Goal: Information Seeking & Learning: Learn about a topic

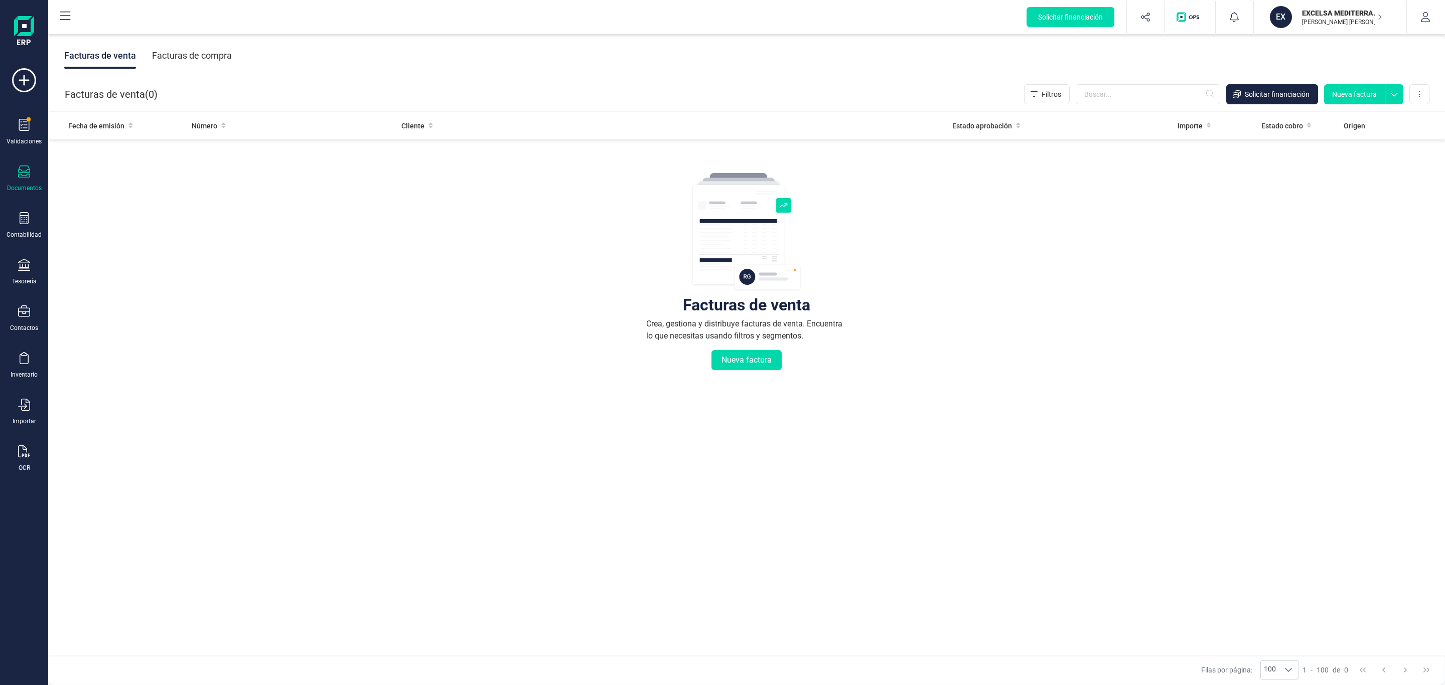
click at [1310, 12] on p "EXCELSA MEDITERRANEA SL" at bounding box center [1342, 13] width 80 height 10
drag, startPoint x: 408, startPoint y: 266, endPoint x: 295, endPoint y: 257, distance: 112.7
click at [407, 266] on div "Facturas de venta Crea, gestiona y distribuye facturas de venta. Encuentra lo q…" at bounding box center [746, 331] width 1356 height 377
click at [19, 123] on icon at bounding box center [24, 125] width 11 height 12
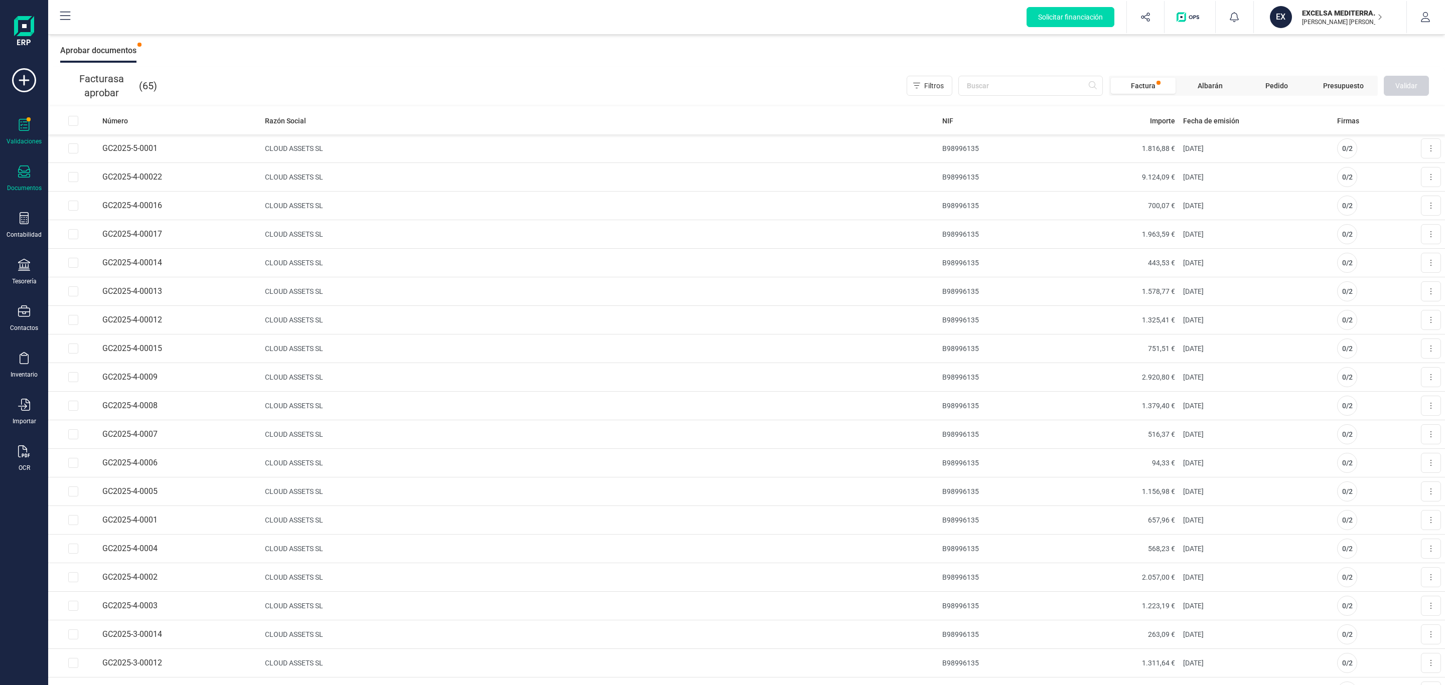
click at [25, 178] on div at bounding box center [24, 173] width 12 height 15
click at [111, 143] on span "Facturas" at bounding box center [104, 144] width 53 height 12
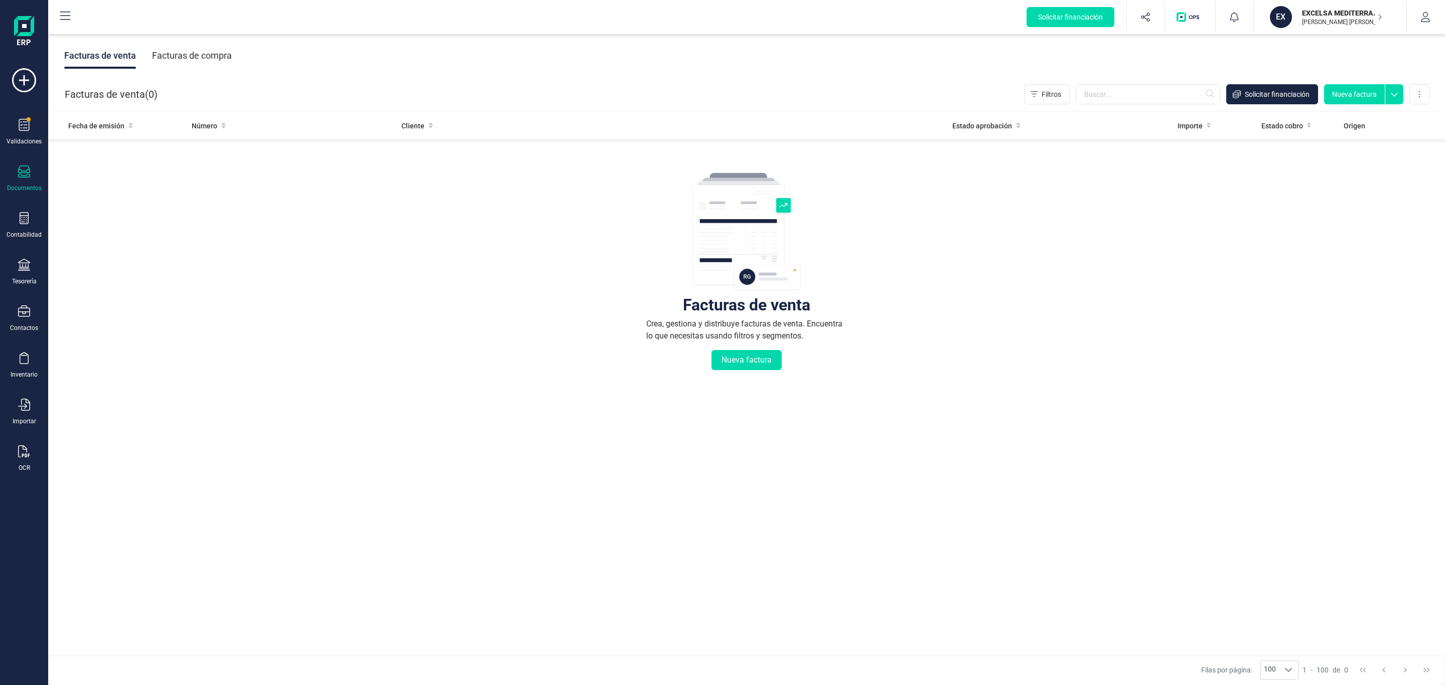
click at [180, 45] on div "Facturas de compra" at bounding box center [192, 56] width 80 height 26
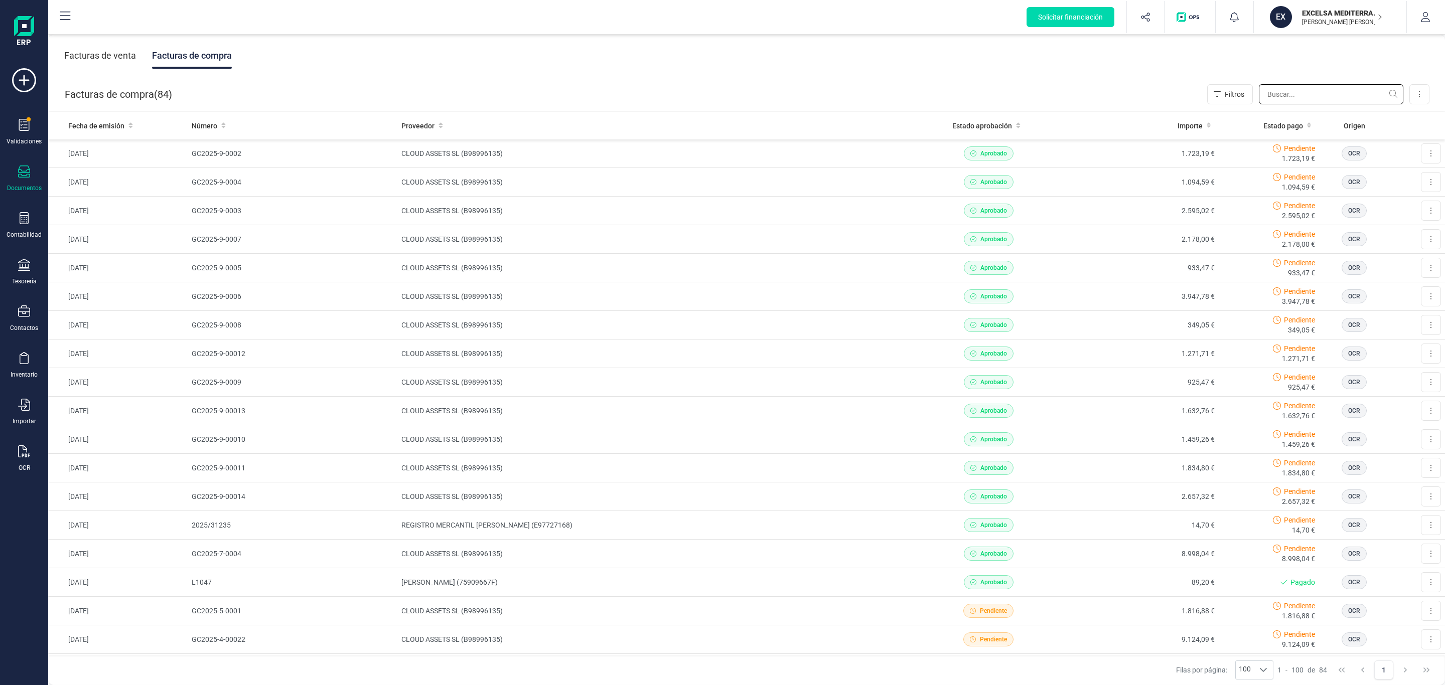
click at [1289, 86] on input "text" at bounding box center [1331, 94] width 144 height 20
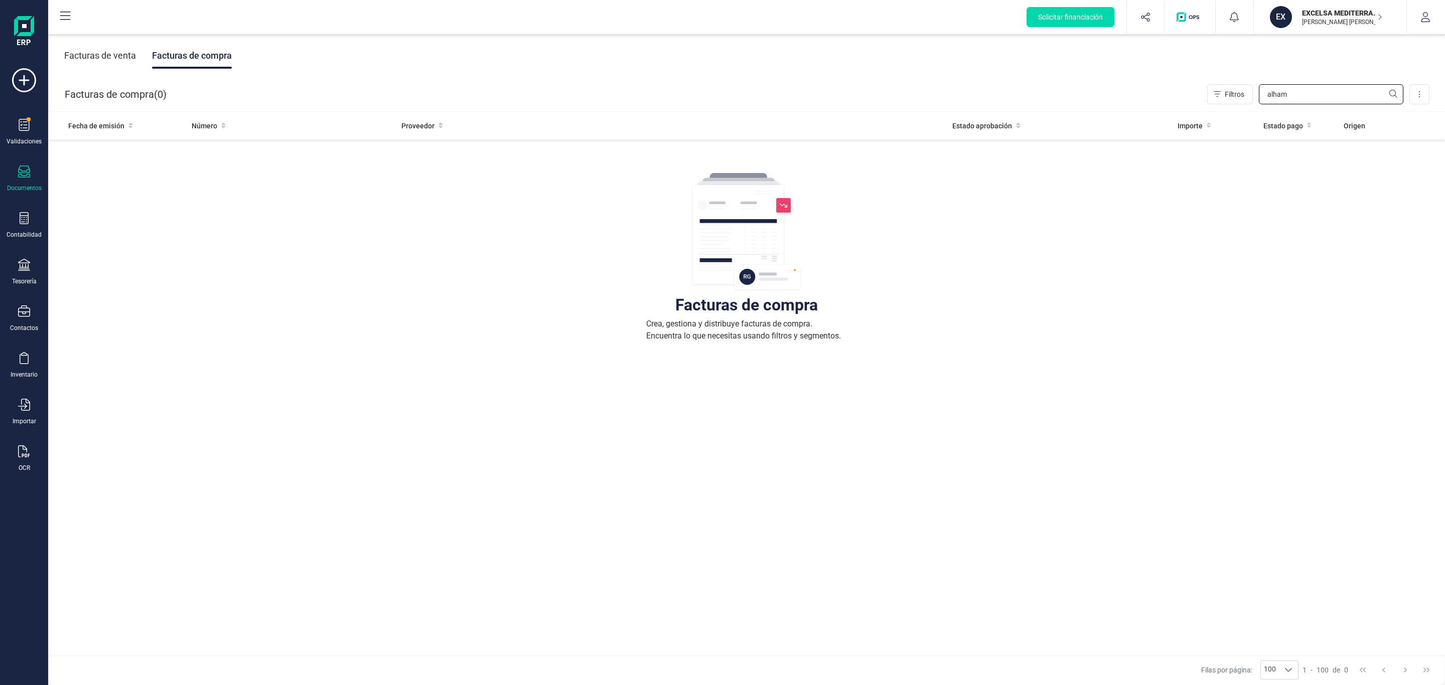
type input "alham"
click at [1350, 7] on div "EXCELSA MEDITERRANEA SL KRUTSCH OSPINA DANIEL" at bounding box center [1336, 17] width 77 height 22
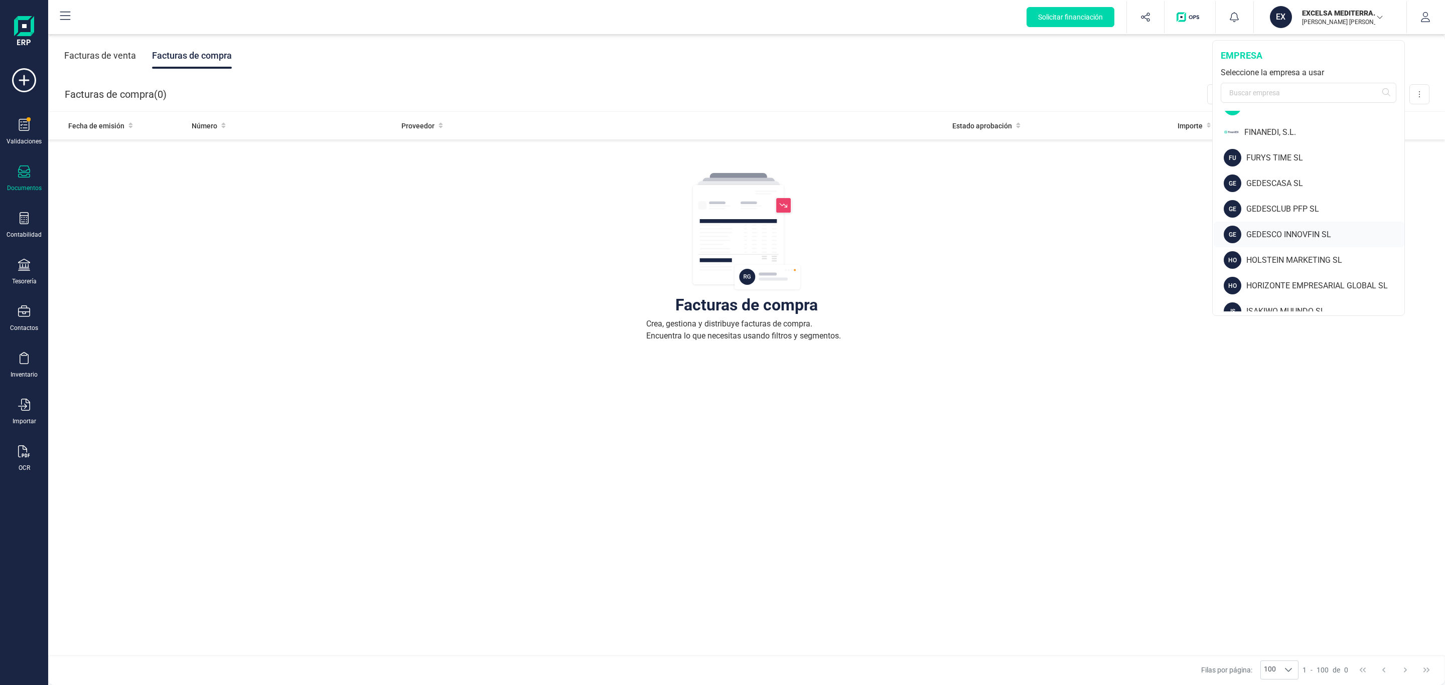
scroll to position [226, 0]
click at [1288, 160] on div "FINANEDI, S.L." at bounding box center [1324, 154] width 160 height 12
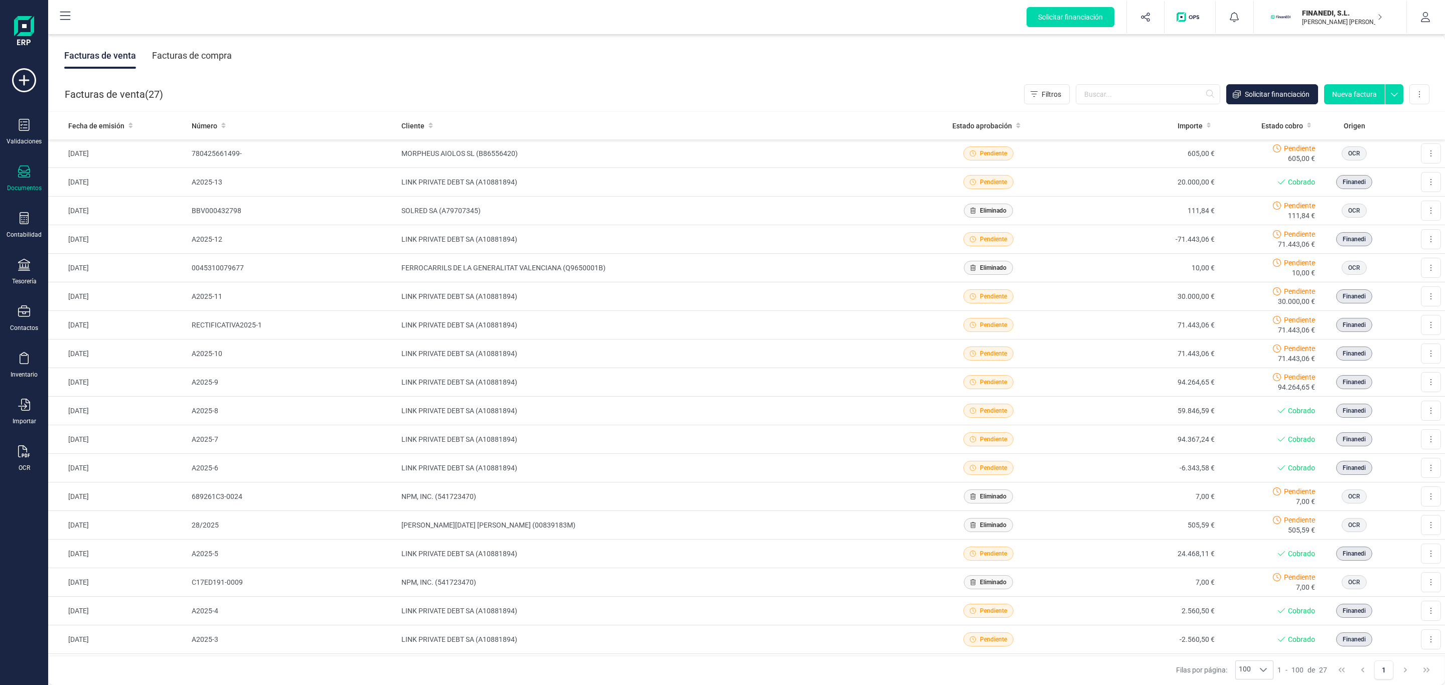
click at [174, 51] on div "Facturas de compra" at bounding box center [192, 56] width 80 height 26
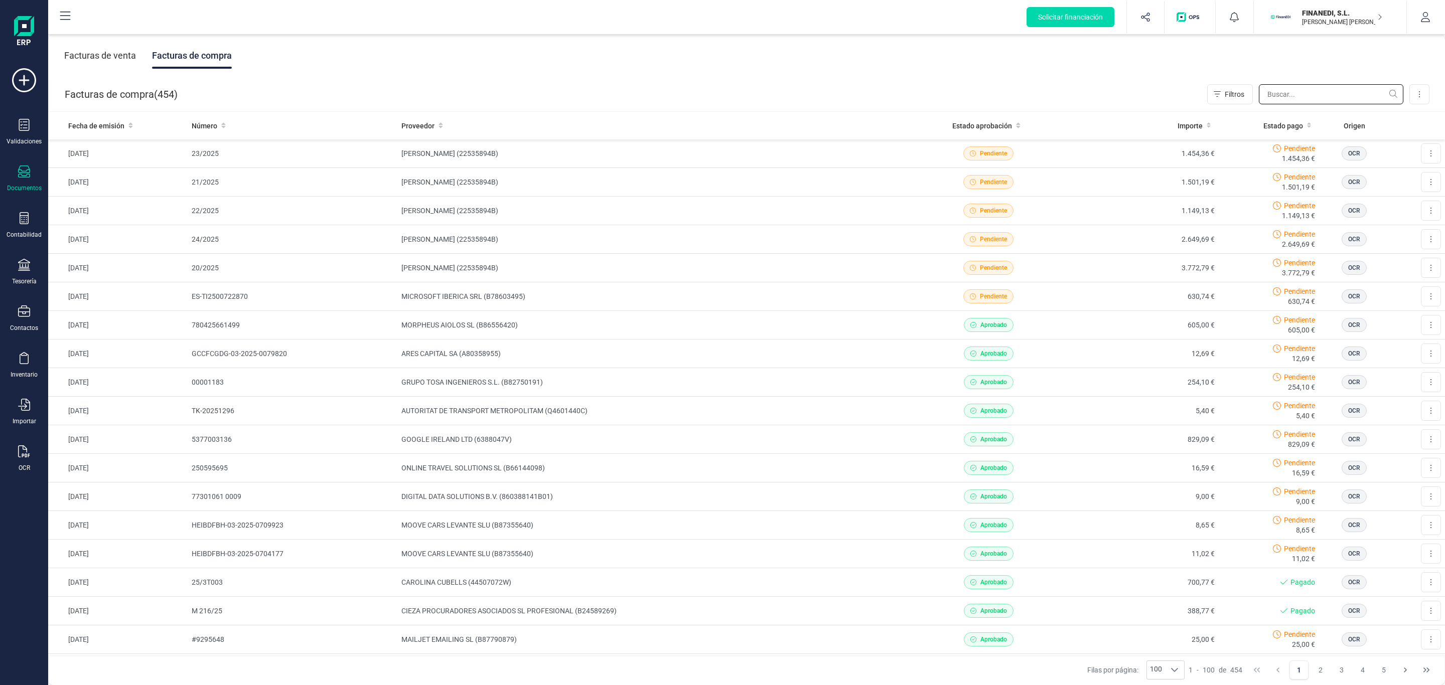
click at [1334, 89] on input "text" at bounding box center [1331, 94] width 144 height 20
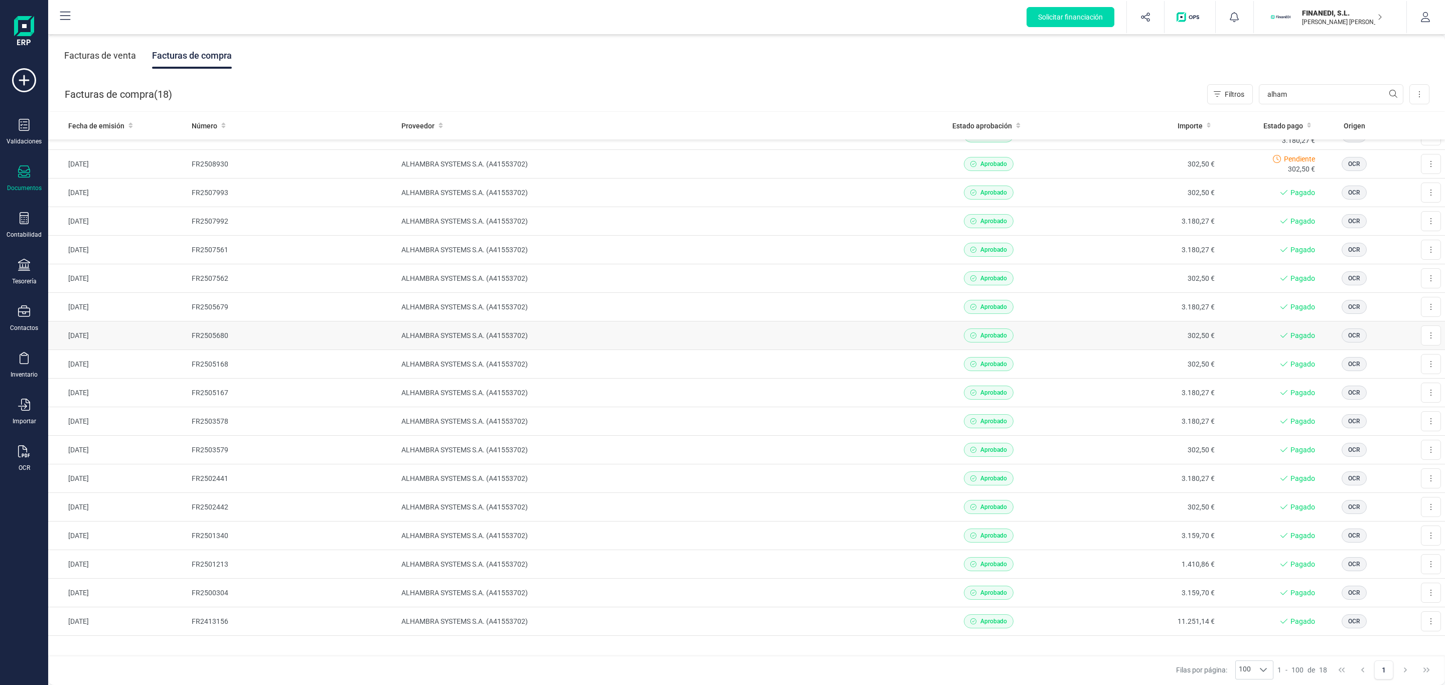
scroll to position [23, 0]
click at [397, 616] on td "ALHAMBRA SYSTEMS S.A. (A41553702)" at bounding box center [654, 621] width 514 height 29
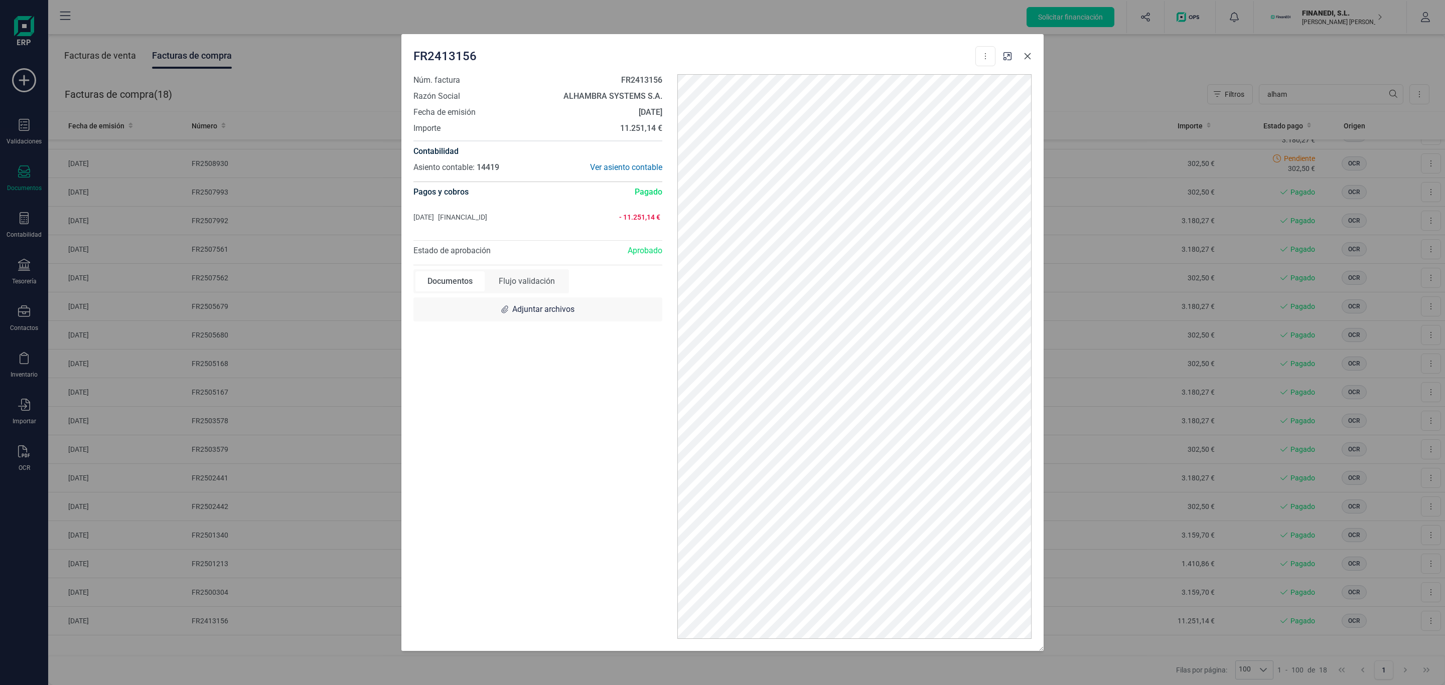
click at [1025, 60] on icon "Close" at bounding box center [1027, 56] width 8 height 8
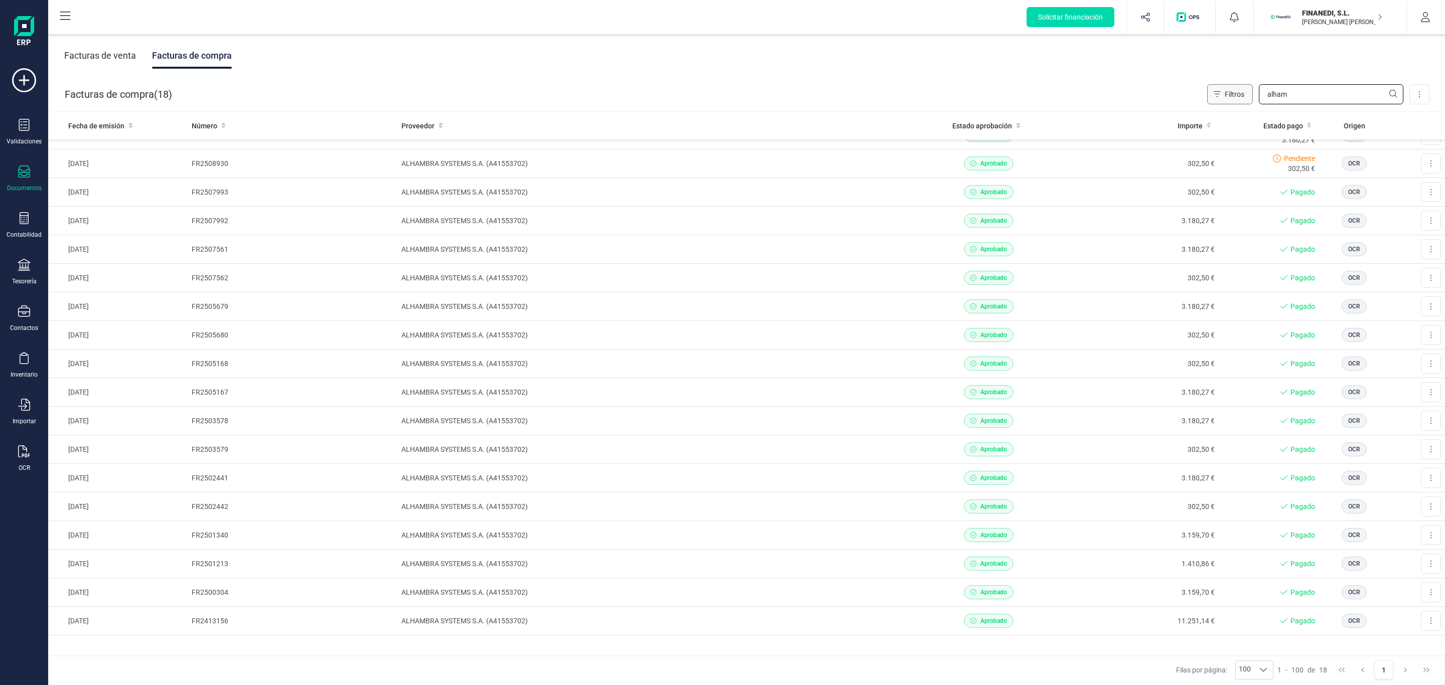
drag, startPoint x: 1303, startPoint y: 98, endPoint x: 1246, endPoint y: 101, distance: 57.3
click at [1246, 101] on div "Filtros alham" at bounding box center [1305, 94] width 196 height 20
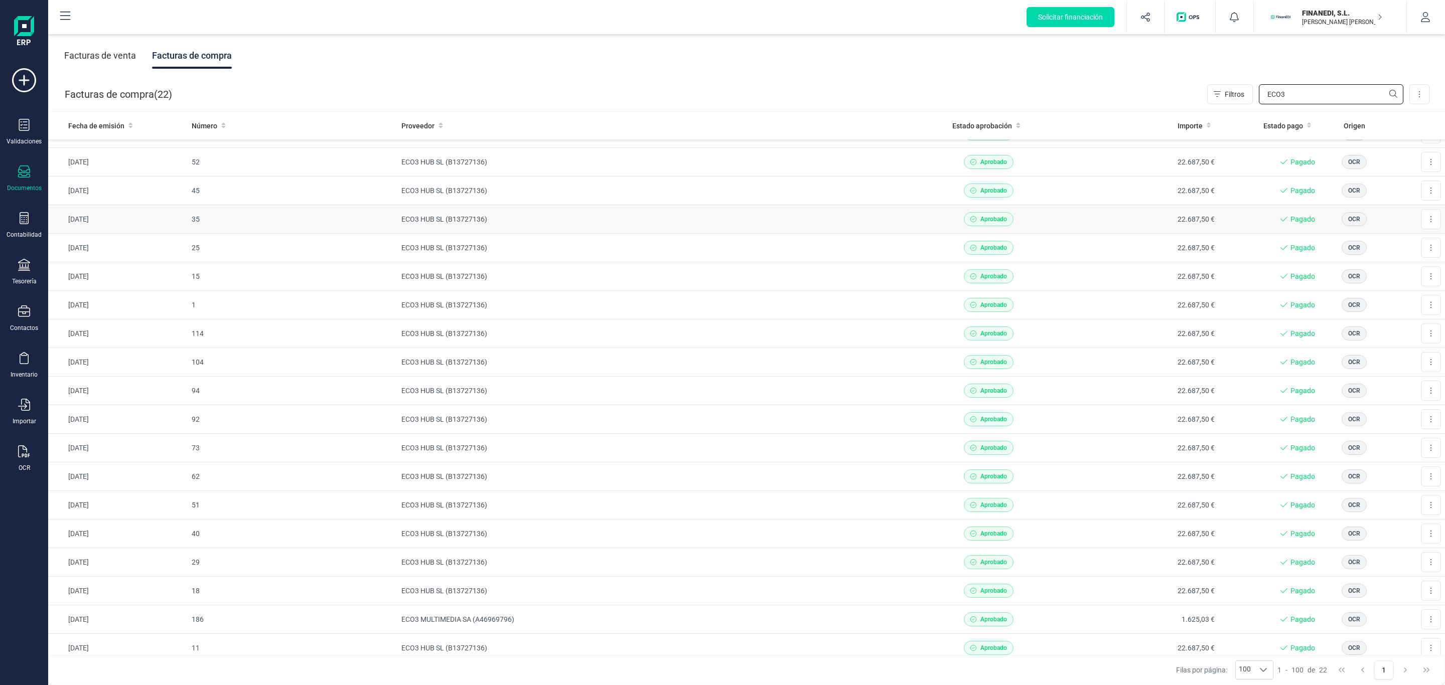
scroll to position [75, 0]
type input "ECO3"
click at [391, 301] on td "114" at bounding box center [293, 307] width 210 height 29
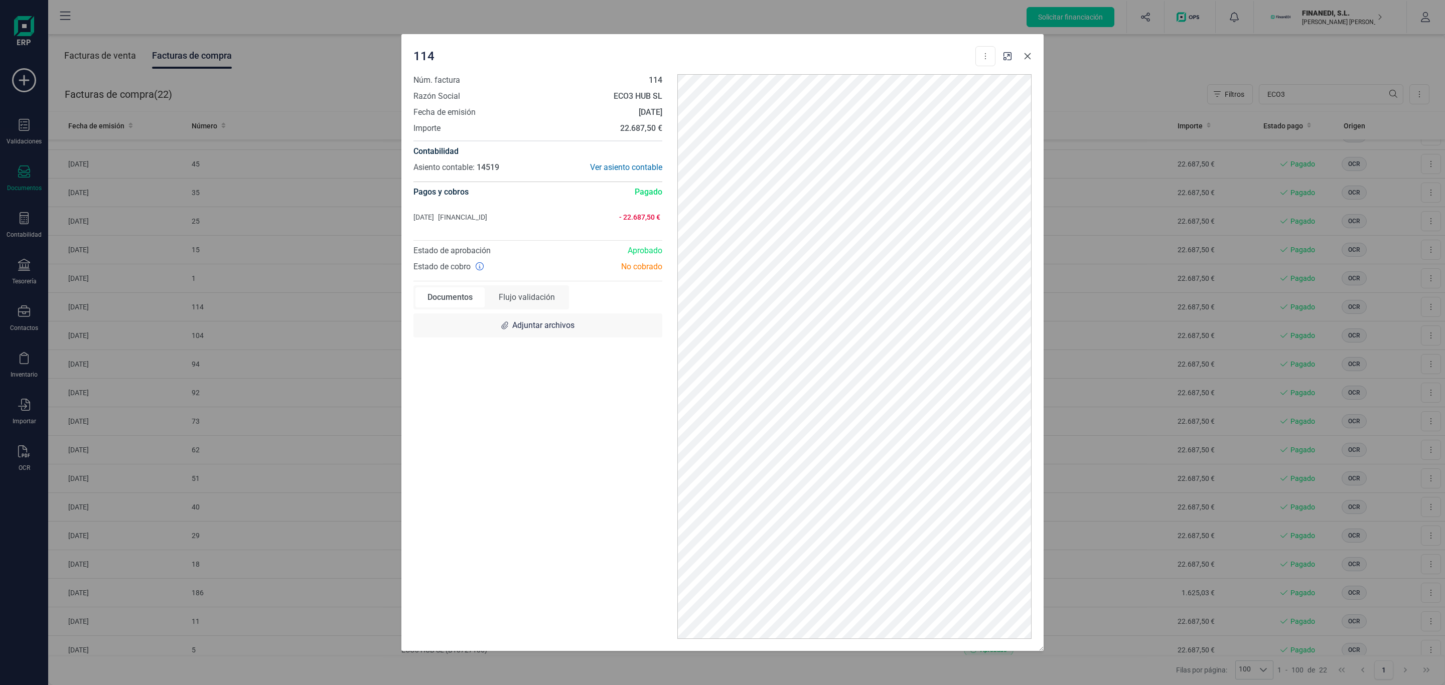
click at [1028, 56] on icon "Close" at bounding box center [1027, 56] width 8 height 8
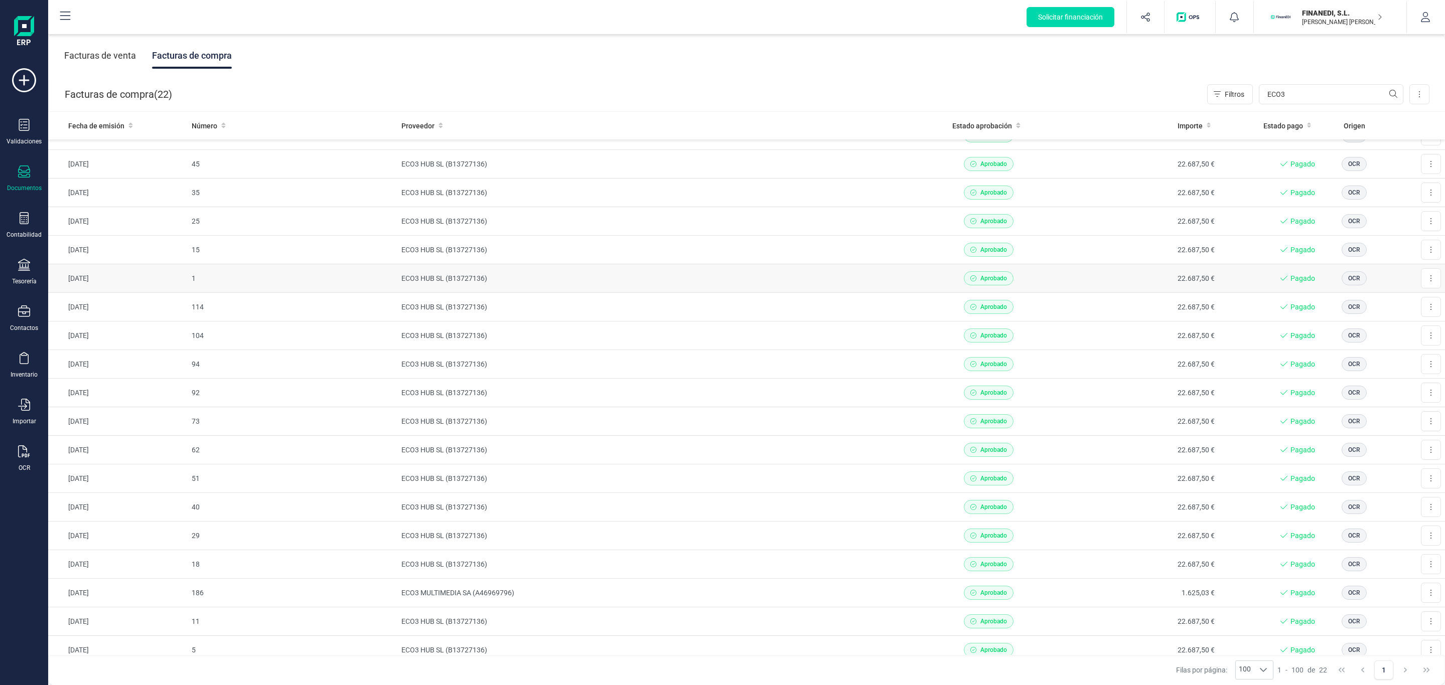
click at [402, 278] on td "ECO3 HUB SL (B13727136)" at bounding box center [654, 278] width 514 height 29
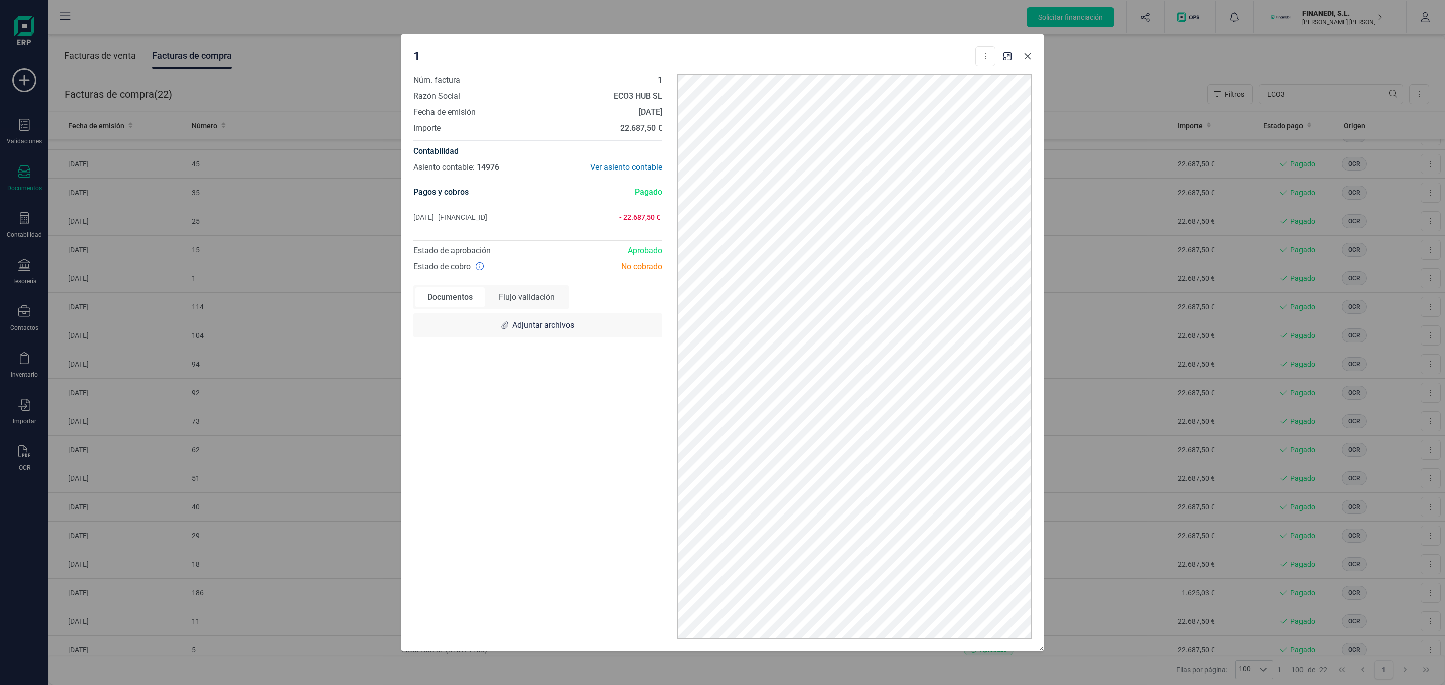
drag, startPoint x: 1023, startPoint y: 56, endPoint x: 1004, endPoint y: 56, distance: 19.6
click at [1023, 56] on icon "Close" at bounding box center [1027, 56] width 8 height 8
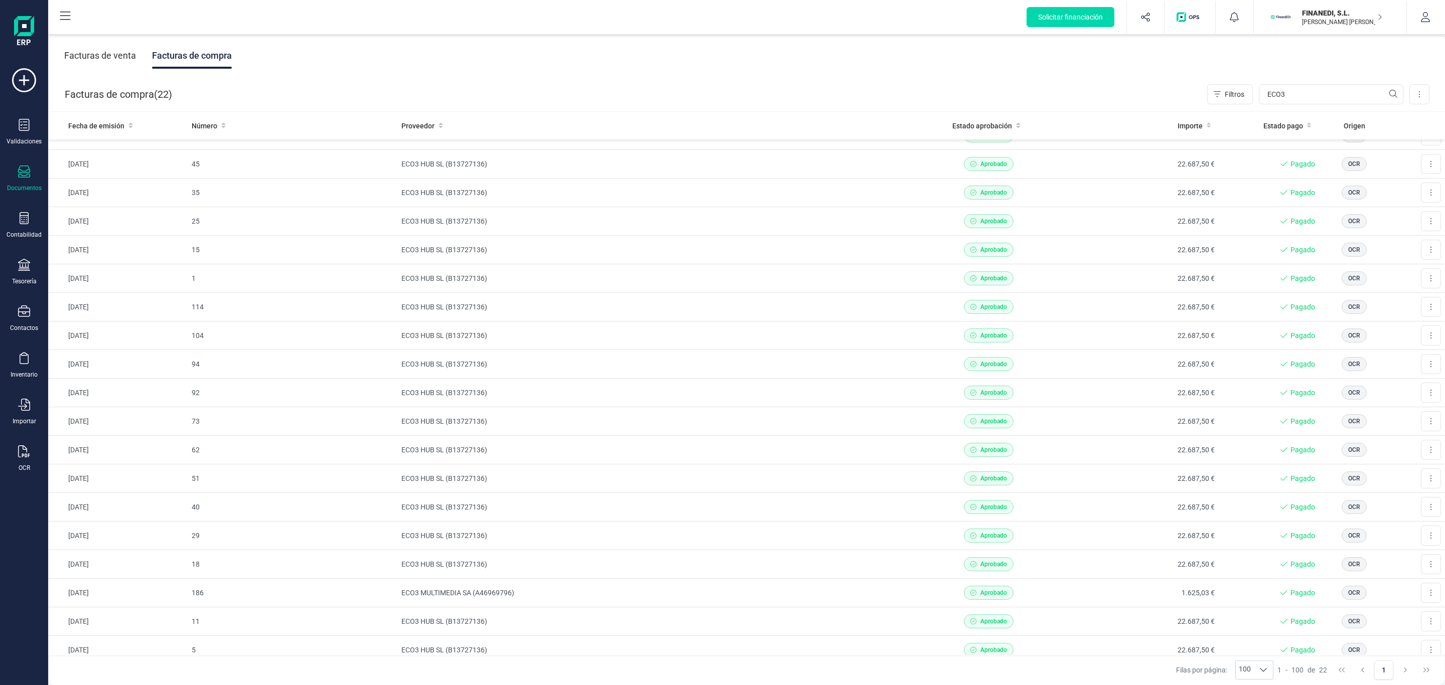
click at [86, 59] on div "Facturas de venta" at bounding box center [100, 56] width 72 height 26
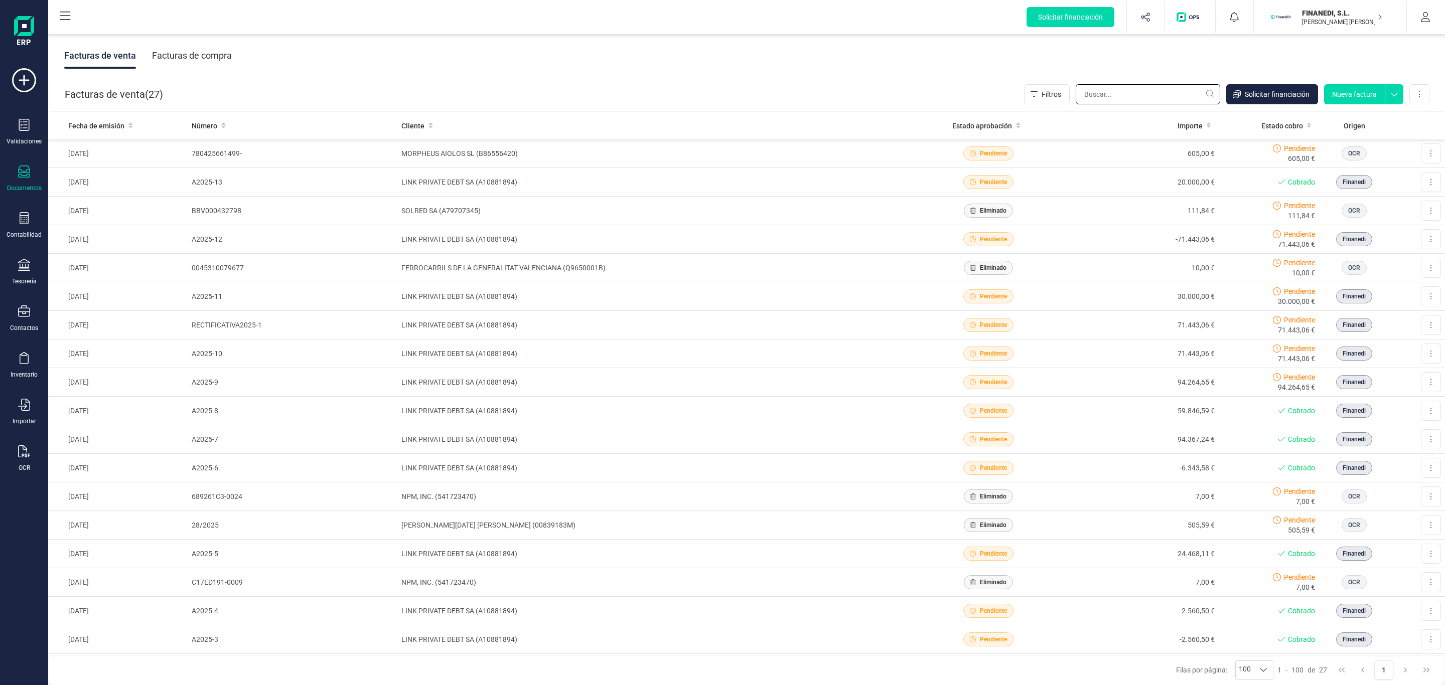
click at [1141, 97] on input "text" at bounding box center [1148, 94] width 144 height 20
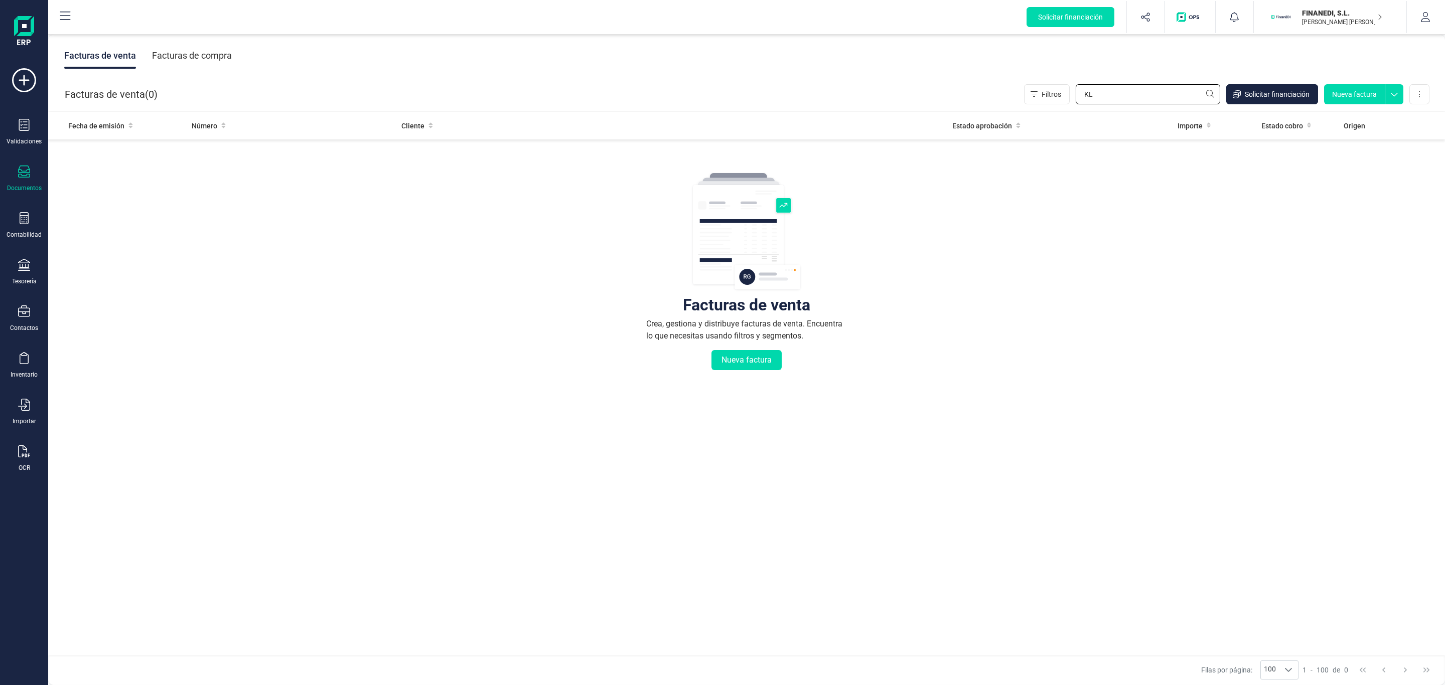
type input "K"
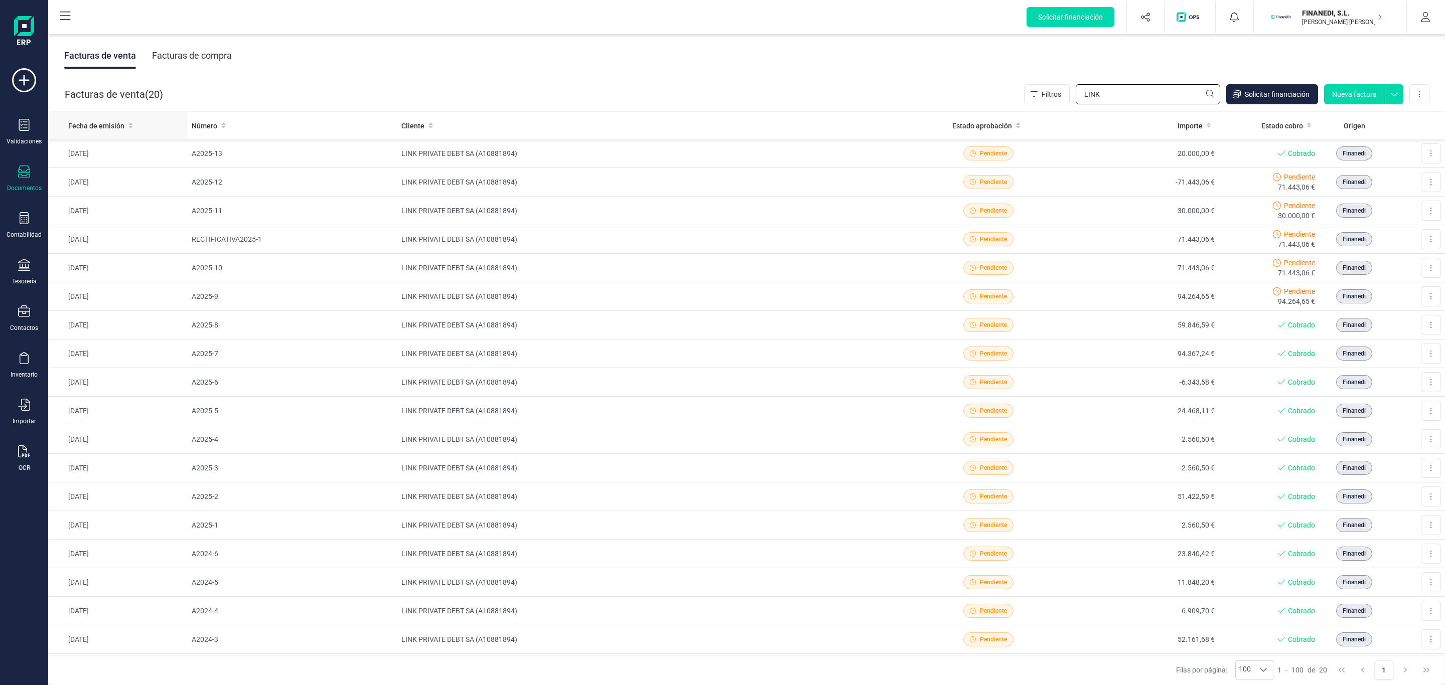
type input "LINK"
click at [106, 116] on th "Fecha de emisión" at bounding box center [117, 126] width 139 height 28
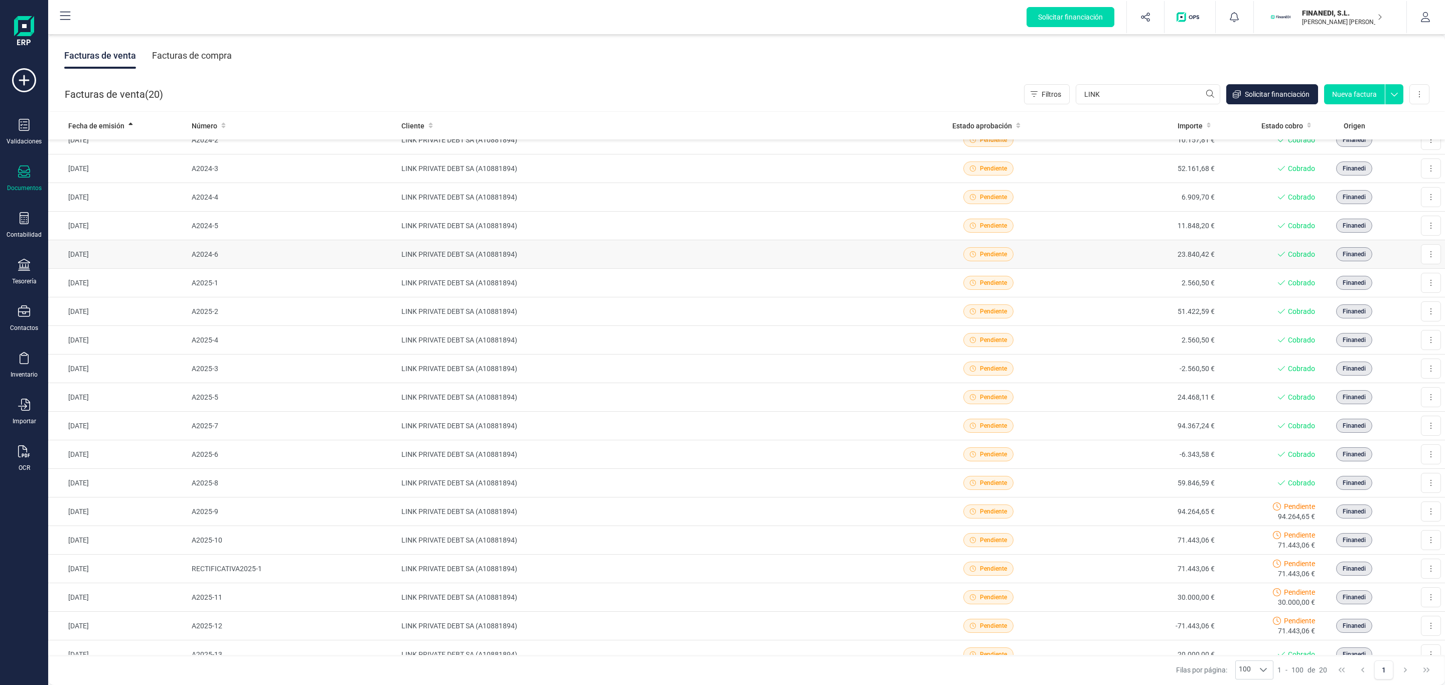
scroll to position [0, 0]
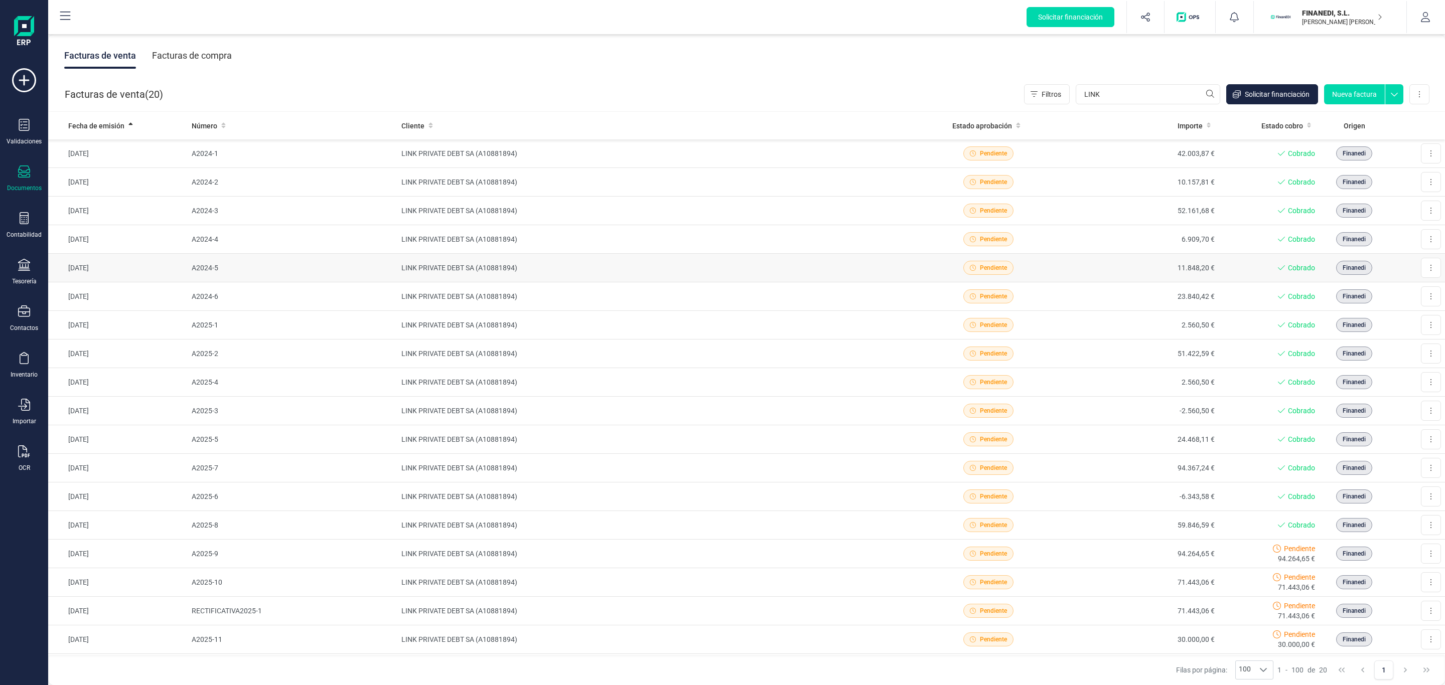
click at [136, 262] on td "[DATE]" at bounding box center [117, 268] width 139 height 29
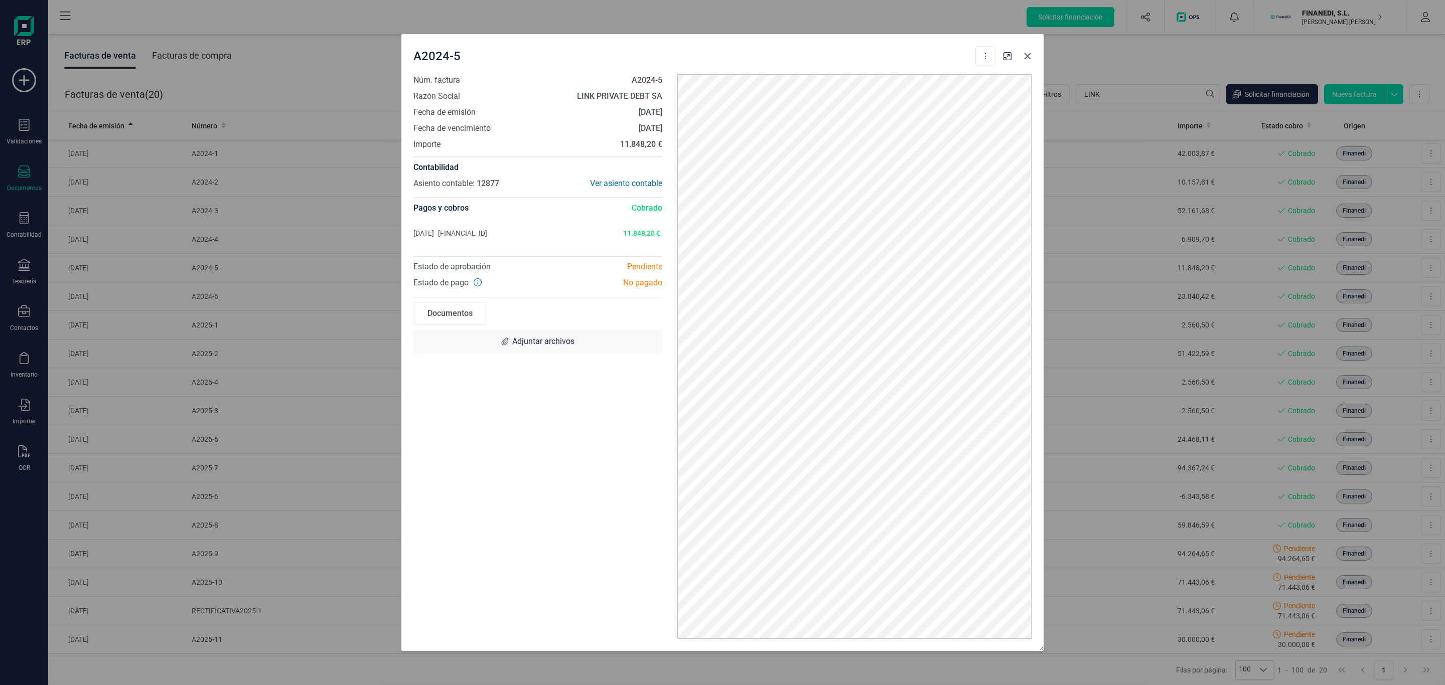
click at [1028, 53] on icon "Close" at bounding box center [1027, 56] width 8 height 8
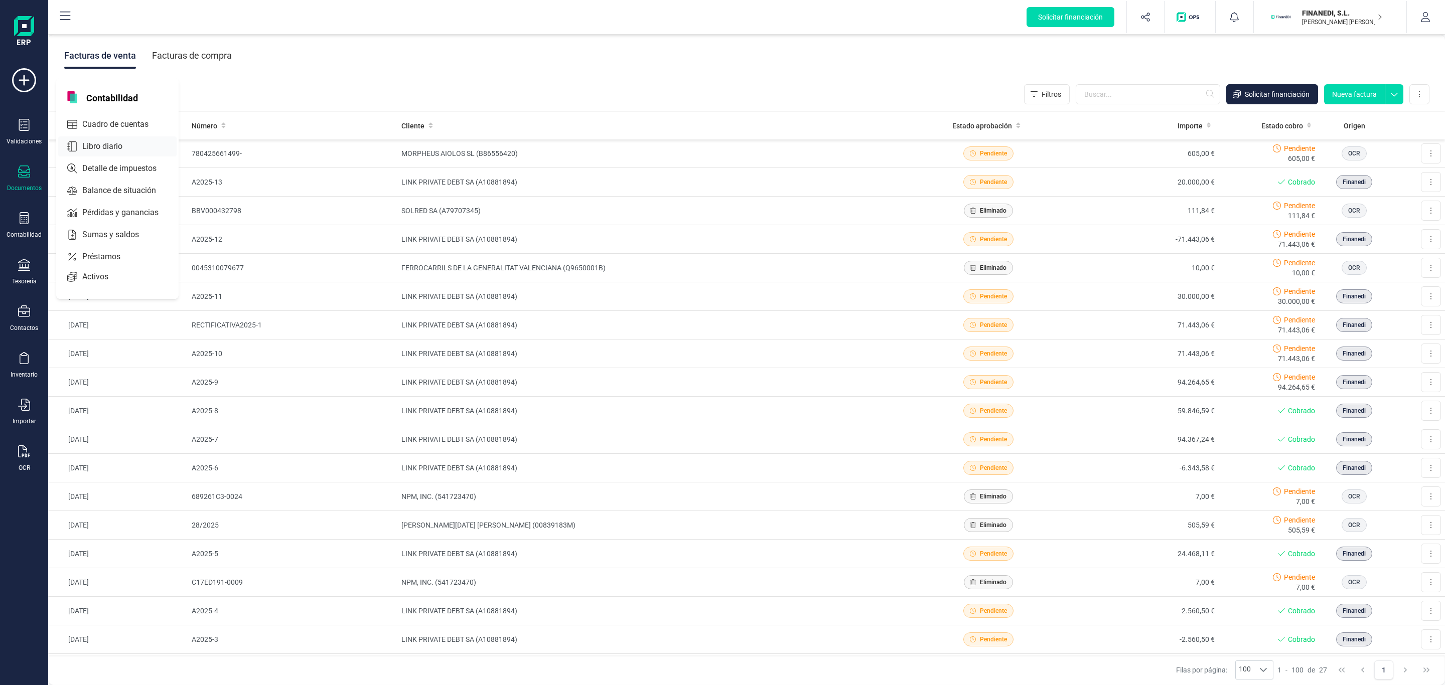
click at [120, 144] on span "Libro diario" at bounding box center [109, 146] width 62 height 12
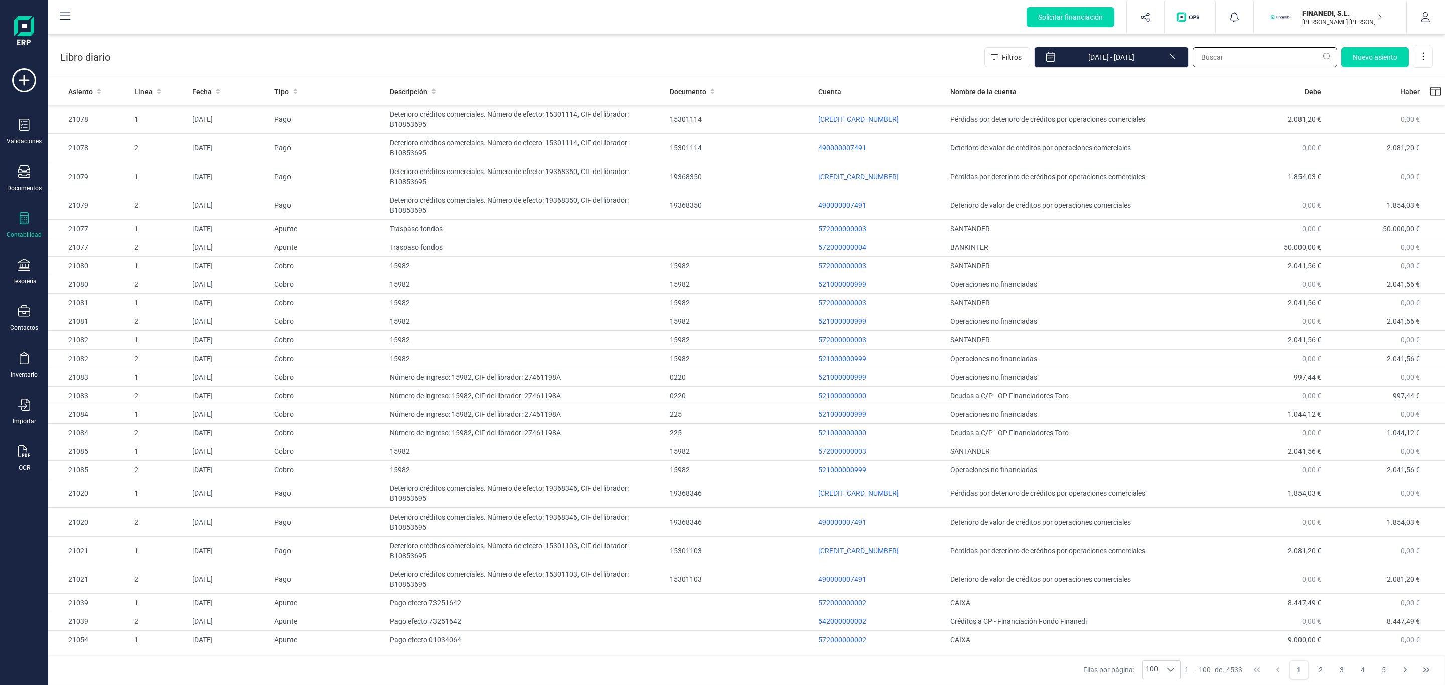
click at [1255, 56] on input "text" at bounding box center [1264, 57] width 144 height 20
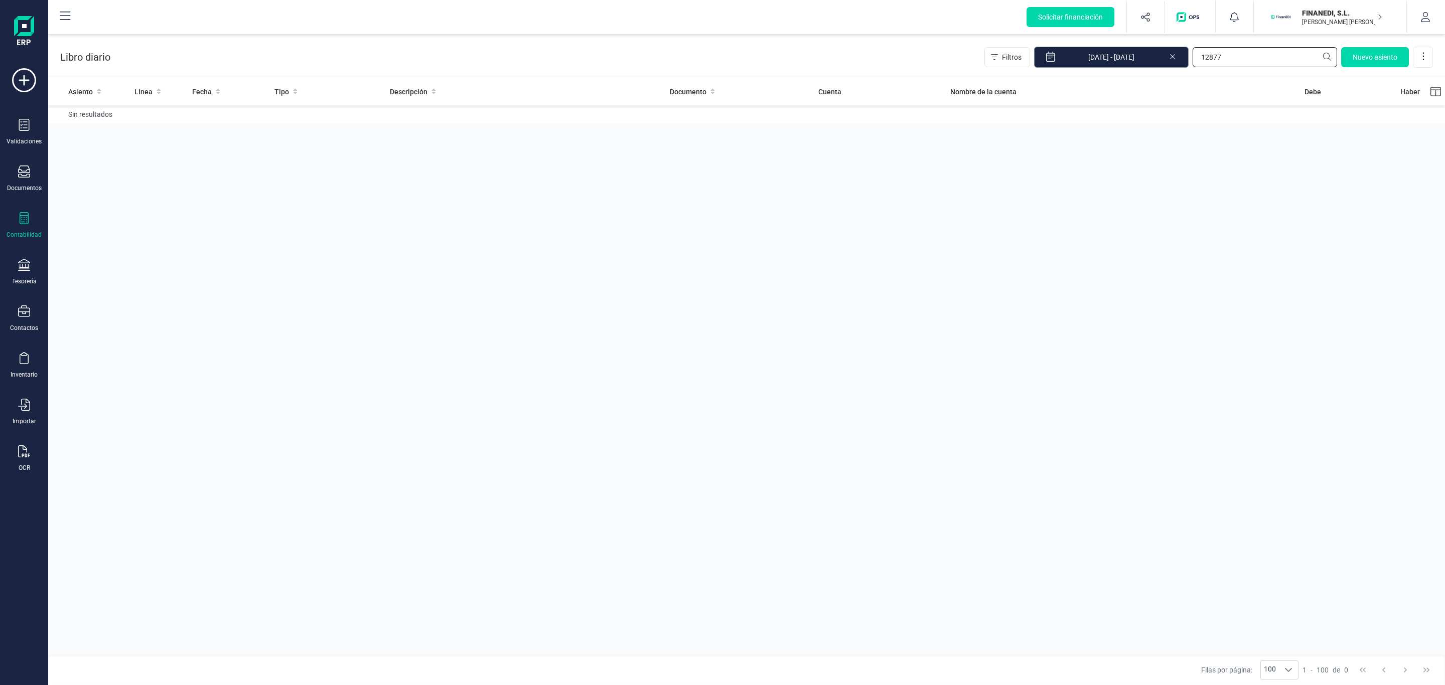
type input "12877"
click at [1152, 53] on input "[DATE] - [DATE]" at bounding box center [1111, 57] width 155 height 21
click at [1060, 79] on button "Previous Month" at bounding box center [1057, 84] width 16 height 16
click at [1233, 137] on span "1" at bounding box center [1228, 134] width 20 height 20
type input "[DATE]"
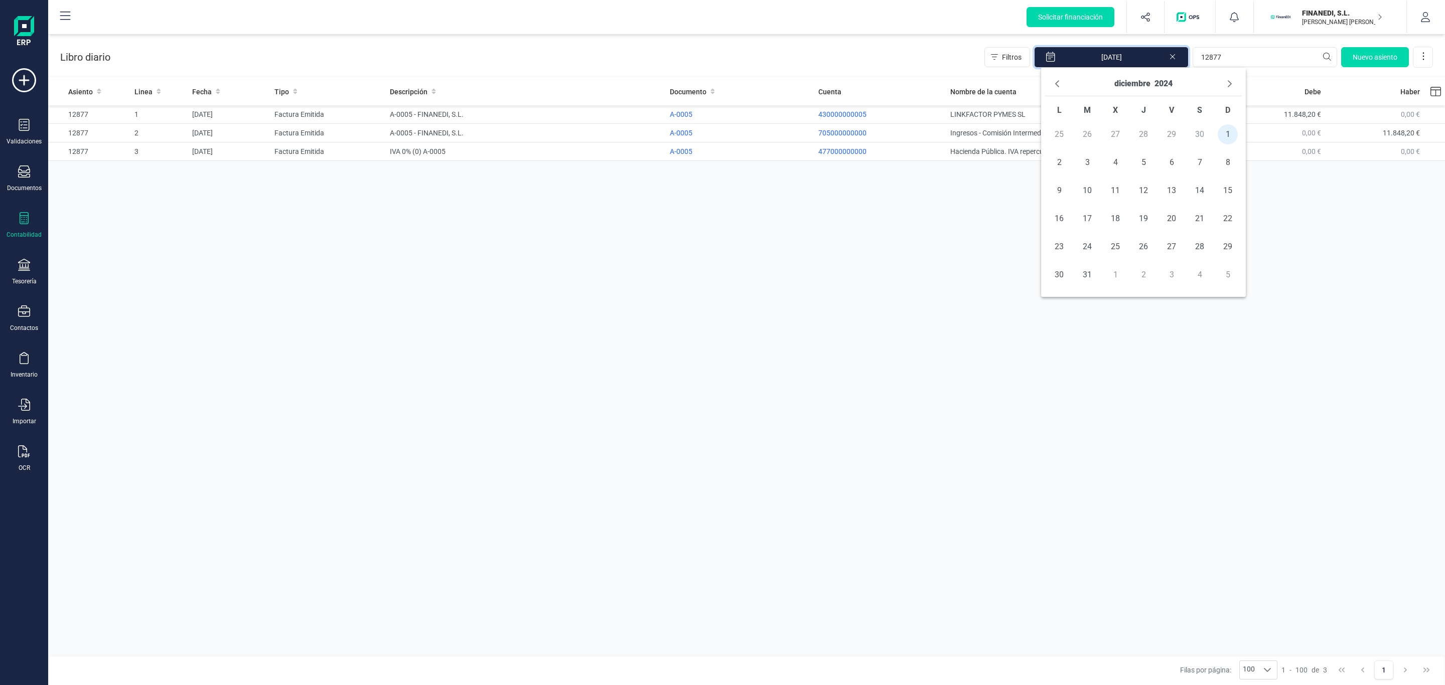
click at [645, 313] on div "Asiento Linea Fecha Tipo Descripción Documento Cuenta Nombre de la cuenta [PERS…" at bounding box center [746, 368] width 1397 height 580
click at [430, 108] on td "A-0005 - FINANEDI, S.L." at bounding box center [526, 114] width 280 height 19
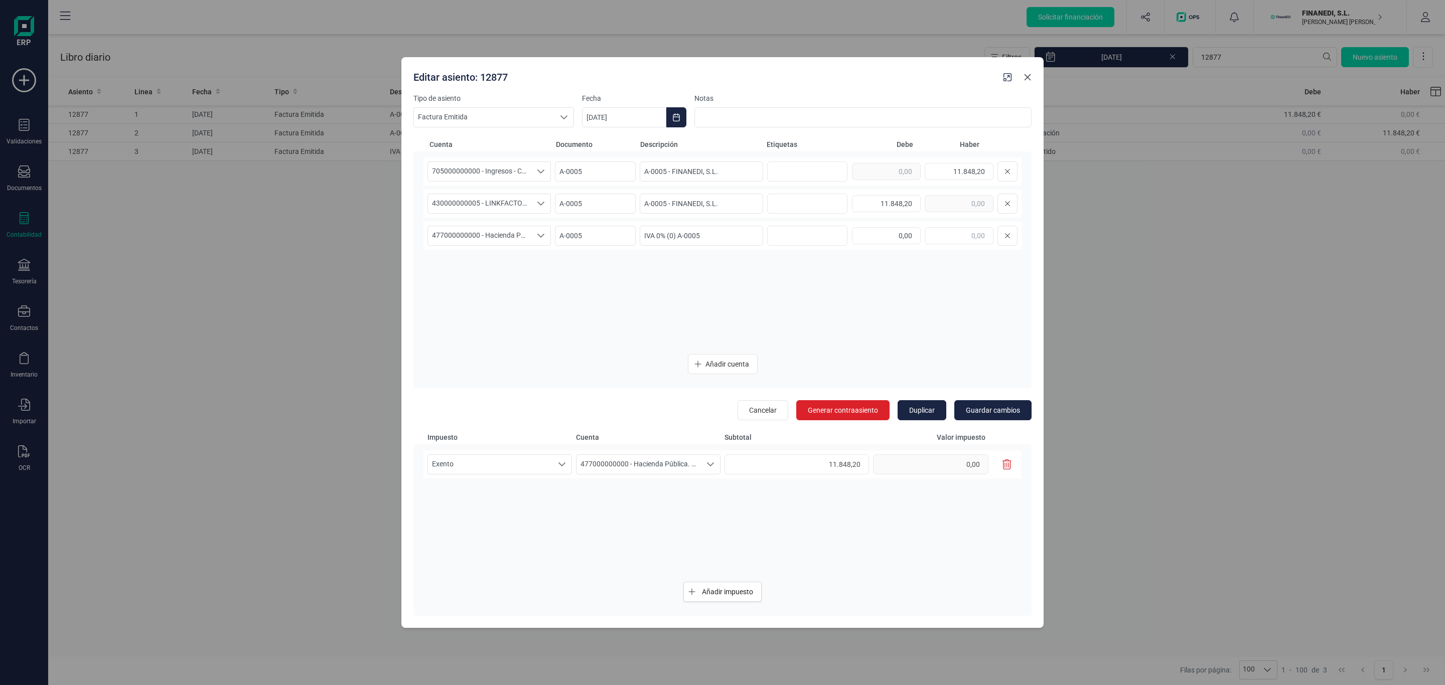
click at [1028, 79] on icon "Close" at bounding box center [1027, 77] width 7 height 7
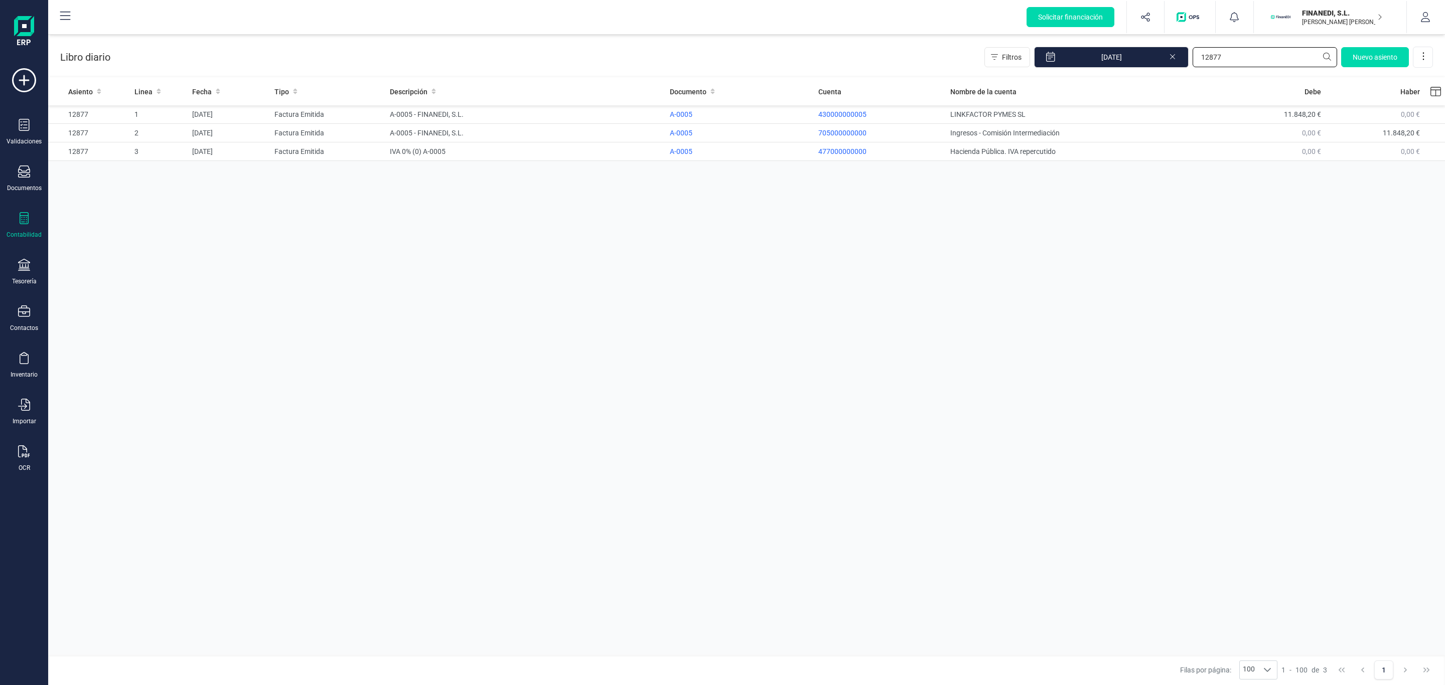
click at [1245, 64] on input "12877" at bounding box center [1264, 57] width 144 height 20
drag, startPoint x: 1259, startPoint y: 56, endPoint x: 1137, endPoint y: 67, distance: 122.4
click at [1153, 62] on div "Filtros [DATE] 12877 [GEOGRAPHIC_DATA]" at bounding box center [1208, 57] width 448 height 21
click at [836, 110] on p "430000000005" at bounding box center [880, 114] width 124 height 10
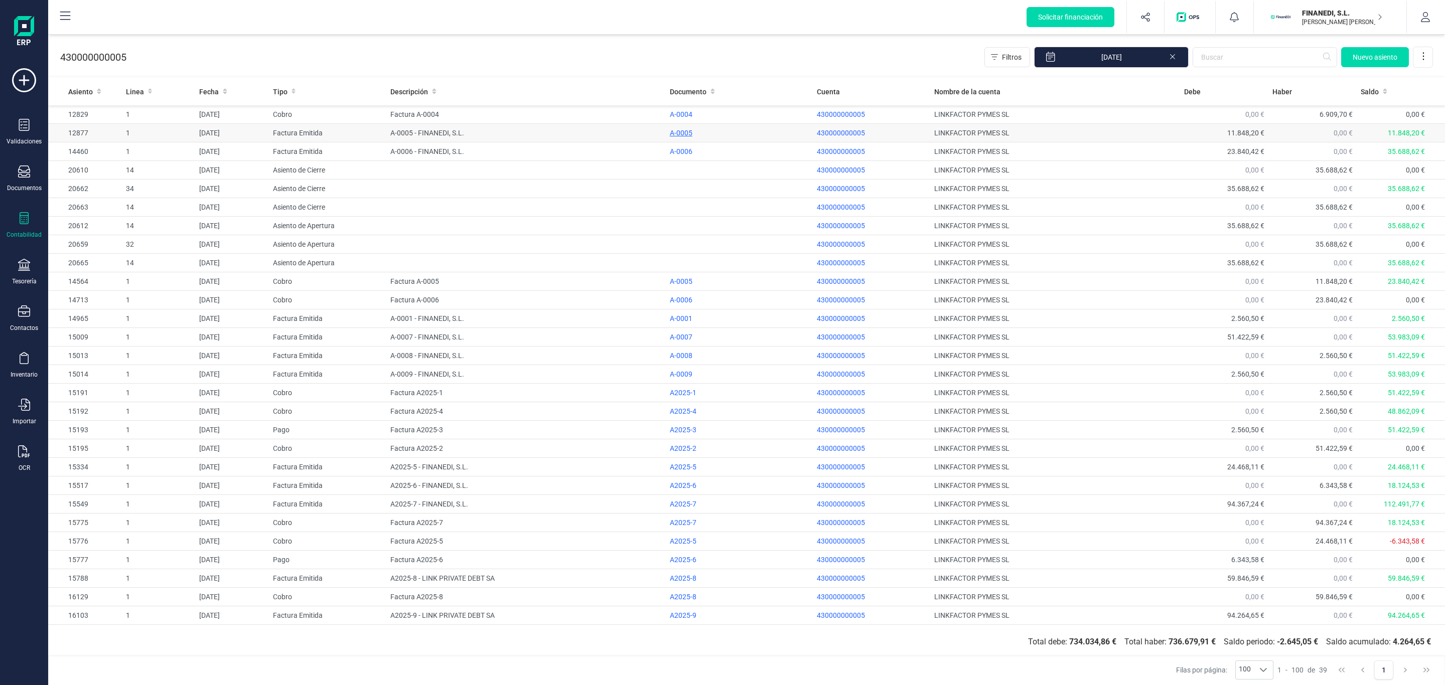
click at [673, 132] on div "A-0005" at bounding box center [739, 133] width 139 height 10
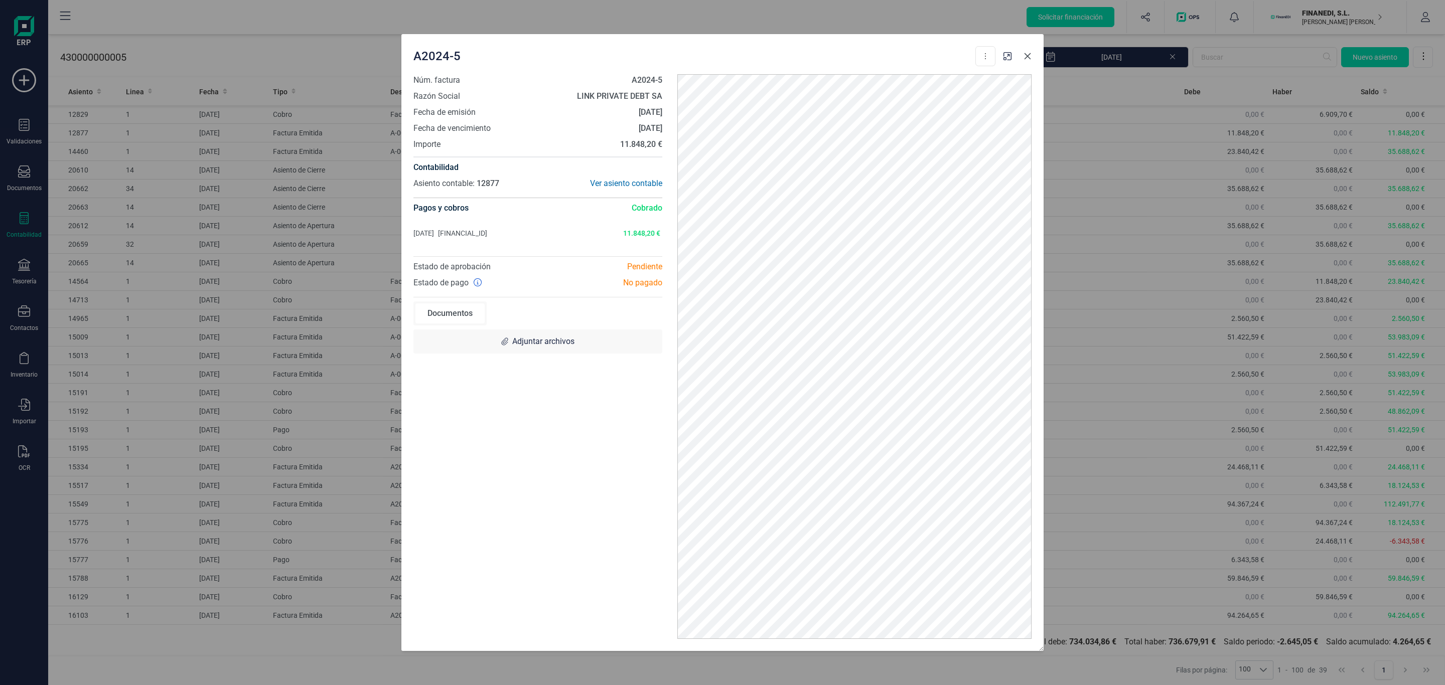
click at [1030, 55] on icon "Close" at bounding box center [1027, 56] width 8 height 8
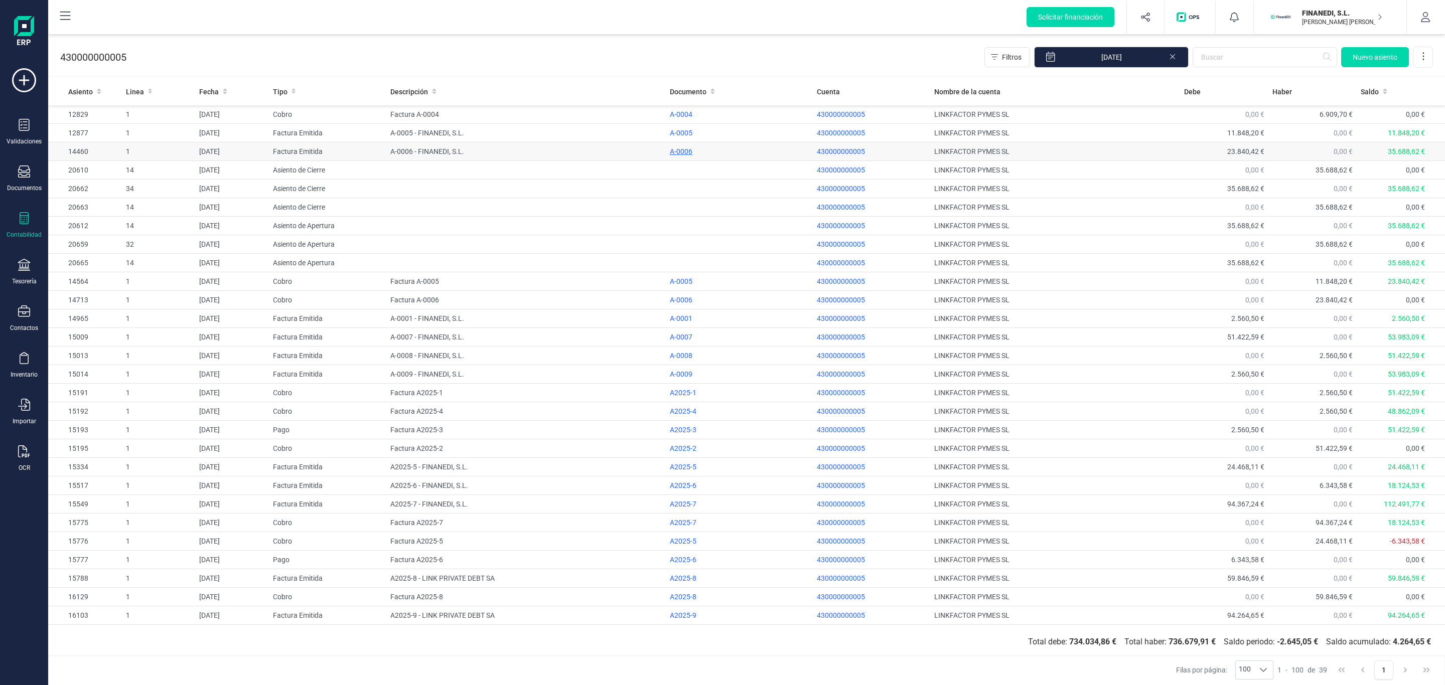
click at [676, 154] on div "A-0006" at bounding box center [739, 151] width 139 height 10
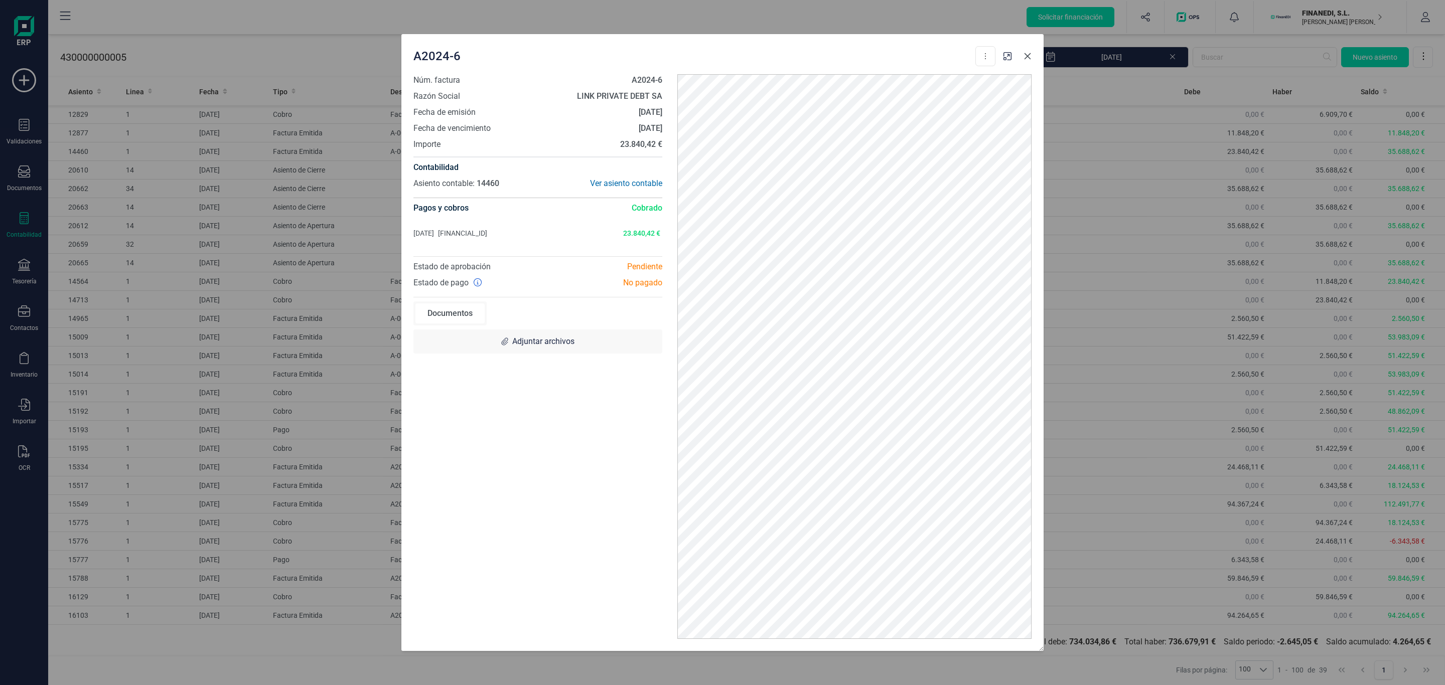
click at [1028, 53] on icon "Close" at bounding box center [1027, 56] width 8 height 8
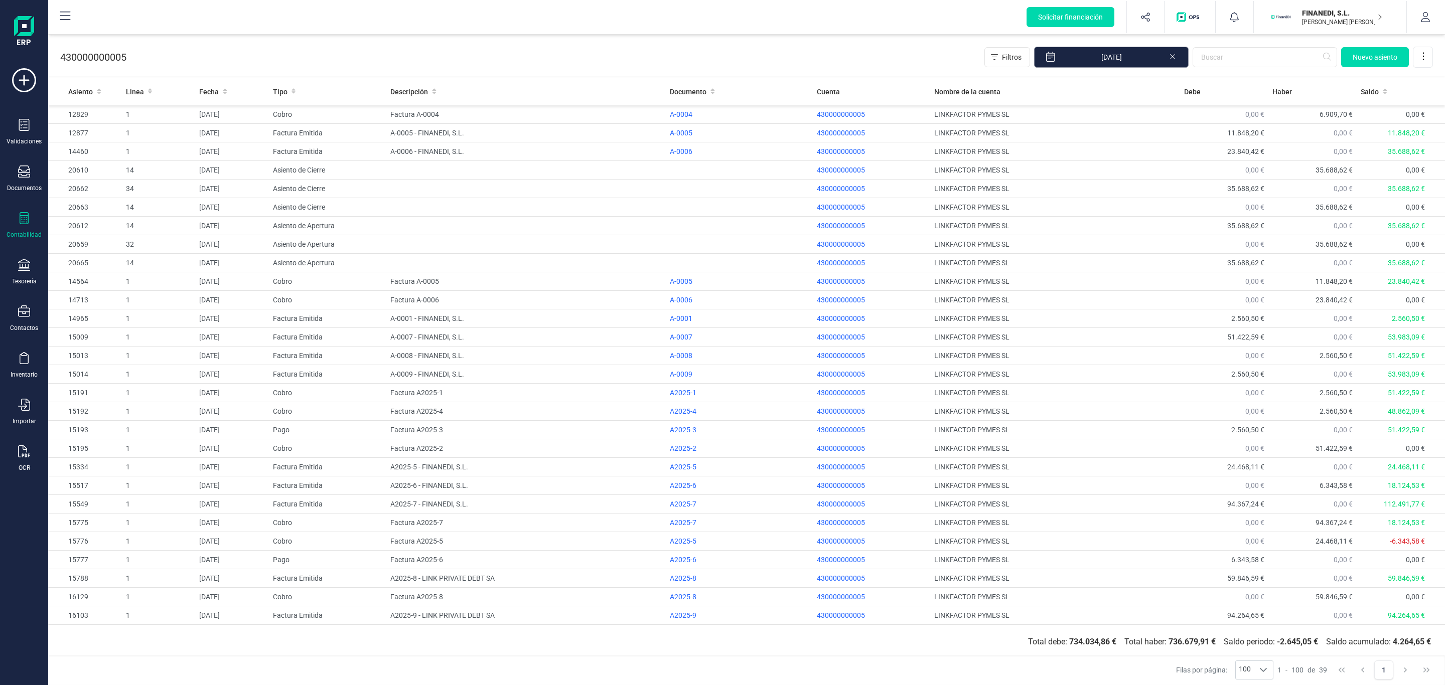
click at [1104, 50] on input "[DATE]" at bounding box center [1111, 57] width 155 height 21
click at [1061, 81] on icon "Previous Month" at bounding box center [1057, 84] width 8 height 8
click at [1053, 83] on icon "Previous Month" at bounding box center [1057, 84] width 8 height 8
click at [1084, 133] on span "1" at bounding box center [1087, 134] width 20 height 20
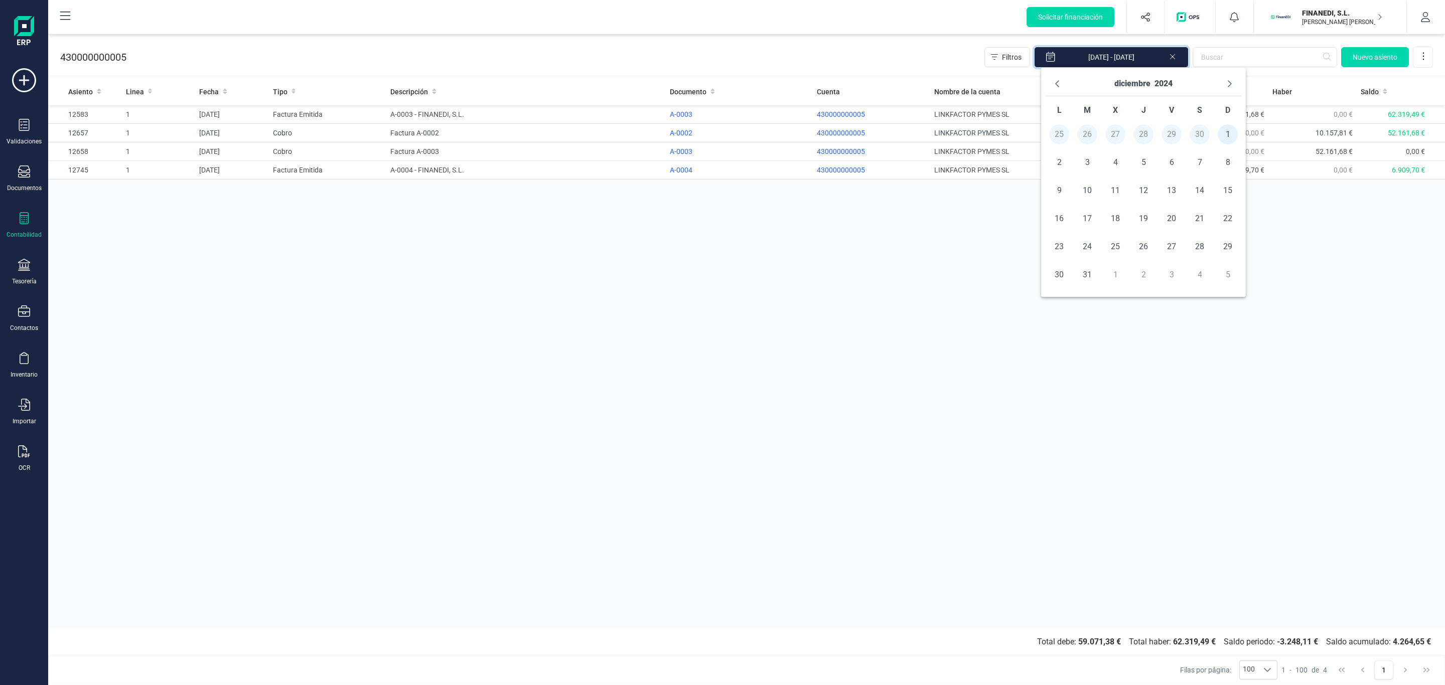
click at [794, 42] on div "430000000005 Filtros [DATE] - [DATE] [GEOGRAPHIC_DATA]" at bounding box center [746, 55] width 1397 height 41
click at [683, 172] on div "A-0004" at bounding box center [739, 170] width 139 height 10
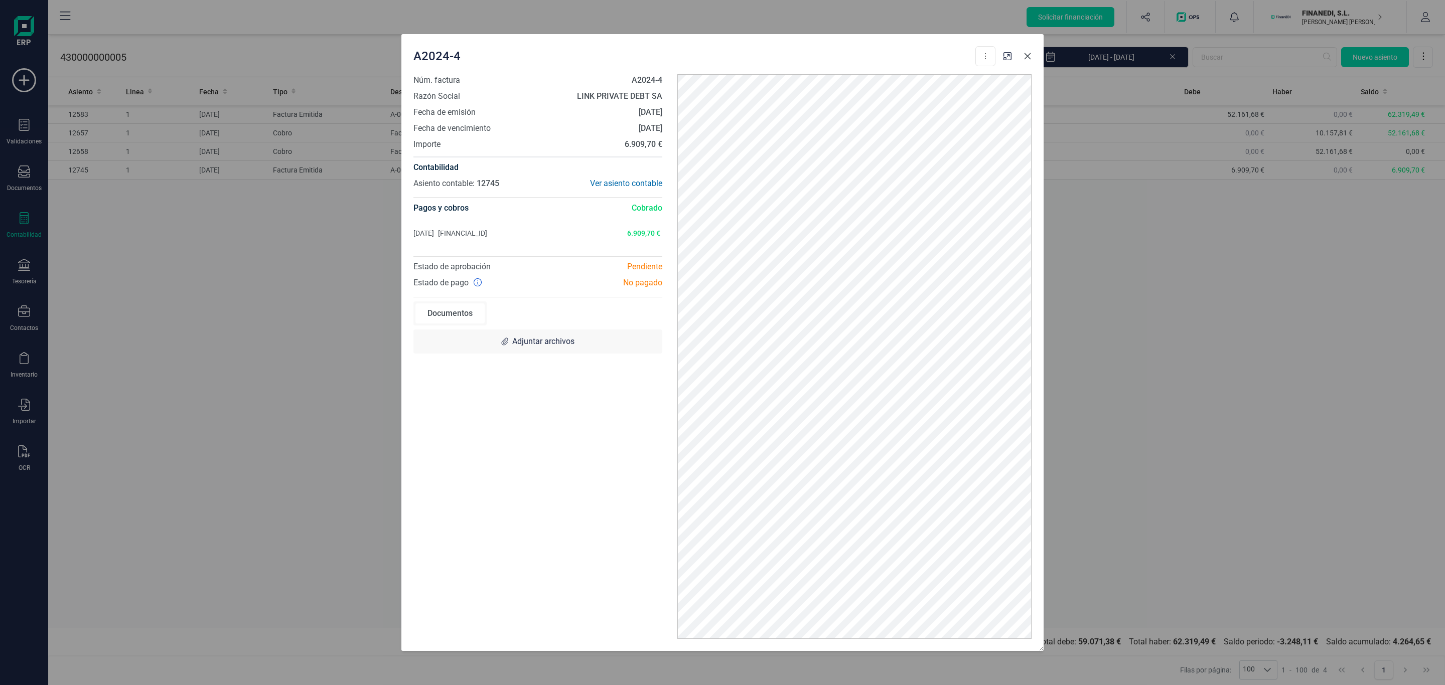
click at [1026, 56] on icon "Close" at bounding box center [1027, 56] width 7 height 7
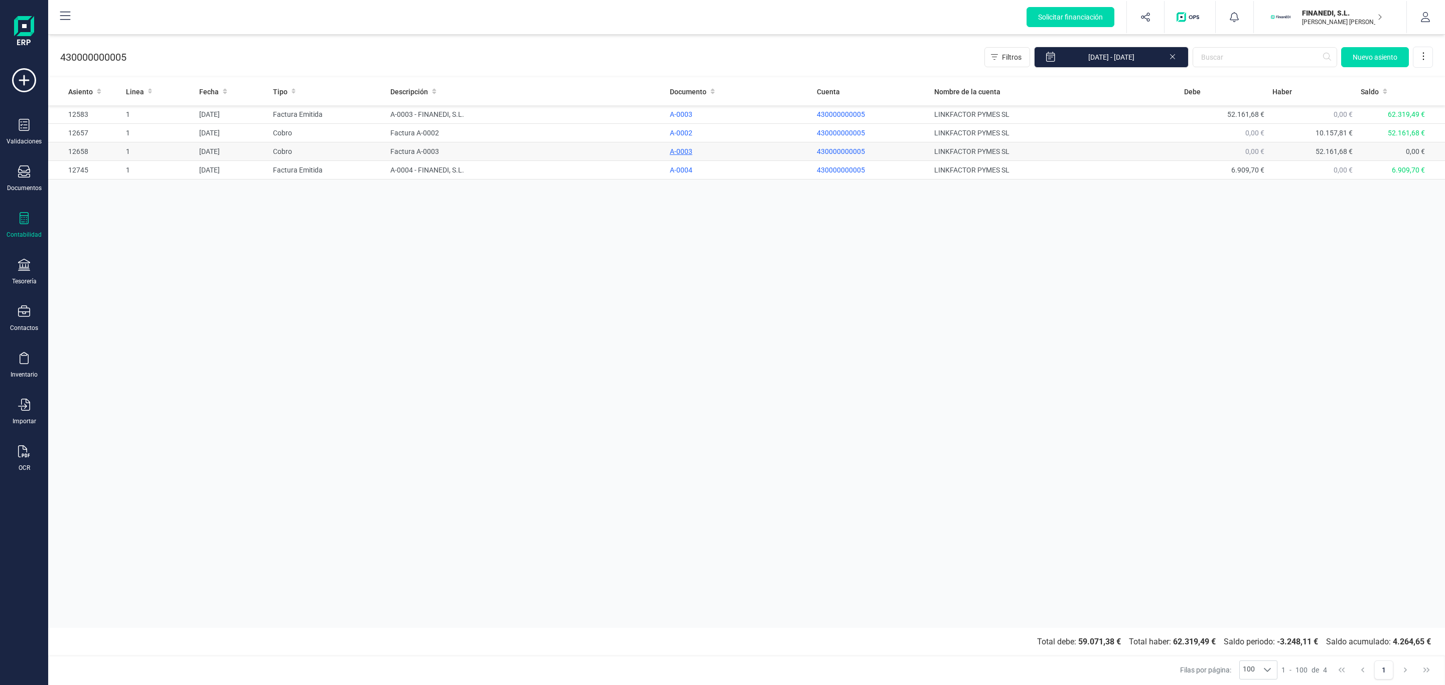
click at [681, 150] on div "A-0003" at bounding box center [739, 151] width 139 height 10
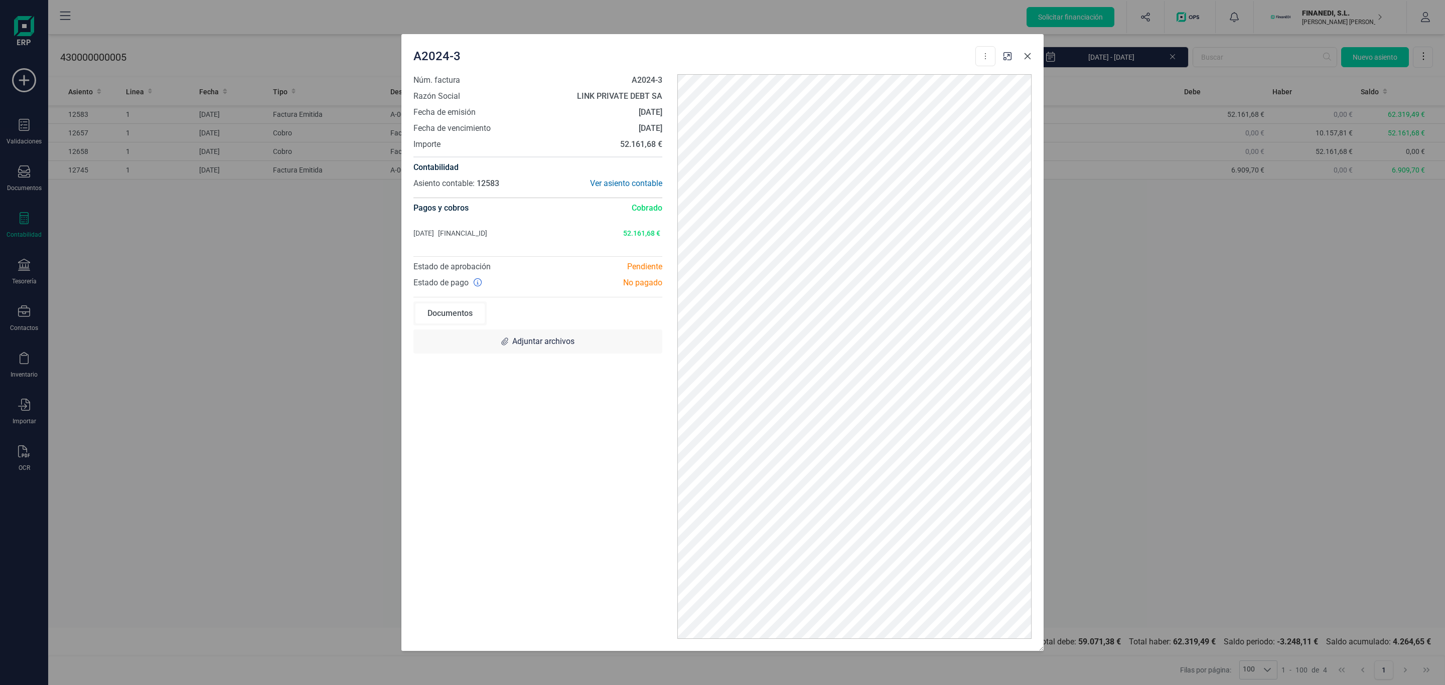
click at [1025, 55] on icon "Close" at bounding box center [1027, 56] width 7 height 7
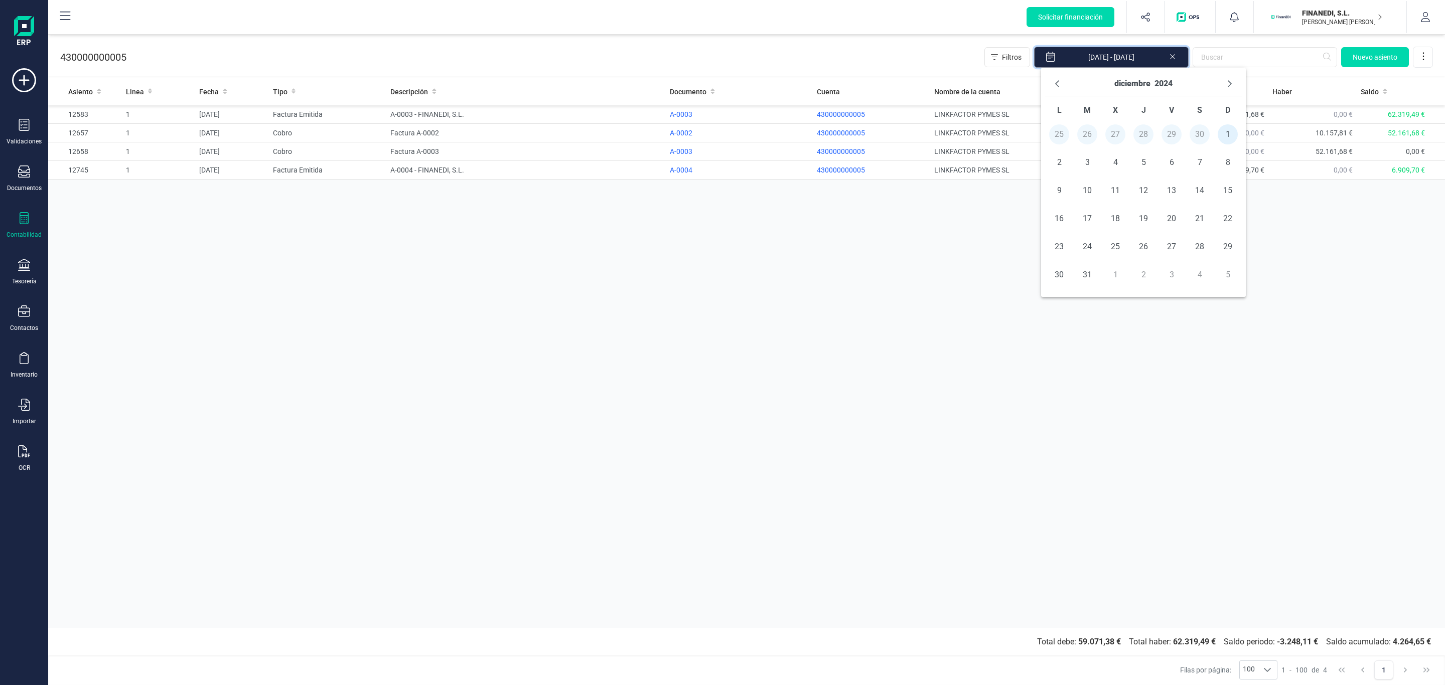
click at [1137, 59] on input "[DATE] - [DATE]" at bounding box center [1111, 57] width 155 height 21
click at [1226, 80] on icon "Next Month" at bounding box center [1230, 84] width 8 height 8
click at [1060, 83] on icon "Previous Month" at bounding box center [1057, 84] width 8 height 8
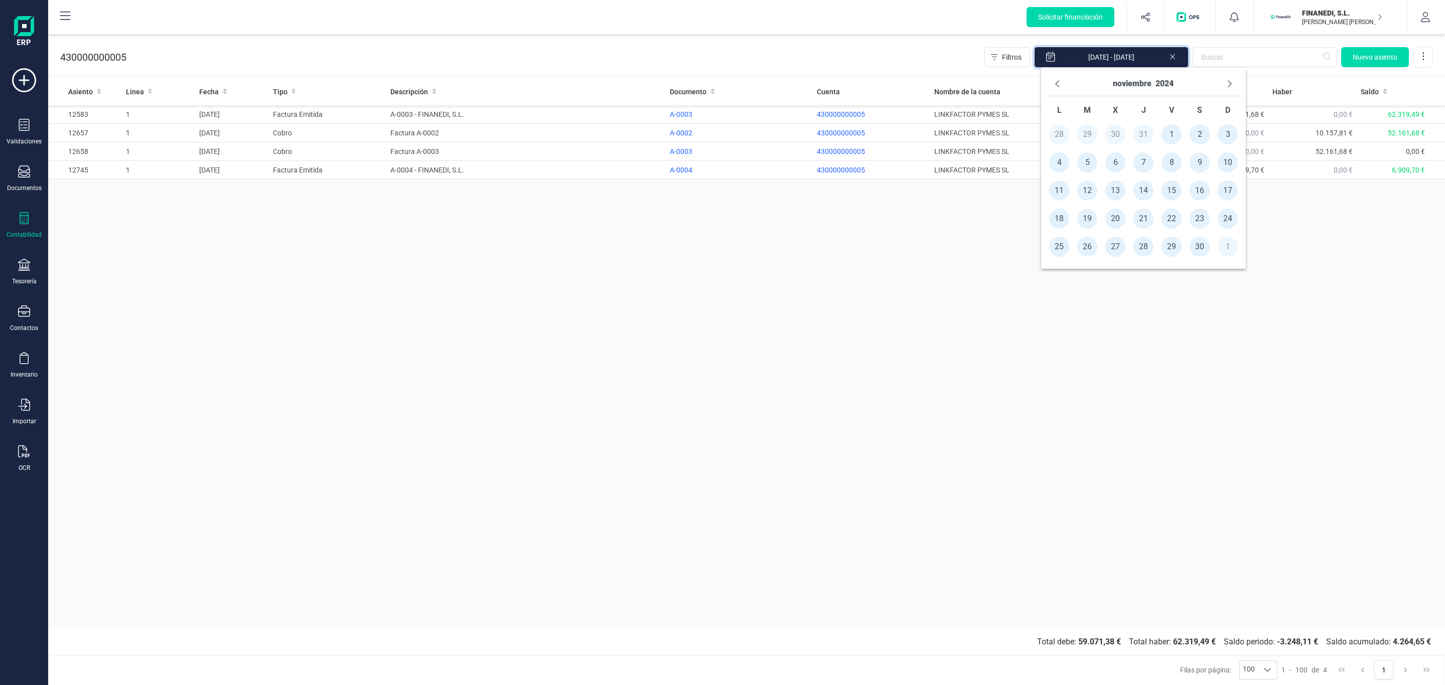
click at [1060, 83] on icon "Previous Month" at bounding box center [1057, 84] width 8 height 8
click at [1089, 133] on span "1" at bounding box center [1087, 134] width 20 height 20
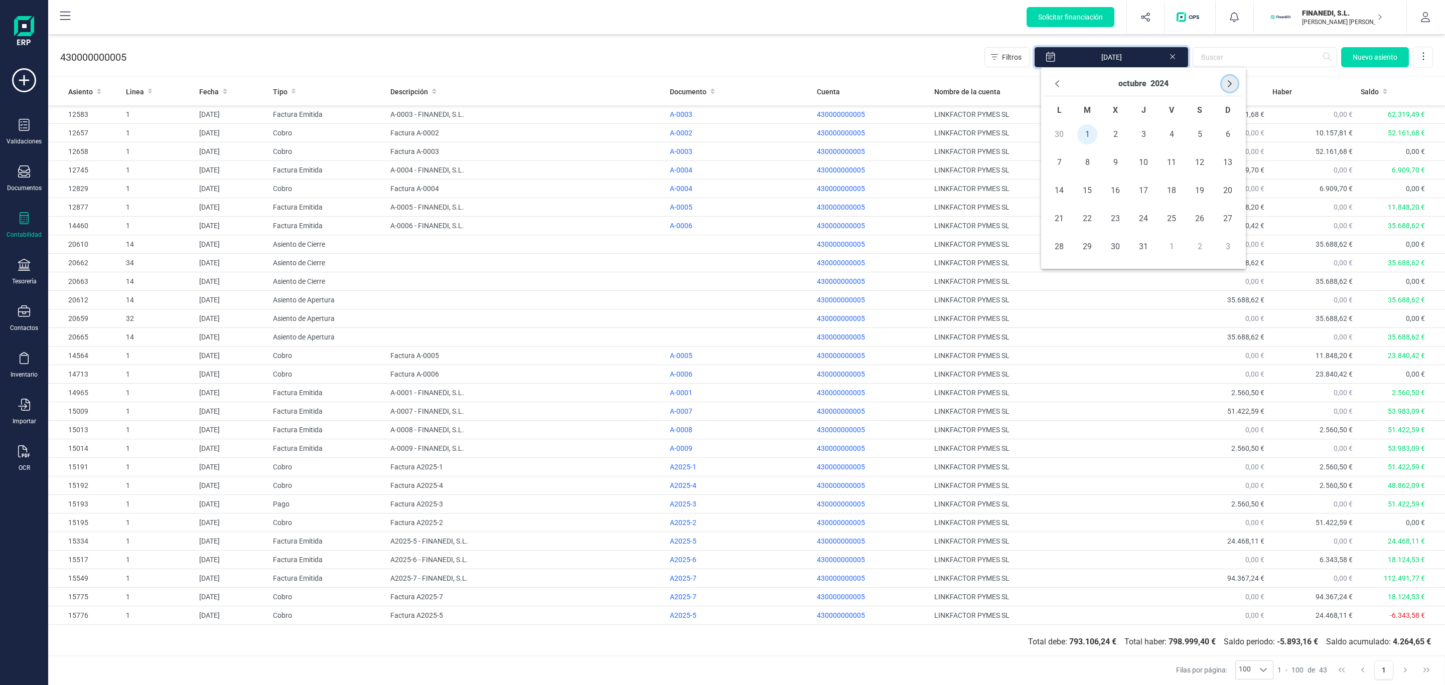
click at [1227, 85] on icon "Next Month" at bounding box center [1230, 84] width 8 height 8
click at [1172, 245] on span "31" at bounding box center [1171, 247] width 20 height 20
type input "[DATE] - [DATE]"
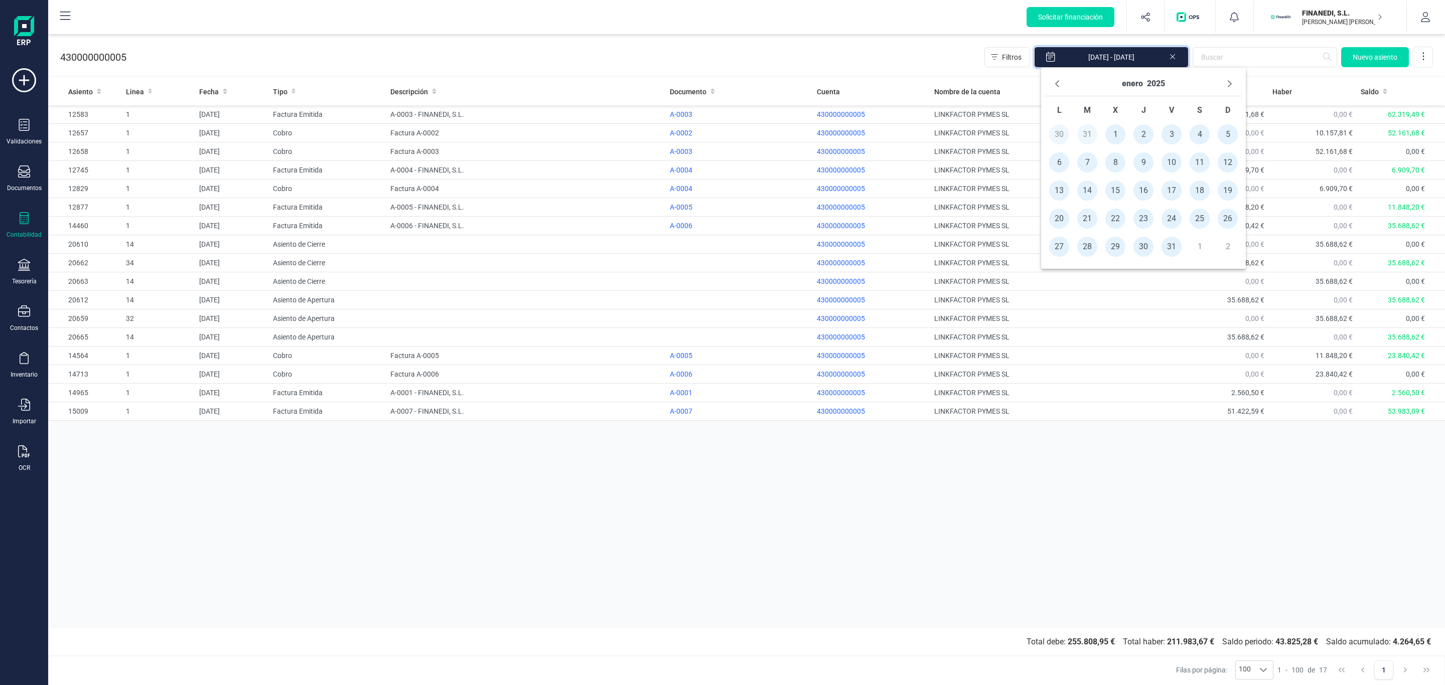
click at [928, 58] on div "430000000005 Filtros [DATE] - [DATE] [GEOGRAPHIC_DATA]" at bounding box center [746, 55] width 1397 height 41
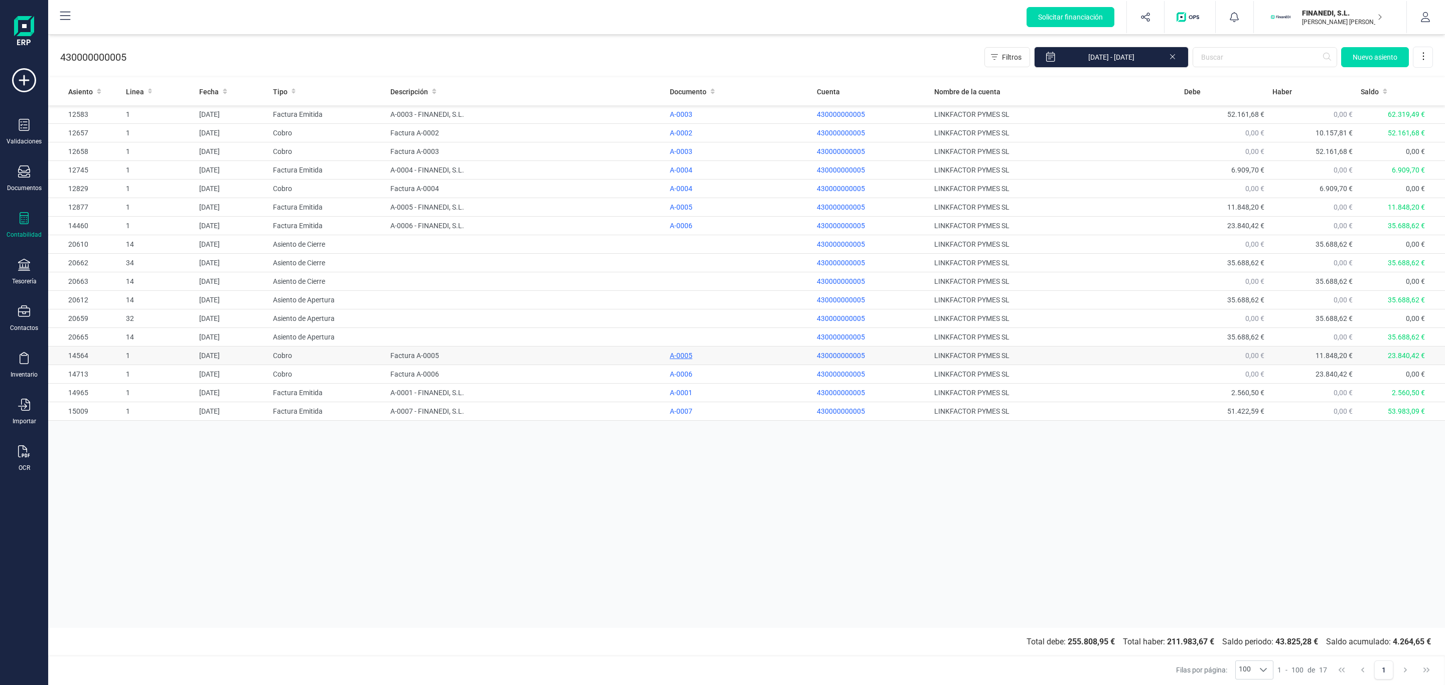
click at [680, 361] on div "A-0005" at bounding box center [739, 356] width 139 height 10
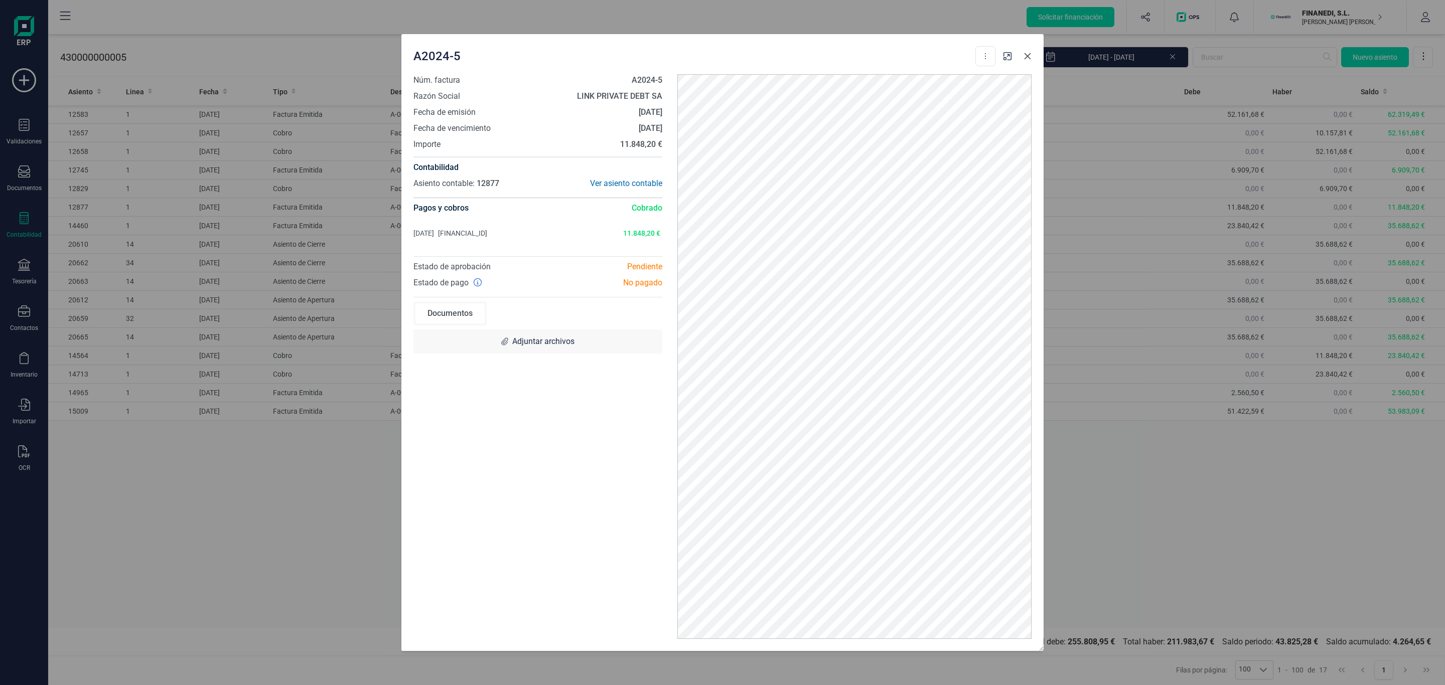
click at [1031, 54] on button "Close" at bounding box center [1027, 56] width 16 height 16
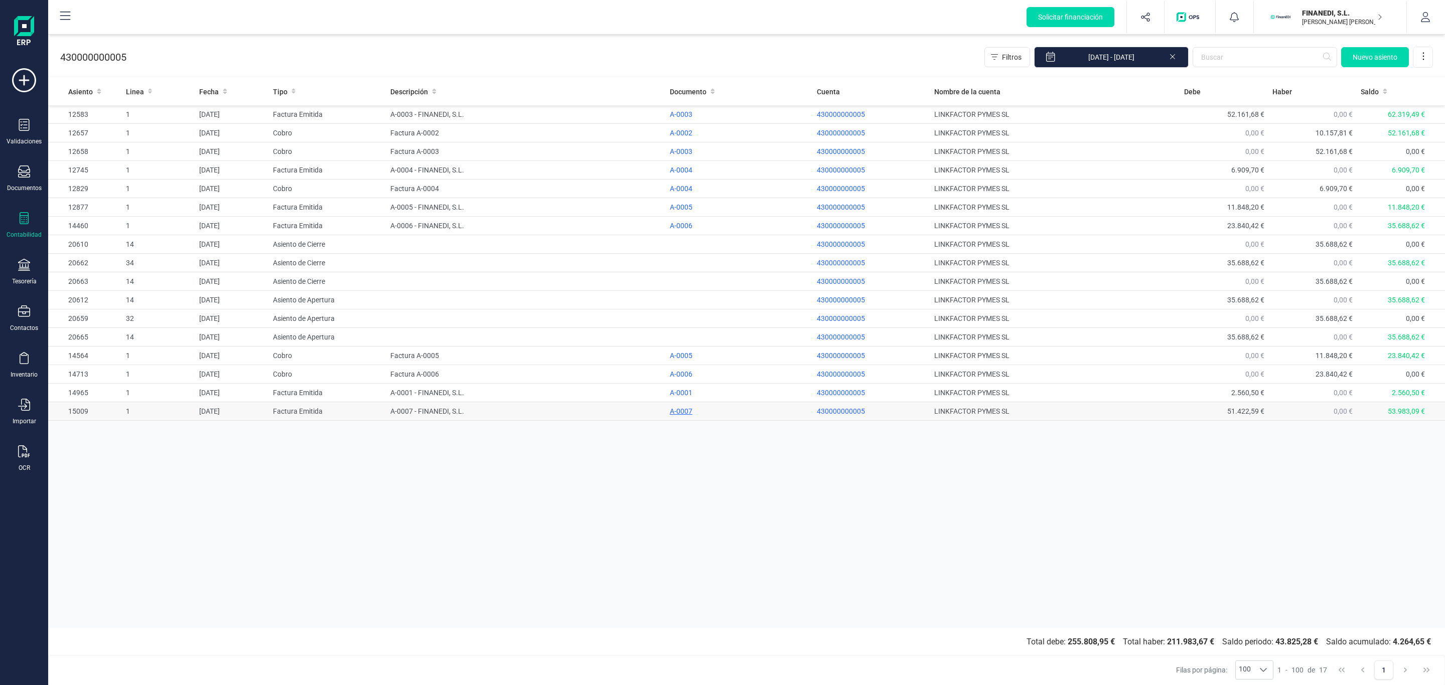
click at [689, 412] on div "A-0007" at bounding box center [739, 411] width 139 height 10
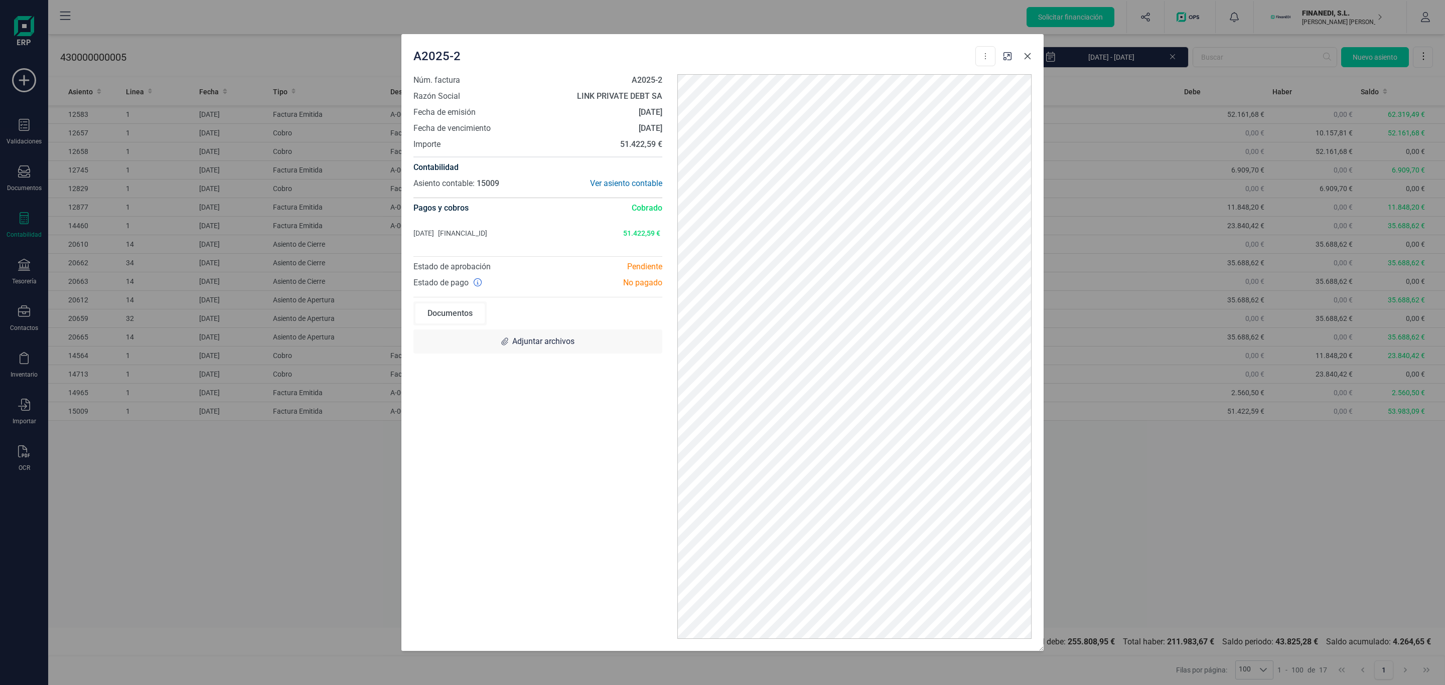
click at [1029, 63] on button "Close" at bounding box center [1027, 56] width 16 height 16
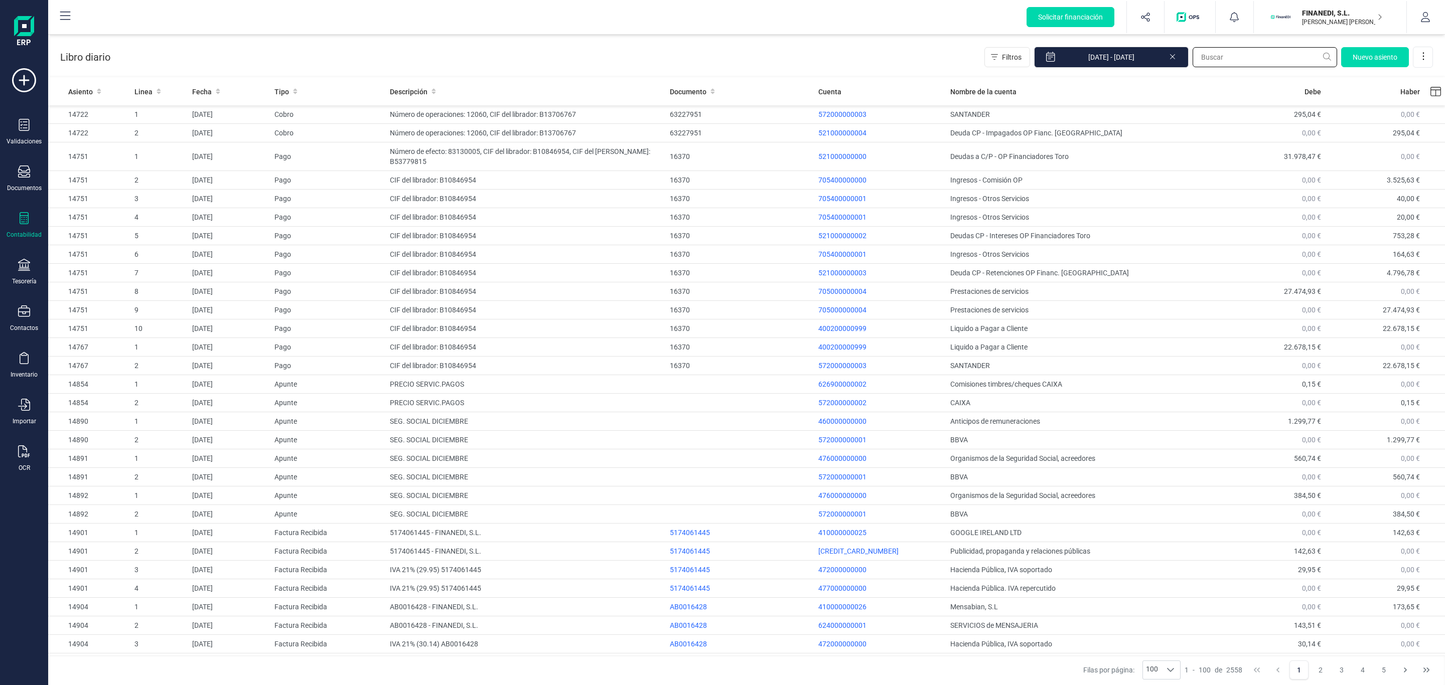
click at [1226, 58] on input "text" at bounding box center [1264, 57] width 144 height 20
click at [1210, 59] on input "text" at bounding box center [1264, 57] width 144 height 20
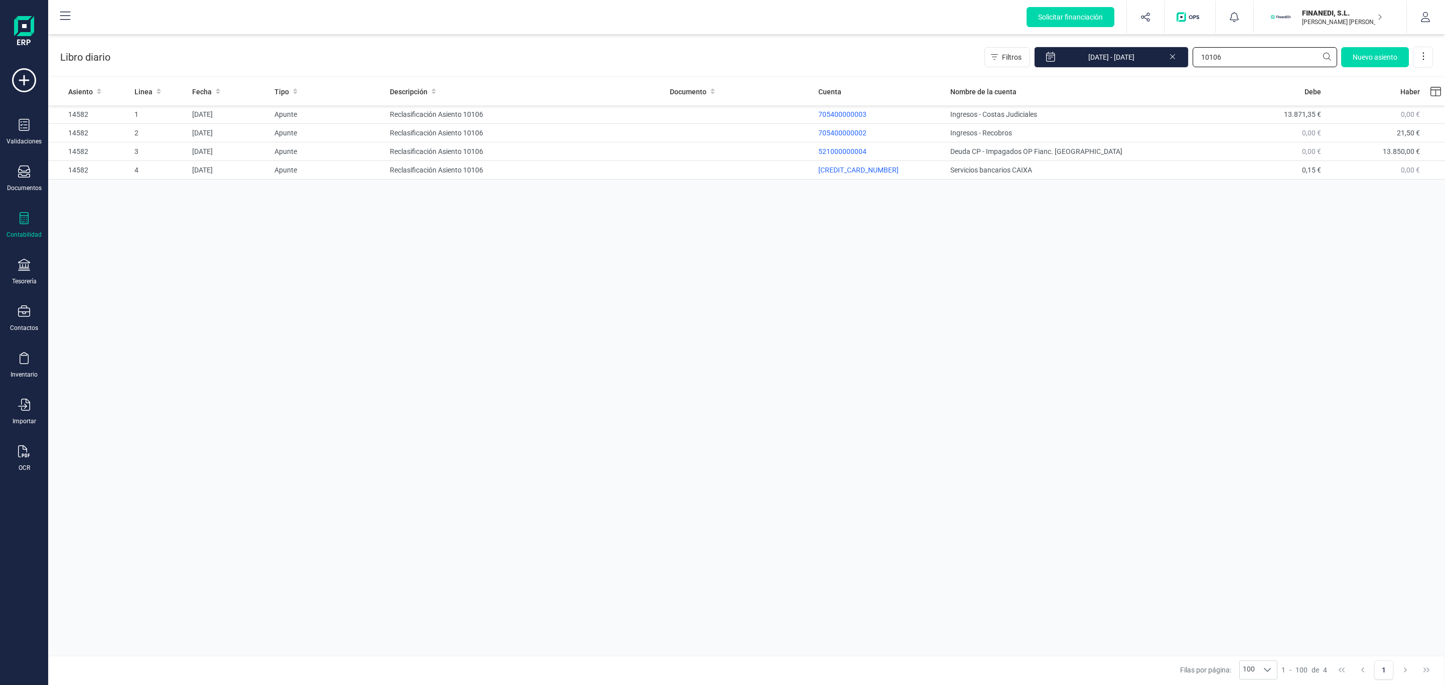
type input "10106"
drag, startPoint x: 971, startPoint y: 263, endPoint x: 935, endPoint y: 269, distance: 36.6
click at [935, 269] on div "Asiento Linea Fecha Tipo Descripción Documento Cuenta Nombre de la cuenta [PERS…" at bounding box center [746, 368] width 1397 height 580
click at [1231, 56] on input "10106" at bounding box center [1264, 57] width 144 height 20
drag, startPoint x: 1240, startPoint y: 57, endPoint x: 1168, endPoint y: 56, distance: 71.7
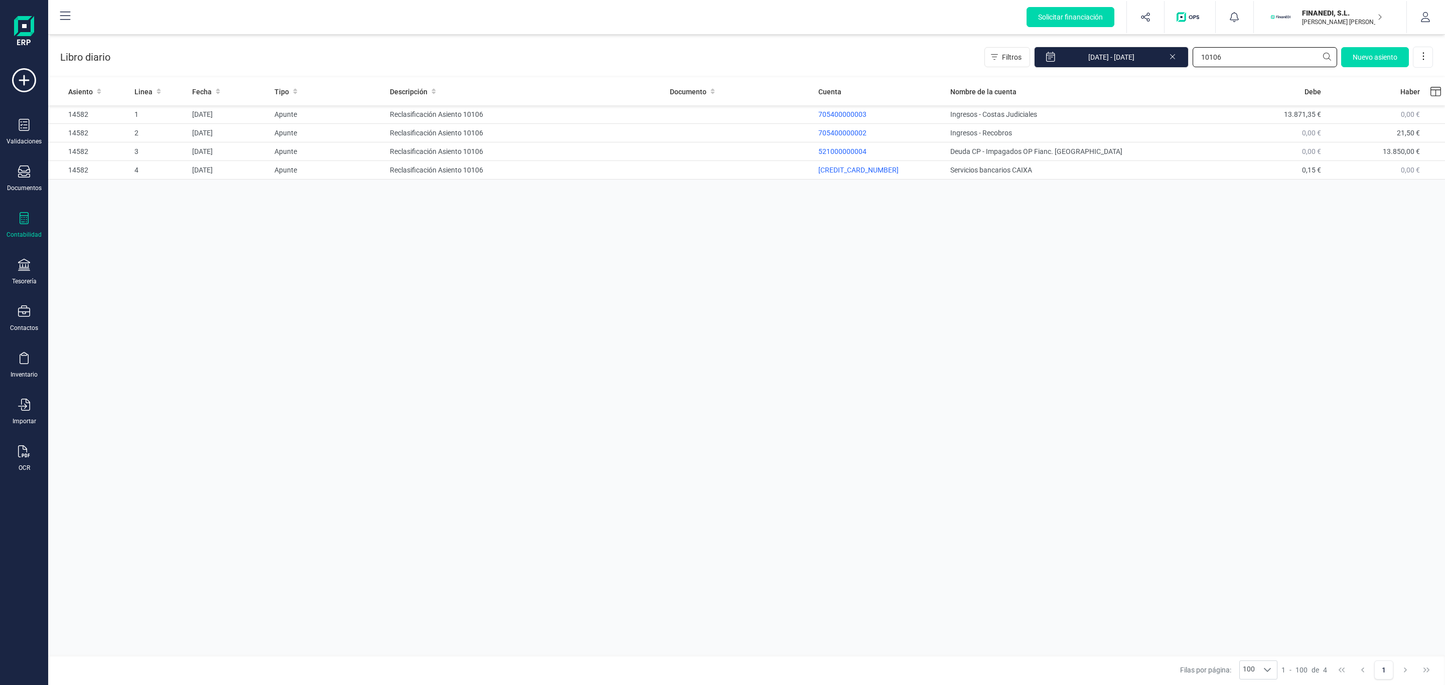
click at [1168, 56] on div "Filtros [DATE] - [DATE] 10106 [GEOGRAPHIC_DATA]" at bounding box center [1208, 57] width 448 height 21
click at [1124, 59] on input "[DATE] - [DATE]" at bounding box center [1111, 57] width 155 height 21
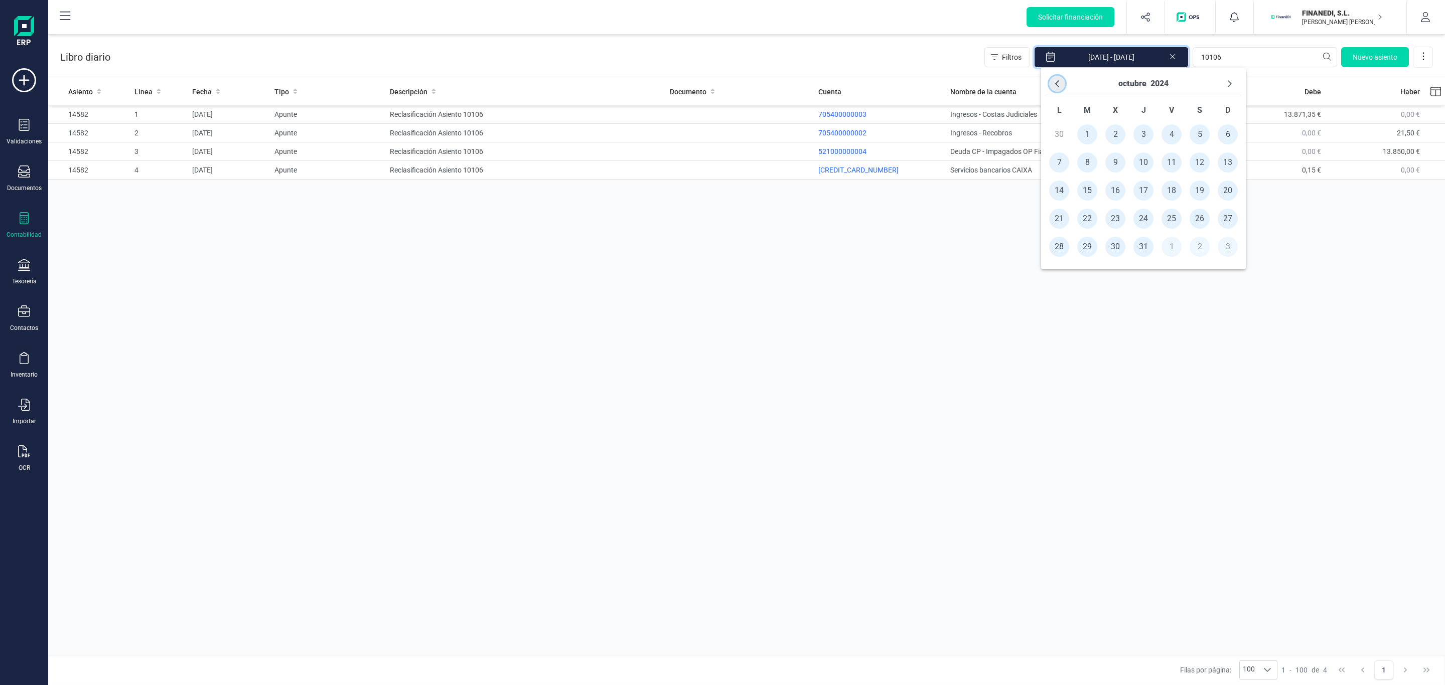
click at [1053, 80] on icon "Previous Month" at bounding box center [1057, 84] width 8 height 8
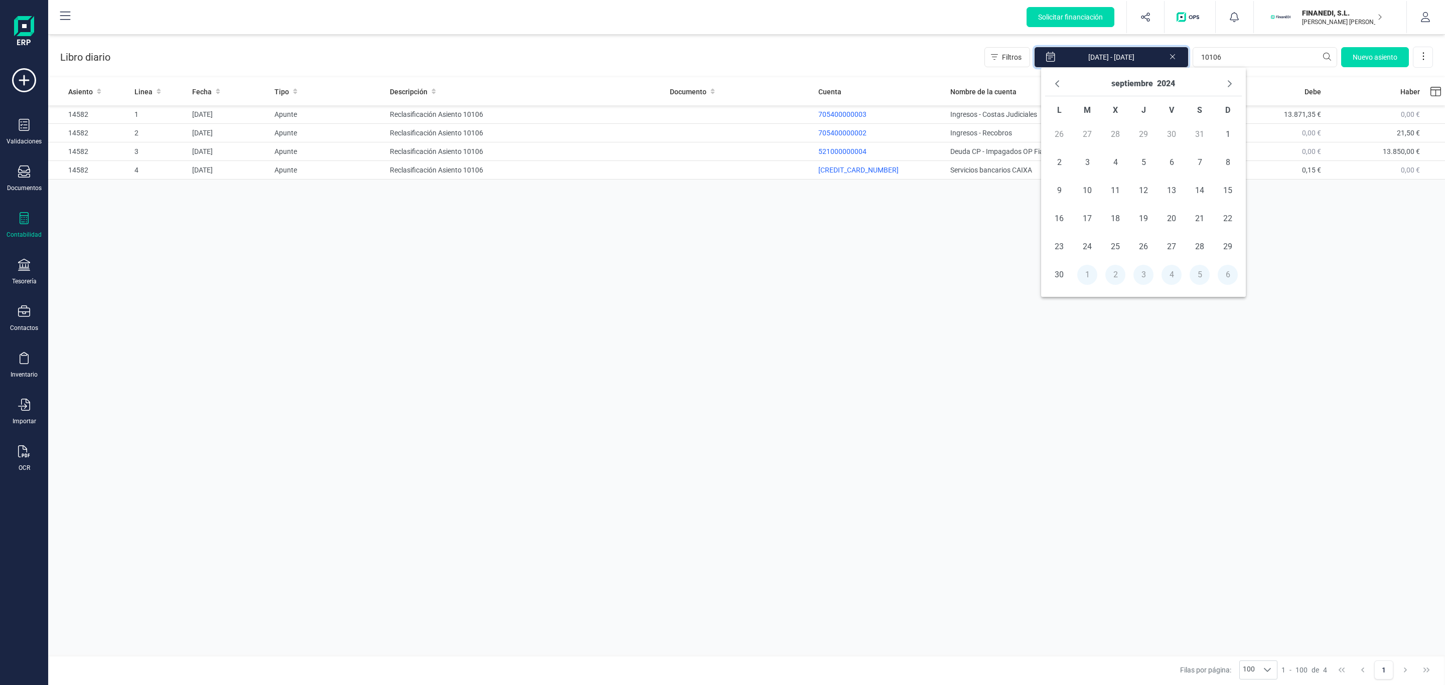
click at [1053, 80] on icon "Previous Month" at bounding box center [1057, 84] width 8 height 8
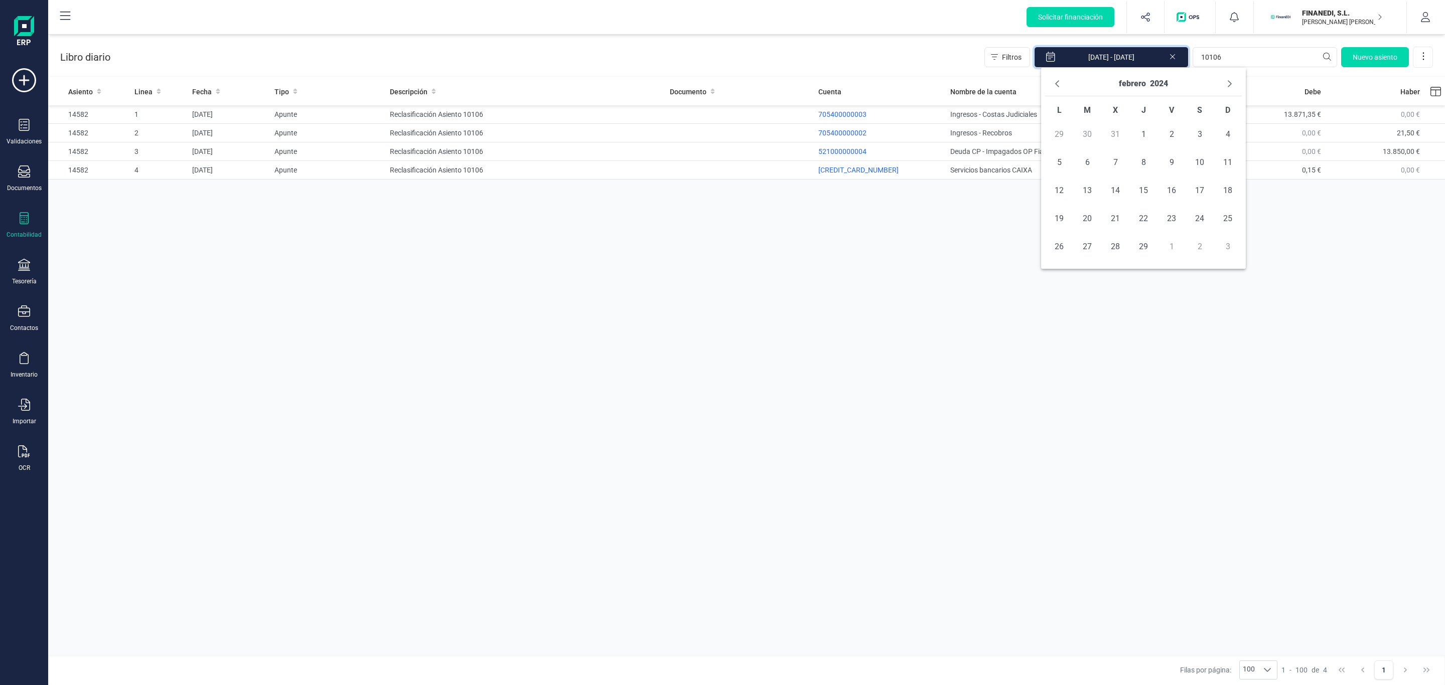
click at [1053, 80] on icon "Previous Month" at bounding box center [1057, 84] width 8 height 8
click at [1060, 129] on span "1" at bounding box center [1059, 134] width 20 height 20
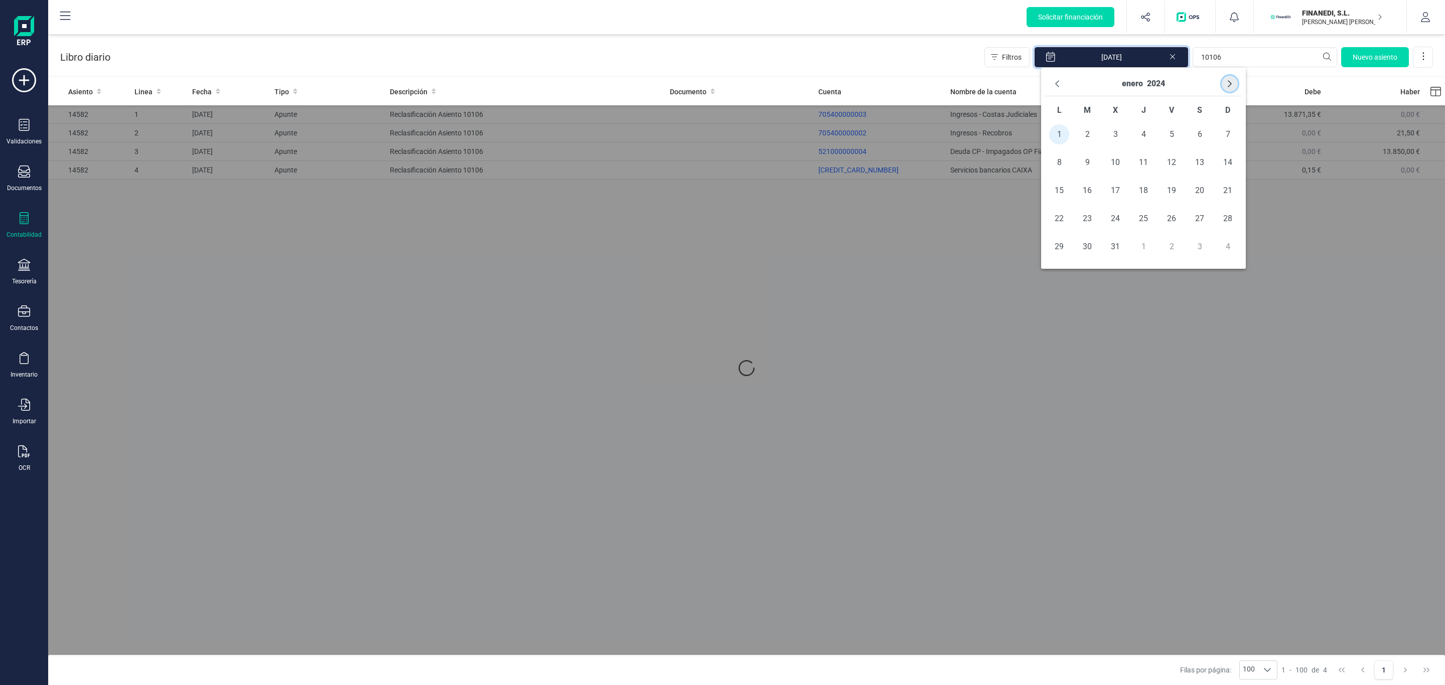
click at [1232, 80] on icon "Next Month" at bounding box center [1230, 84] width 8 height 8
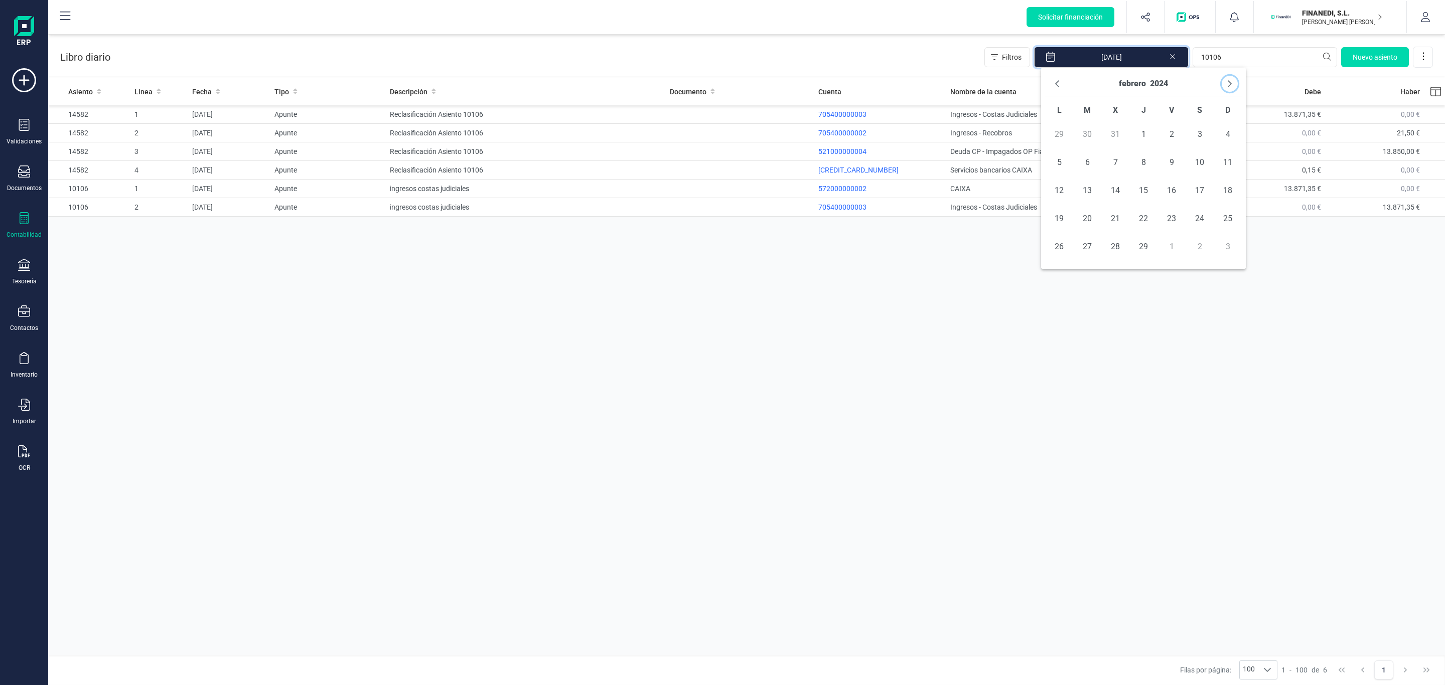
click at [1232, 80] on icon "Next Month" at bounding box center [1230, 84] width 8 height 8
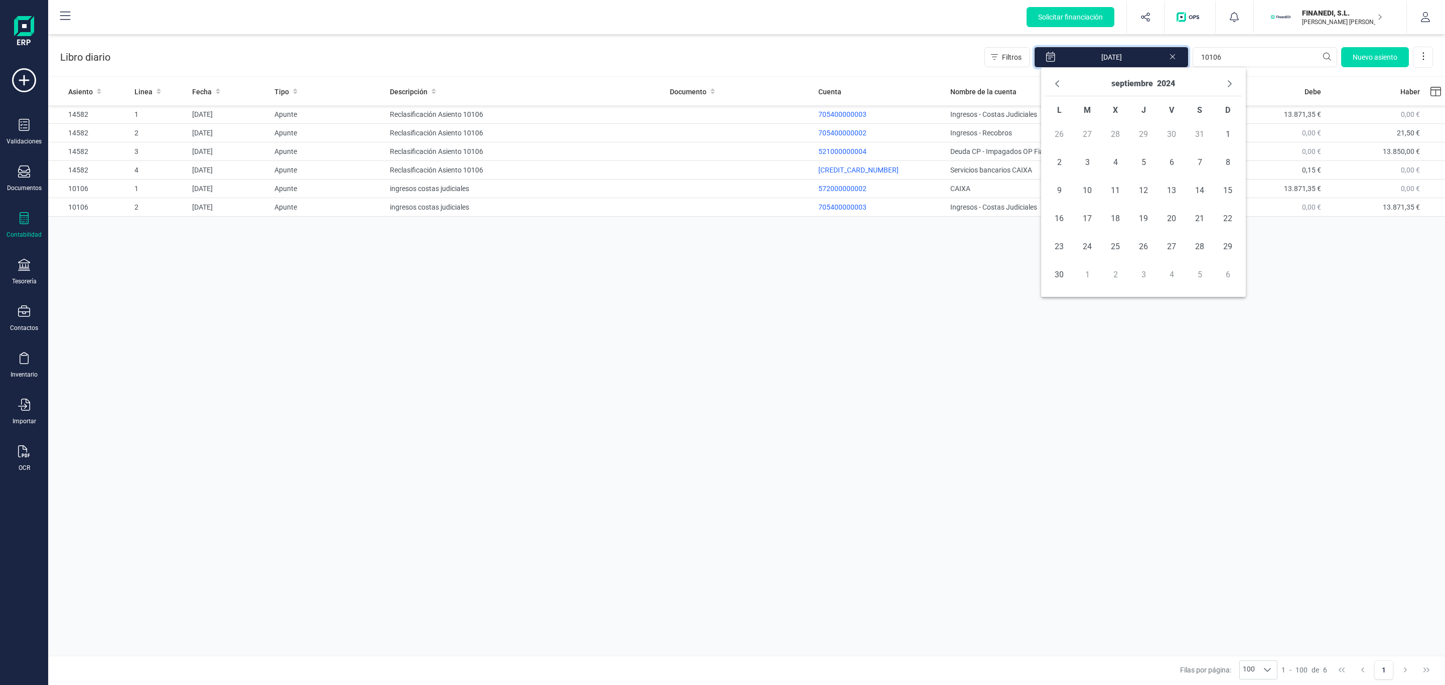
click at [1232, 80] on icon "Next Month" at bounding box center [1230, 84] width 8 height 8
click at [1094, 279] on span "31" at bounding box center [1087, 275] width 20 height 20
type input "[DATE] - [DATE]"
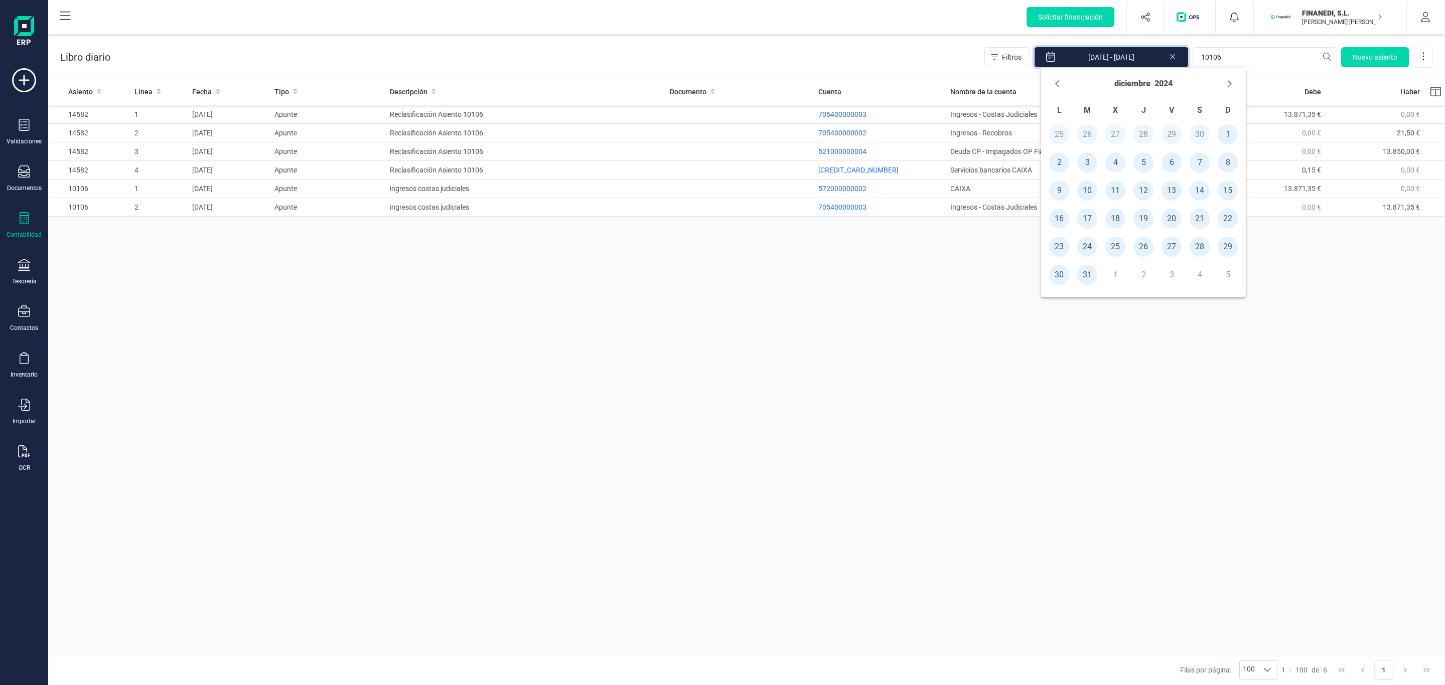
click at [1100, 391] on div "Asiento Linea Fecha Tipo Descripción Documento Cuenta Nombre de la cuenta [PERS…" at bounding box center [746, 368] width 1397 height 580
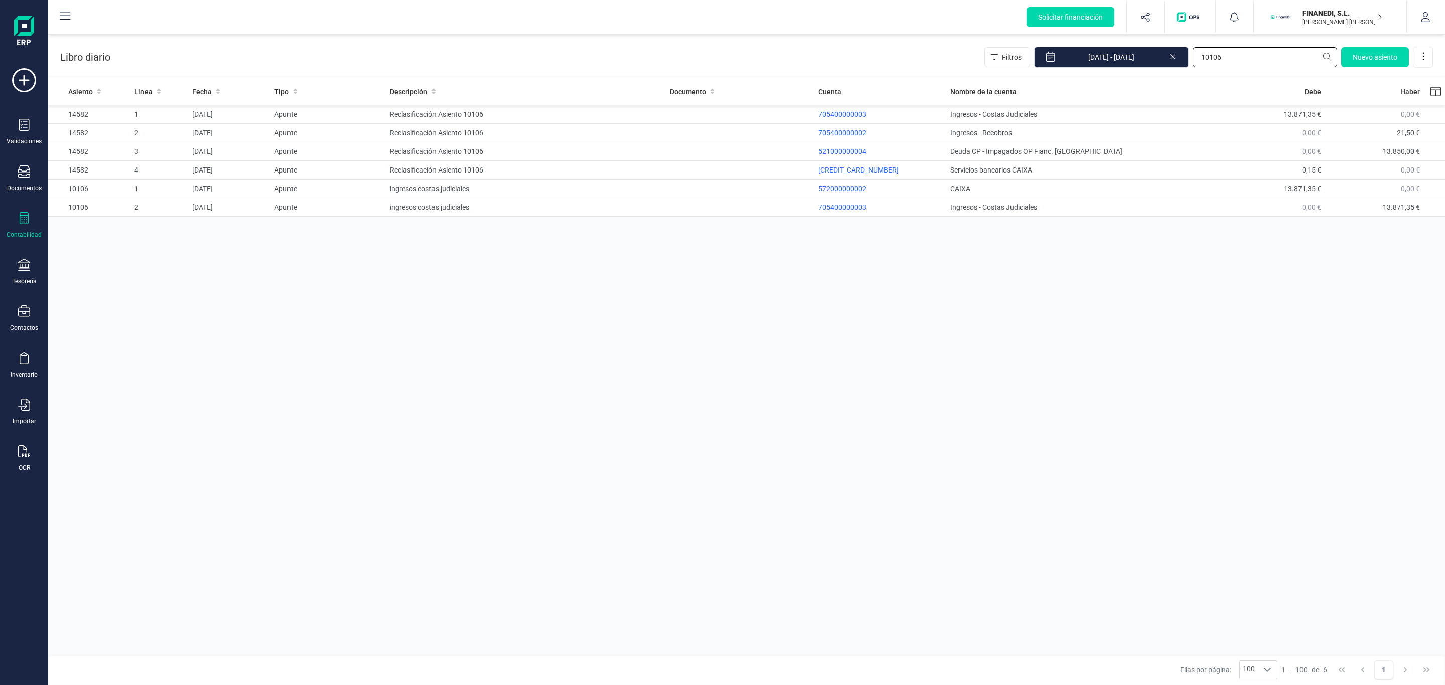
click at [1224, 60] on input "10106" at bounding box center [1264, 57] width 144 height 20
drag, startPoint x: 1228, startPoint y: 57, endPoint x: 1163, endPoint y: 56, distance: 64.7
click at [1163, 56] on div "Filtros [DATE] - [DATE] 10106 [GEOGRAPHIC_DATA]" at bounding box center [1208, 57] width 448 height 21
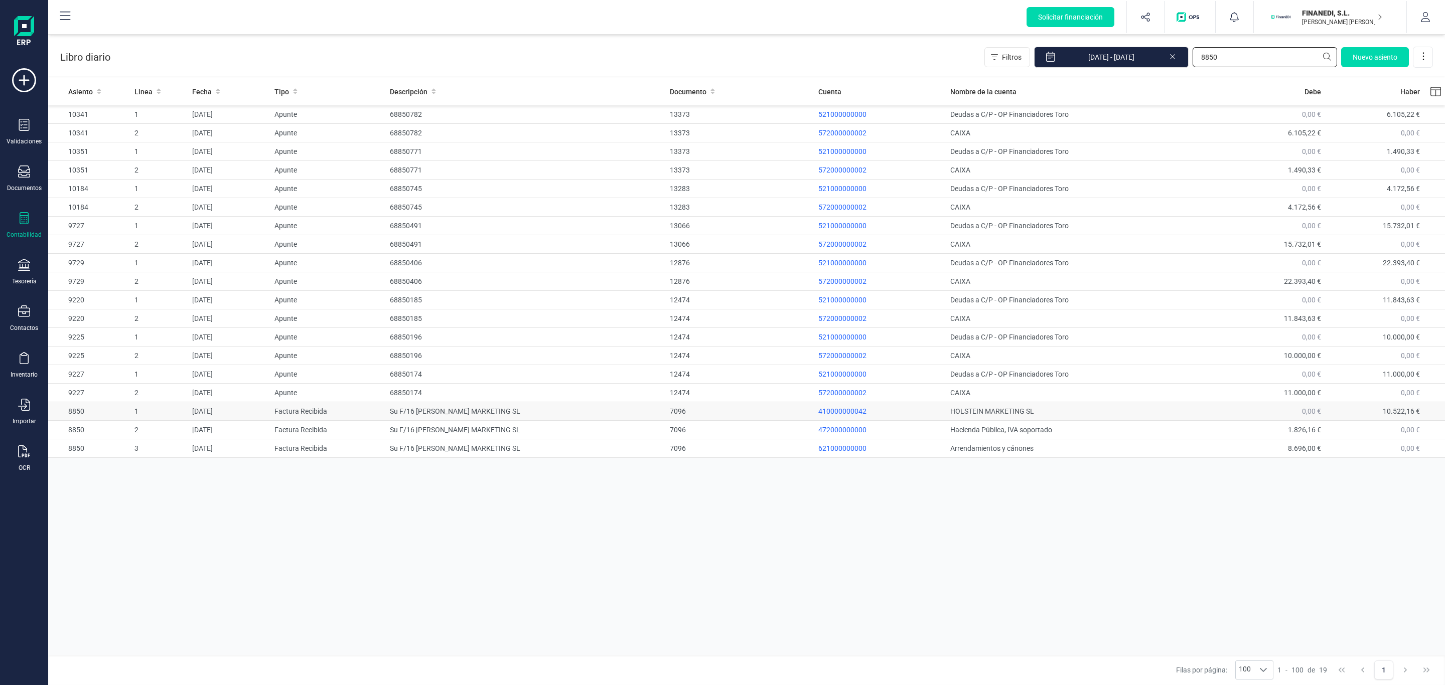
type input "8850"
click at [681, 416] on div "7096" at bounding box center [740, 411] width 140 height 10
click at [678, 416] on div "7096" at bounding box center [740, 411] width 140 height 10
click at [686, 435] on div "7096" at bounding box center [740, 430] width 140 height 10
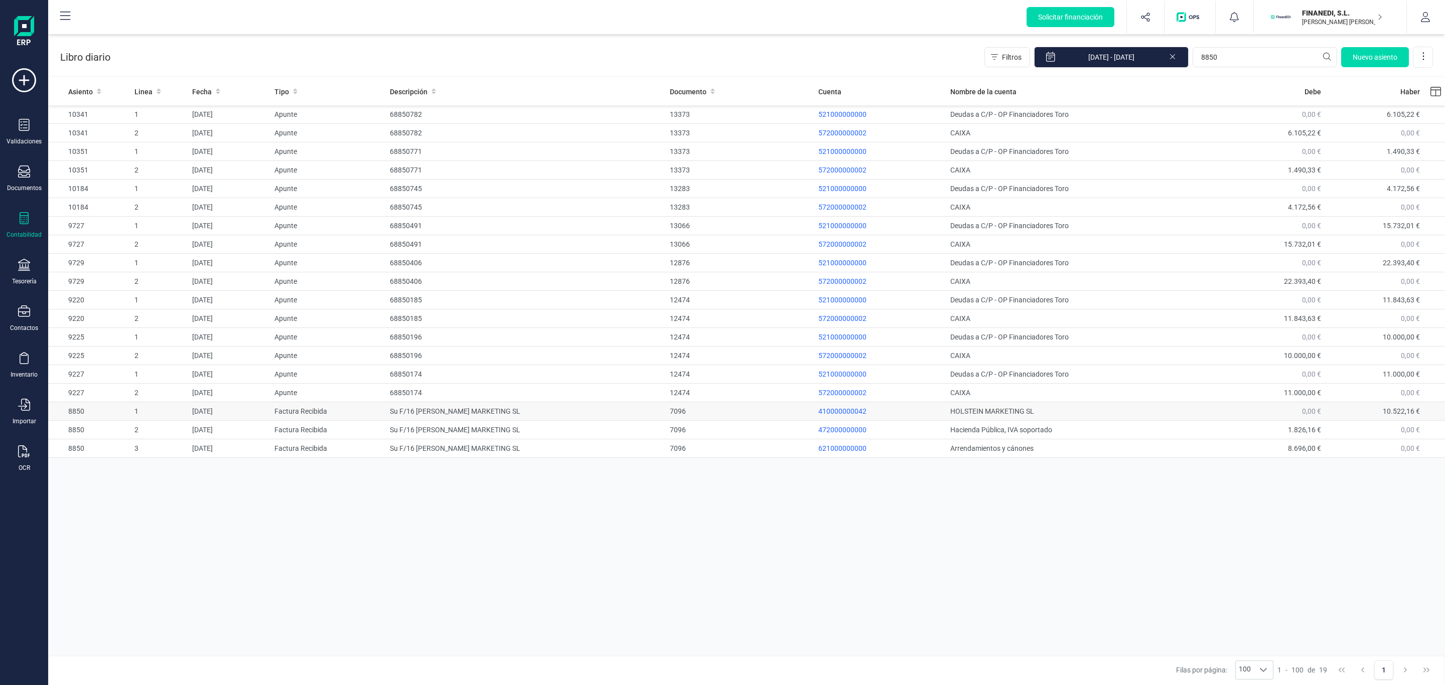
click at [676, 414] on div "7096" at bounding box center [740, 411] width 140 height 10
click at [682, 427] on td "7096" at bounding box center [740, 430] width 148 height 19
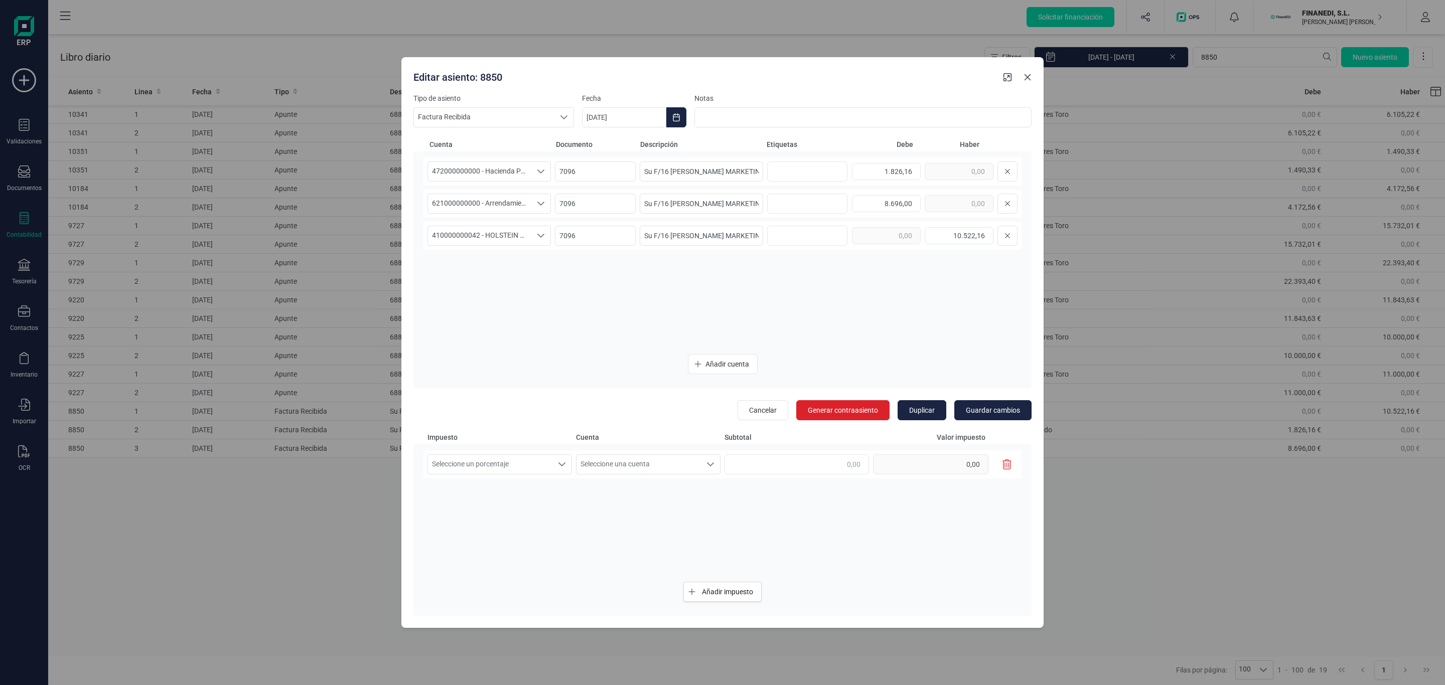
click at [1027, 75] on icon "Close" at bounding box center [1027, 77] width 8 height 8
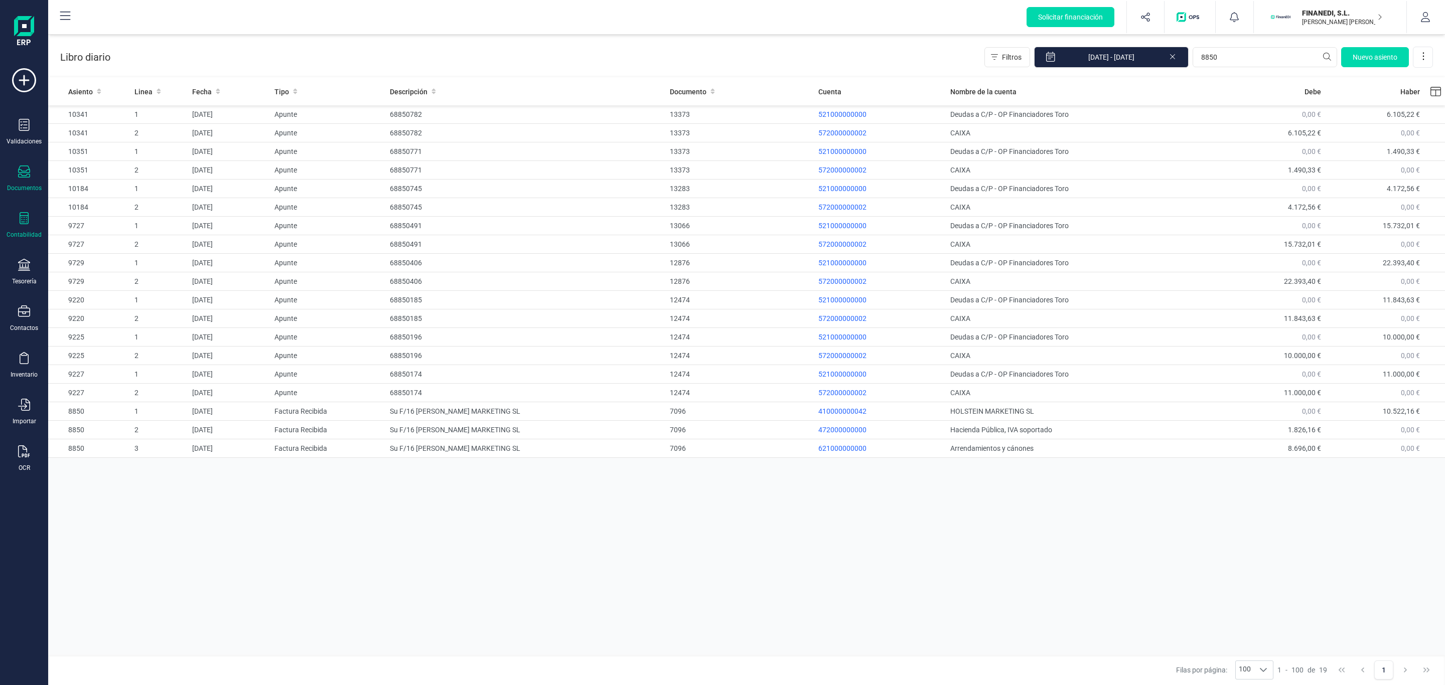
click at [38, 184] on div "Documentos" at bounding box center [24, 188] width 35 height 8
click at [121, 142] on div at bounding box center [122, 144] width 18 height 12
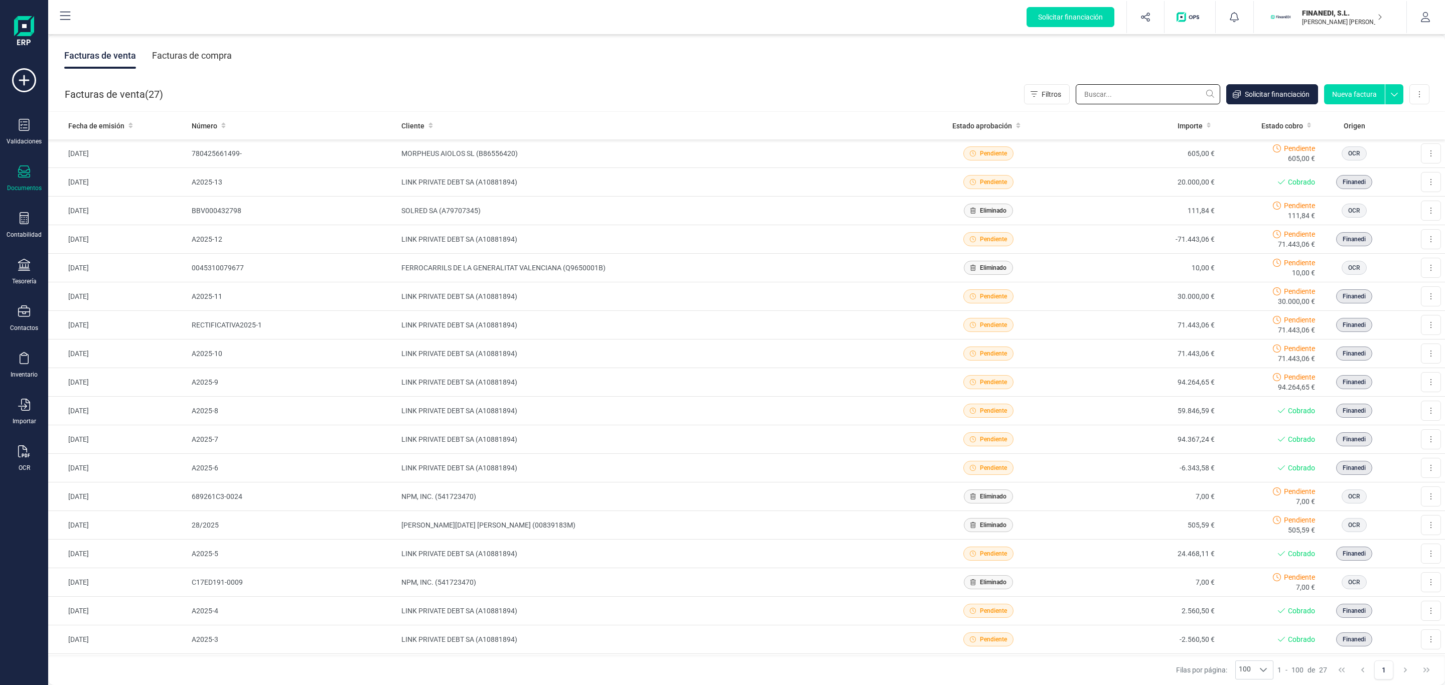
click at [1117, 98] on input "text" at bounding box center [1148, 94] width 144 height 20
click at [170, 49] on div "Facturas de compra" at bounding box center [192, 56] width 80 height 26
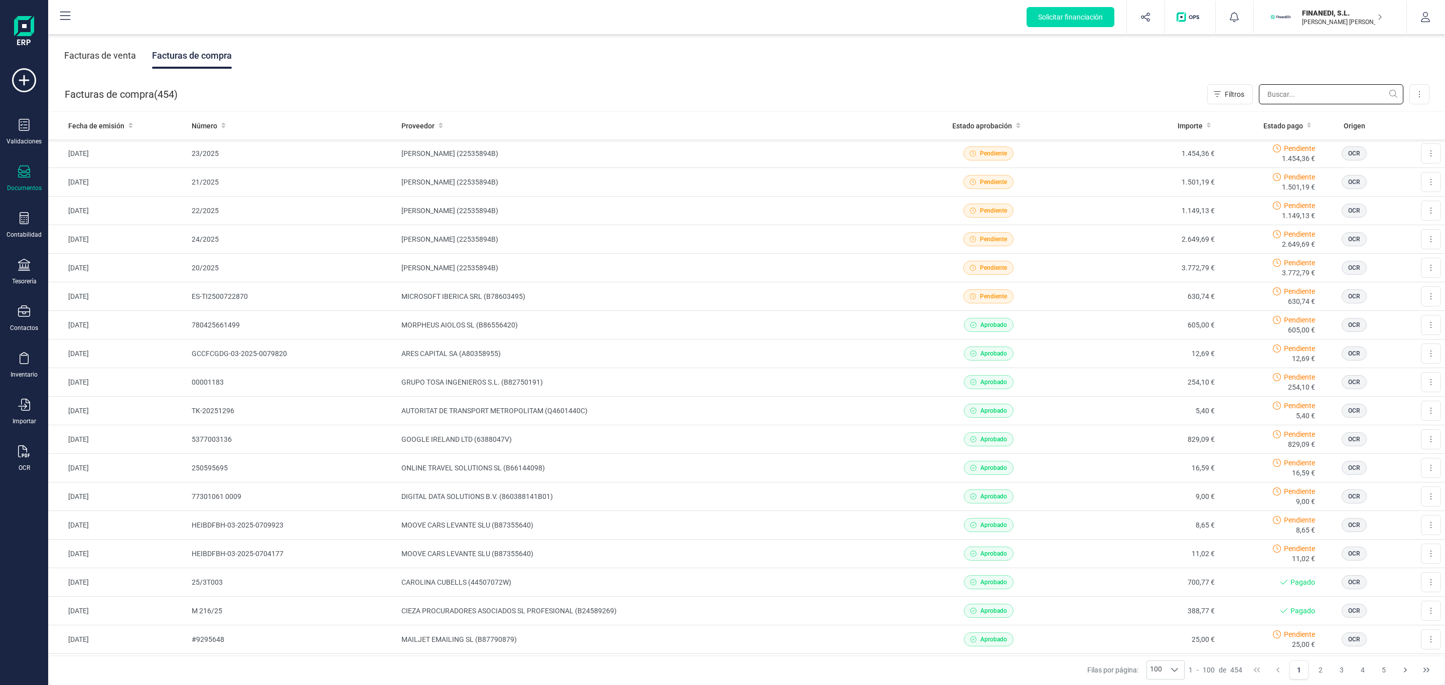
click at [1294, 98] on input "text" at bounding box center [1331, 94] width 144 height 20
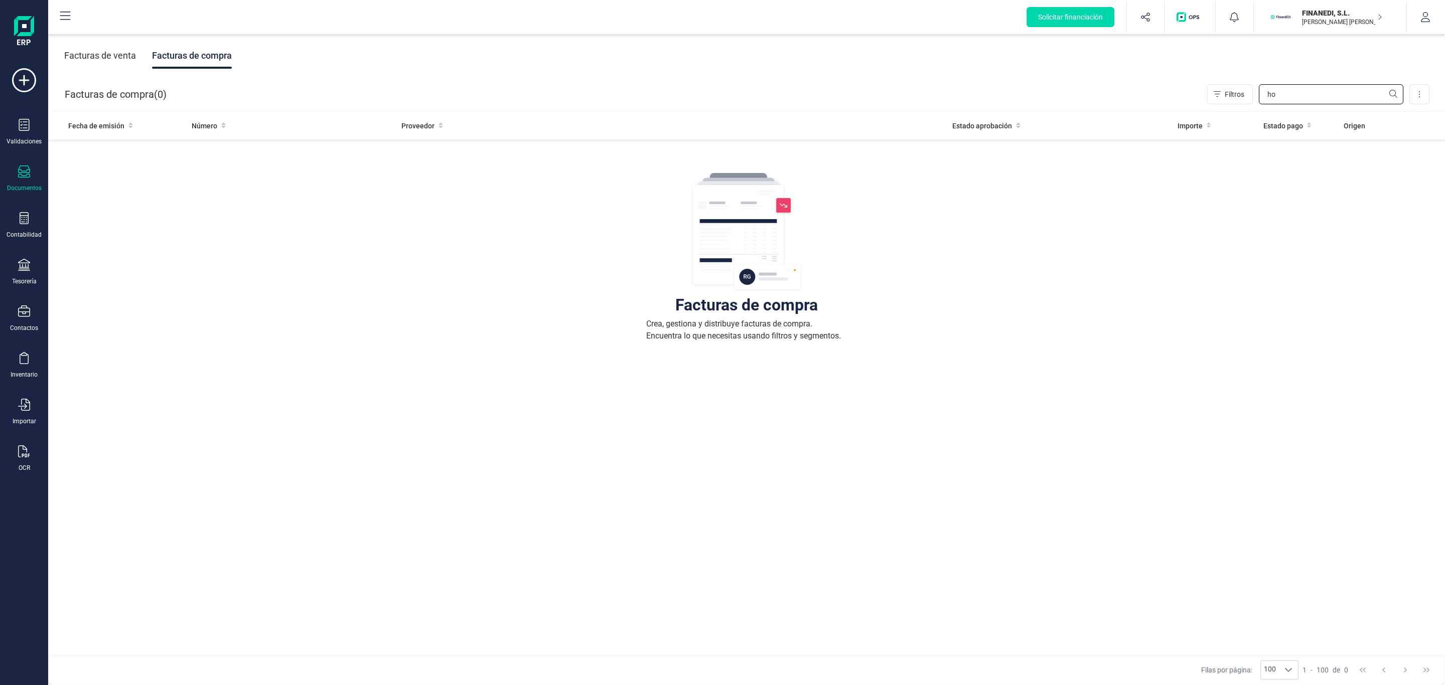
type input "h"
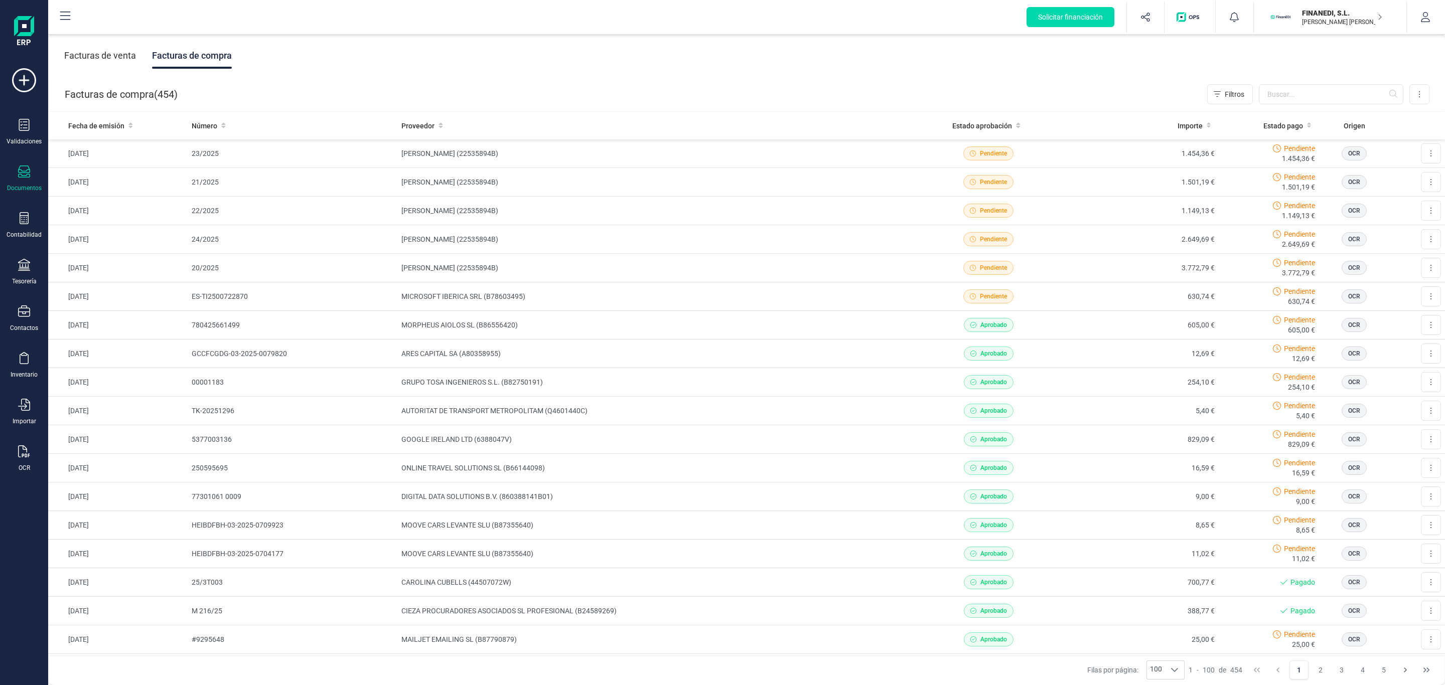
click at [114, 63] on div "Facturas de venta" at bounding box center [100, 56] width 72 height 26
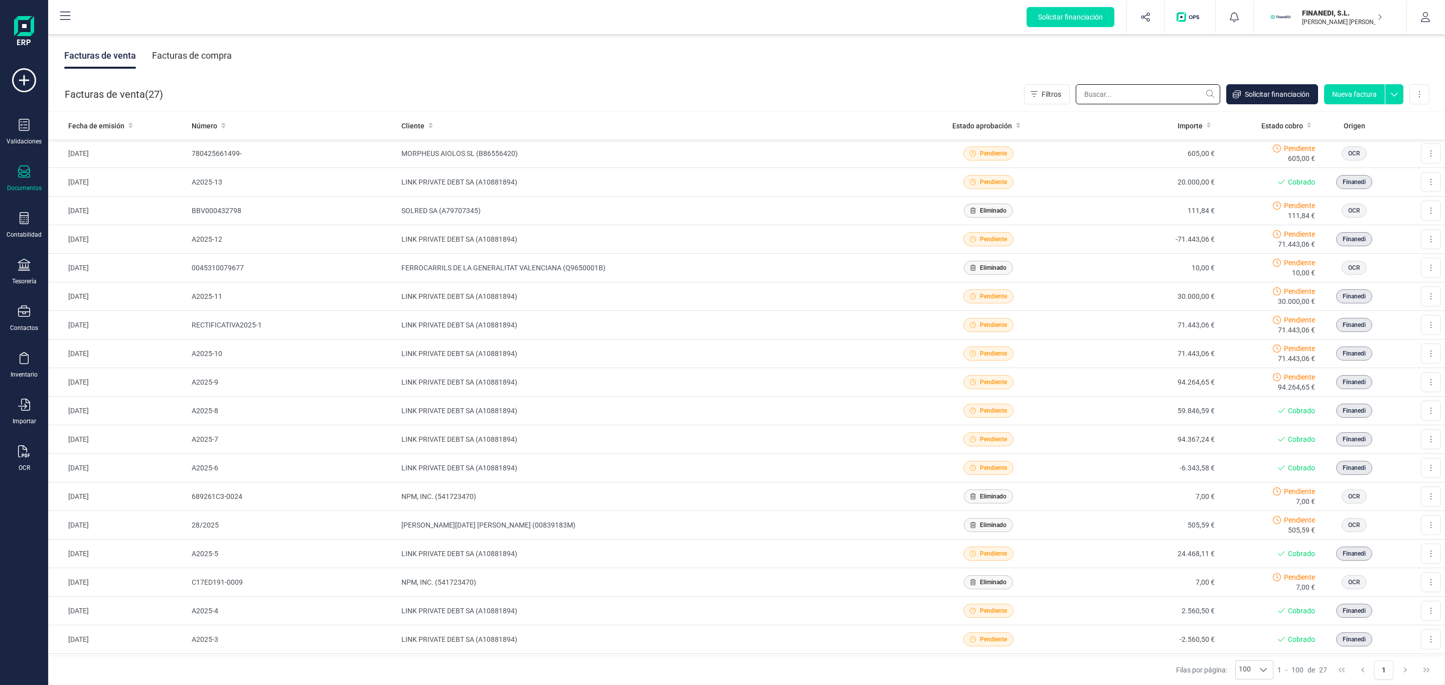
click at [1159, 90] on input "text" at bounding box center [1148, 94] width 144 height 20
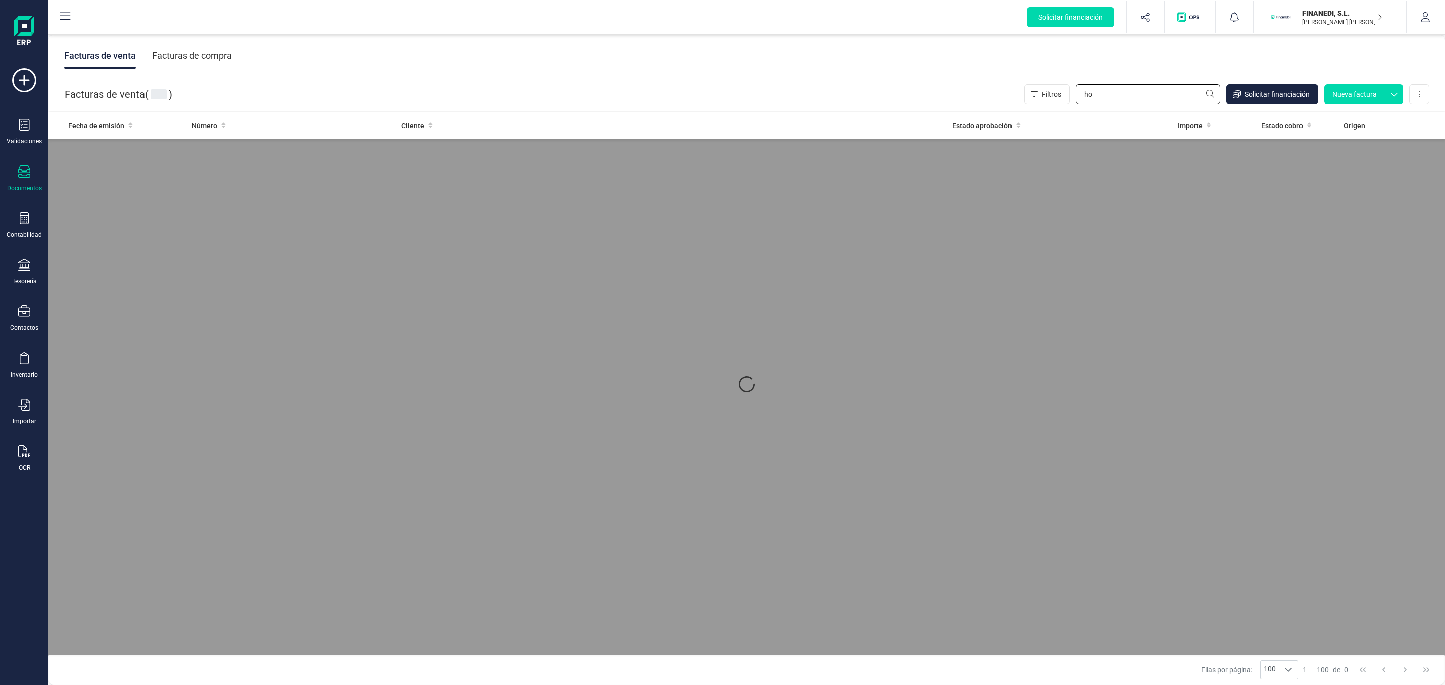
type input "h"
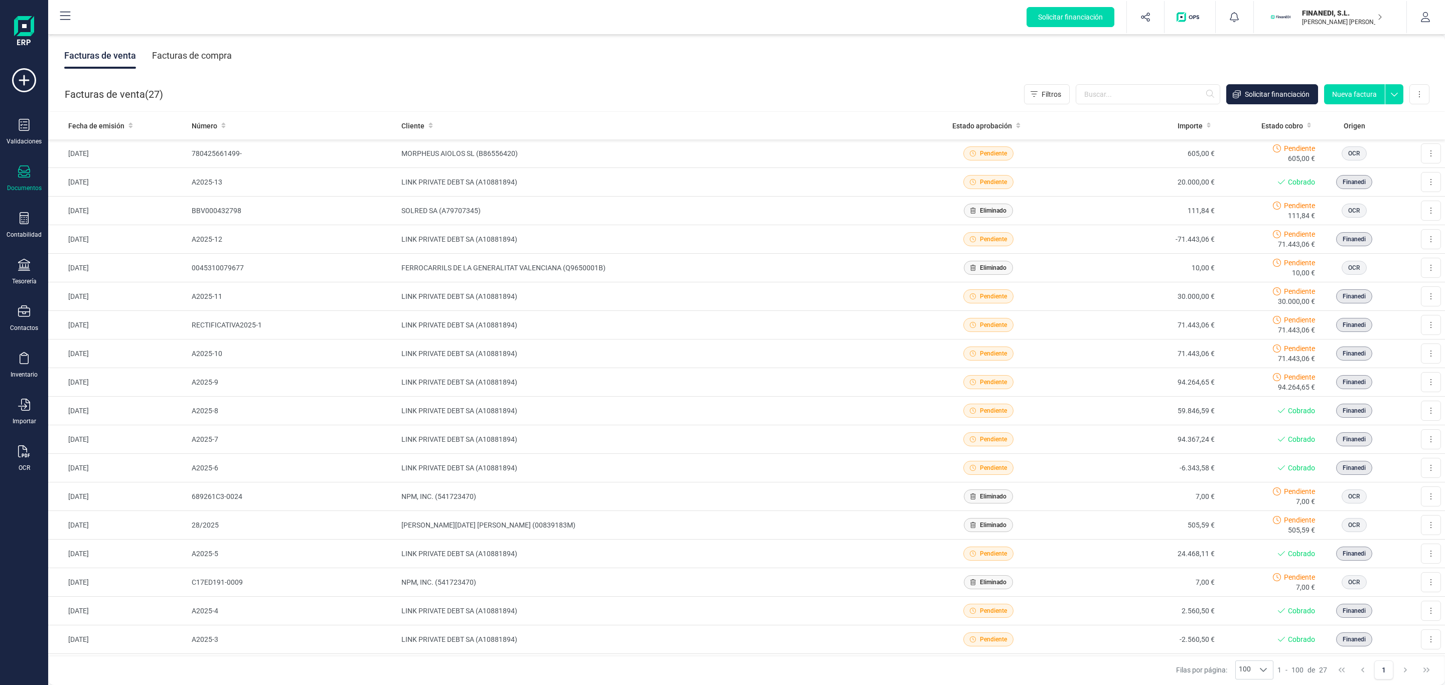
click at [200, 62] on div "Facturas de compra" at bounding box center [192, 56] width 80 height 26
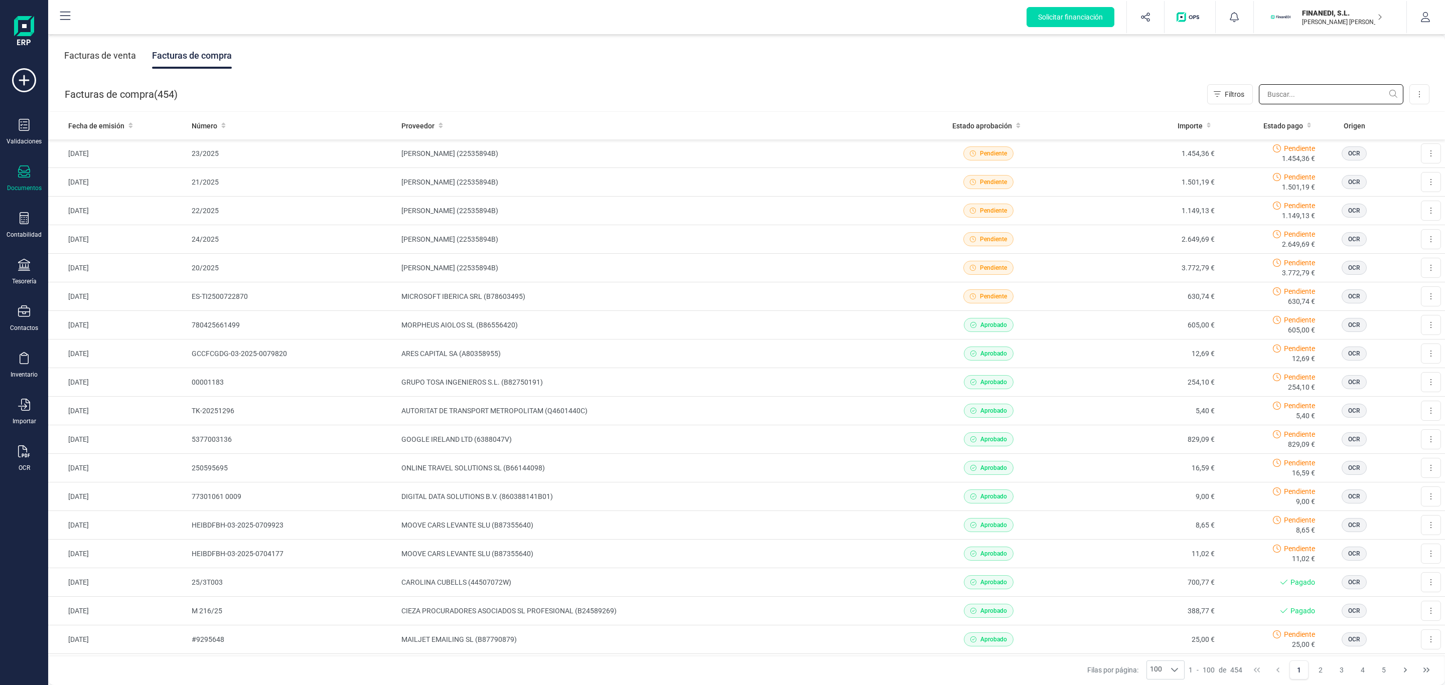
drag, startPoint x: 1328, startPoint y: 93, endPoint x: 1314, endPoint y: 95, distance: 14.1
click at [1327, 93] on input "text" at bounding box center [1331, 94] width 144 height 20
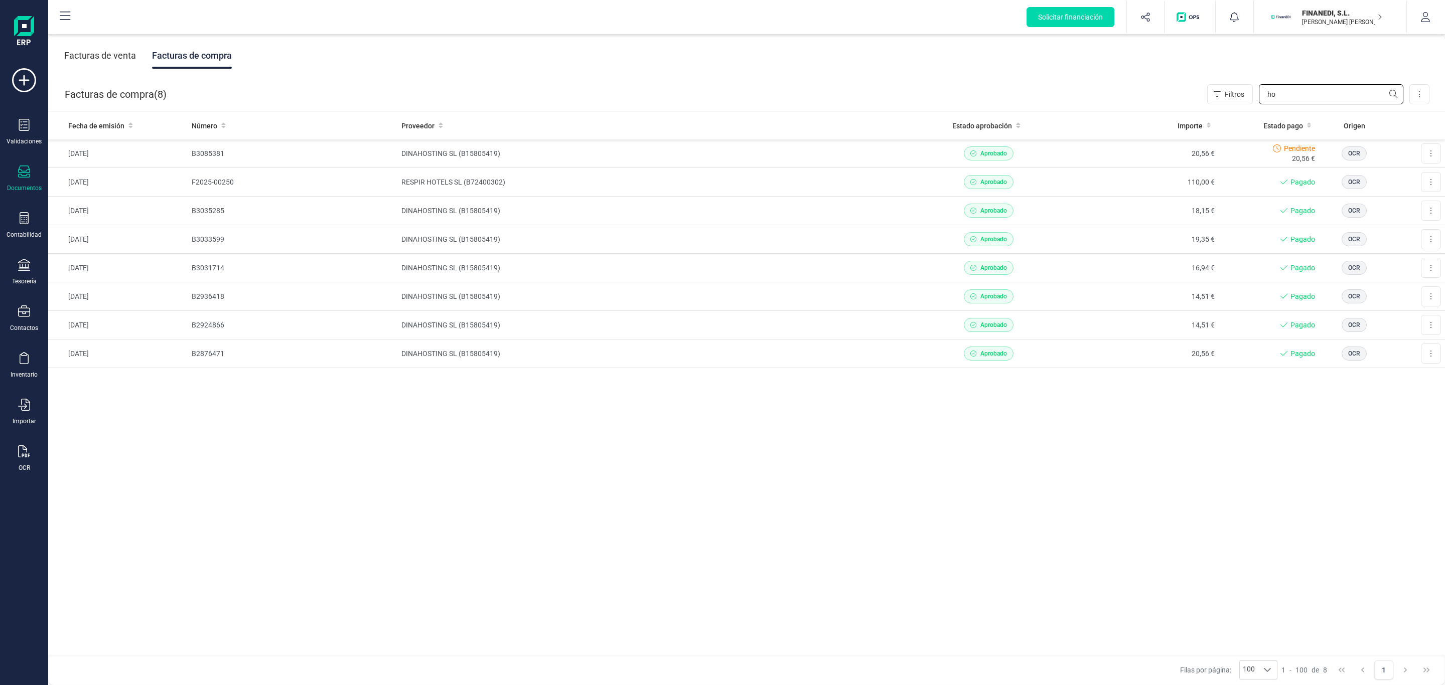
type input "h"
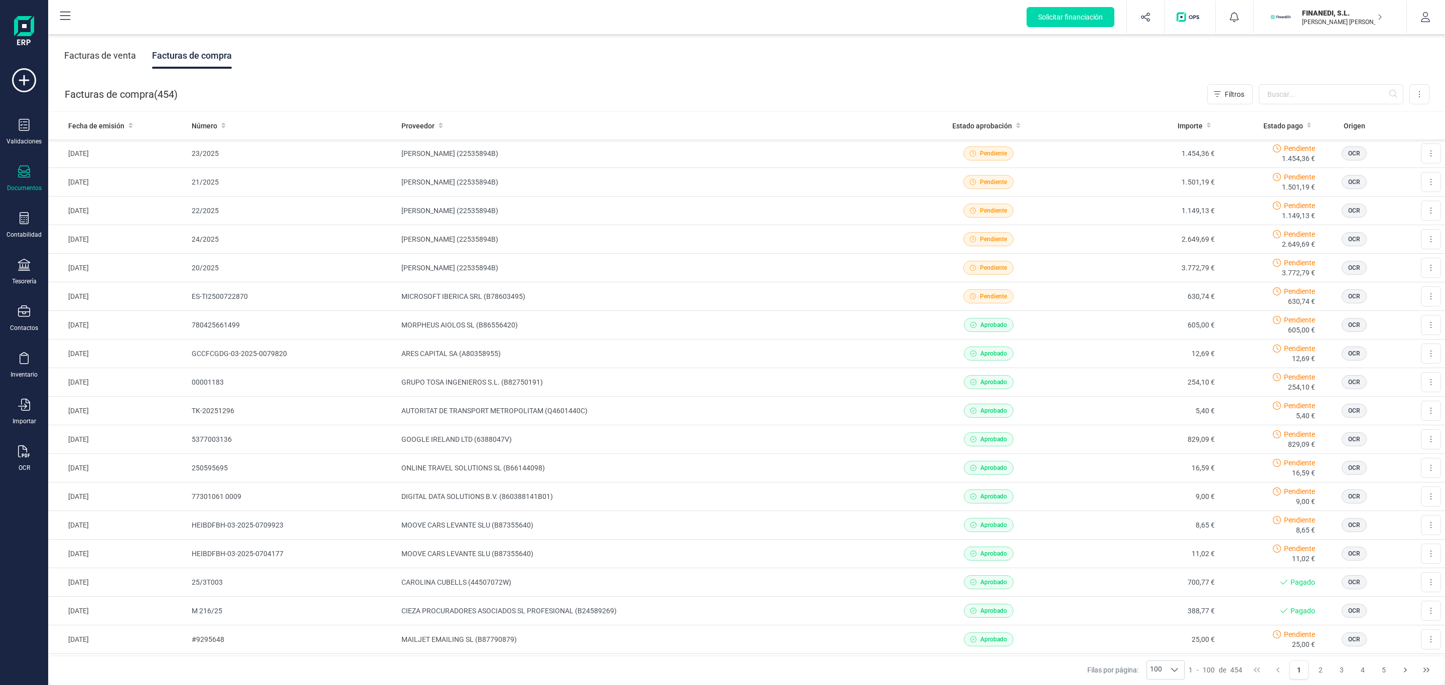
click at [1046, 41] on div "Facturas de venta Facturas de compra" at bounding box center [746, 56] width 1397 height 42
click at [1259, 88] on input "text" at bounding box center [1331, 94] width 144 height 20
drag, startPoint x: 510, startPoint y: 44, endPoint x: 405, endPoint y: 32, distance: 105.5
click at [504, 38] on div "Facturas de venta Facturas de compra" at bounding box center [746, 56] width 1397 height 42
click at [100, 41] on div "Facturas de venta Facturas de compra" at bounding box center [746, 56] width 1397 height 42
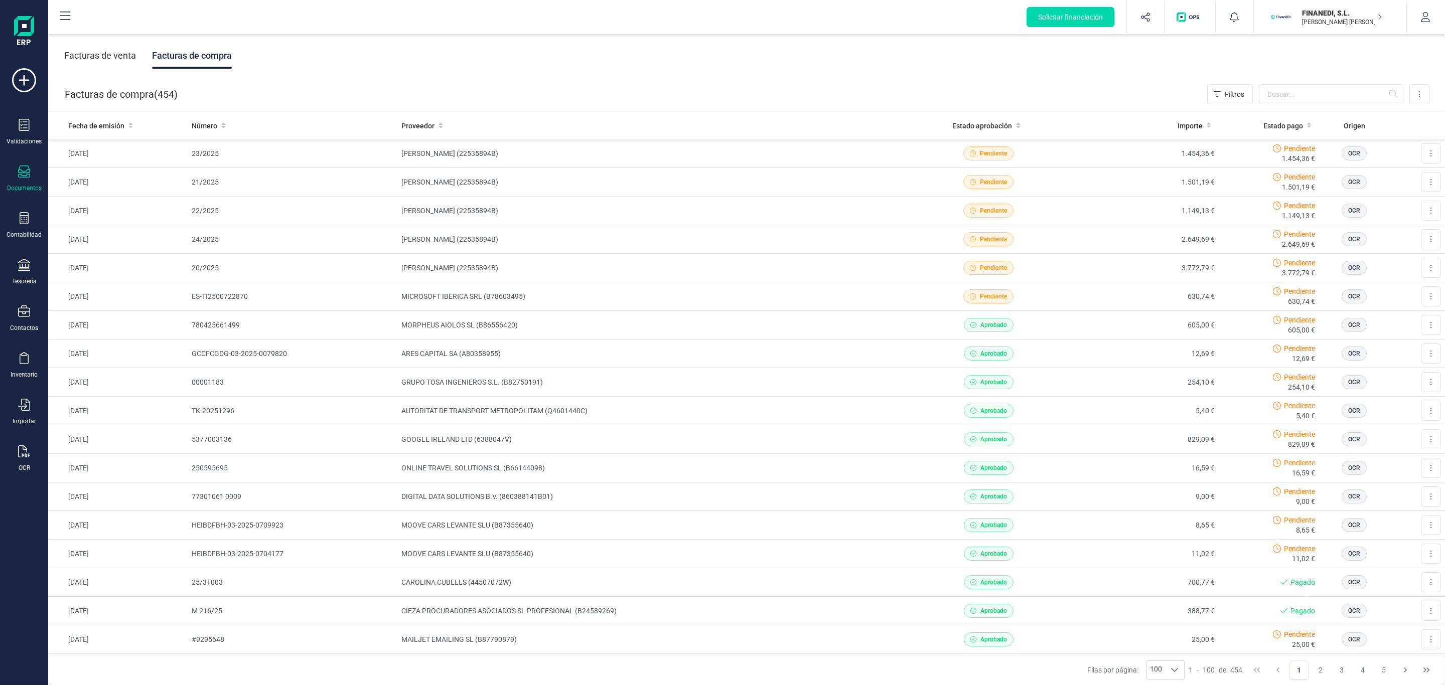
click at [98, 46] on div "Facturas de venta" at bounding box center [100, 56] width 72 height 26
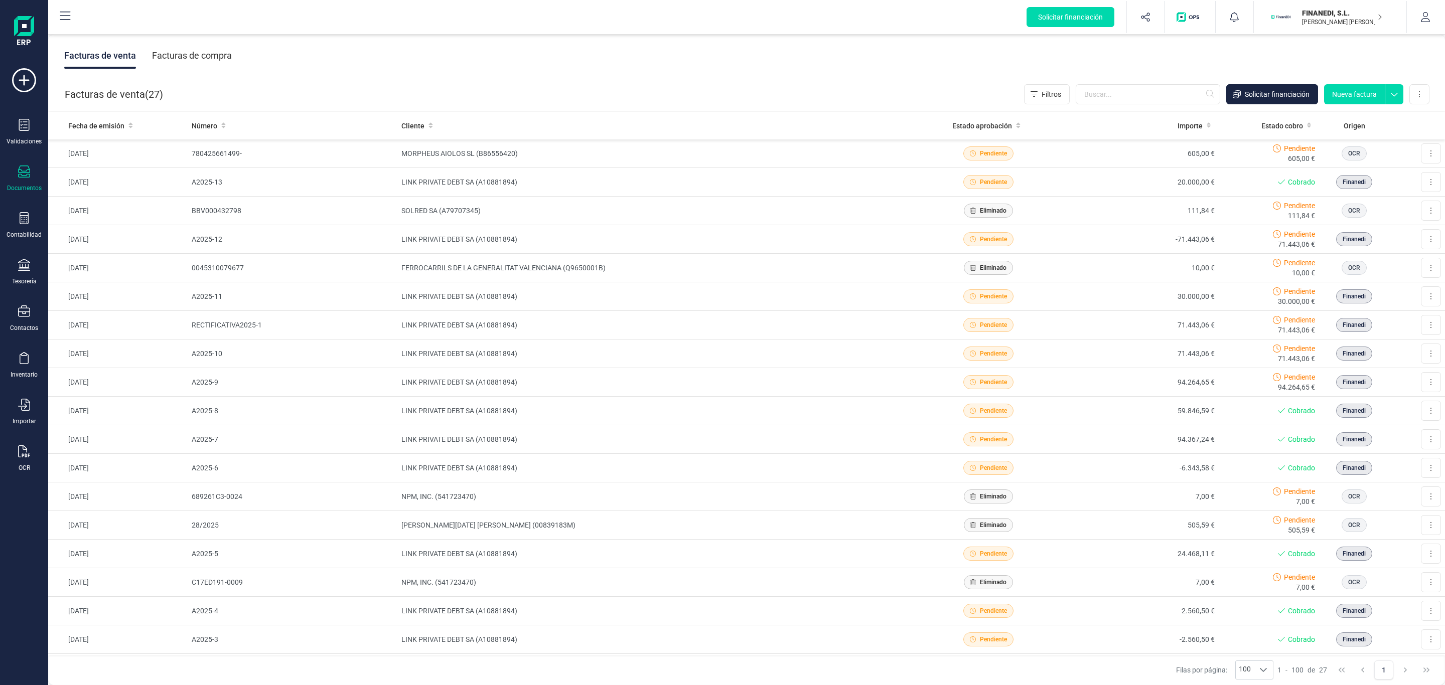
click at [208, 53] on div "Facturas de compra" at bounding box center [192, 56] width 80 height 26
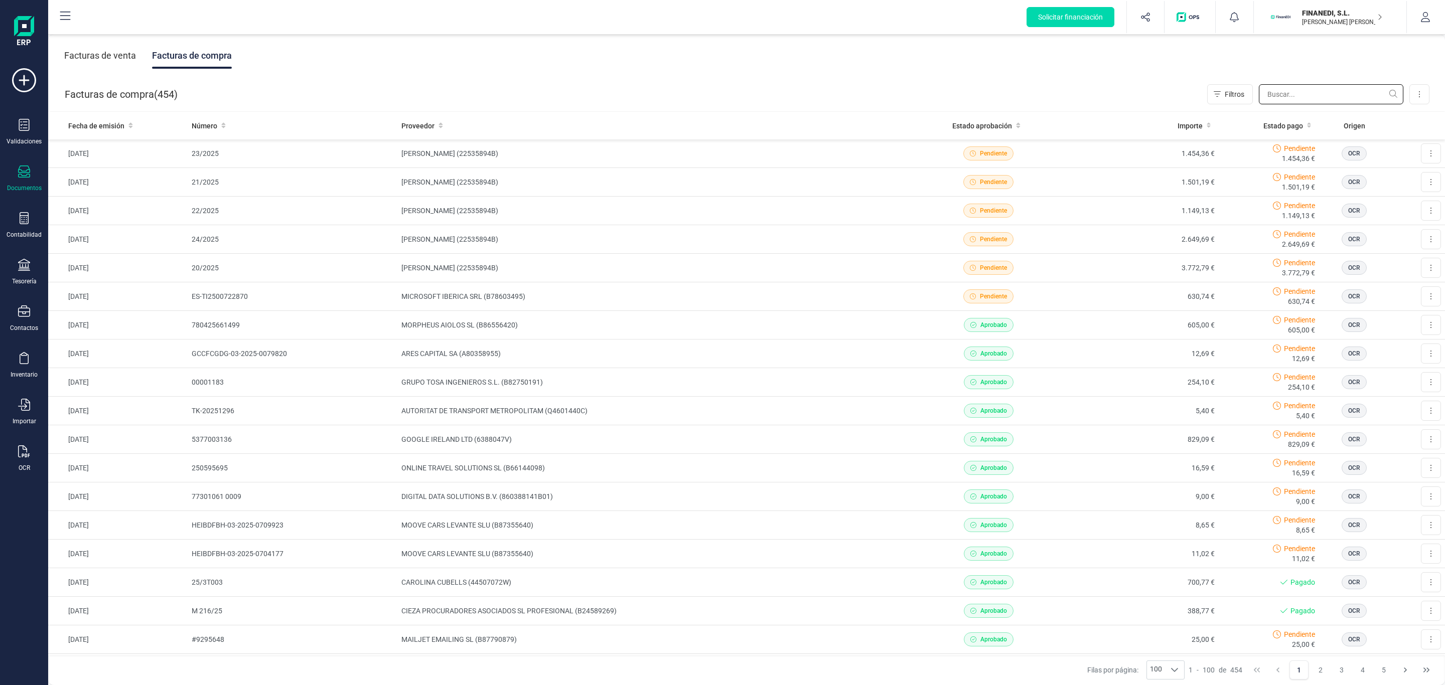
click at [1294, 91] on input "text" at bounding box center [1331, 94] width 144 height 20
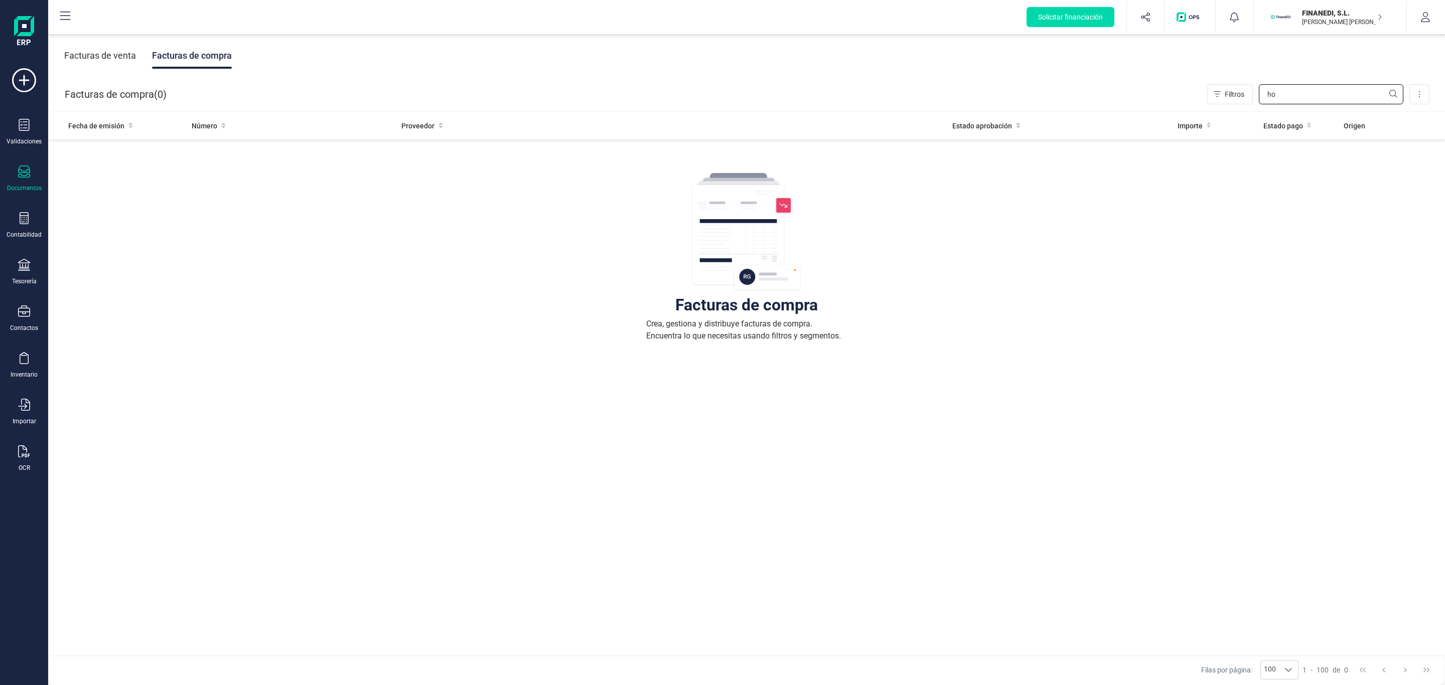
type input "h"
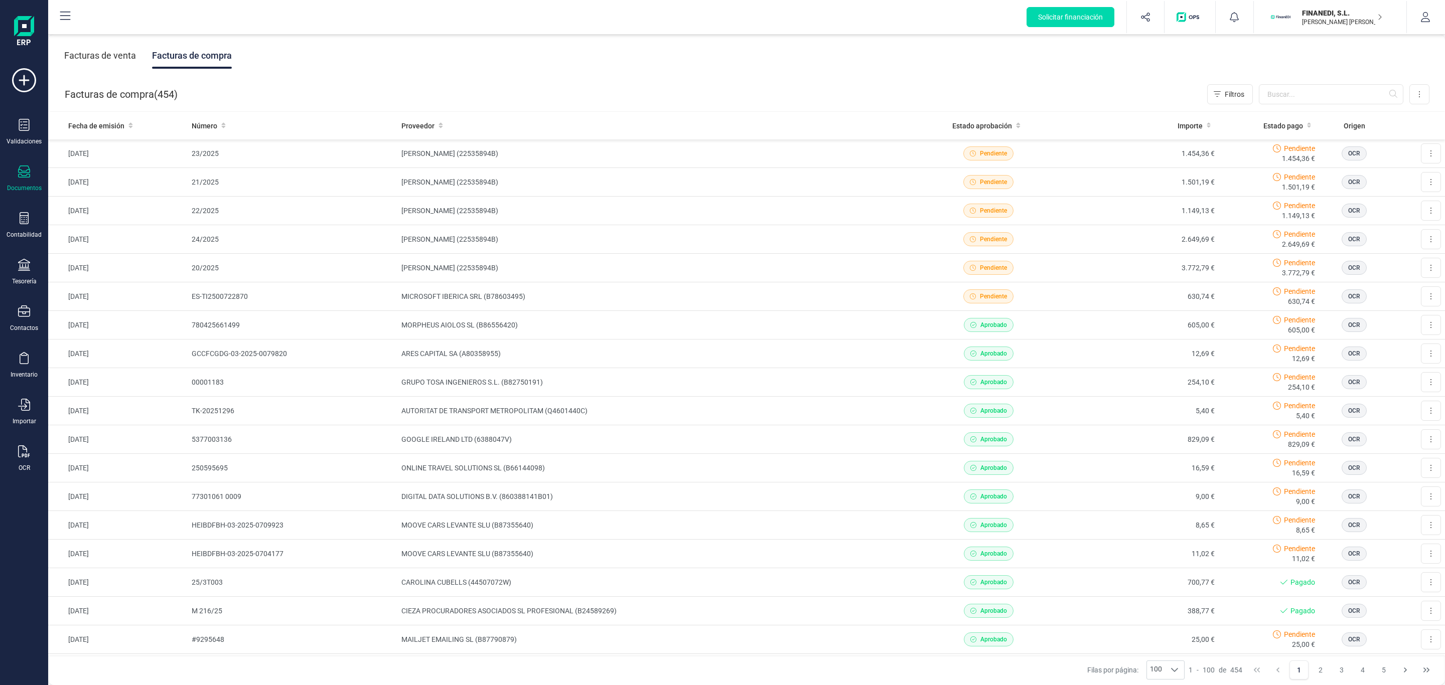
click at [120, 54] on div "Facturas de venta" at bounding box center [100, 56] width 72 height 26
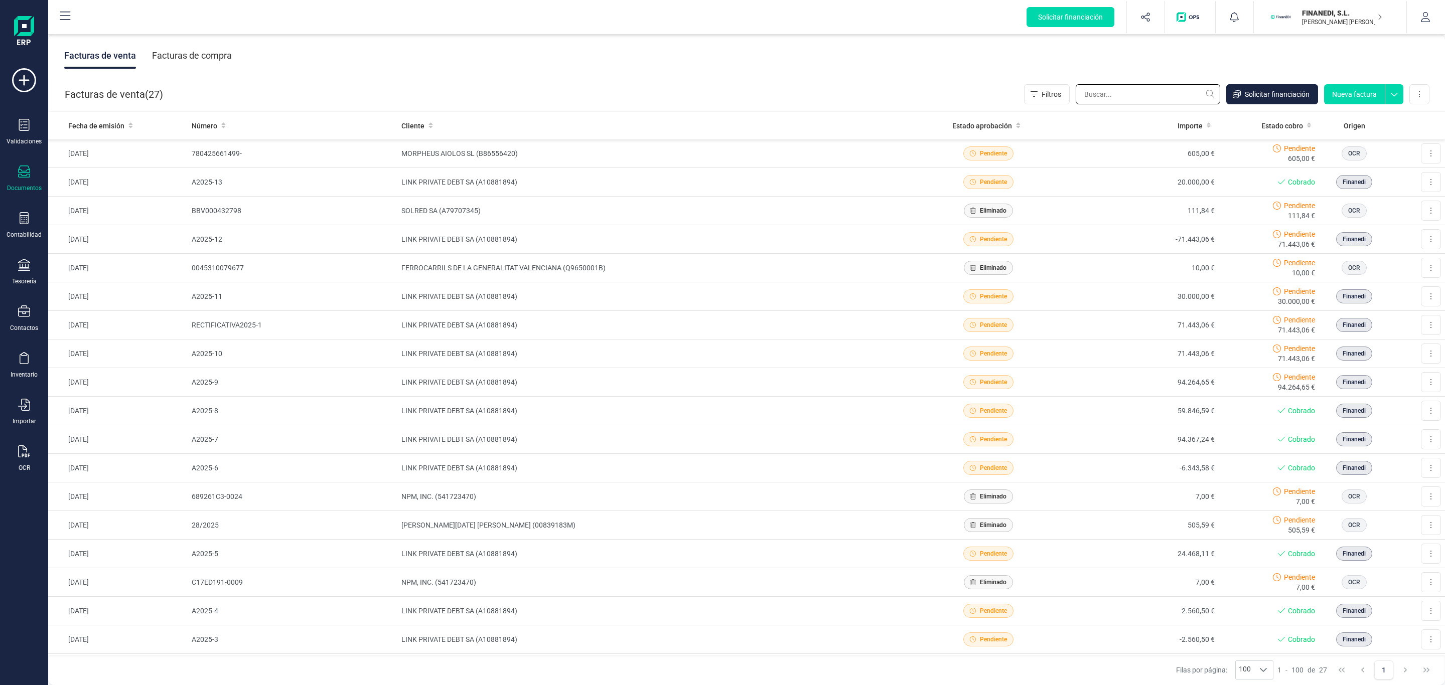
click at [1158, 95] on input "text" at bounding box center [1148, 94] width 144 height 20
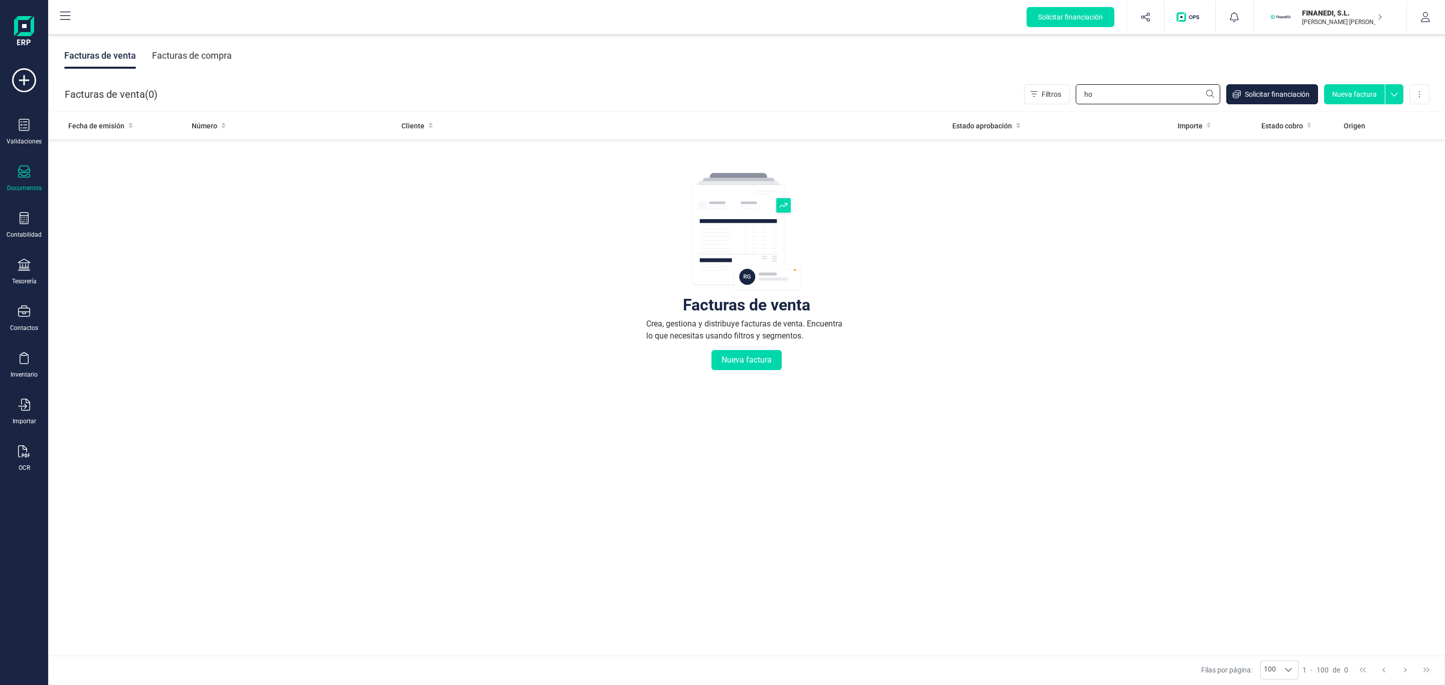
type input "h"
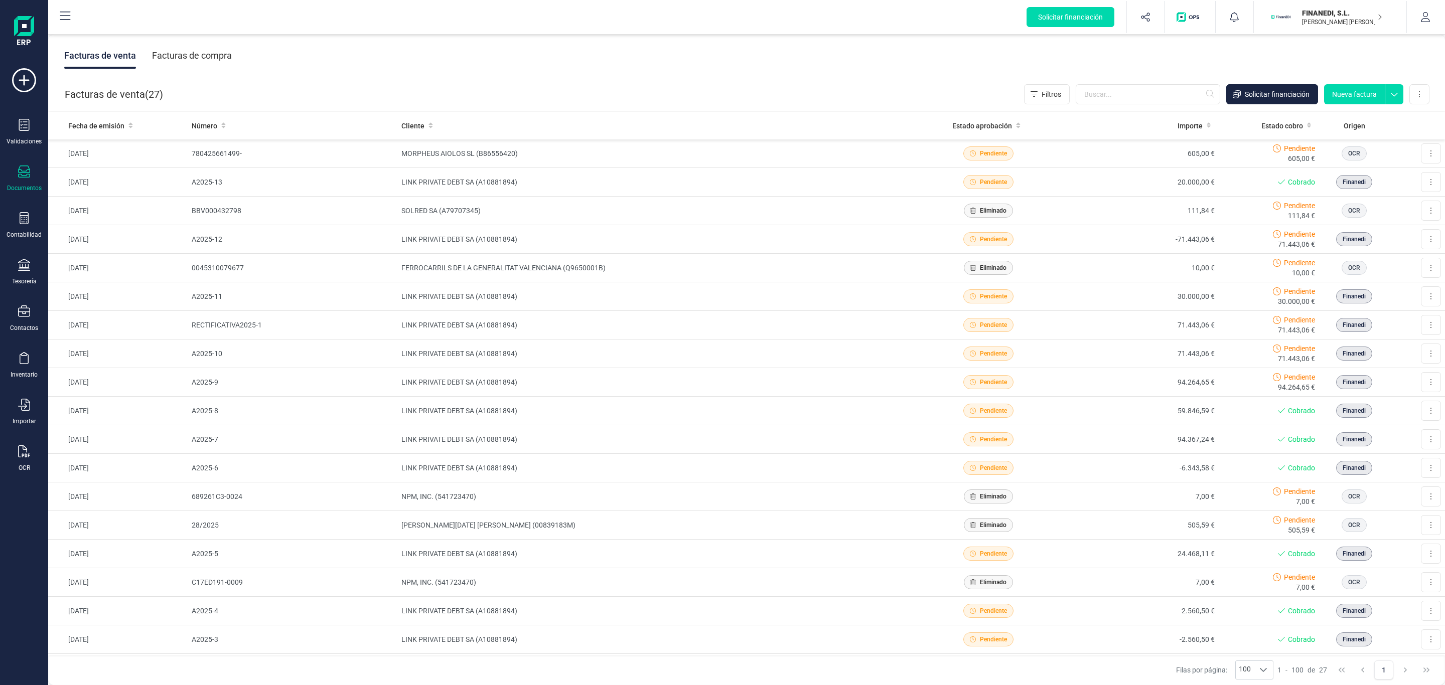
click at [885, 80] on div "Facturas de venta ( 27 ) Filtros Solicitar financiación Nueva factura Importar …" at bounding box center [747, 94] width 1397 height 34
click at [427, 87] on div "Facturas de venta ( 27 ) Filtros Solicitar financiación Nueva factura Importar …" at bounding box center [747, 94] width 1397 height 34
click at [185, 58] on div "Facturas de compra" at bounding box center [192, 56] width 80 height 26
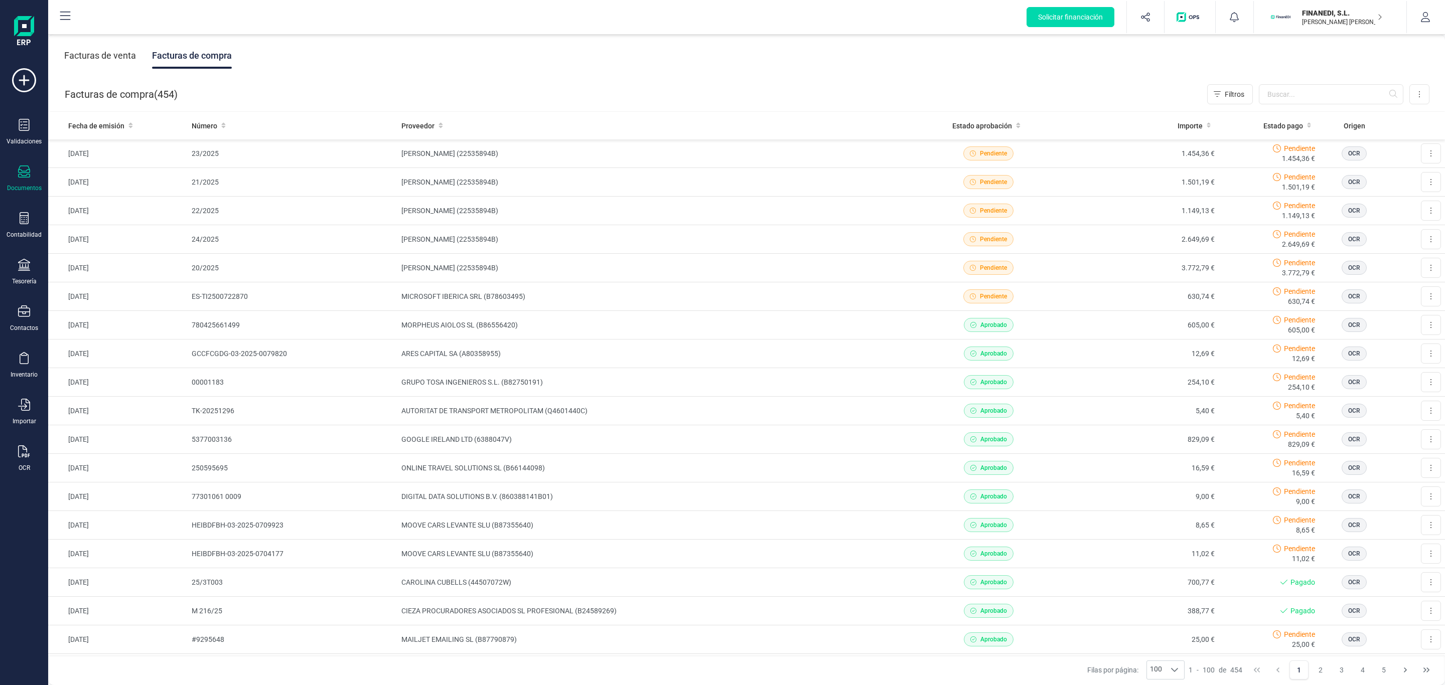
drag, startPoint x: 181, startPoint y: 68, endPoint x: 274, endPoint y: 45, distance: 95.5
click at [274, 45] on div "Facturas de venta Facturas de compra" at bounding box center [746, 56] width 1397 height 42
click at [29, 219] on icon at bounding box center [24, 218] width 12 height 12
click at [114, 156] on div "Libro diario" at bounding box center [117, 146] width 118 height 20
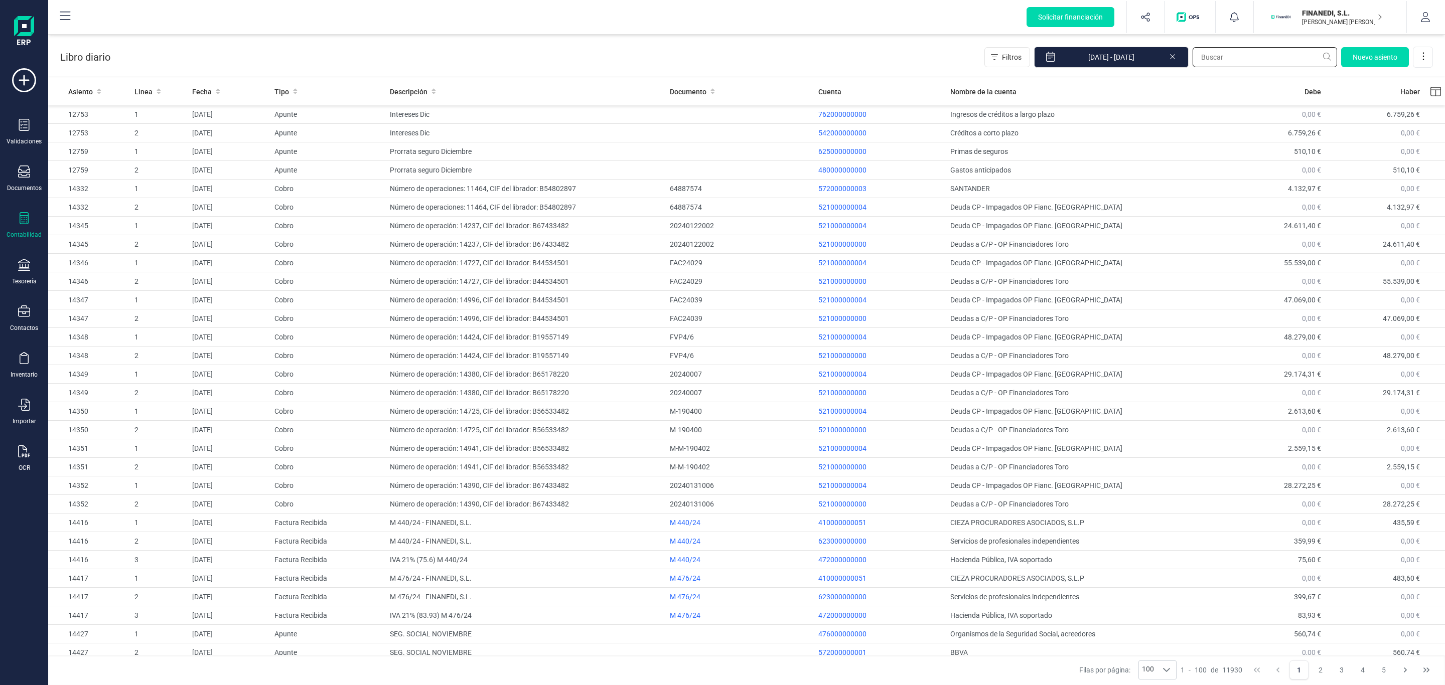
click at [1280, 53] on input "text" at bounding box center [1264, 57] width 144 height 20
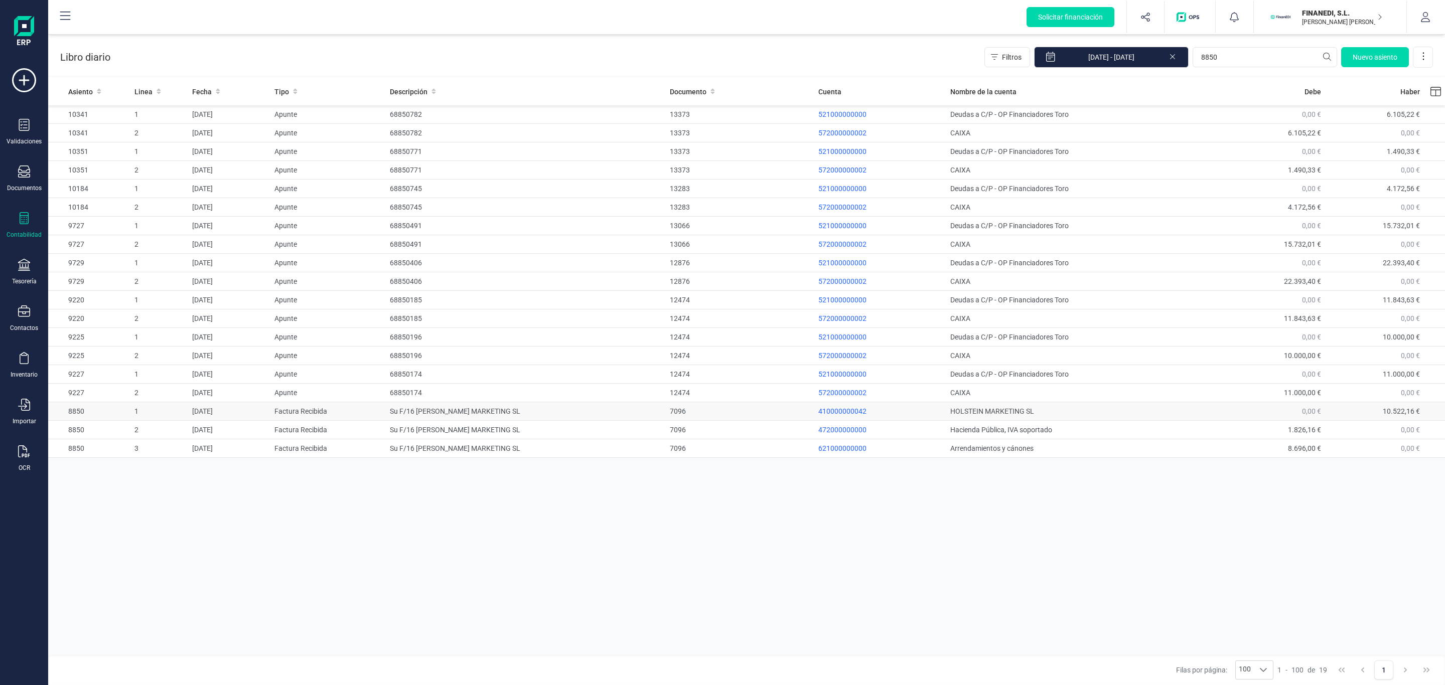
click at [453, 417] on td "Su F/16 [PERSON_NAME] MARKETING SL" at bounding box center [526, 411] width 280 height 19
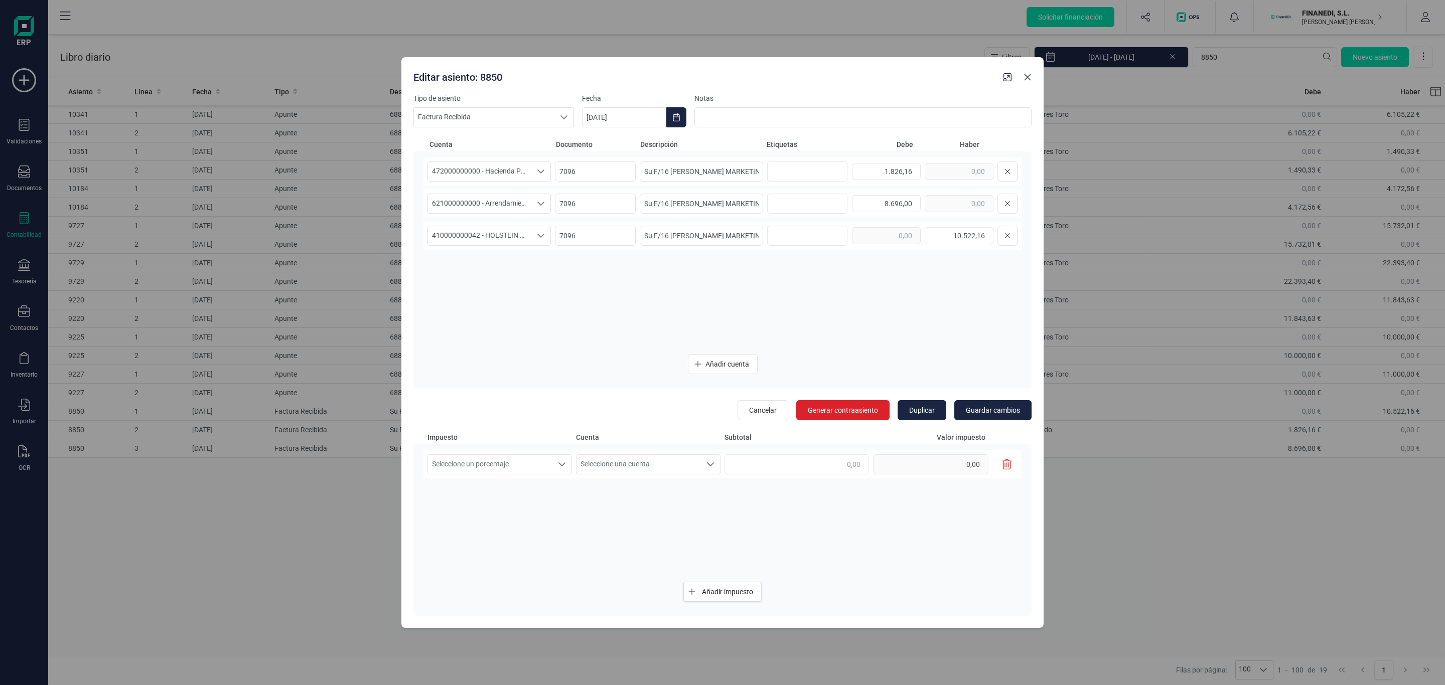
click at [1030, 77] on icon "Close" at bounding box center [1027, 77] width 8 height 8
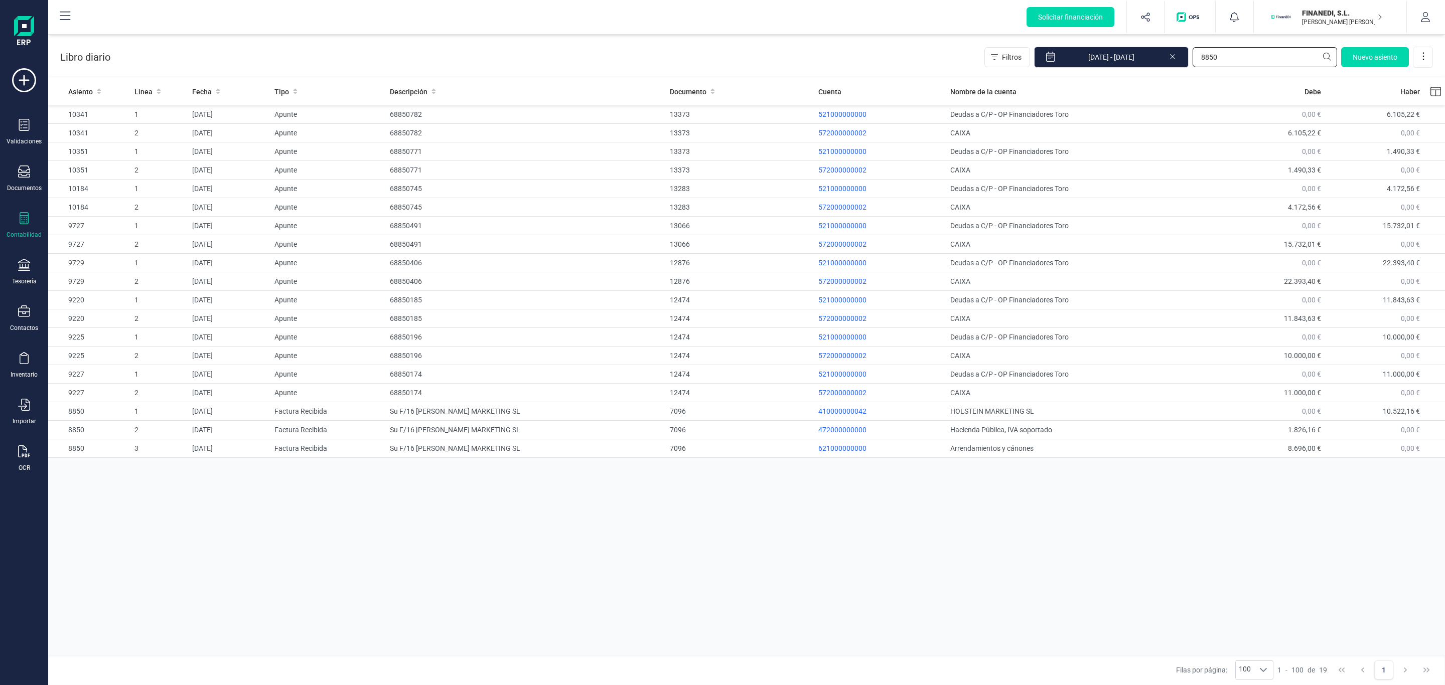
drag, startPoint x: 1227, startPoint y: 55, endPoint x: 974, endPoint y: 0, distance: 258.2
click at [1073, 77] on section "Libro diario Filtros [DATE] - [DATE] 8850 [GEOGRAPHIC_DATA] Asiento Linea Fecha…" at bounding box center [746, 360] width 1397 height 651
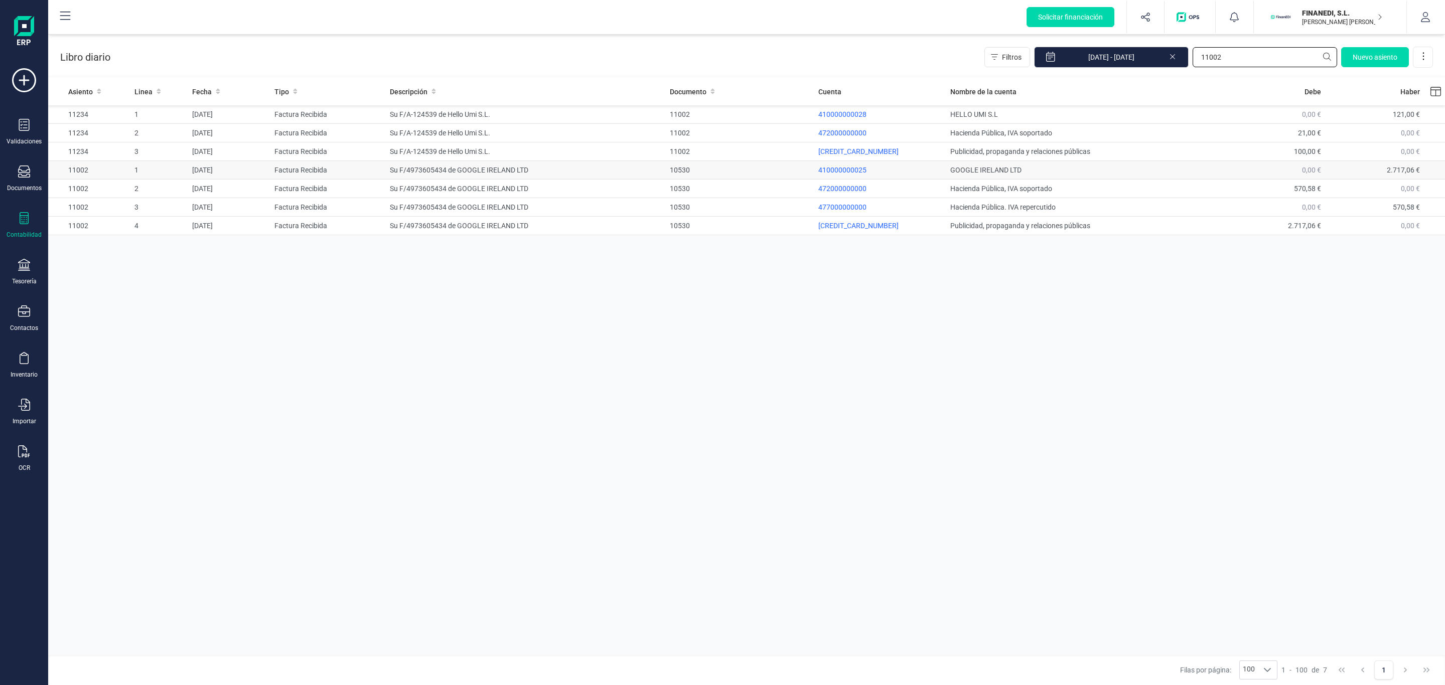
type input "11002"
click at [670, 179] on td "10530" at bounding box center [740, 170] width 148 height 19
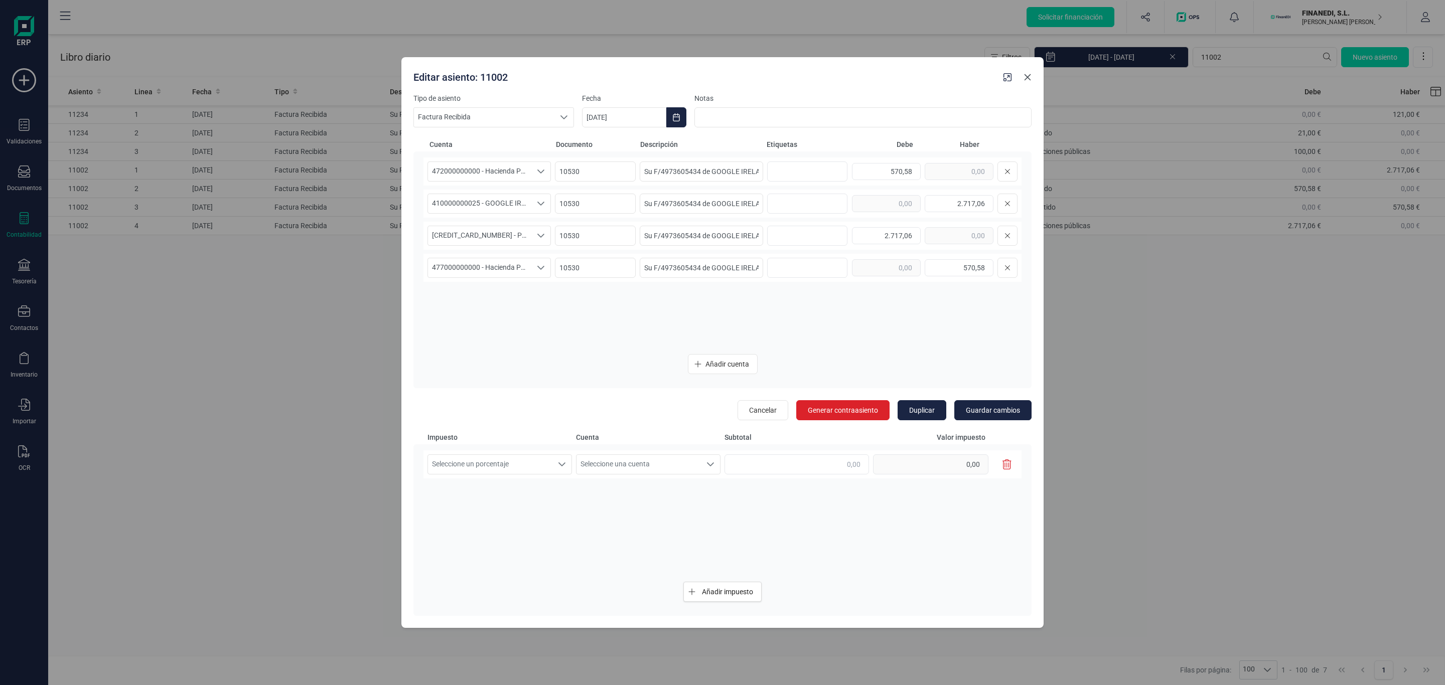
click at [1030, 78] on icon "Close" at bounding box center [1027, 77] width 8 height 8
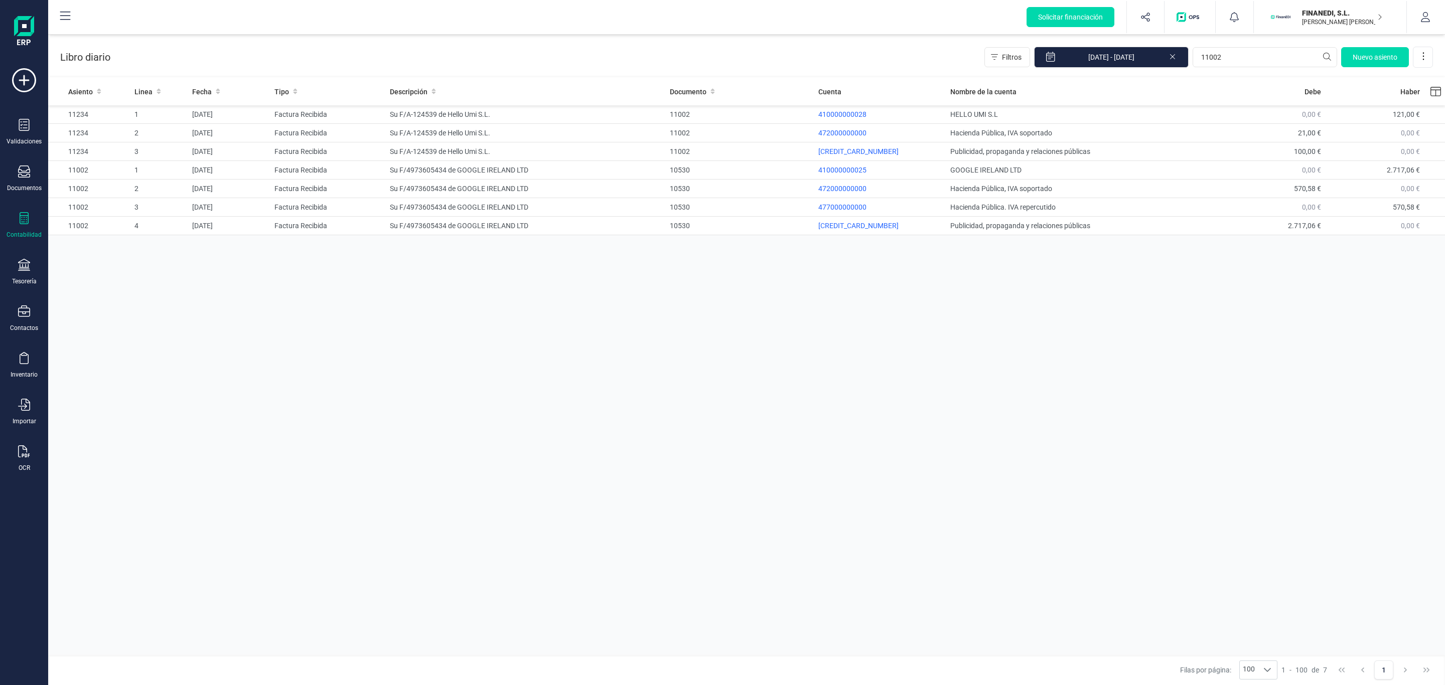
click at [755, 277] on div "Asiento Linea Fecha Tipo Descripción Documento Cuenta Nombre de la cuenta [PERS…" at bounding box center [746, 368] width 1397 height 580
drag, startPoint x: 1249, startPoint y: 54, endPoint x: 1079, endPoint y: 70, distance: 170.8
click at [1079, 70] on div "Libro diario Filtros [DATE] - [DATE] 11002 [GEOGRAPHIC_DATA]" at bounding box center [746, 55] width 1397 height 41
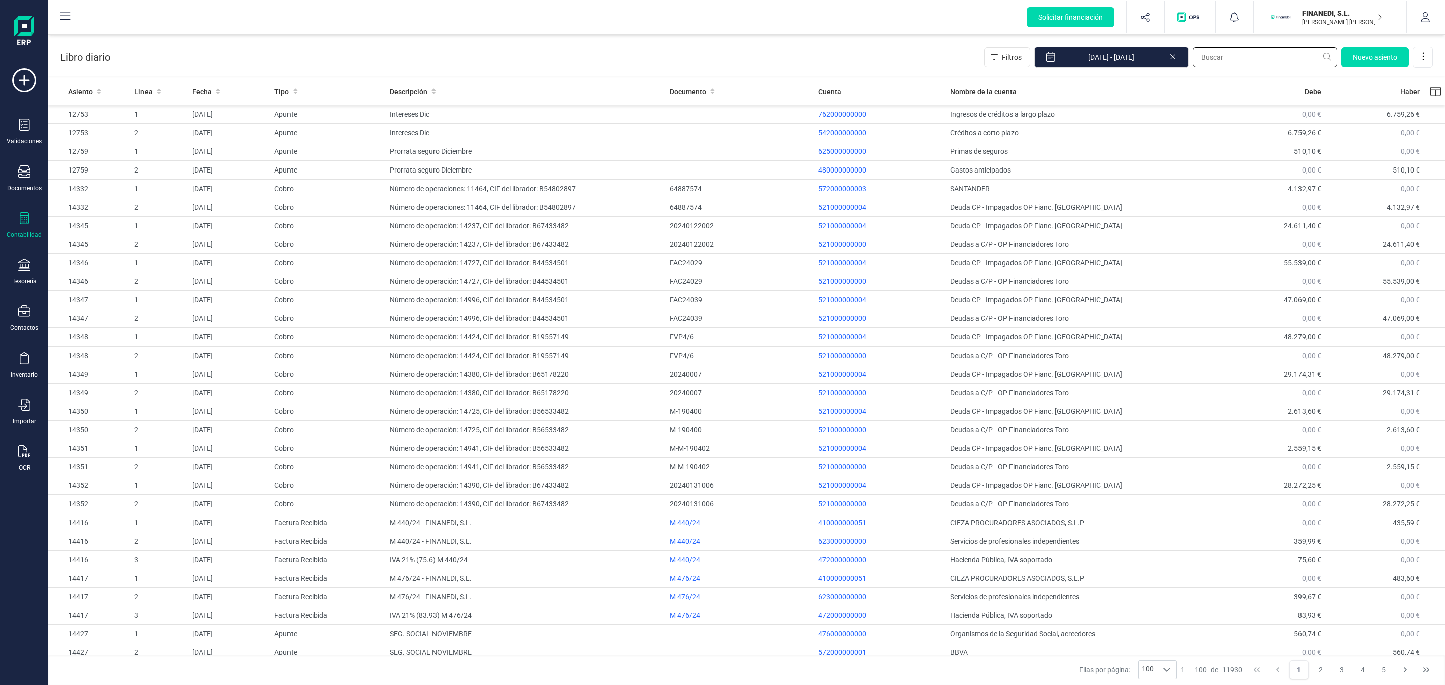
click at [1207, 56] on input "text" at bounding box center [1264, 57] width 144 height 20
type input "11002"
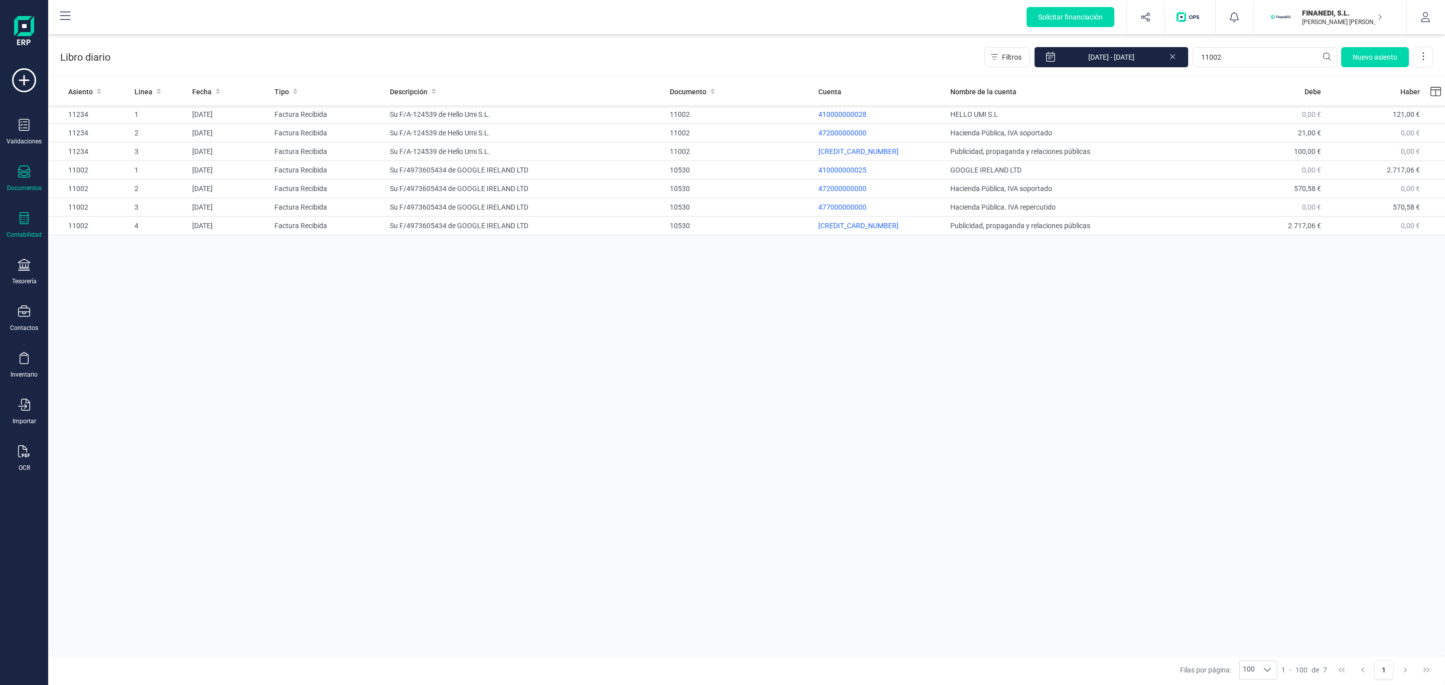
click at [20, 177] on icon at bounding box center [24, 172] width 12 height 12
click at [110, 134] on div "Facturas" at bounding box center [116, 144] width 116 height 20
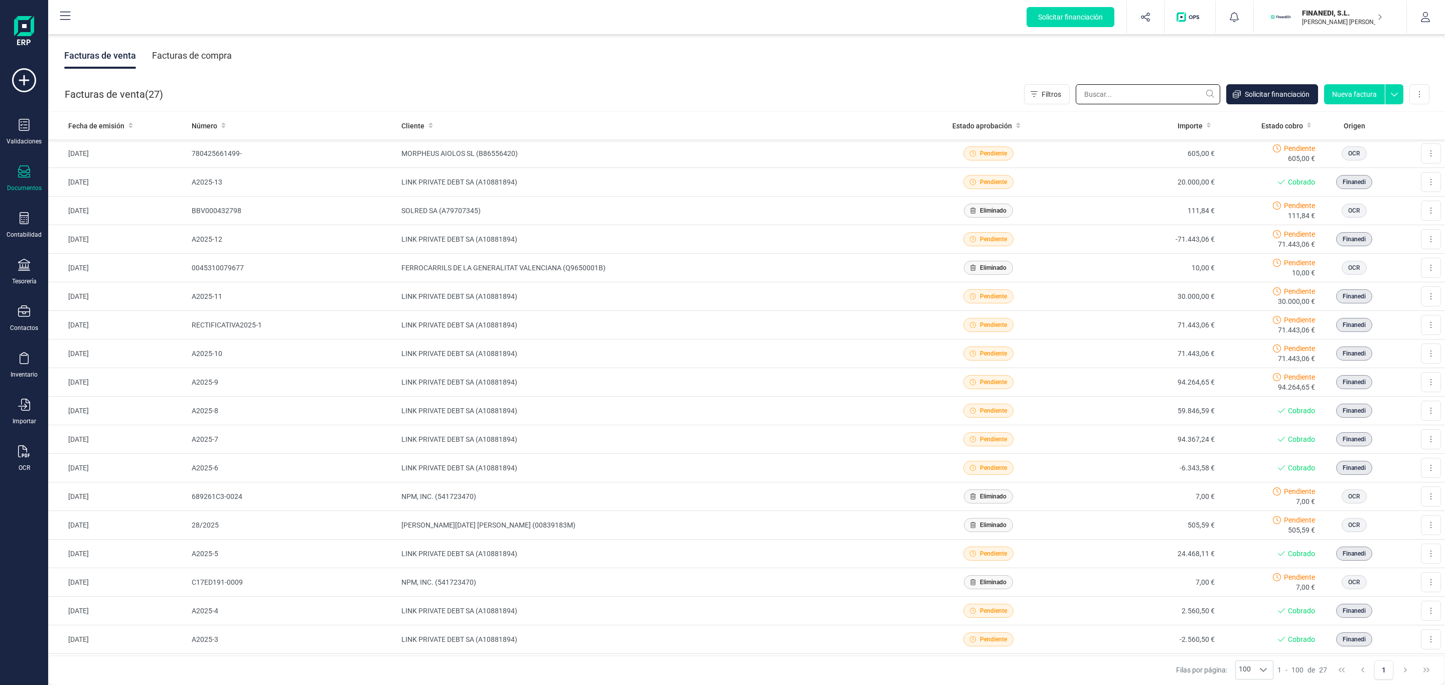
click at [1138, 96] on input "text" at bounding box center [1148, 94] width 144 height 20
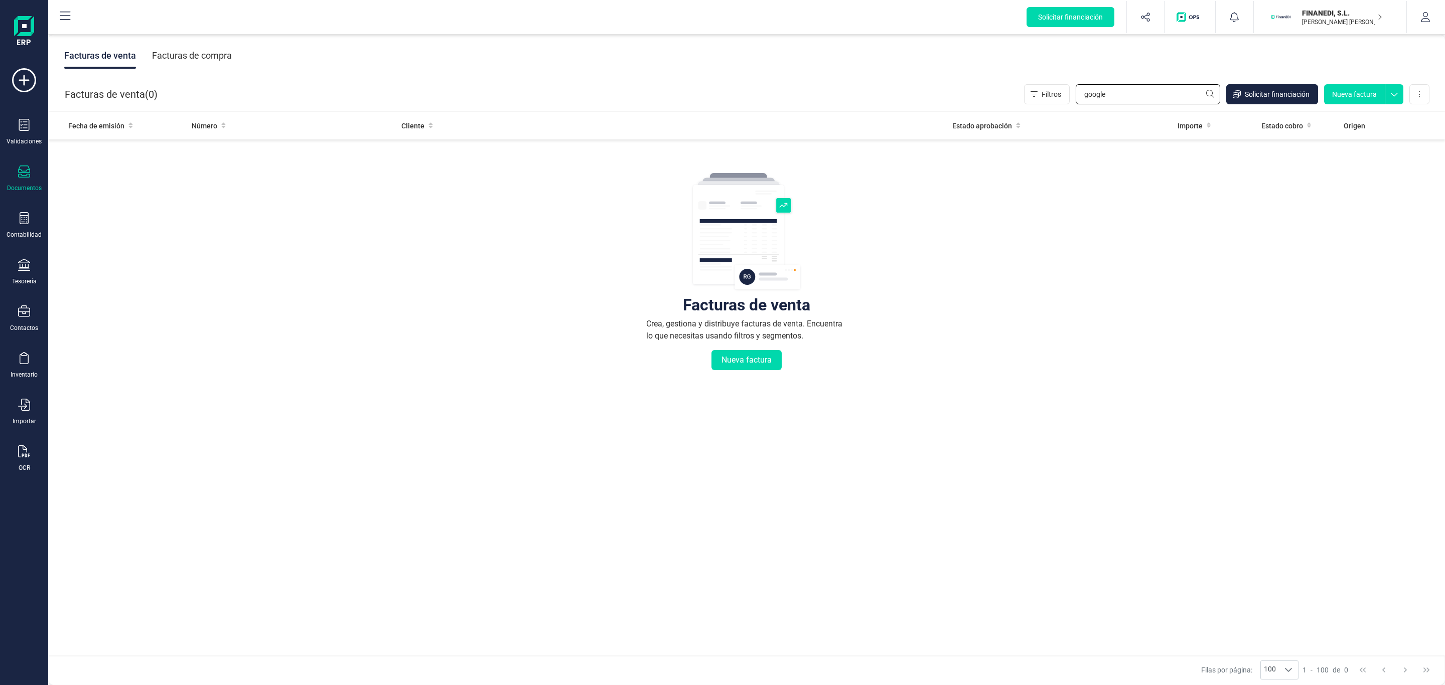
type input "google"
click at [172, 47] on div "Facturas de compra" at bounding box center [192, 56] width 80 height 26
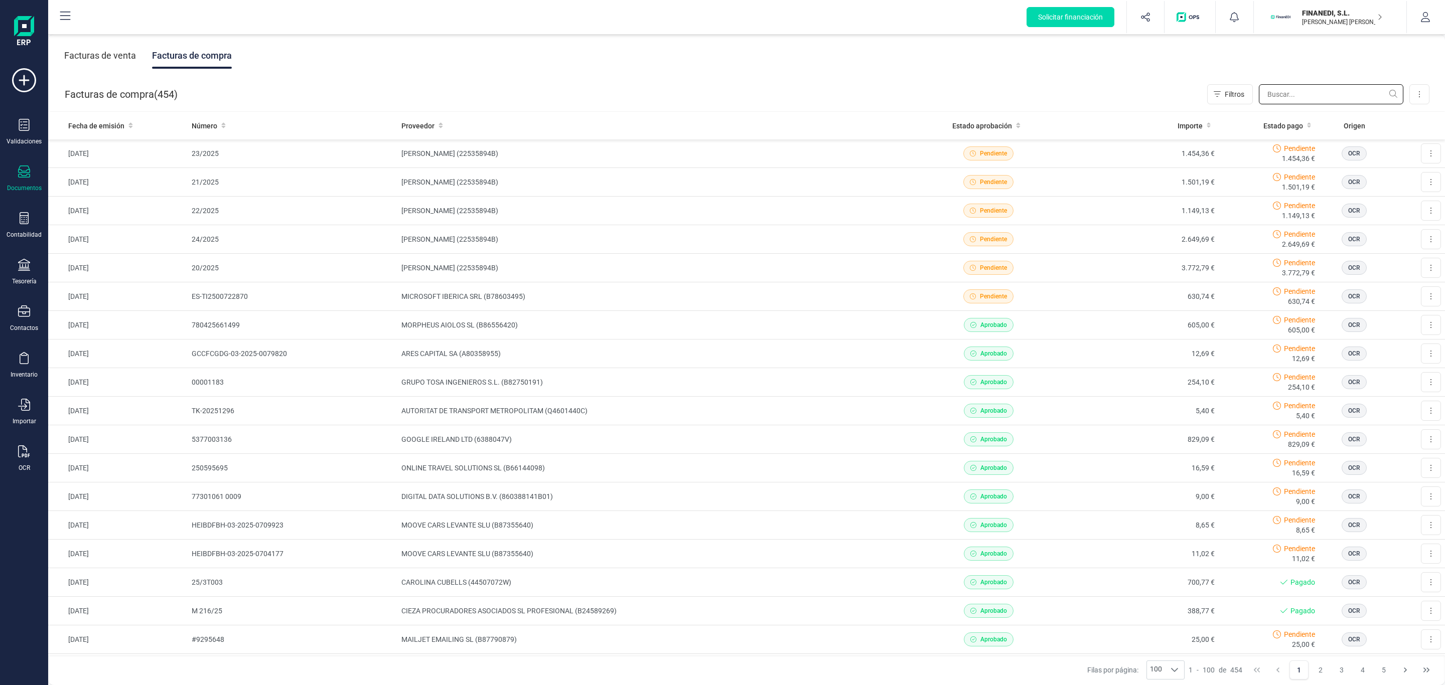
click at [1276, 91] on input "text" at bounding box center [1331, 94] width 144 height 20
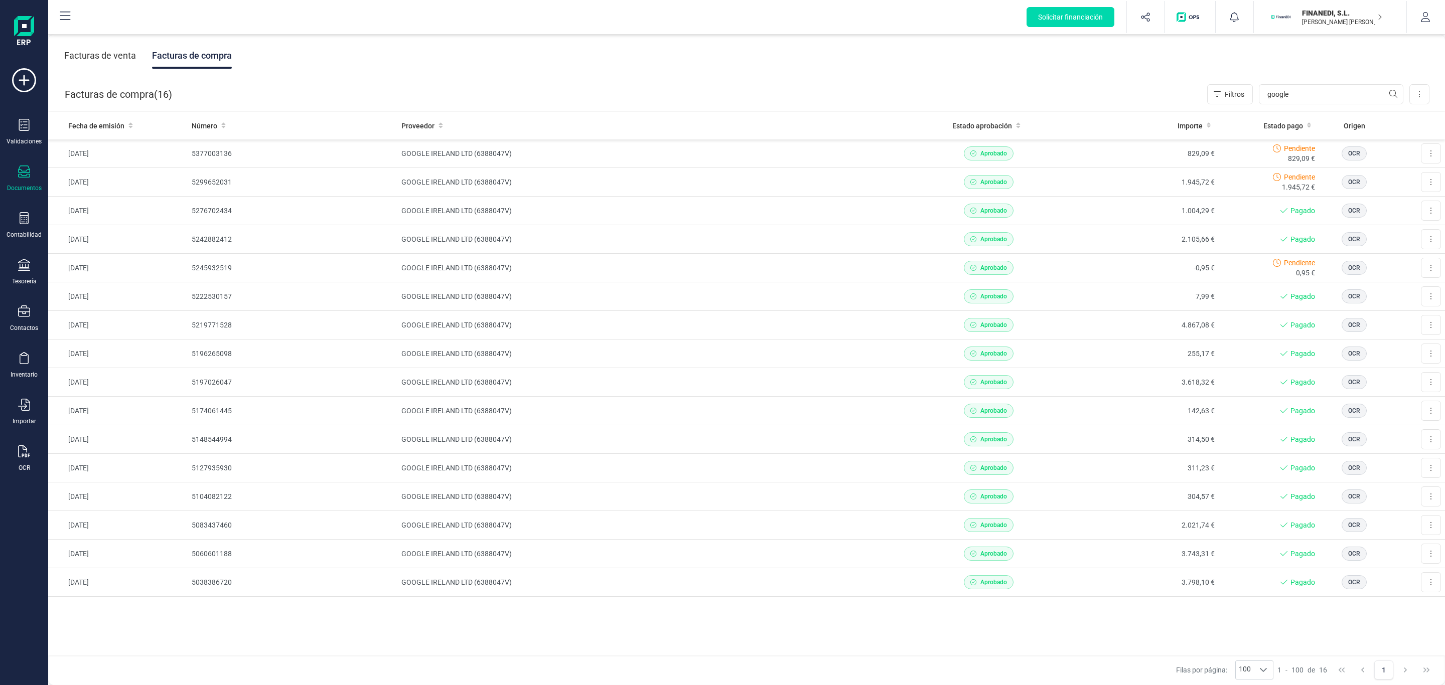
click at [257, 650] on div "Fecha de emisión Número Proveedor Estado aprobación Importe Estado pago Origen …" at bounding box center [746, 384] width 1397 height 544
drag, startPoint x: 1344, startPoint y: 89, endPoint x: 862, endPoint y: 71, distance: 481.9
click at [862, 72] on div "Facturas de venta Facturas de compra Facturas de compra ( 16 ) Filtros google I…" at bounding box center [746, 360] width 1397 height 651
click at [891, 26] on div "Solicitar financiación Importaciones completadas 0 / 0 FINANEDI, [PERSON_NAME] …" at bounding box center [746, 17] width 1395 height 32
drag, startPoint x: 1342, startPoint y: 87, endPoint x: 1146, endPoint y: 90, distance: 196.7
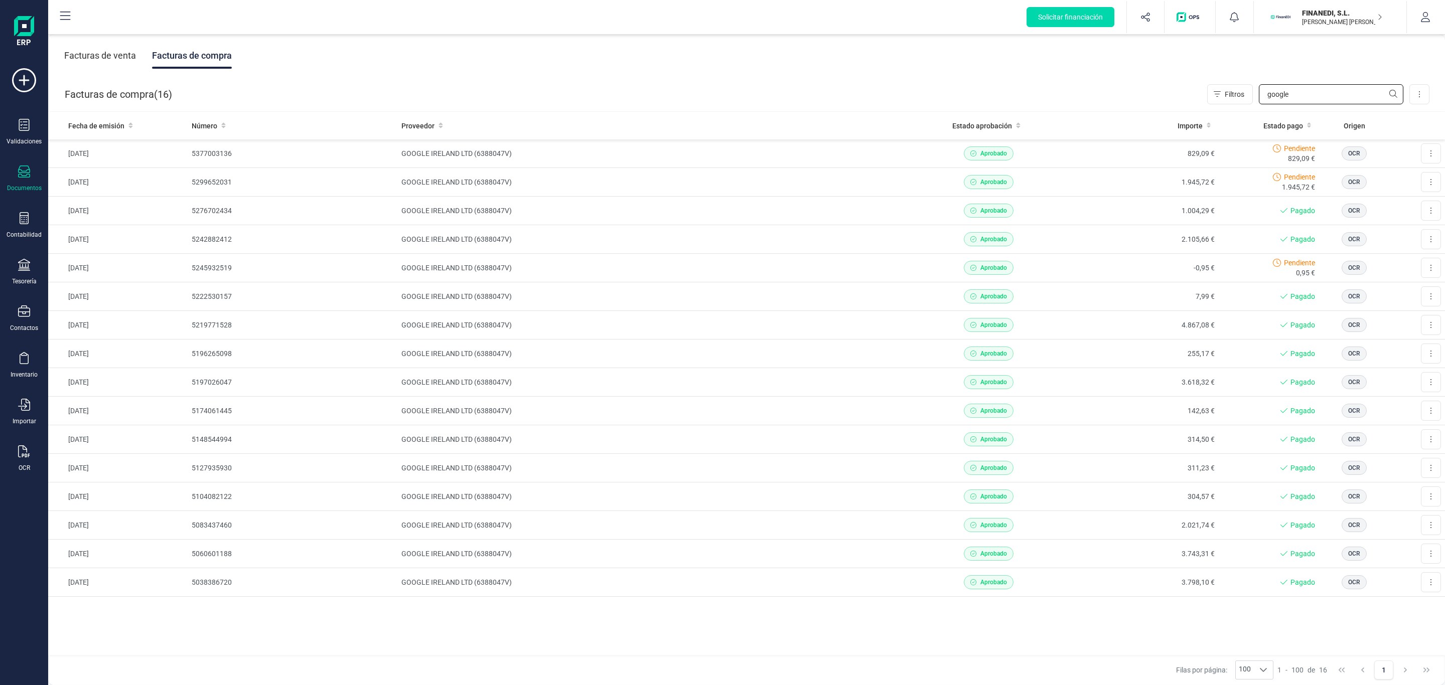
click at [1149, 92] on div "Facturas de compra ( 16 ) Filtros google Importar Carga masiva (Excel) Factura …" at bounding box center [747, 94] width 1397 height 34
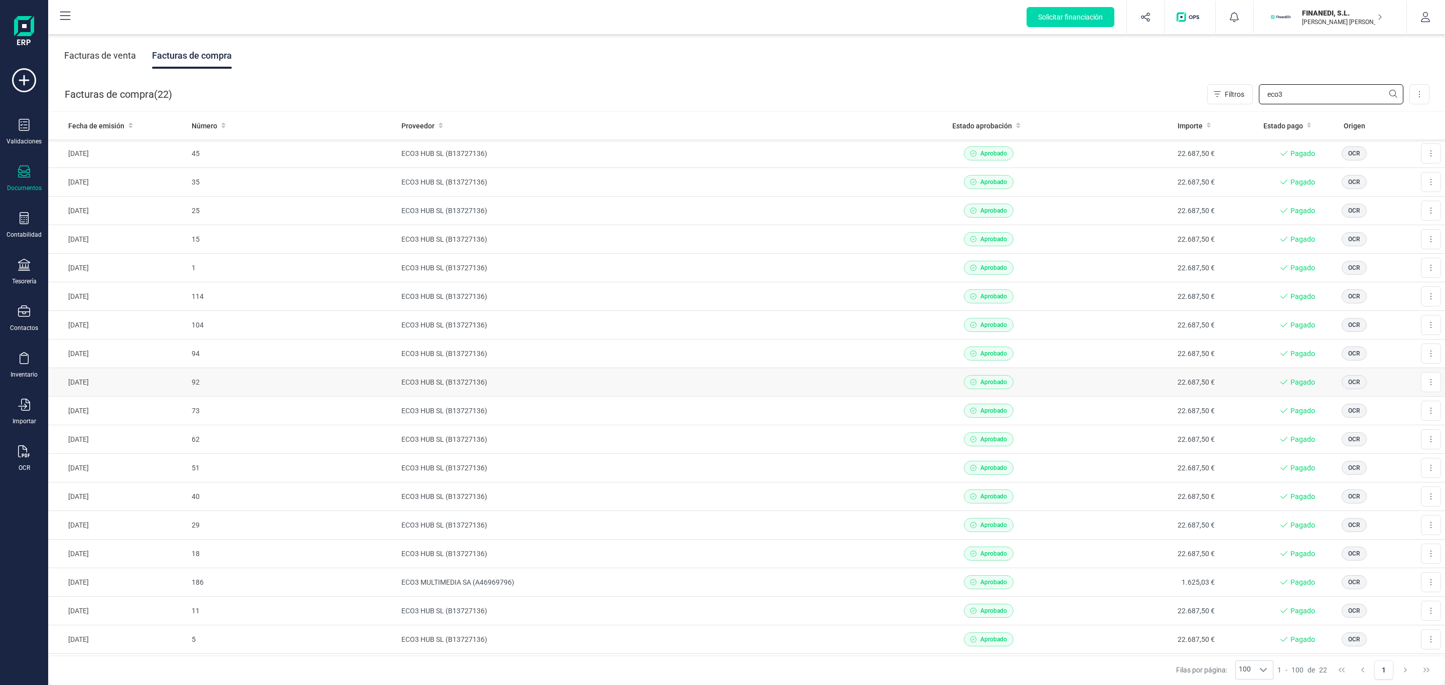
scroll to position [137, 0]
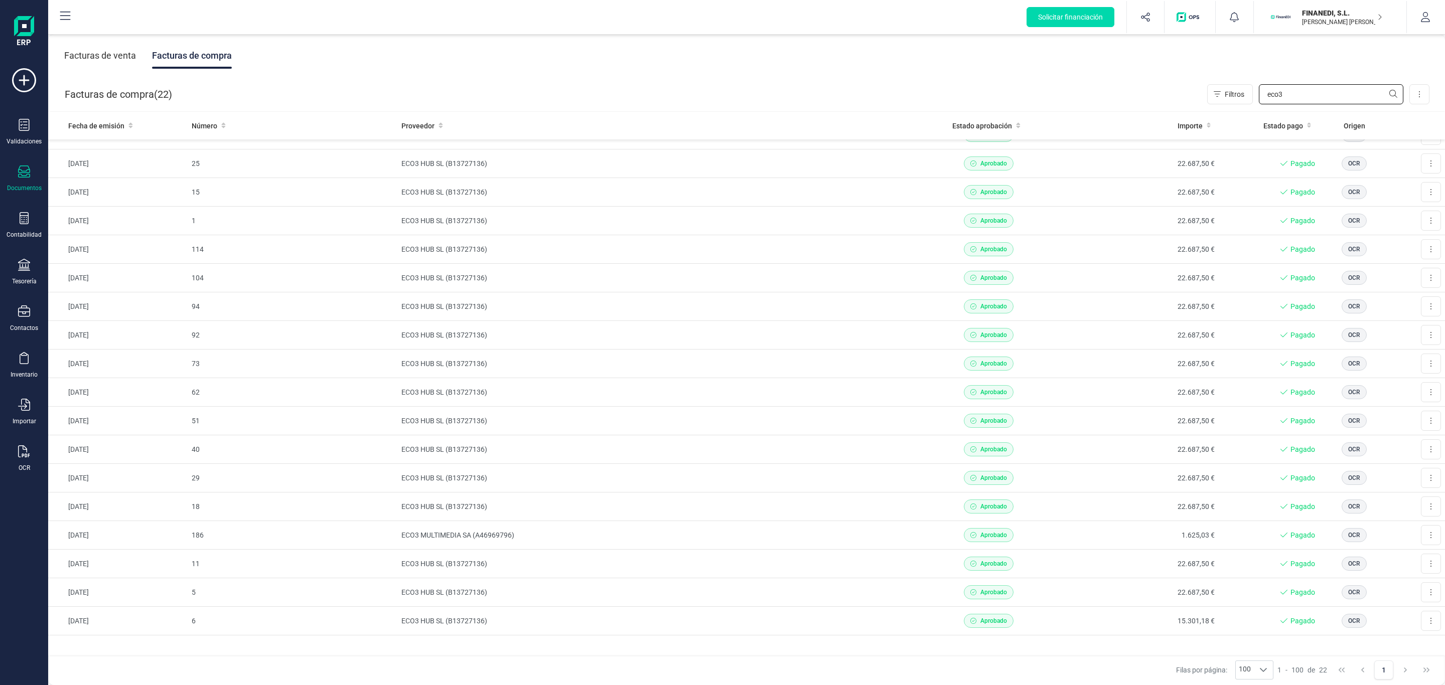
drag, startPoint x: 1295, startPoint y: 90, endPoint x: 1189, endPoint y: 83, distance: 105.6
click at [1190, 83] on div "Facturas de compra ( 22 ) Filtros eco3 Importar Carga masiva (Excel) Factura el…" at bounding box center [747, 94] width 1397 height 34
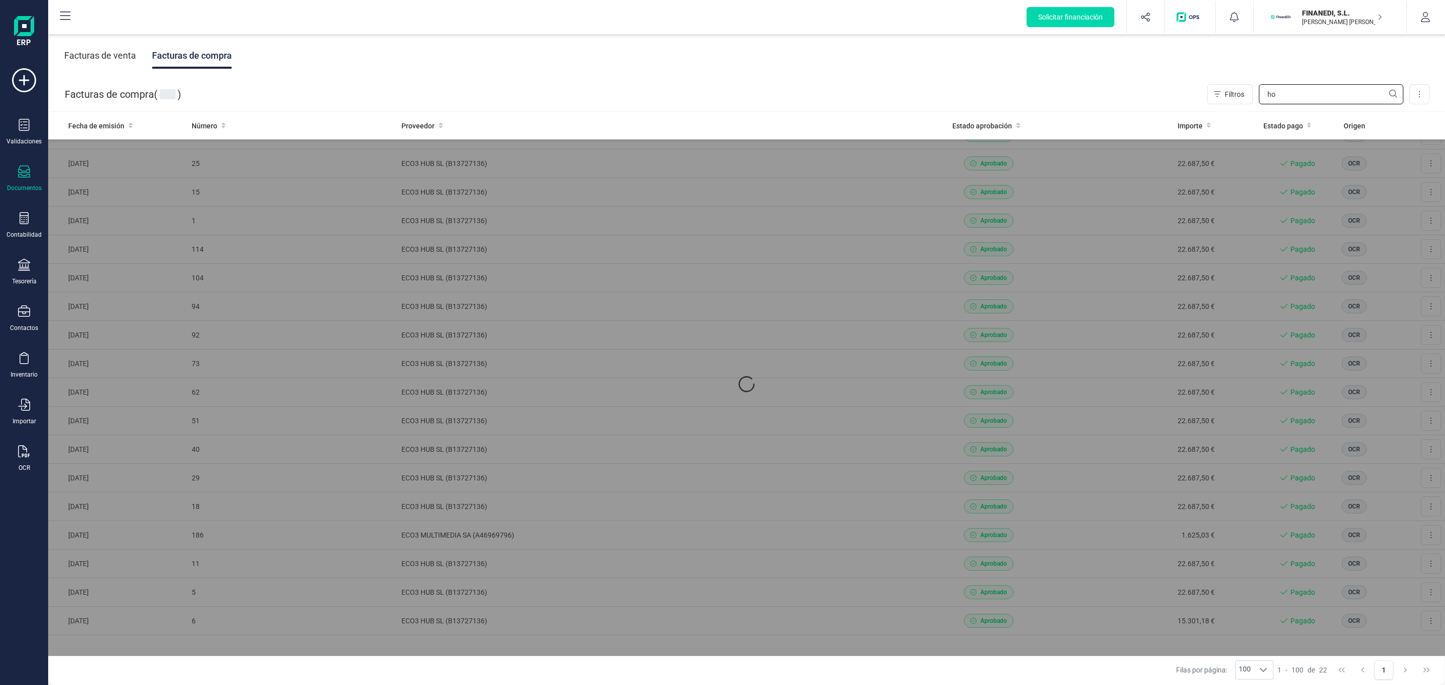
scroll to position [0, 0]
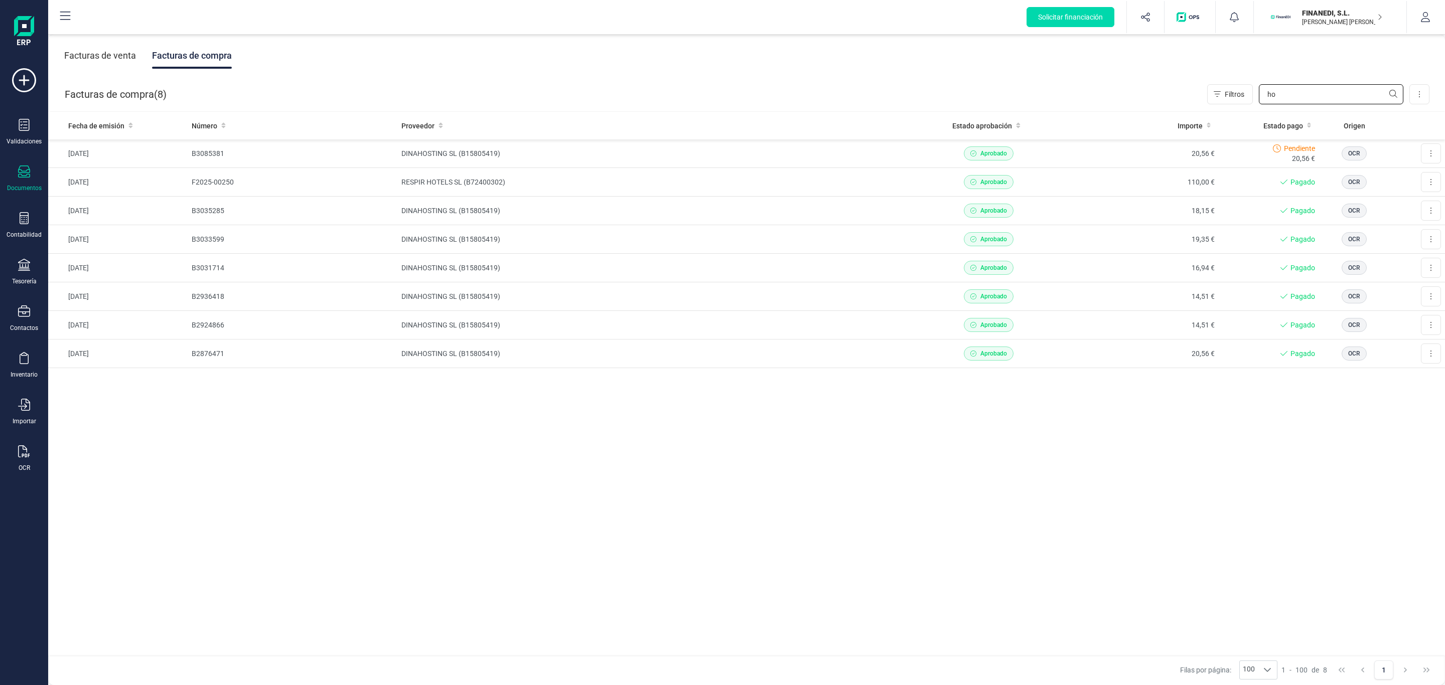
type input "h"
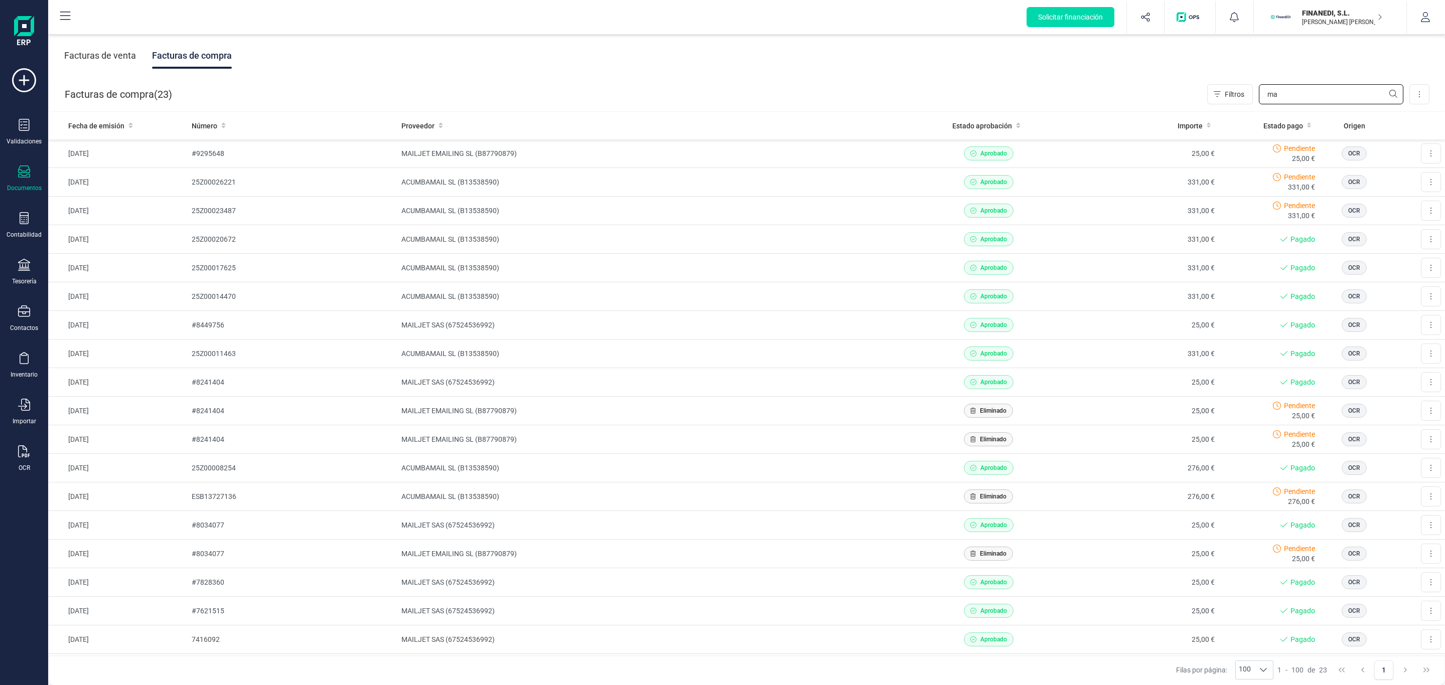
type input "m"
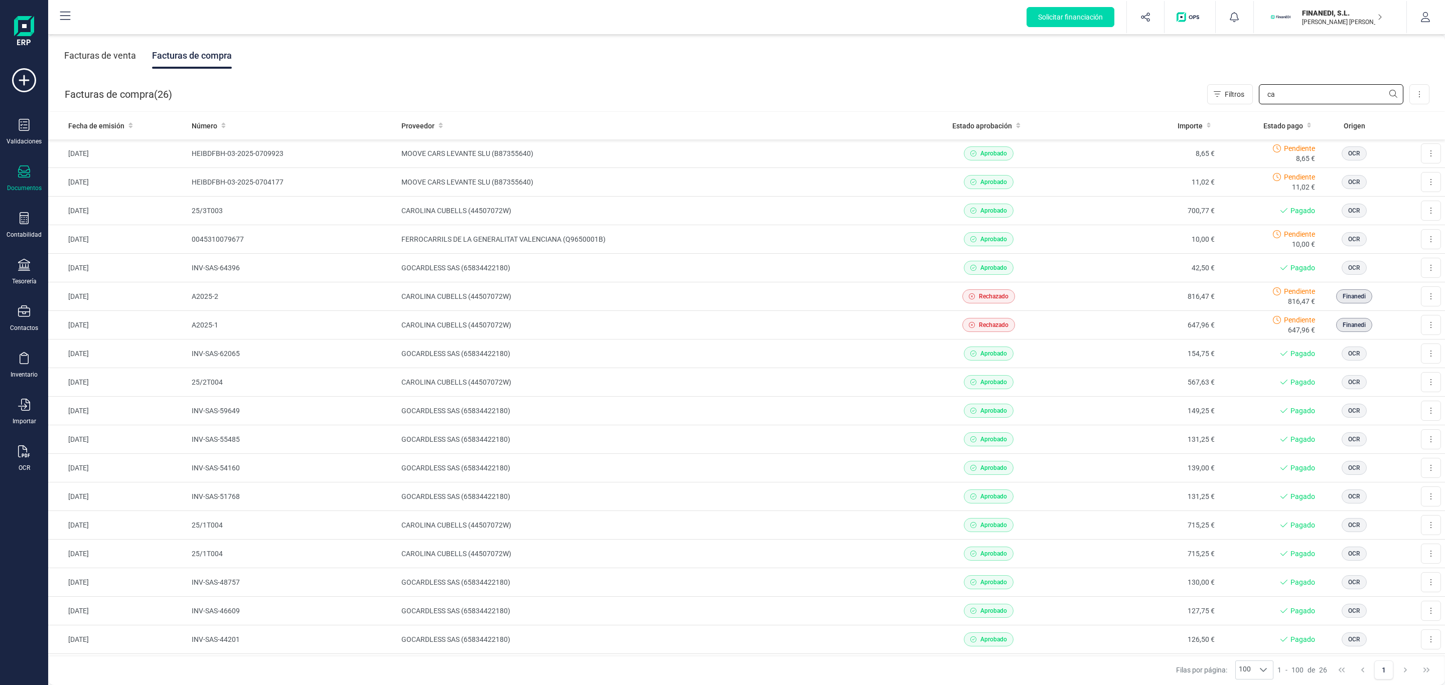
type input "c"
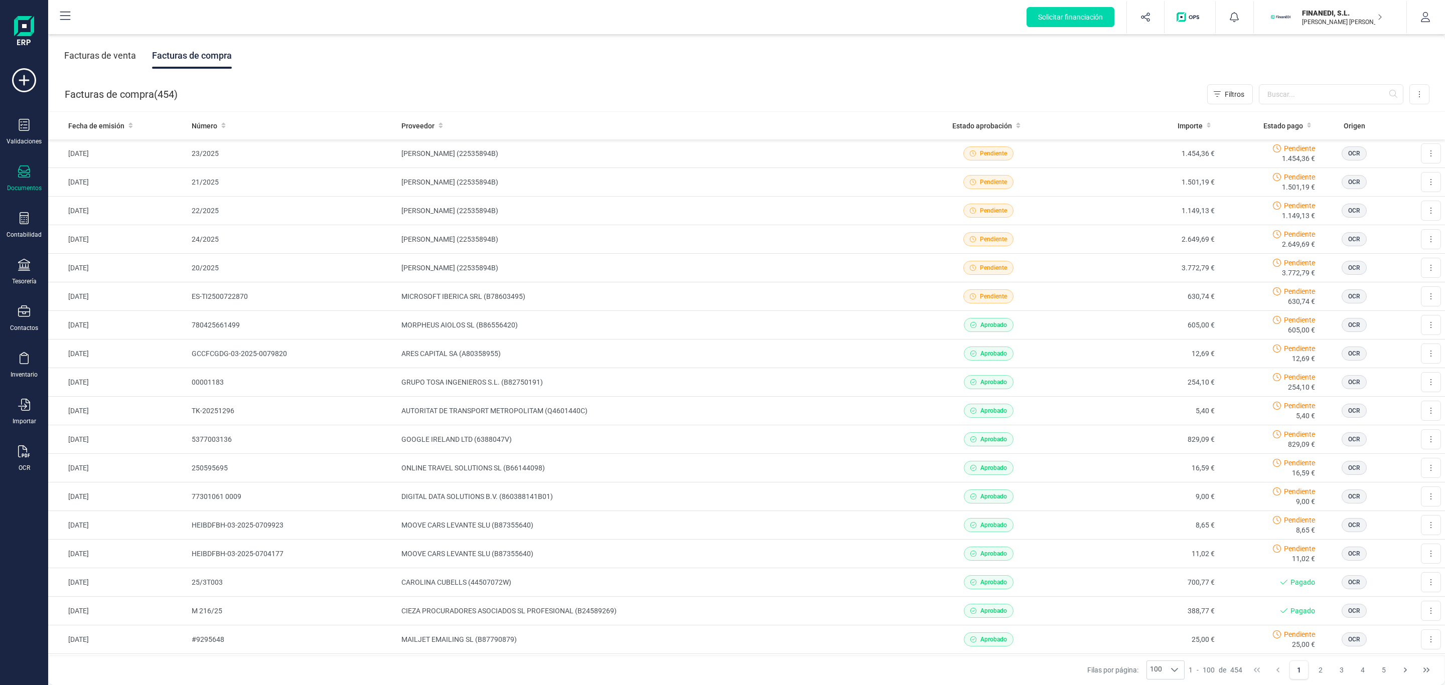
click at [625, 53] on div "Facturas de venta Facturas de compra" at bounding box center [746, 56] width 1397 height 42
click at [545, 92] on div "Facturas de compra ( 454 ) Filtros Importar Carga masiva (Excel) Factura electr…" at bounding box center [747, 94] width 1397 height 34
click at [1296, 87] on input "text" at bounding box center [1331, 94] width 144 height 20
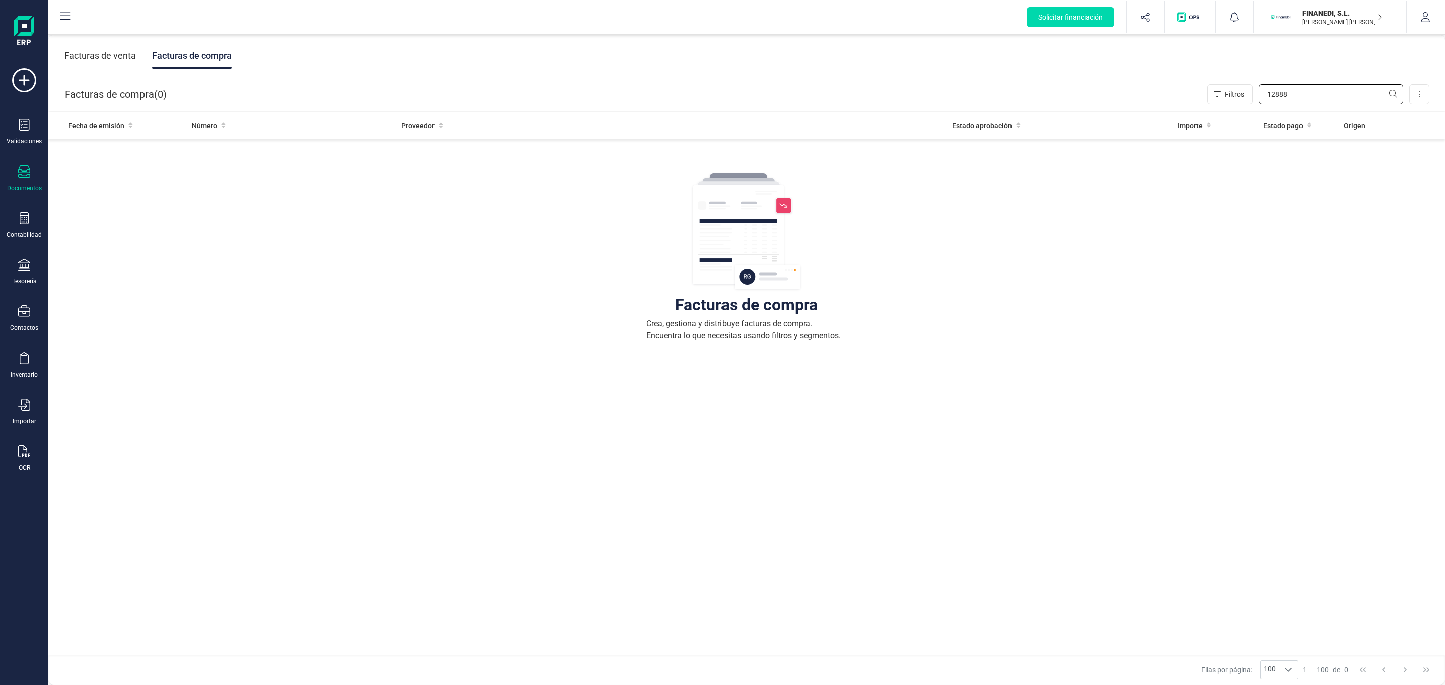
type input "12888"
click at [26, 220] on icon at bounding box center [24, 218] width 12 height 12
click at [119, 137] on div "Libro diario" at bounding box center [117, 146] width 118 height 20
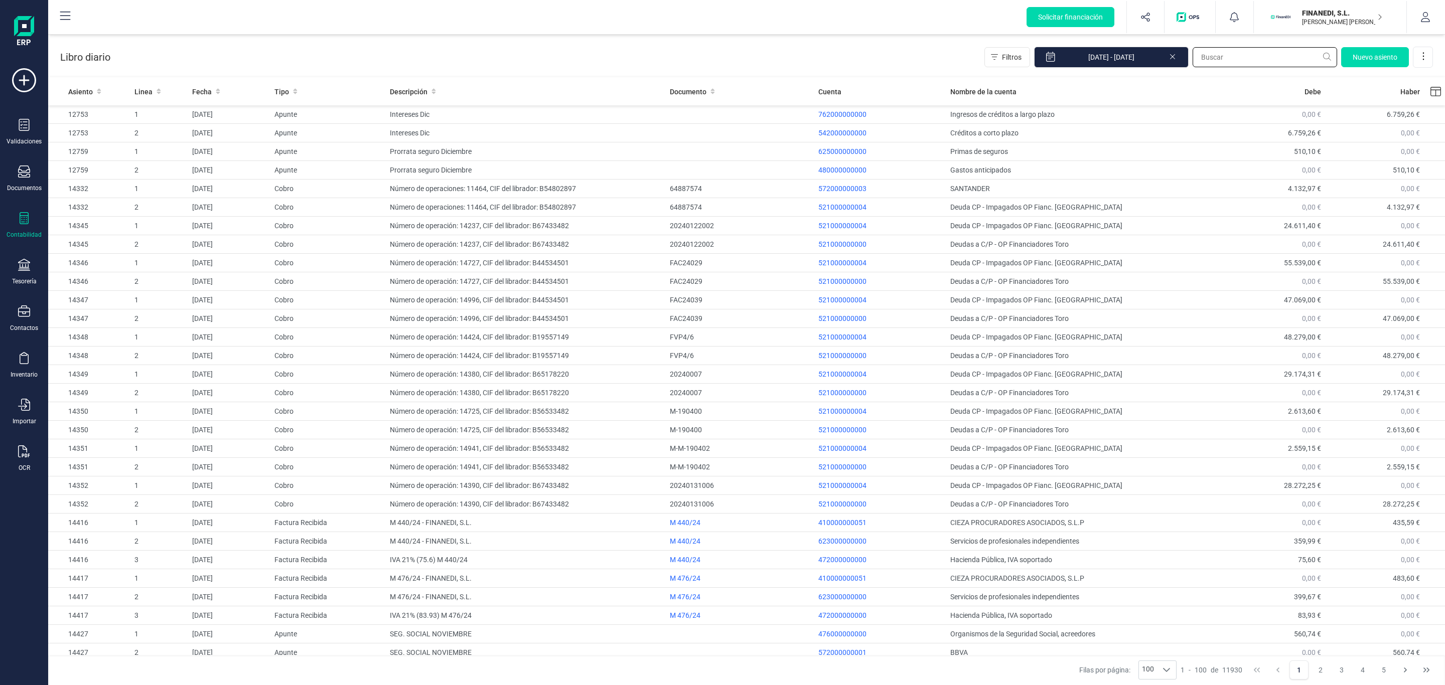
click at [1265, 60] on input "text" at bounding box center [1264, 57] width 144 height 20
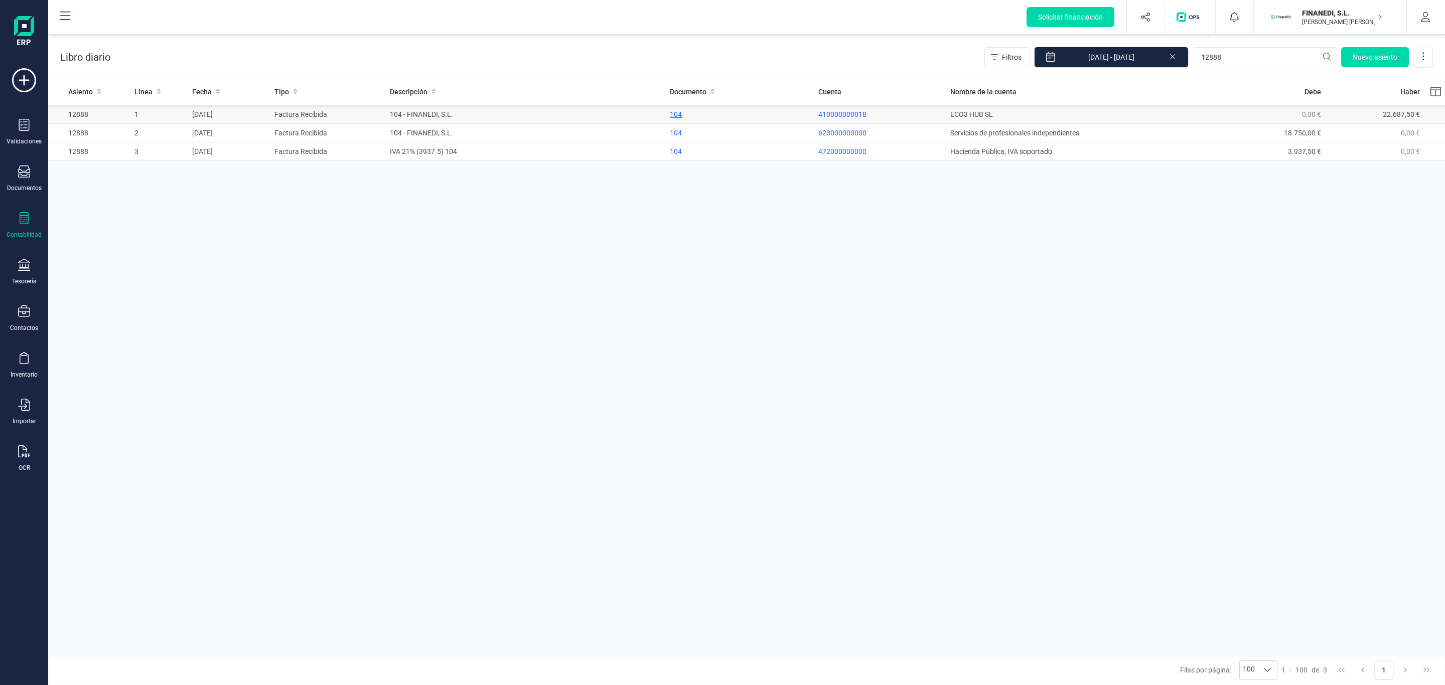
click at [674, 116] on div "104" at bounding box center [740, 114] width 140 height 10
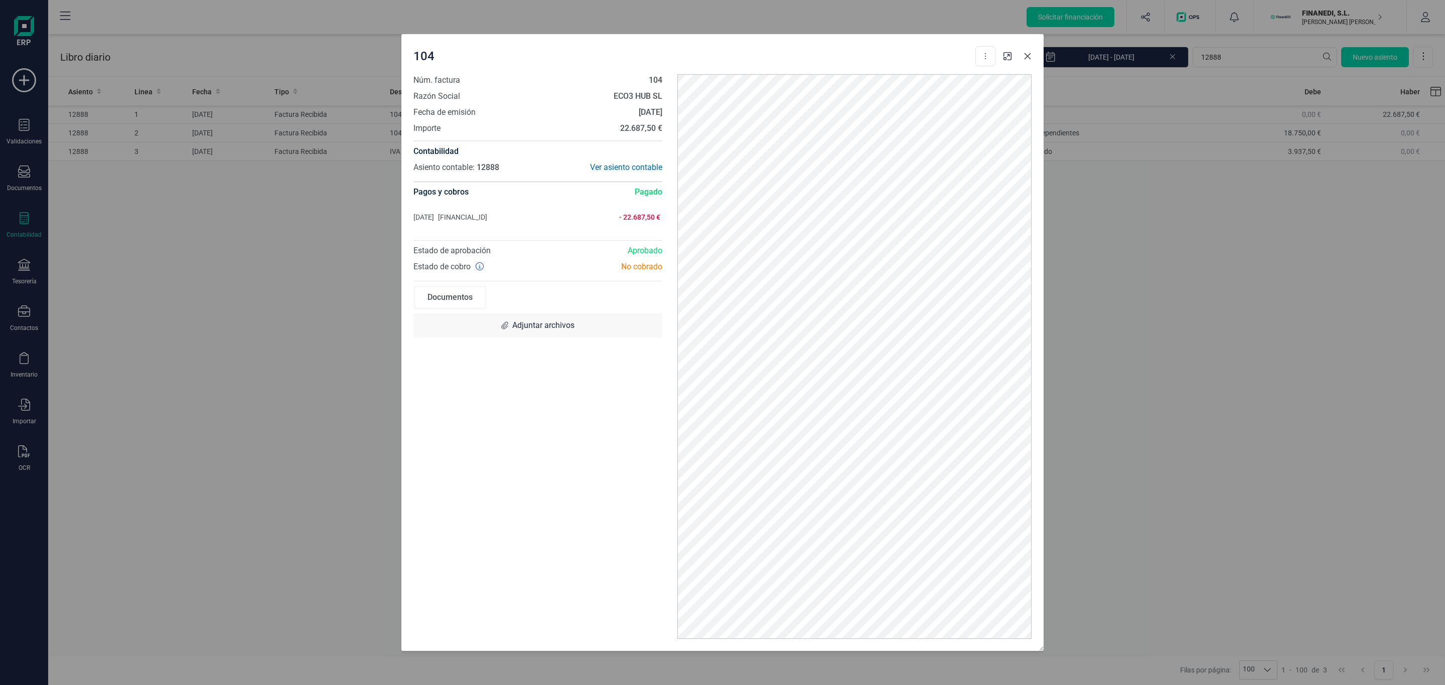
click at [1028, 50] on button "Close" at bounding box center [1027, 56] width 16 height 16
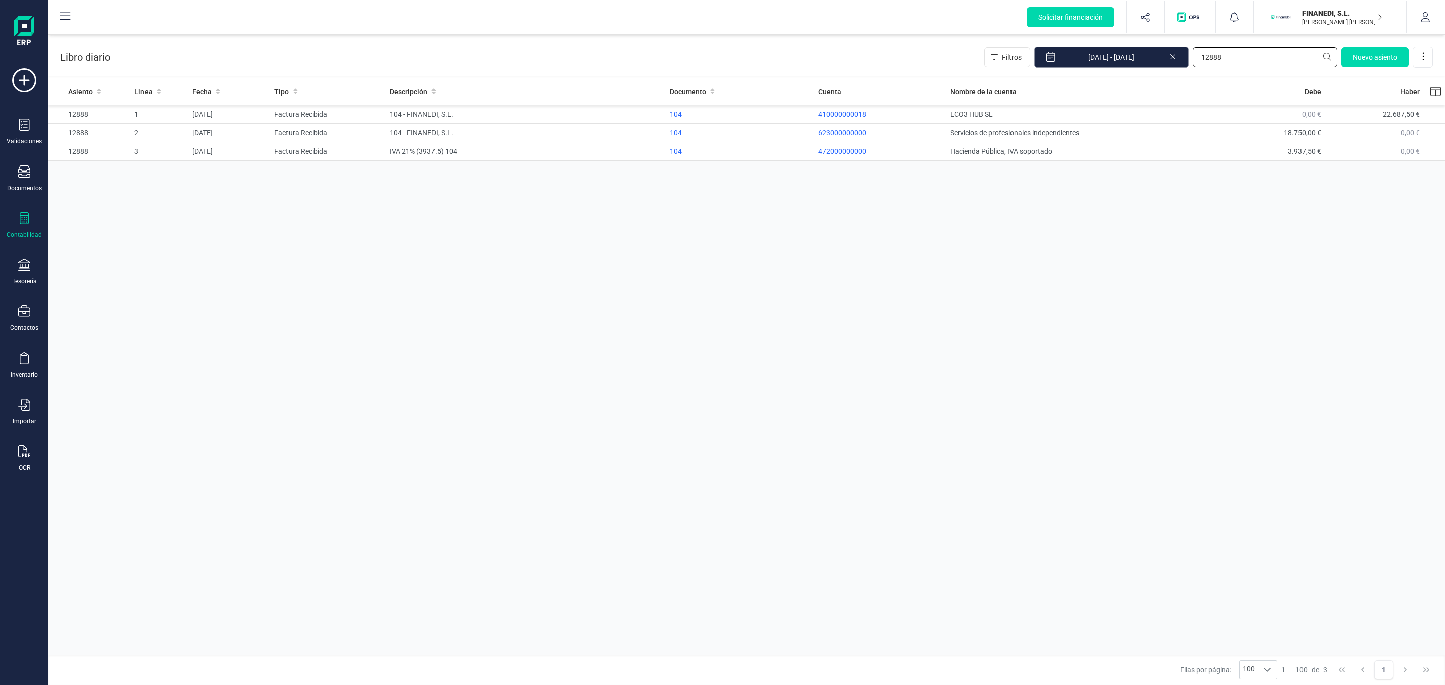
drag, startPoint x: 1253, startPoint y: 49, endPoint x: 1046, endPoint y: 49, distance: 206.7
click at [1046, 49] on div "Filtros [DATE] - [DATE] 12888 [GEOGRAPHIC_DATA]" at bounding box center [1208, 57] width 448 height 21
click at [701, 134] on div "5060601188" at bounding box center [740, 133] width 140 height 10
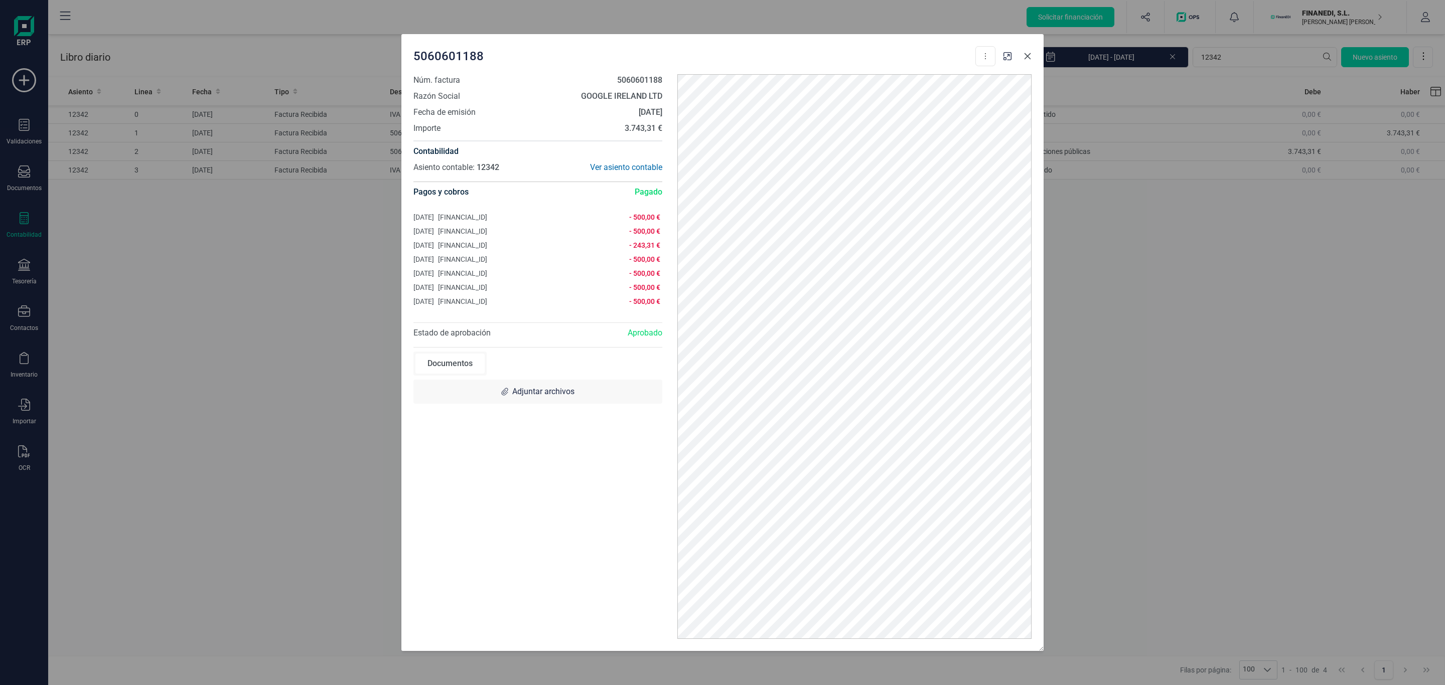
drag, startPoint x: 1024, startPoint y: 57, endPoint x: 1049, endPoint y: 107, distance: 56.1
click at [1024, 57] on icon "Close" at bounding box center [1027, 56] width 8 height 8
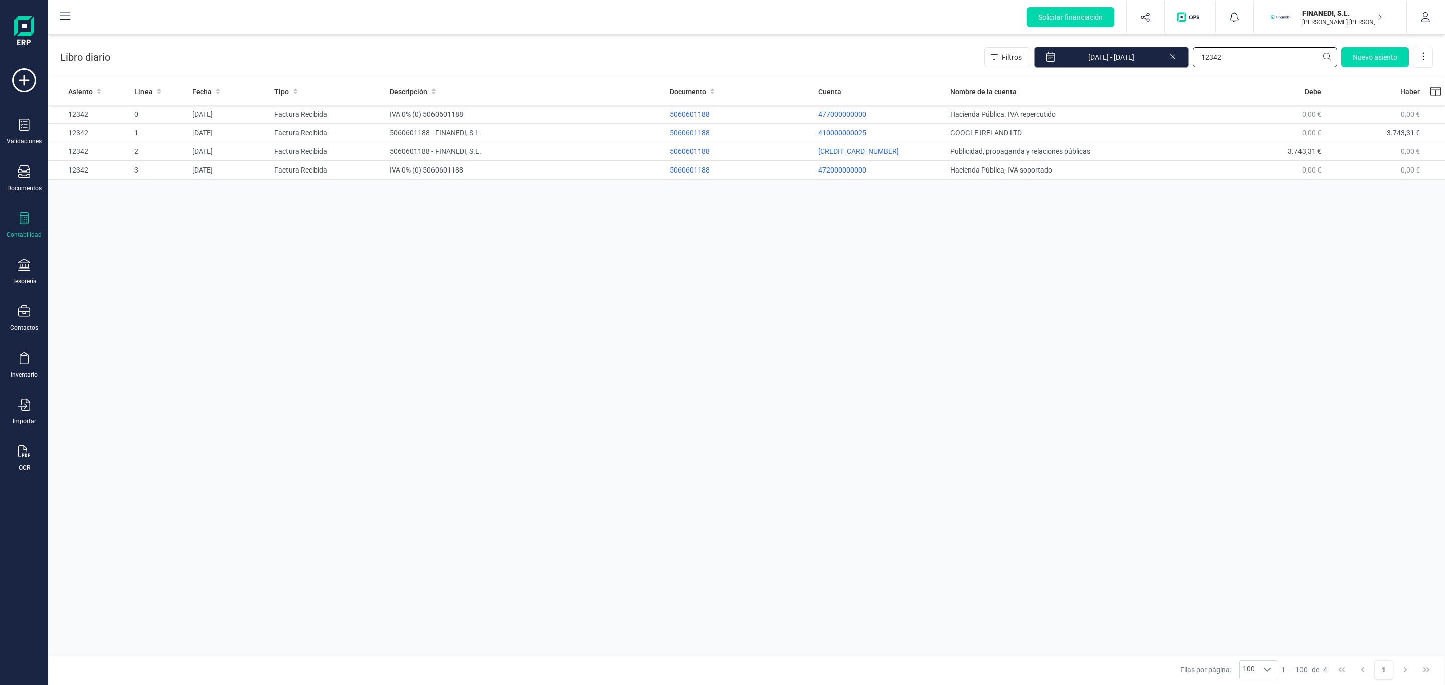
drag, startPoint x: 1235, startPoint y: 50, endPoint x: 1052, endPoint y: 59, distance: 182.9
click at [1052, 59] on div "Filtros [DATE] - [DATE] 12342 [GEOGRAPHIC_DATA]" at bounding box center [1208, 57] width 448 height 21
type input "12532"
click at [688, 136] on div "5038386720" at bounding box center [740, 133] width 140 height 10
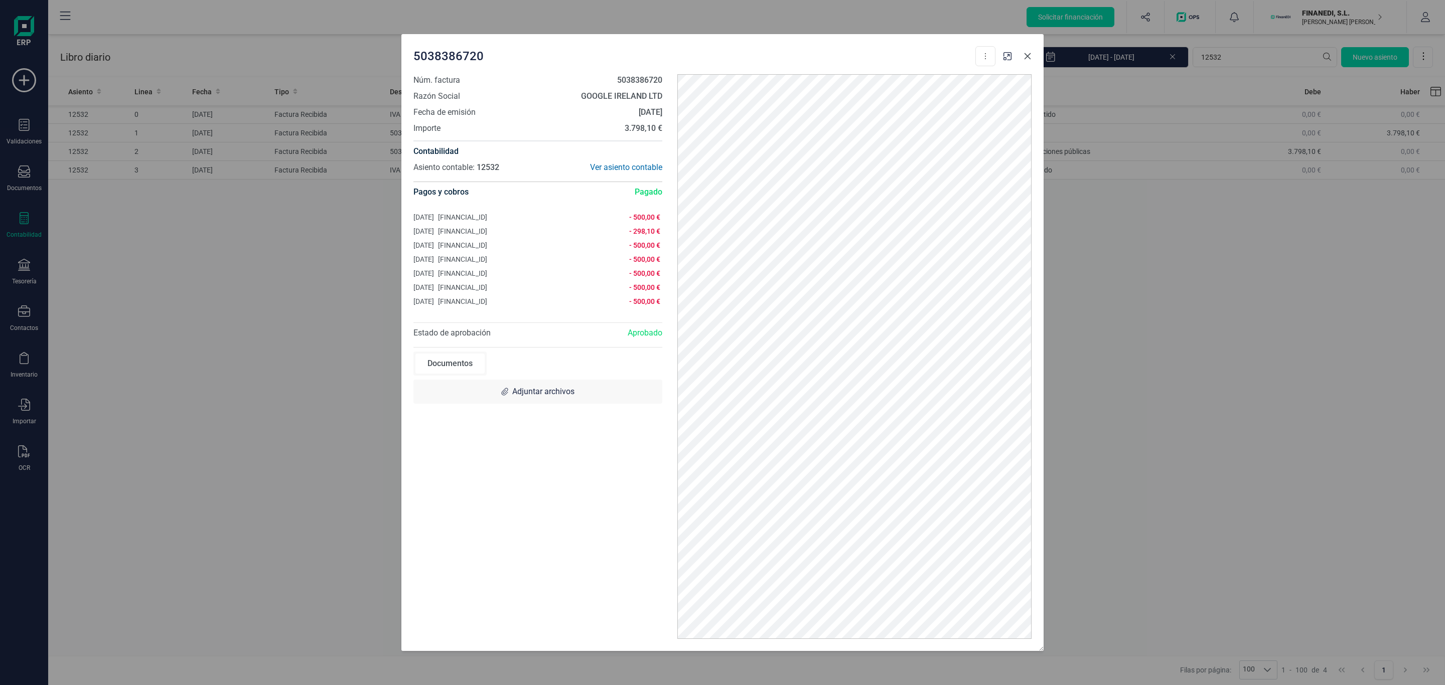
drag, startPoint x: 1026, startPoint y: 57, endPoint x: 1072, endPoint y: 64, distance: 46.1
click at [1026, 57] on icon "Close" at bounding box center [1027, 56] width 7 height 7
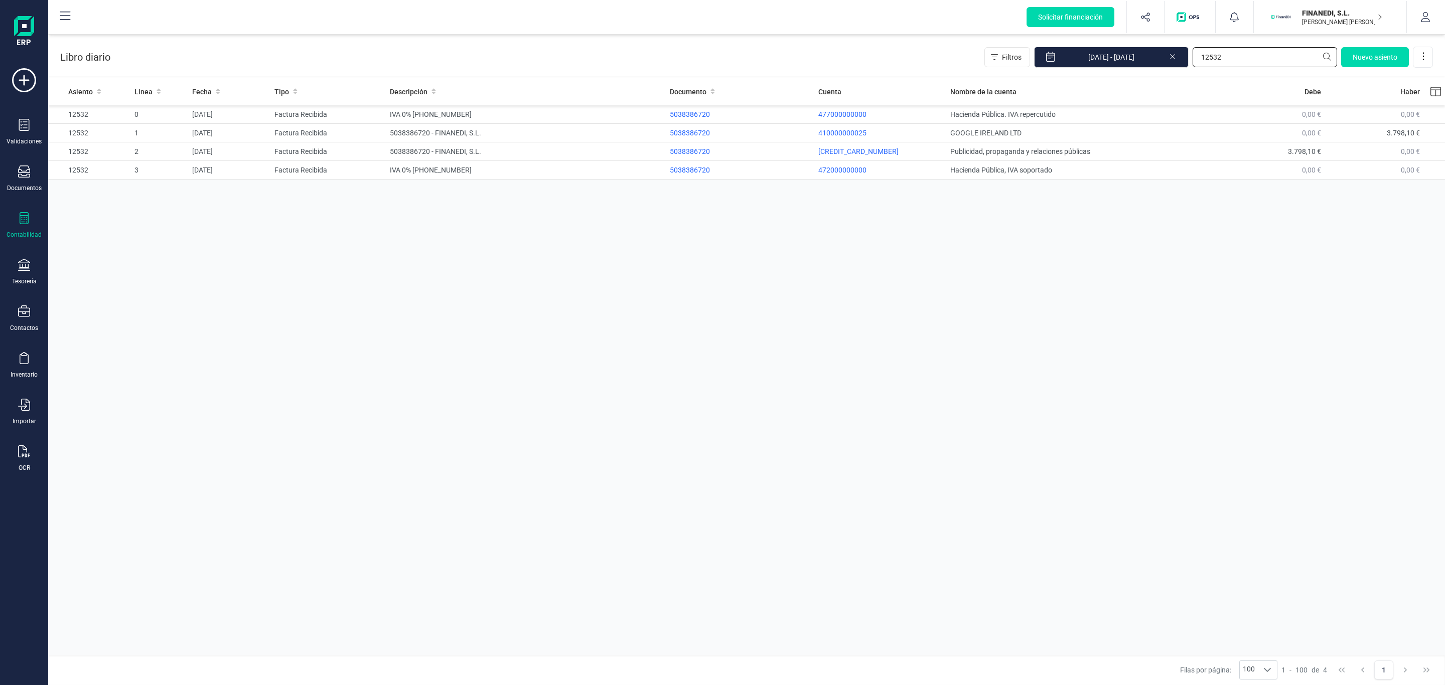
click at [1245, 53] on input "12532" at bounding box center [1264, 57] width 144 height 20
drag, startPoint x: 1249, startPoint y: 58, endPoint x: 1122, endPoint y: 69, distance: 127.9
click at [1122, 69] on div "Libro diario Filtros [DATE] - [DATE] 12532 [GEOGRAPHIC_DATA]" at bounding box center [746, 55] width 1397 height 41
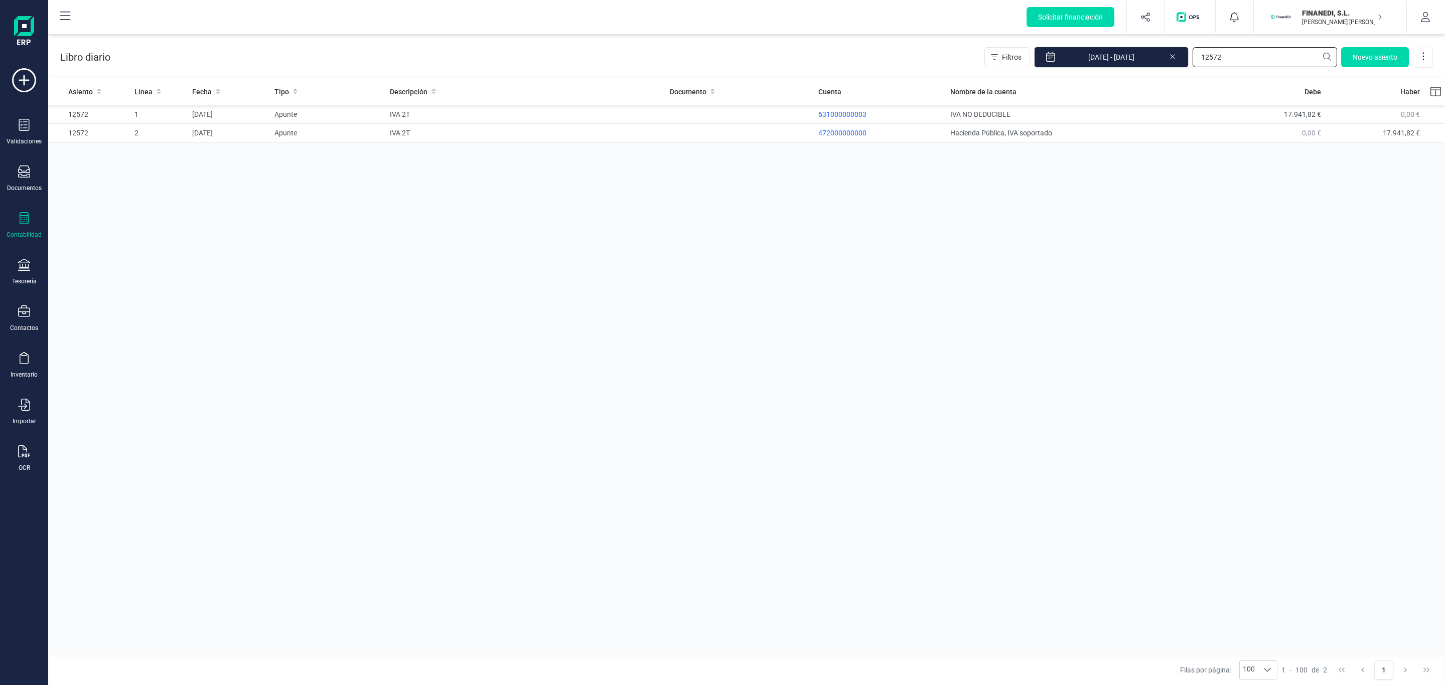
click at [1245, 62] on input "12572" at bounding box center [1264, 57] width 144 height 20
drag, startPoint x: 1249, startPoint y: 62, endPoint x: 1109, endPoint y: 62, distance: 140.0
click at [1109, 62] on div "Filtros [DATE] - [DATE] 12572 [GEOGRAPHIC_DATA]" at bounding box center [1208, 57] width 448 height 21
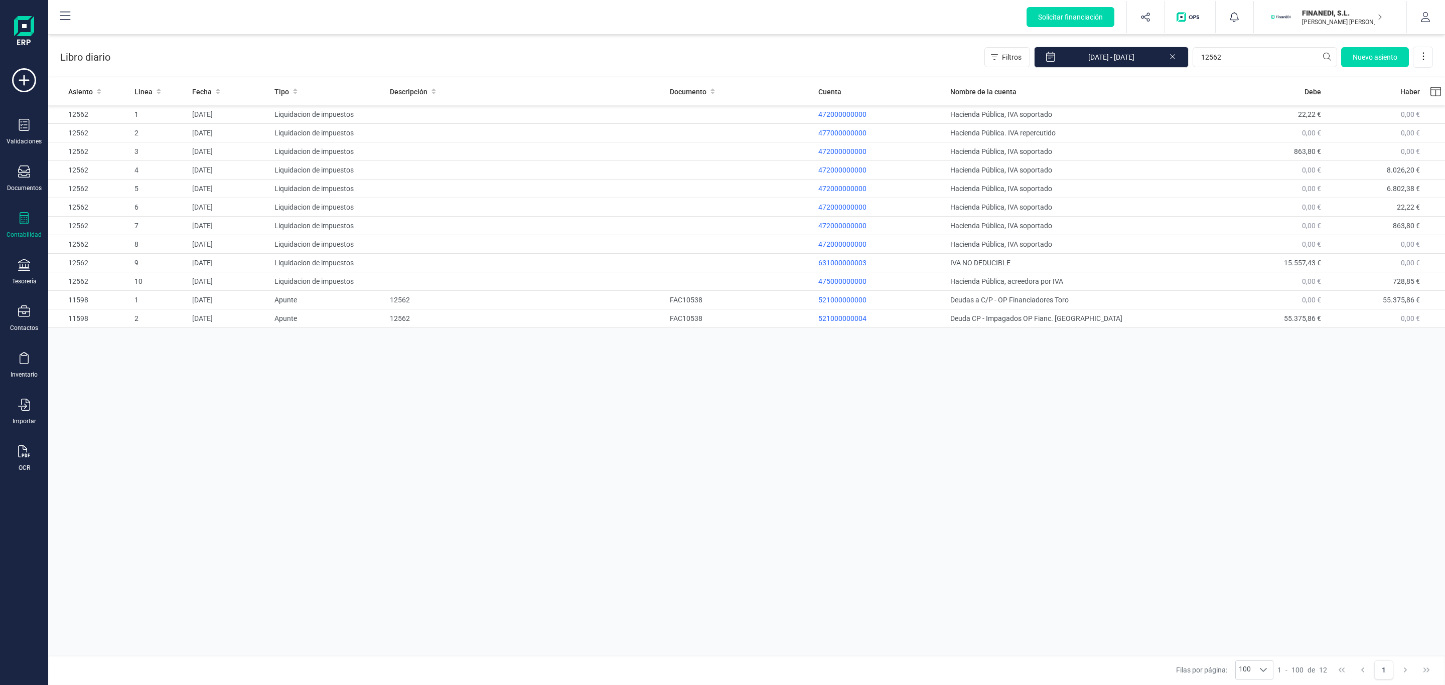
drag, startPoint x: 1026, startPoint y: 268, endPoint x: 940, endPoint y: 440, distance: 192.3
click at [940, 440] on div "Asiento Linea Fecha Tipo Descripción Documento Cuenta Nombre de la cuenta [PERS…" at bounding box center [746, 368] width 1397 height 580
drag, startPoint x: 1260, startPoint y: 66, endPoint x: 1141, endPoint y: 66, distance: 118.9
click at [1141, 66] on div "Filtros [DATE] - [DATE] 12562 [GEOGRAPHIC_DATA]" at bounding box center [1208, 57] width 448 height 21
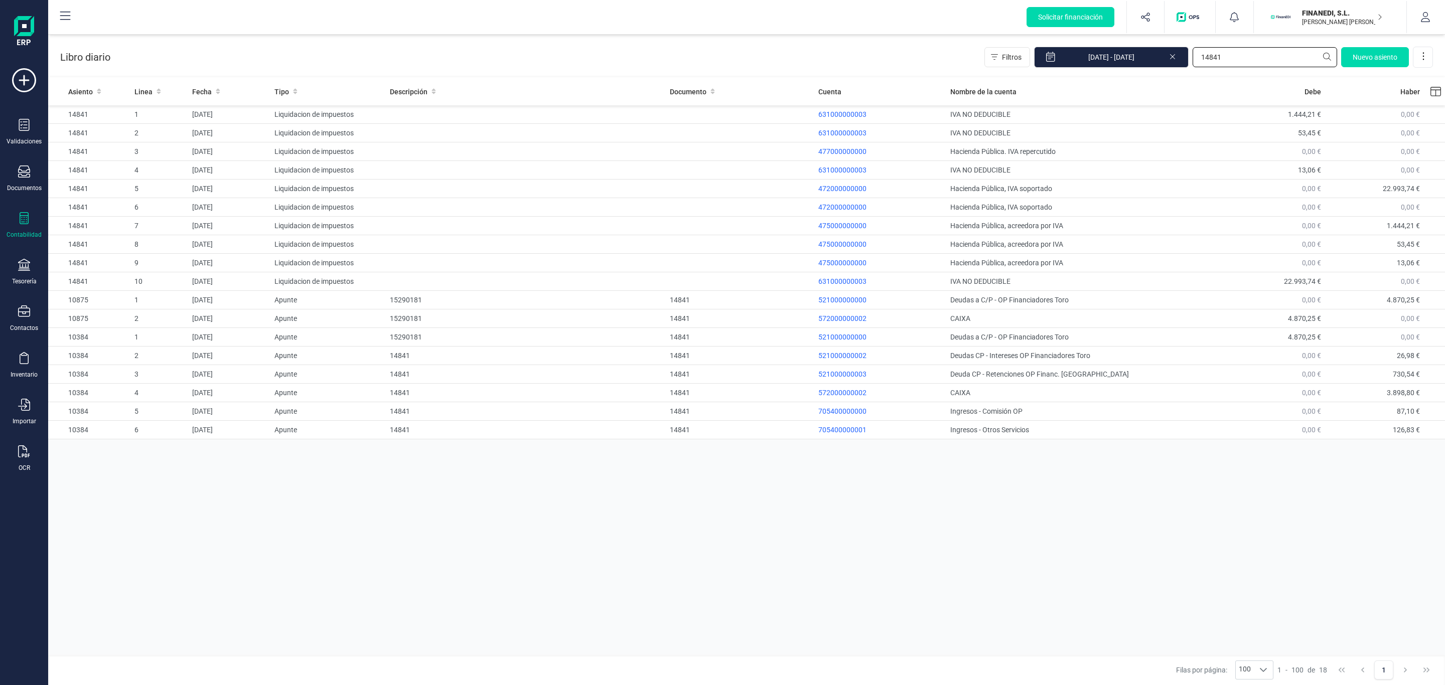
drag, startPoint x: 1254, startPoint y: 60, endPoint x: 1016, endPoint y: 73, distance: 237.6
click at [1017, 73] on div "Libro diario Filtros [DATE] - [DATE] 14841 [GEOGRAPHIC_DATA]" at bounding box center [746, 55] width 1397 height 41
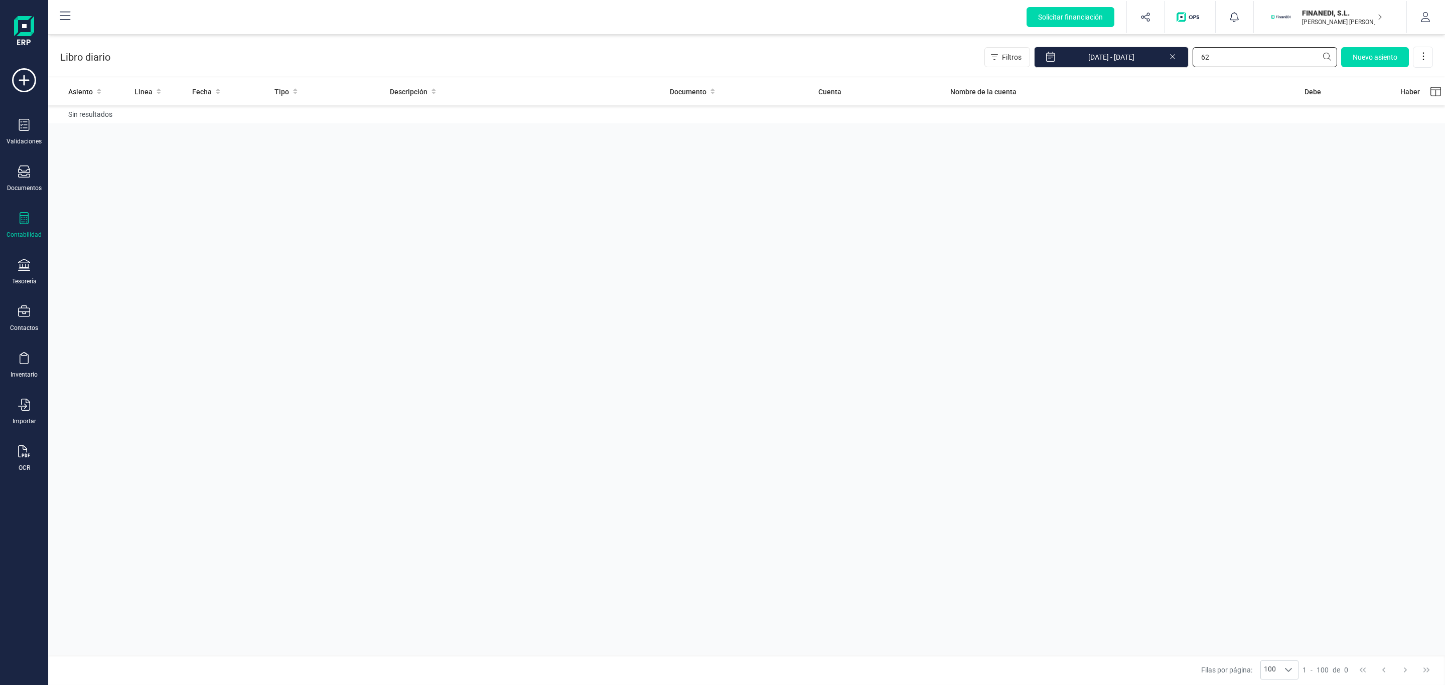
type input "6"
drag, startPoint x: 1258, startPoint y: 60, endPoint x: 1059, endPoint y: 74, distance: 199.1
click at [1059, 74] on div "Libro diario Filtros [DATE] - [DATE] 11030 [GEOGRAPHIC_DATA]" at bounding box center [746, 55] width 1397 height 41
drag, startPoint x: 1284, startPoint y: 66, endPoint x: 1193, endPoint y: 68, distance: 90.8
click at [1193, 68] on div "Filtros [DATE] - [DATE] 15047 [GEOGRAPHIC_DATA]" at bounding box center [1208, 57] width 448 height 21
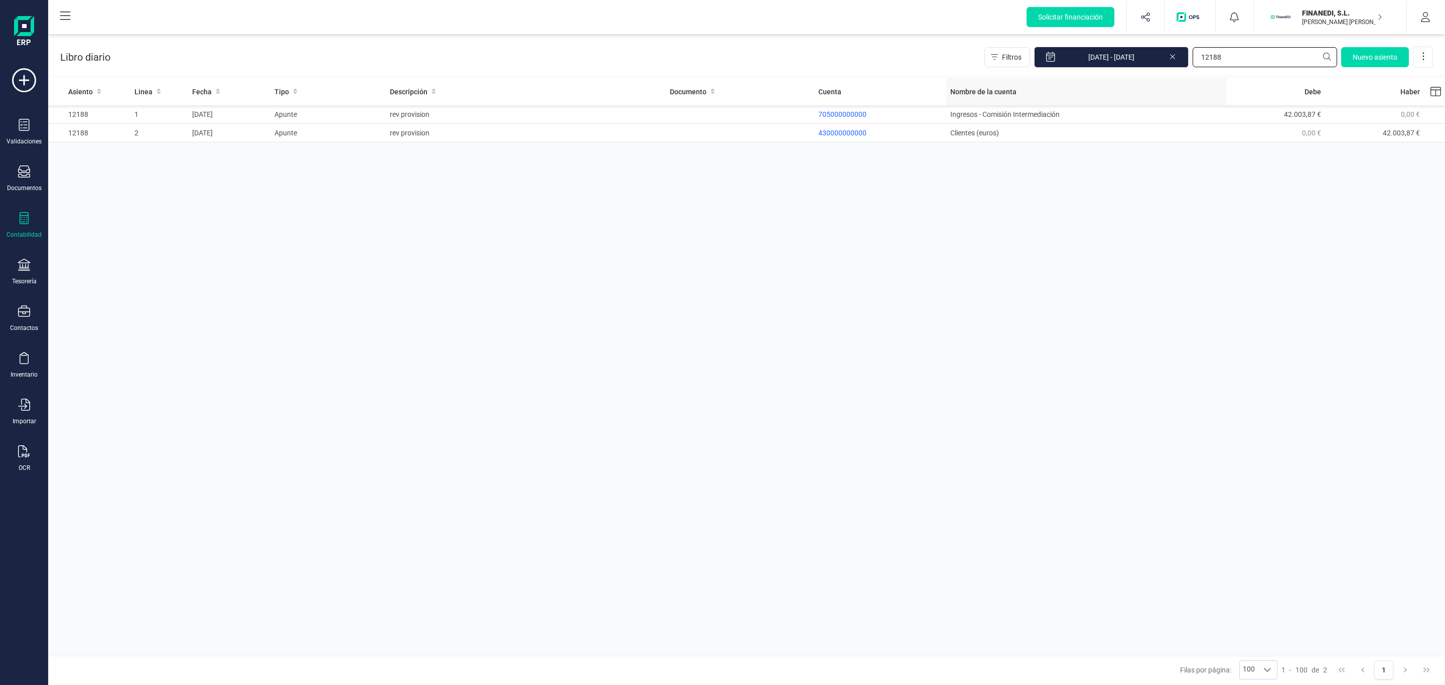
drag, startPoint x: 1257, startPoint y: 59, endPoint x: 1060, endPoint y: 78, distance: 198.1
click at [1066, 78] on section "Libro diario Filtros [DATE] - [DATE] 12188 [GEOGRAPHIC_DATA] Asiento Linea Fech…" at bounding box center [746, 360] width 1397 height 651
click at [1215, 67] on input "12188" at bounding box center [1264, 57] width 144 height 20
drag, startPoint x: 1248, startPoint y: 58, endPoint x: 1117, endPoint y: 62, distance: 130.5
click at [1117, 62] on div "Filtros [DATE] - [DATE] 12188 [GEOGRAPHIC_DATA]" at bounding box center [1208, 57] width 448 height 21
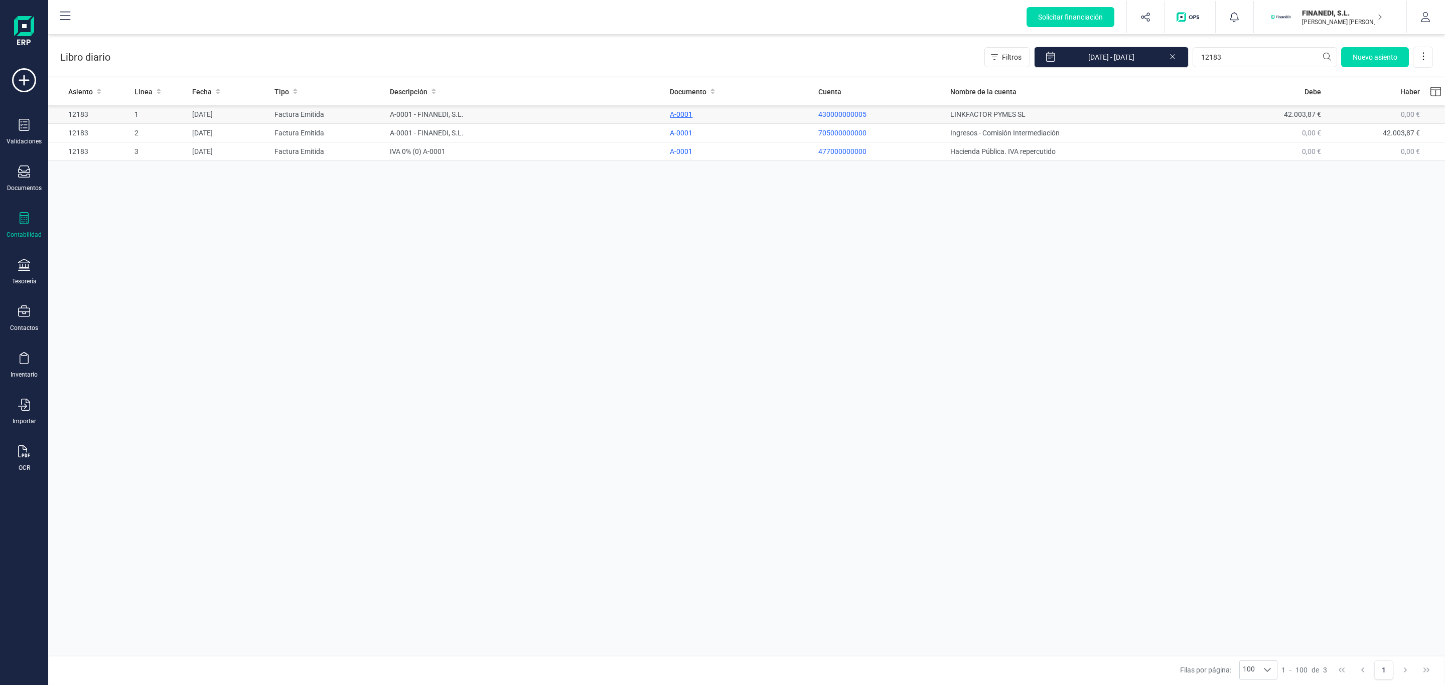
click at [679, 115] on div "A-0001" at bounding box center [740, 114] width 140 height 10
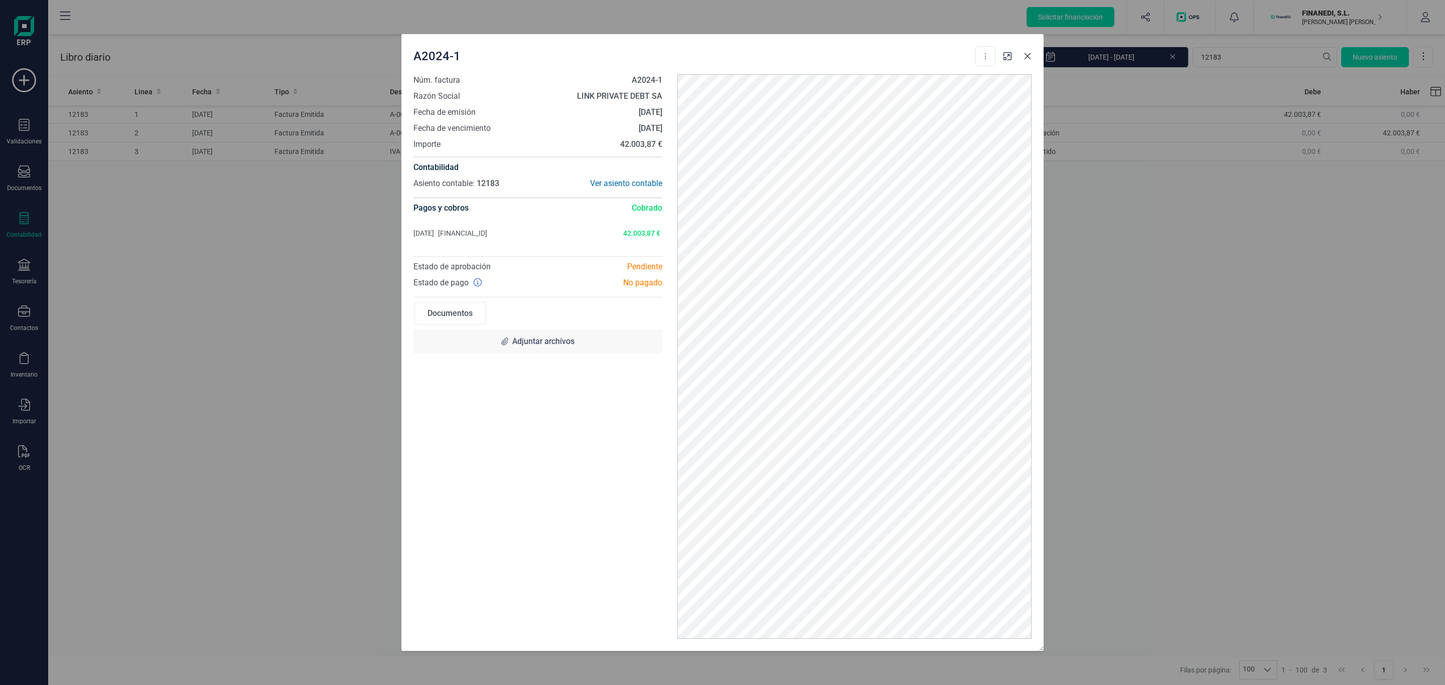
drag, startPoint x: 1031, startPoint y: 53, endPoint x: 1100, endPoint y: 69, distance: 70.6
click at [1031, 53] on button "Close" at bounding box center [1027, 56] width 16 height 16
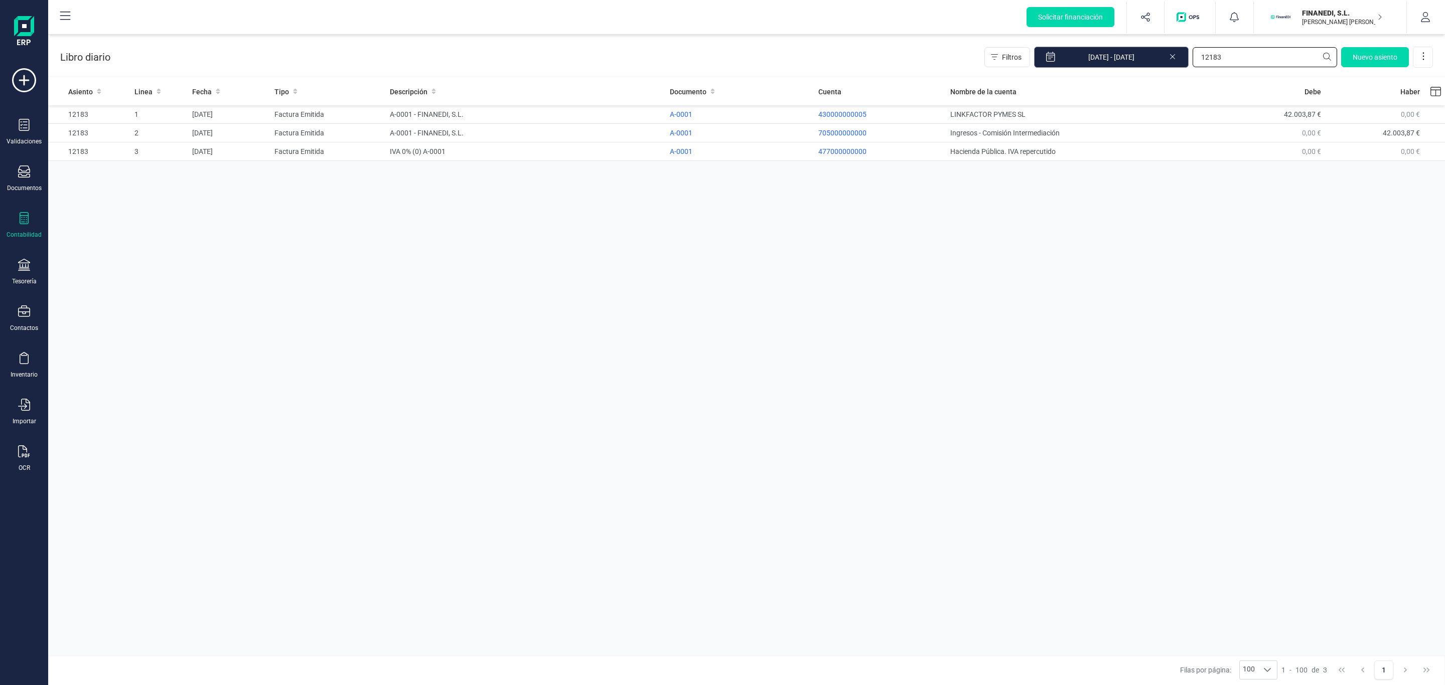
drag, startPoint x: 1230, startPoint y: 62, endPoint x: 1087, endPoint y: 62, distance: 143.0
click at [1087, 62] on div "Filtros [DATE] - [DATE] 12183 [GEOGRAPHIC_DATA]" at bounding box center [1208, 57] width 448 height 21
drag, startPoint x: 1266, startPoint y: 50, endPoint x: 947, endPoint y: 54, distance: 319.1
click at [947, 54] on div "Libro diario Filtros [DATE] - [DATE] 11791 [GEOGRAPHIC_DATA]" at bounding box center [746, 55] width 1397 height 41
drag, startPoint x: 506, startPoint y: 264, endPoint x: 479, endPoint y: 267, distance: 26.8
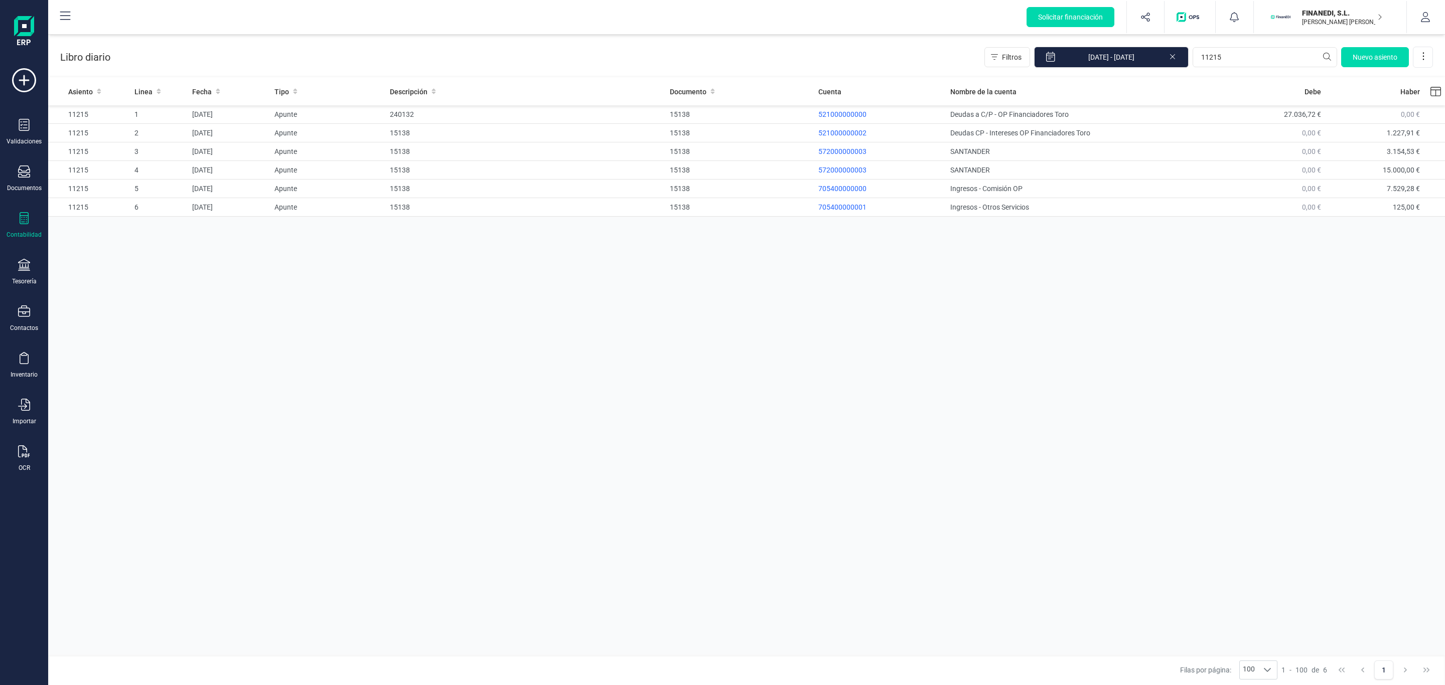
click at [479, 267] on div "Asiento Linea Fecha Tipo Descripción Documento Cuenta Nombre de la cuenta [PERS…" at bounding box center [746, 368] width 1397 height 580
drag, startPoint x: 1248, startPoint y: 59, endPoint x: 1069, endPoint y: 62, distance: 179.1
click at [1069, 62] on div "Filtros [DATE] - [DATE] 11215 [GEOGRAPHIC_DATA]" at bounding box center [1208, 57] width 448 height 21
type input "11034"
click at [743, 123] on td at bounding box center [740, 114] width 148 height 19
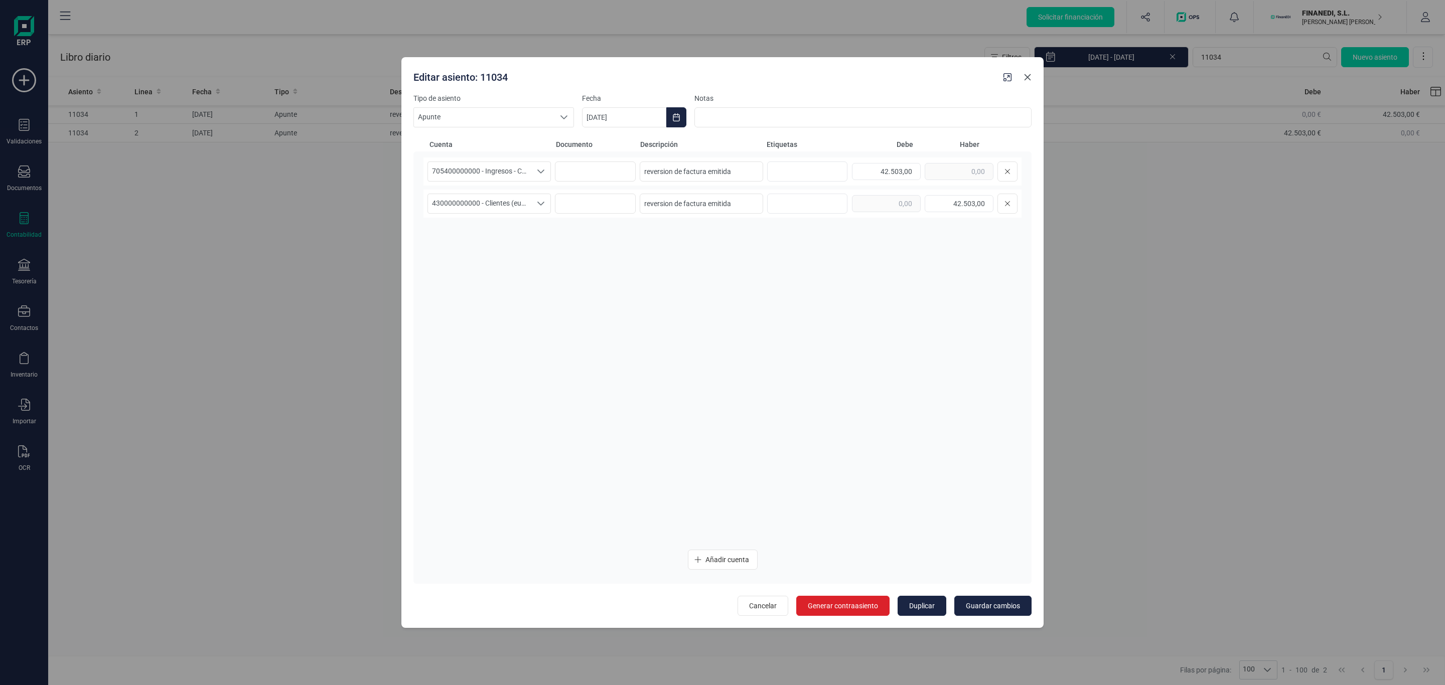
click at [1033, 80] on button "Close" at bounding box center [1027, 77] width 16 height 16
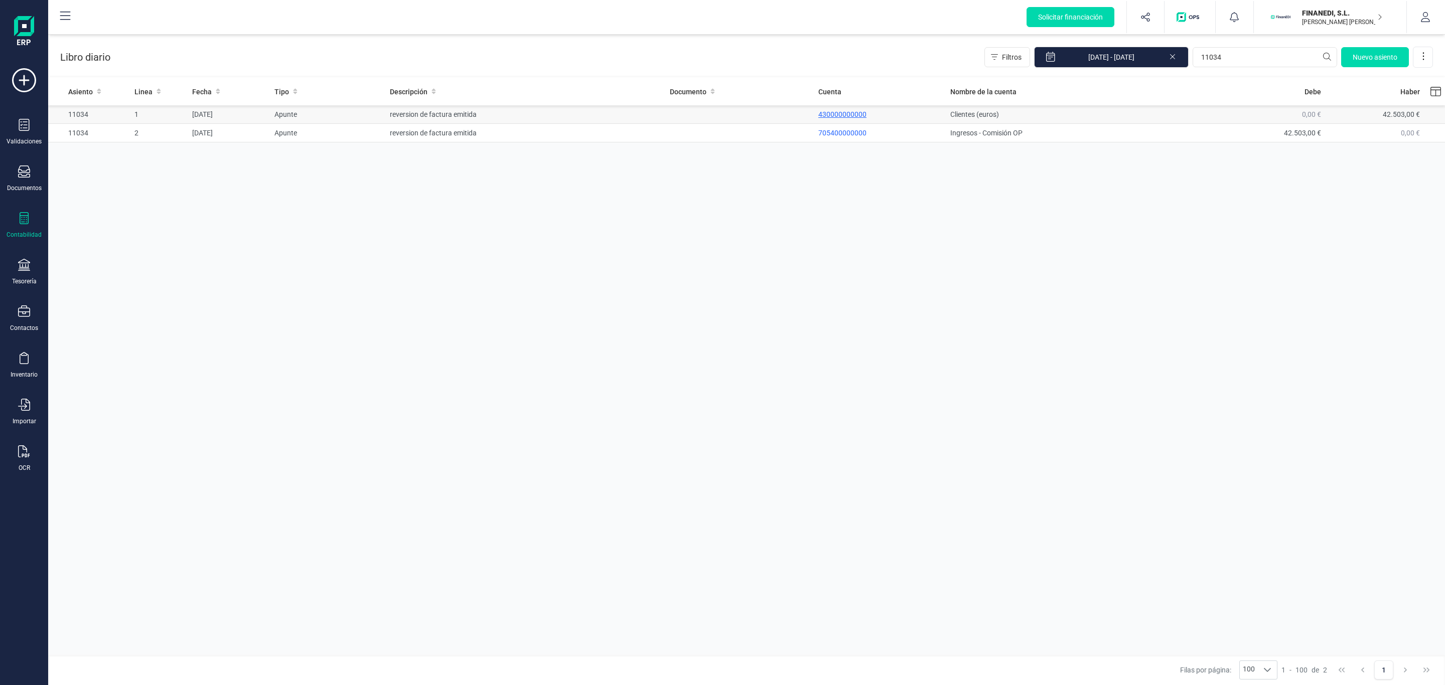
click at [853, 118] on p "430000000000" at bounding box center [880, 114] width 124 height 10
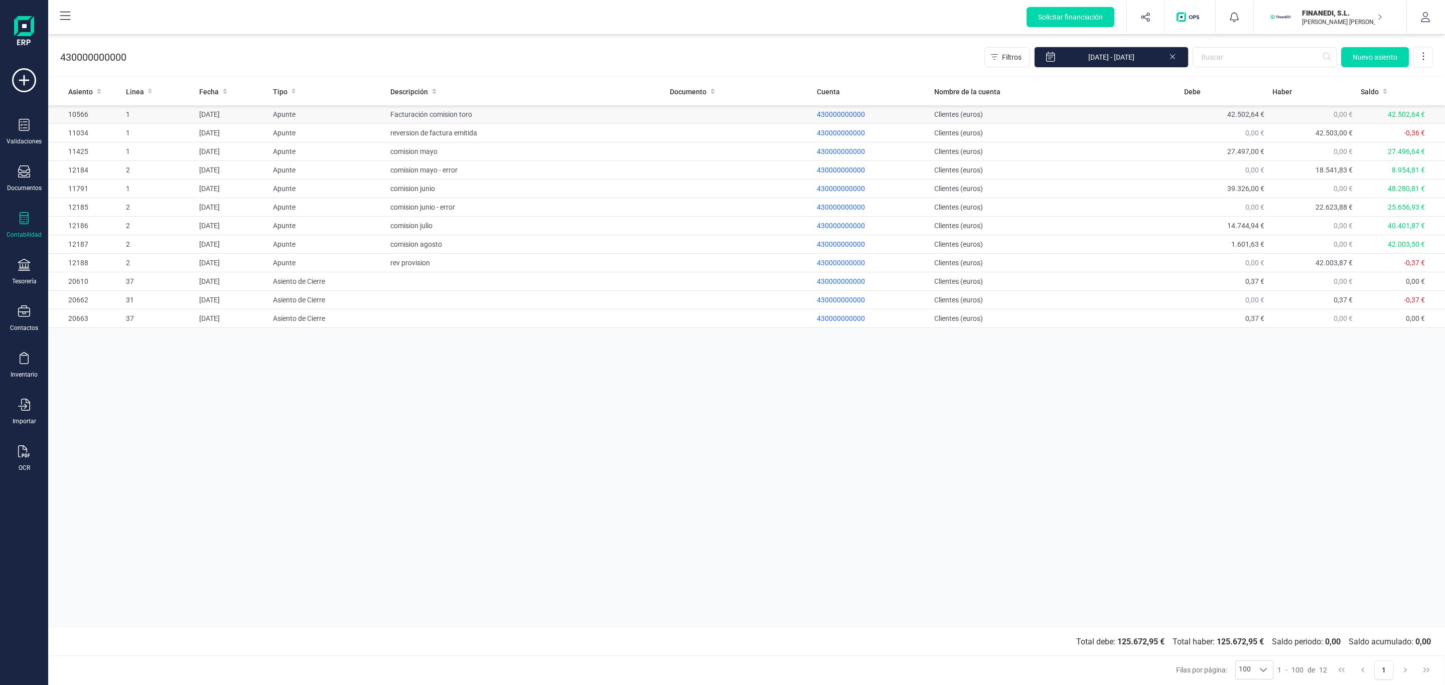
click at [1044, 122] on td "Clientes (euros)" at bounding box center [1055, 114] width 250 height 19
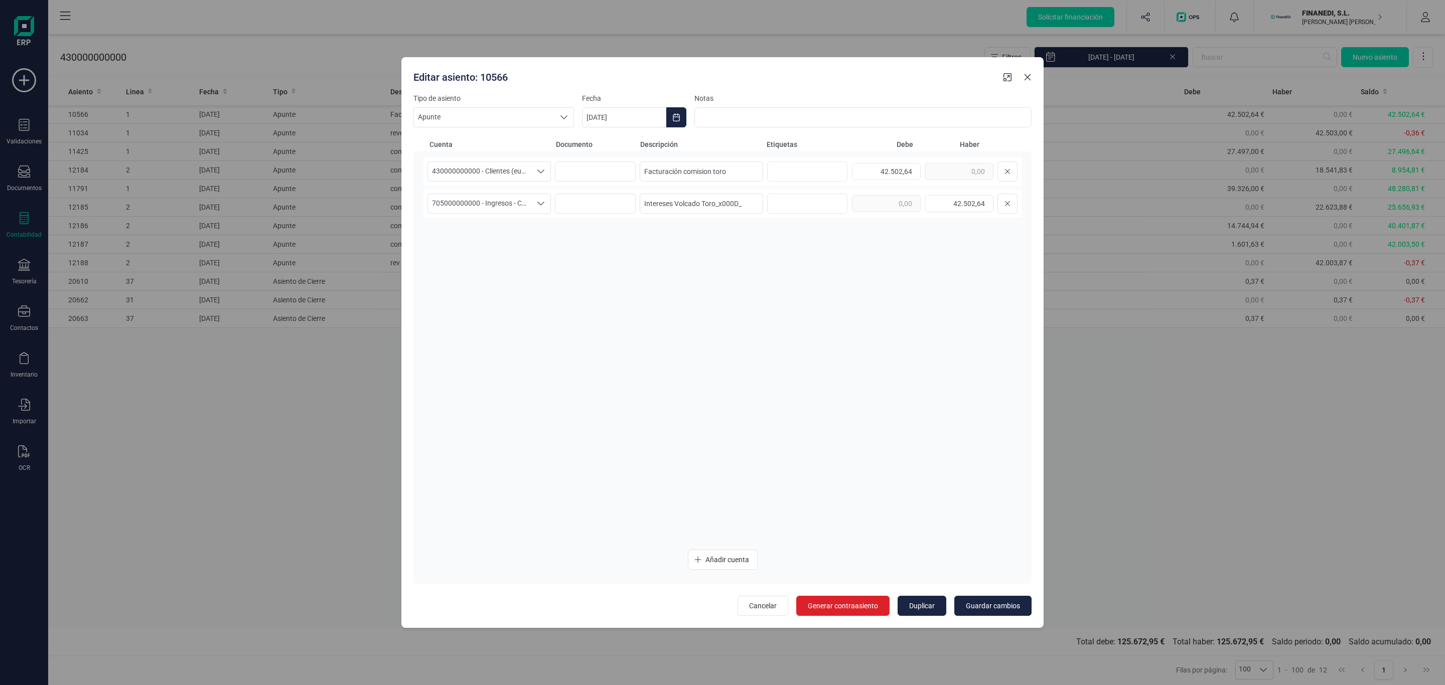
click at [1029, 74] on icon "Close" at bounding box center [1027, 77] width 8 height 8
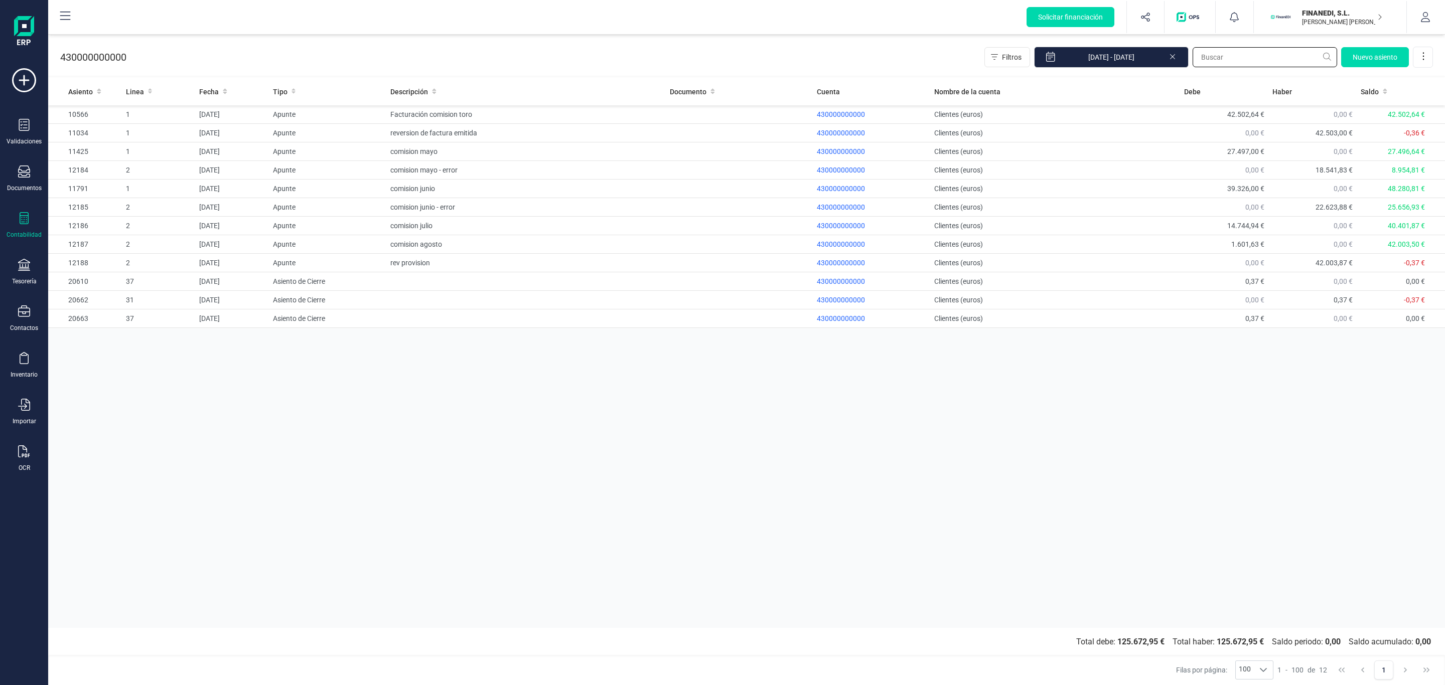
click at [1227, 62] on input "text" at bounding box center [1264, 57] width 144 height 20
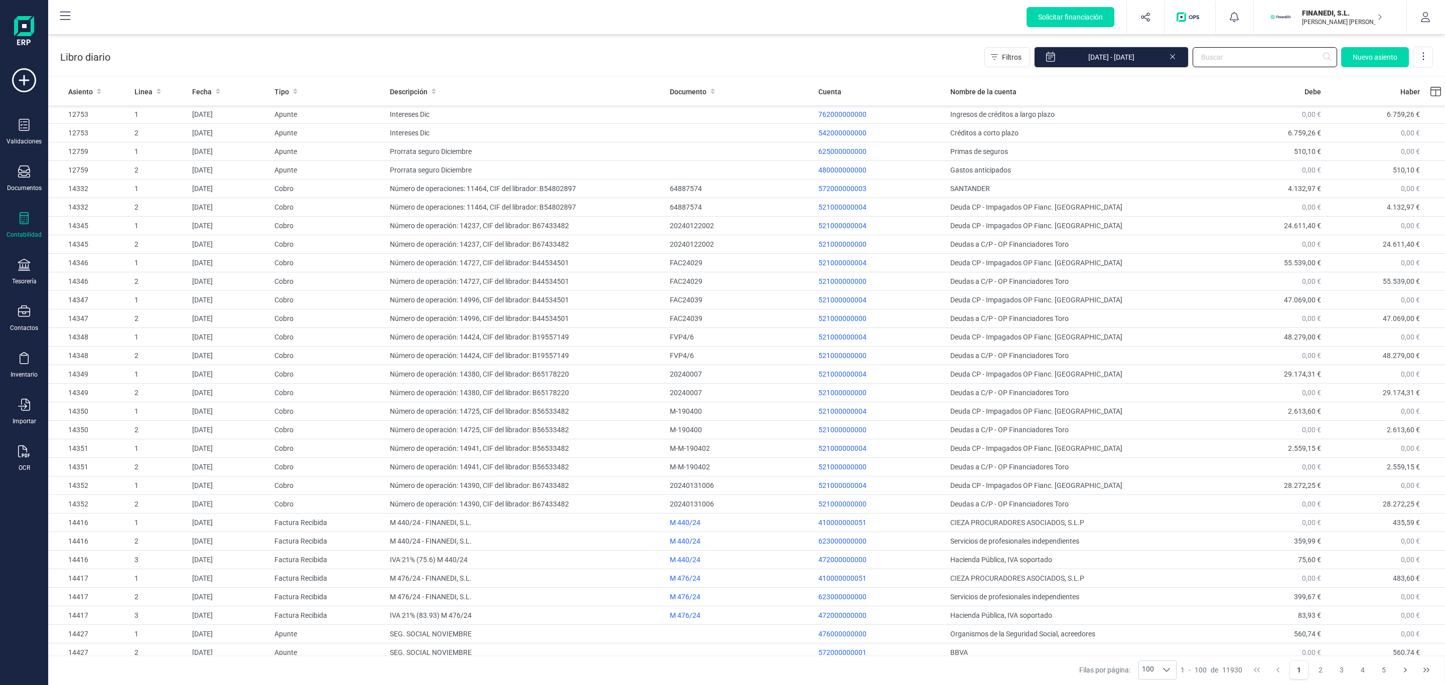
drag, startPoint x: 1278, startPoint y: 57, endPoint x: 1293, endPoint y: 47, distance: 18.4
click at [1278, 57] on input "text" at bounding box center [1264, 57] width 144 height 20
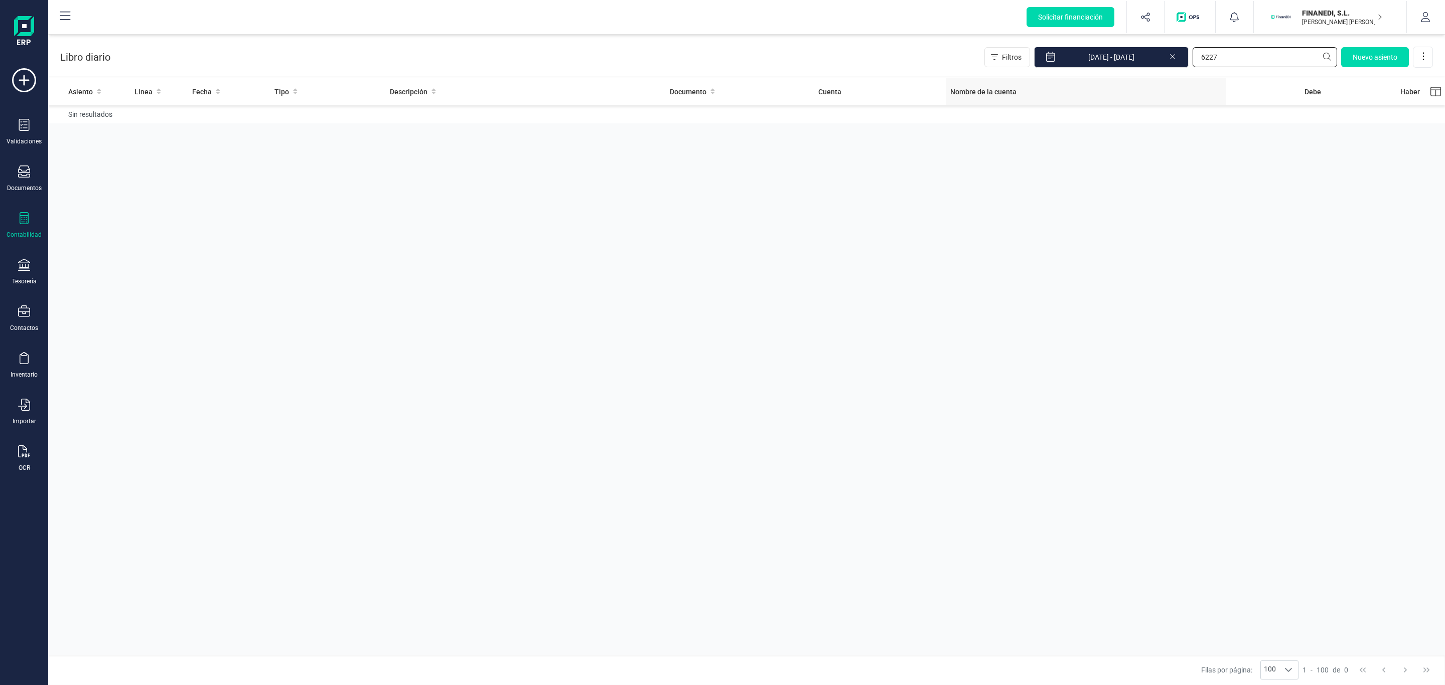
drag, startPoint x: 1234, startPoint y: 58, endPoint x: 1007, endPoint y: 92, distance: 229.8
click at [1007, 92] on section "Libro diario Filtros [DATE] - [DATE] 6227 [GEOGRAPHIC_DATA] Asiento Linea Fecha…" at bounding box center [746, 360] width 1397 height 651
type input "11030"
drag, startPoint x: 1278, startPoint y: 65, endPoint x: 1066, endPoint y: 56, distance: 212.4
click at [1066, 56] on div "Filtros [DATE] - [DATE] 11030 [GEOGRAPHIC_DATA]" at bounding box center [1208, 57] width 448 height 21
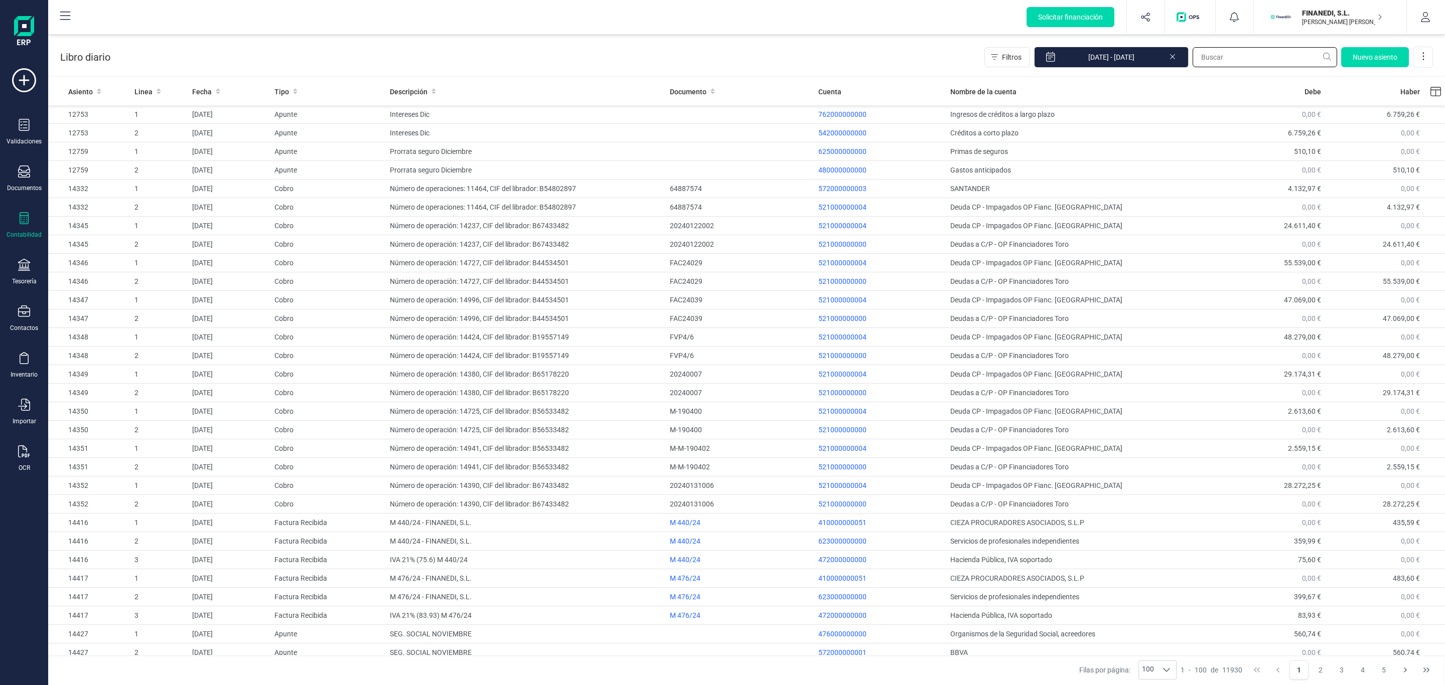
click at [1224, 65] on input "text" at bounding box center [1264, 57] width 144 height 20
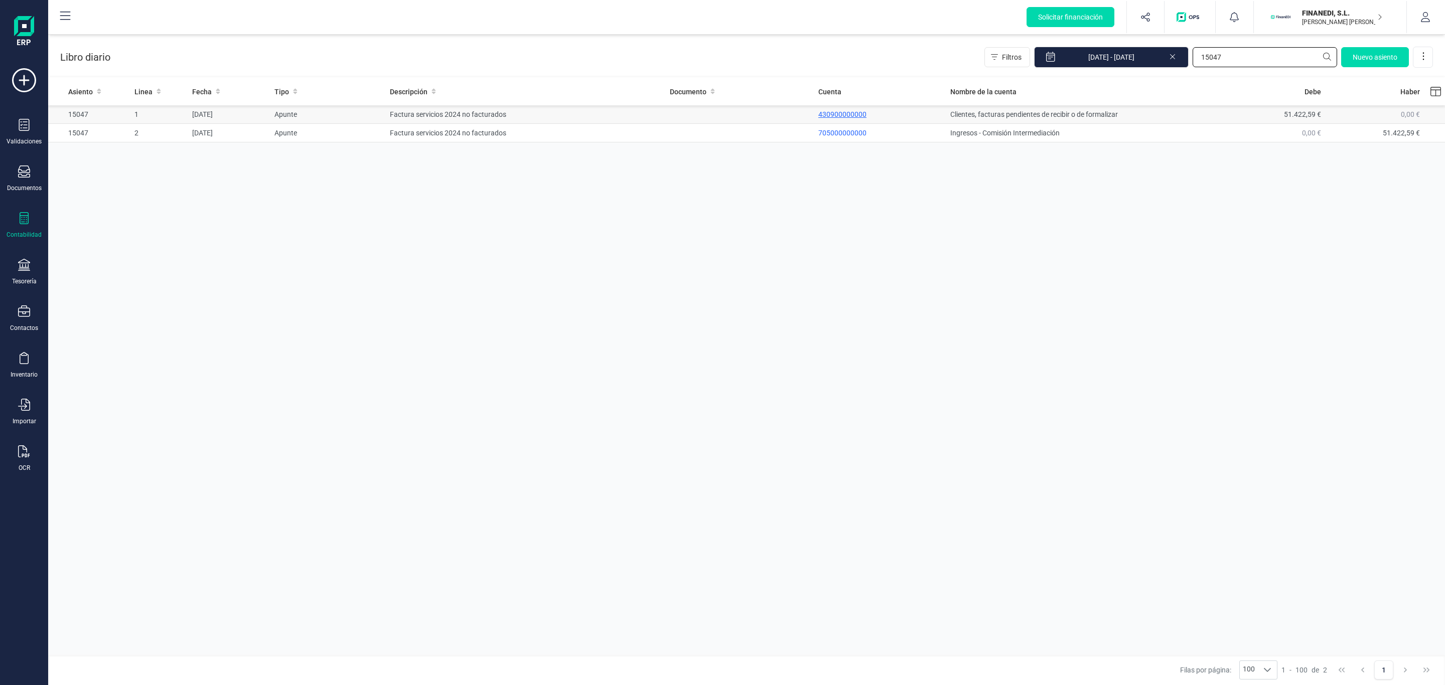
type input "15047"
click at [838, 118] on p "430900000000" at bounding box center [880, 114] width 124 height 10
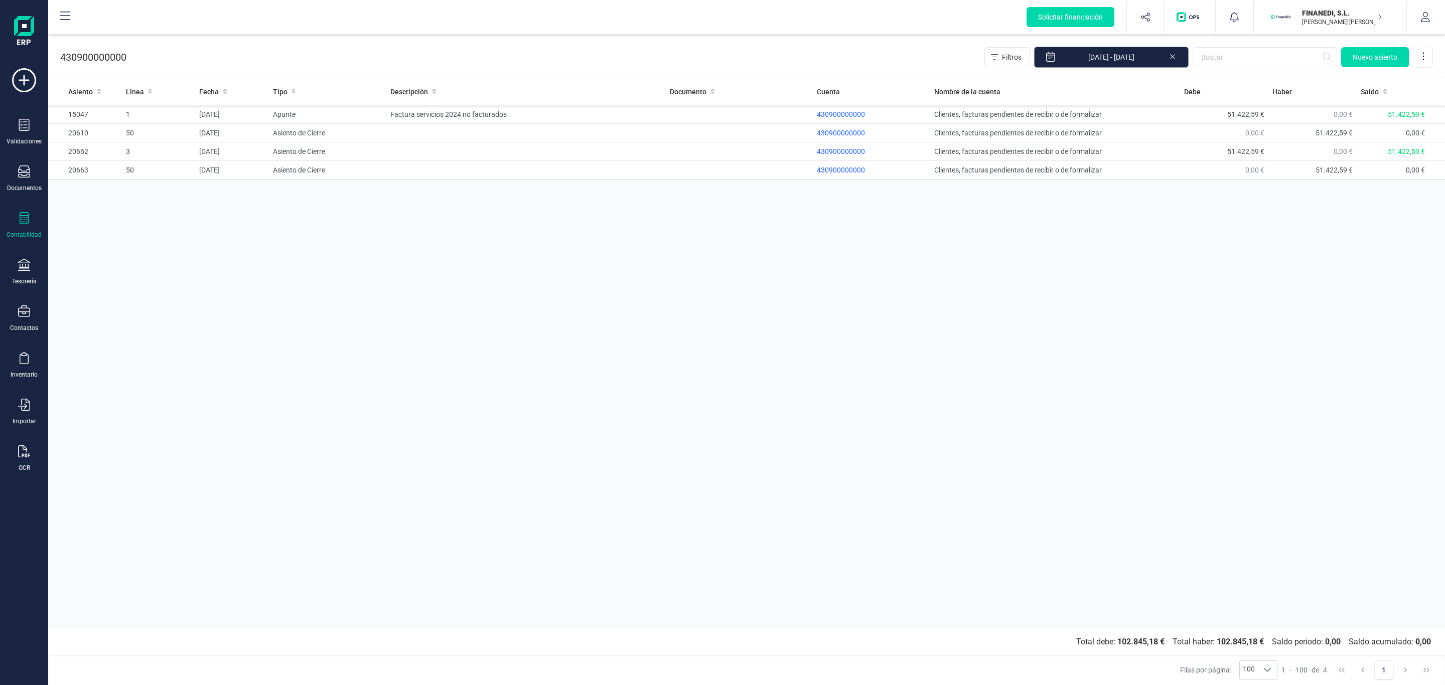
click at [1078, 62] on input "[DATE] - [DATE]" at bounding box center [1111, 57] width 155 height 21
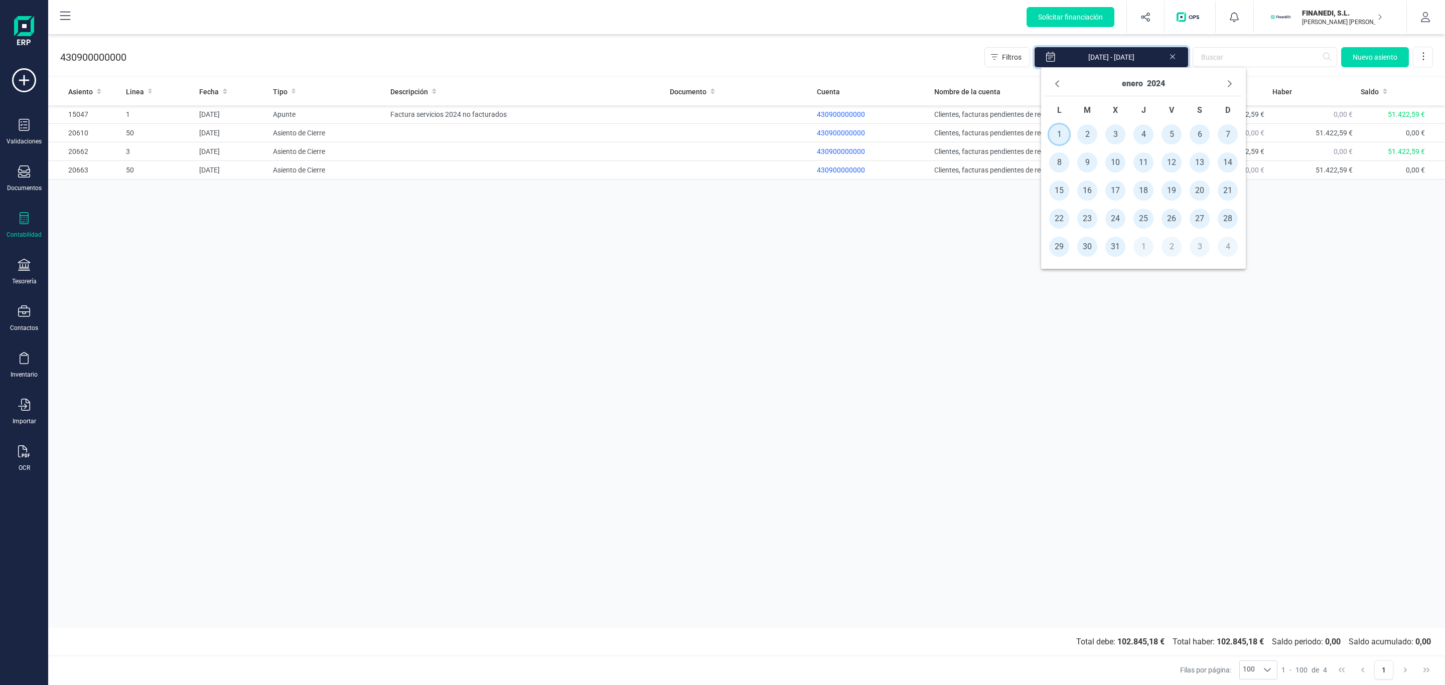
click at [1060, 137] on span "1" at bounding box center [1059, 134] width 20 height 20
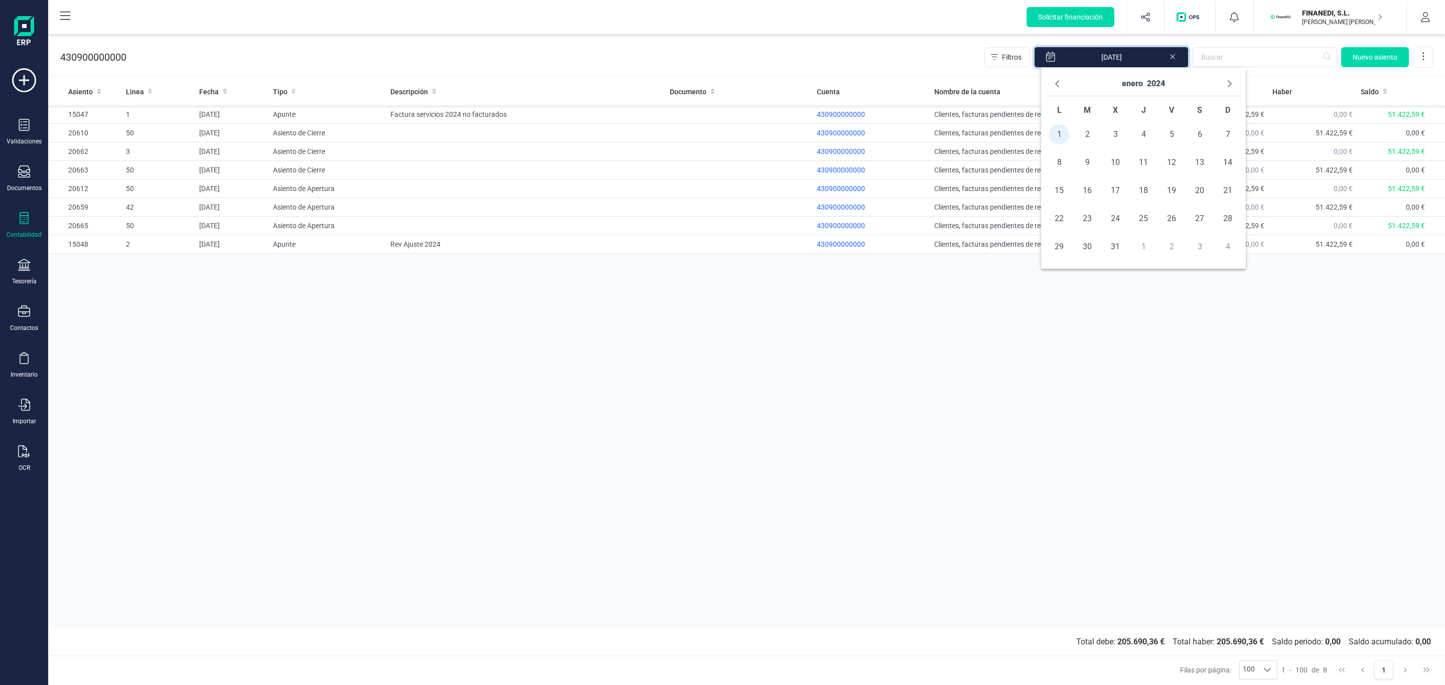
click at [1233, 74] on div "enero 2024" at bounding box center [1143, 84] width 197 height 25
click at [1227, 82] on icon "Next Month" at bounding box center [1230, 84] width 8 height 8
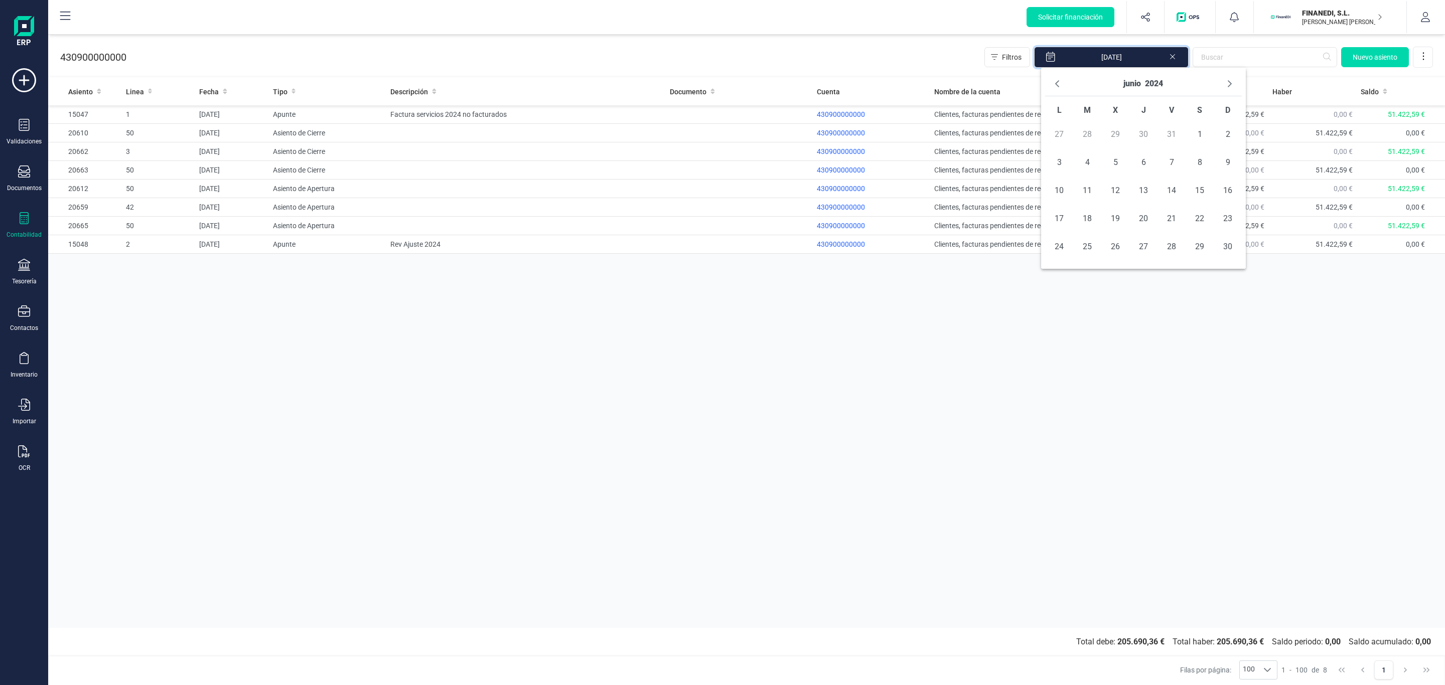
click at [1227, 82] on icon "Next Month" at bounding box center [1230, 84] width 8 height 8
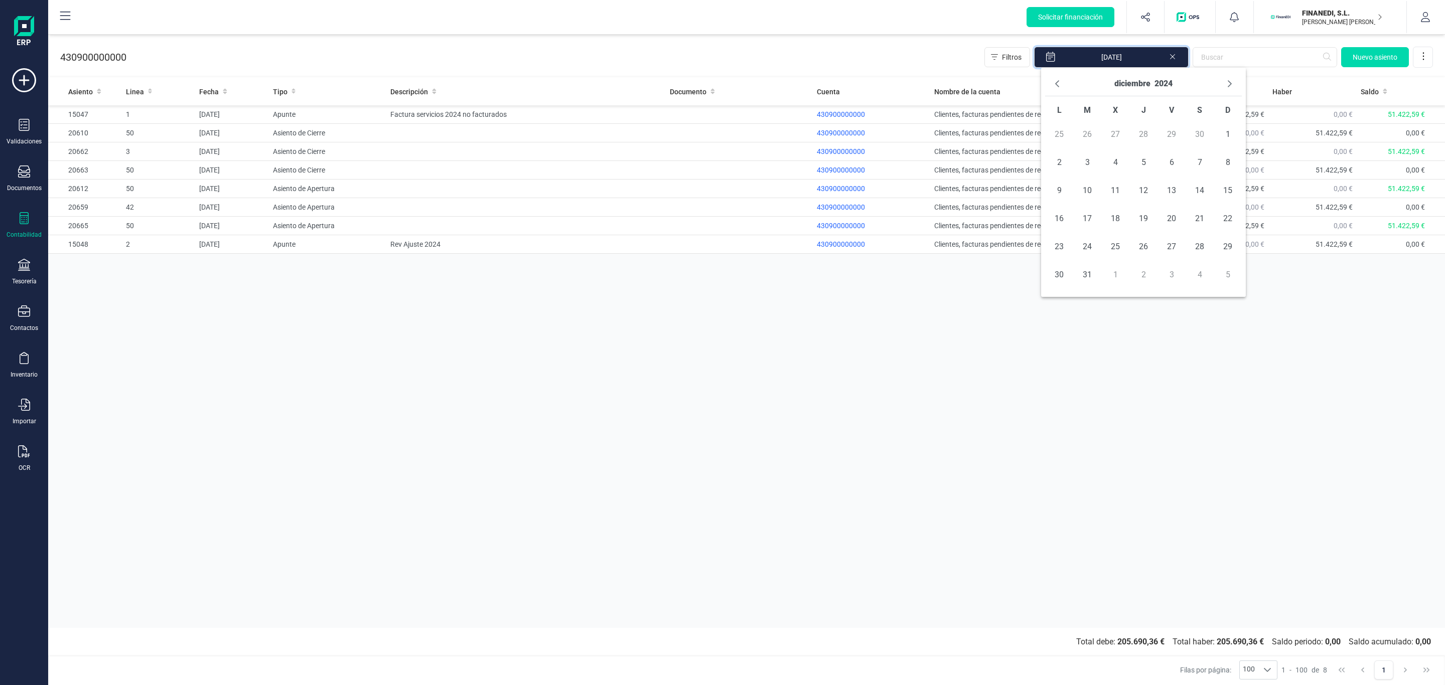
click at [1227, 82] on icon "Next Month" at bounding box center [1230, 84] width 8 height 8
click at [1163, 244] on span "28" at bounding box center [1171, 247] width 20 height 20
type input "[DATE] - [DATE]"
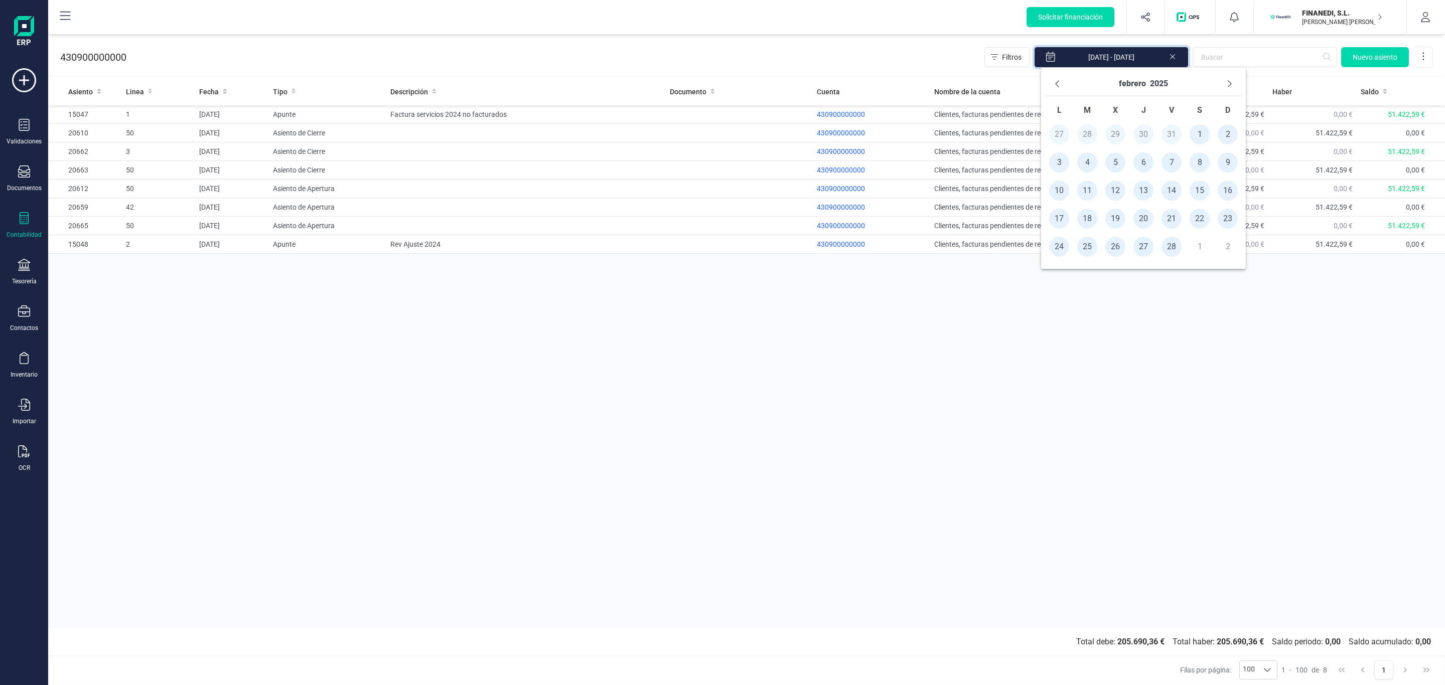
click at [1107, 380] on div "Asiento Linea Fecha Tipo Descripción Documento Cuenta Nombre de la cuenta [PERS…" at bounding box center [746, 353] width 1397 height 550
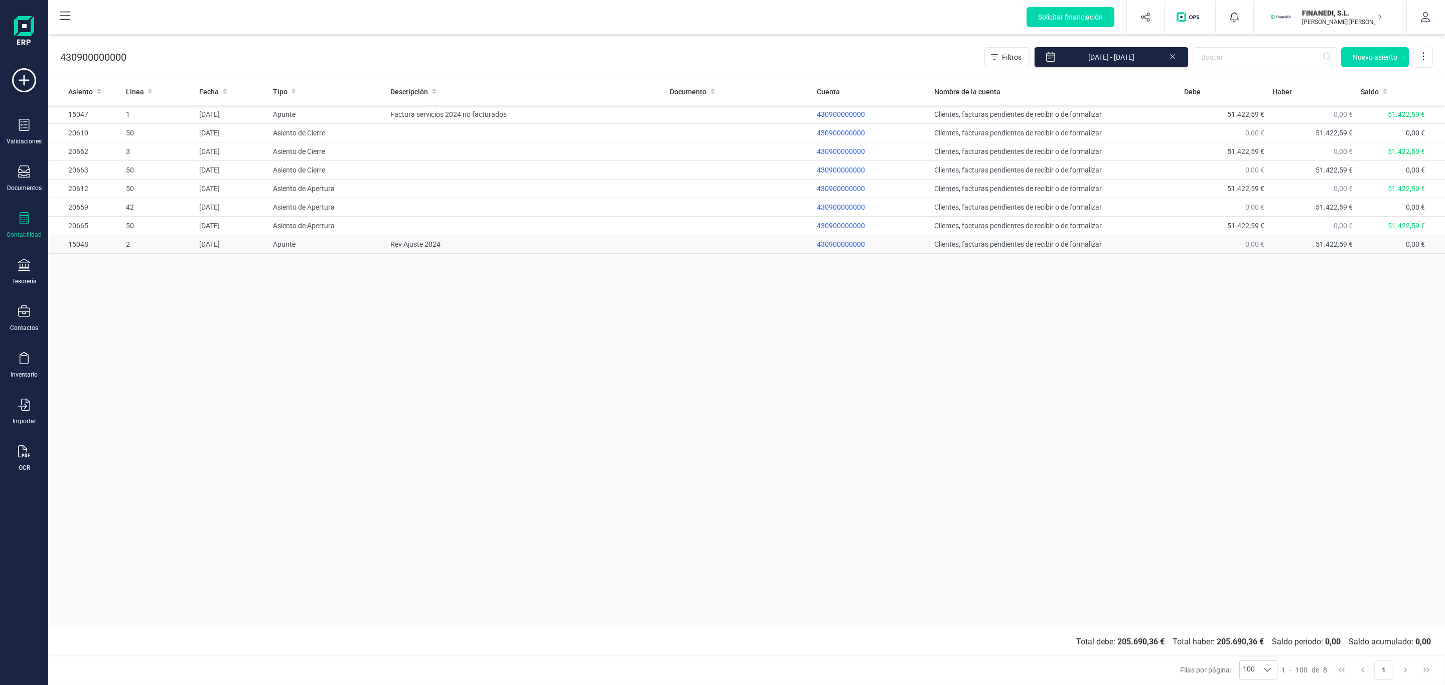
click at [576, 251] on td "Rev Ajuste 2024" at bounding box center [525, 244] width 279 height 19
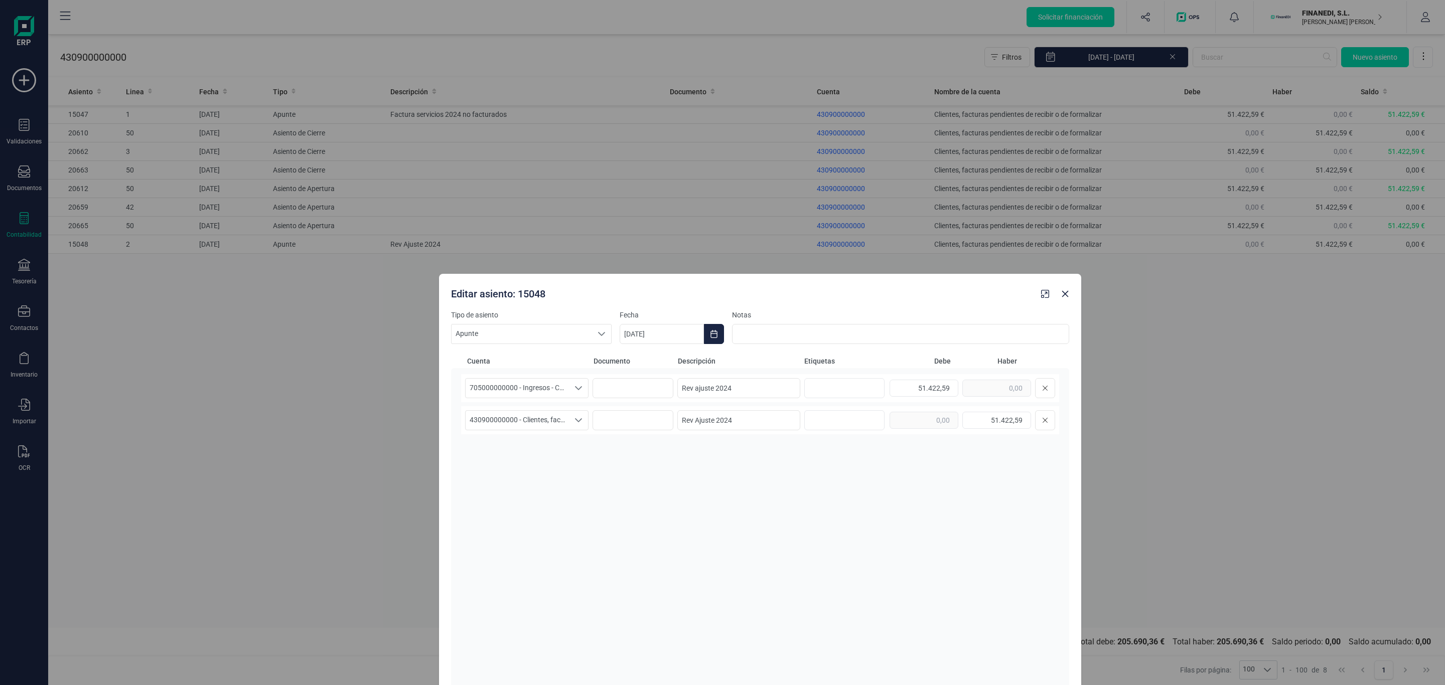
drag, startPoint x: 792, startPoint y: 71, endPoint x: 830, endPoint y: 288, distance: 220.0
click at [830, 288] on div "Editar asiento: 15048" at bounding box center [742, 292] width 590 height 18
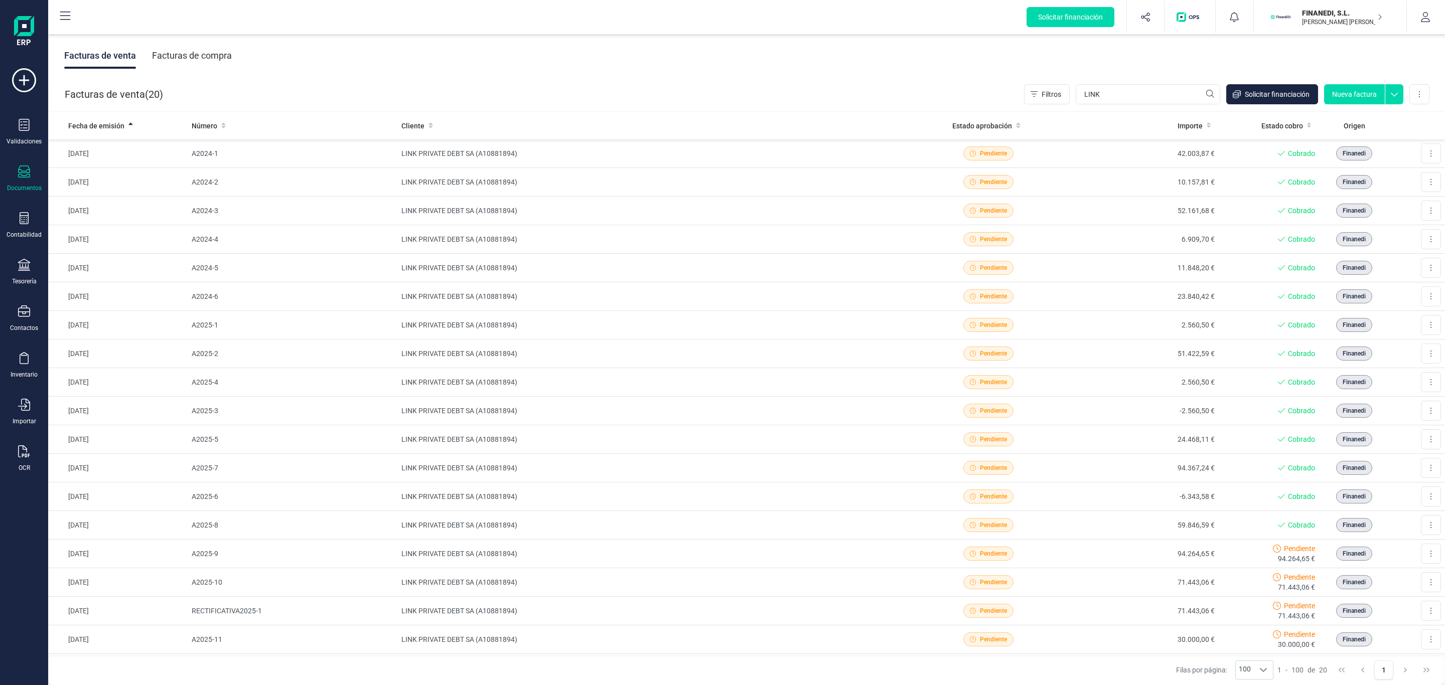
drag, startPoint x: 1280, startPoint y: 55, endPoint x: 1266, endPoint y: 57, distance: 14.3
click at [1280, 55] on div "Facturas de venta Facturas de compra" at bounding box center [746, 56] width 1397 height 42
